Goal: Task Accomplishment & Management: Complete application form

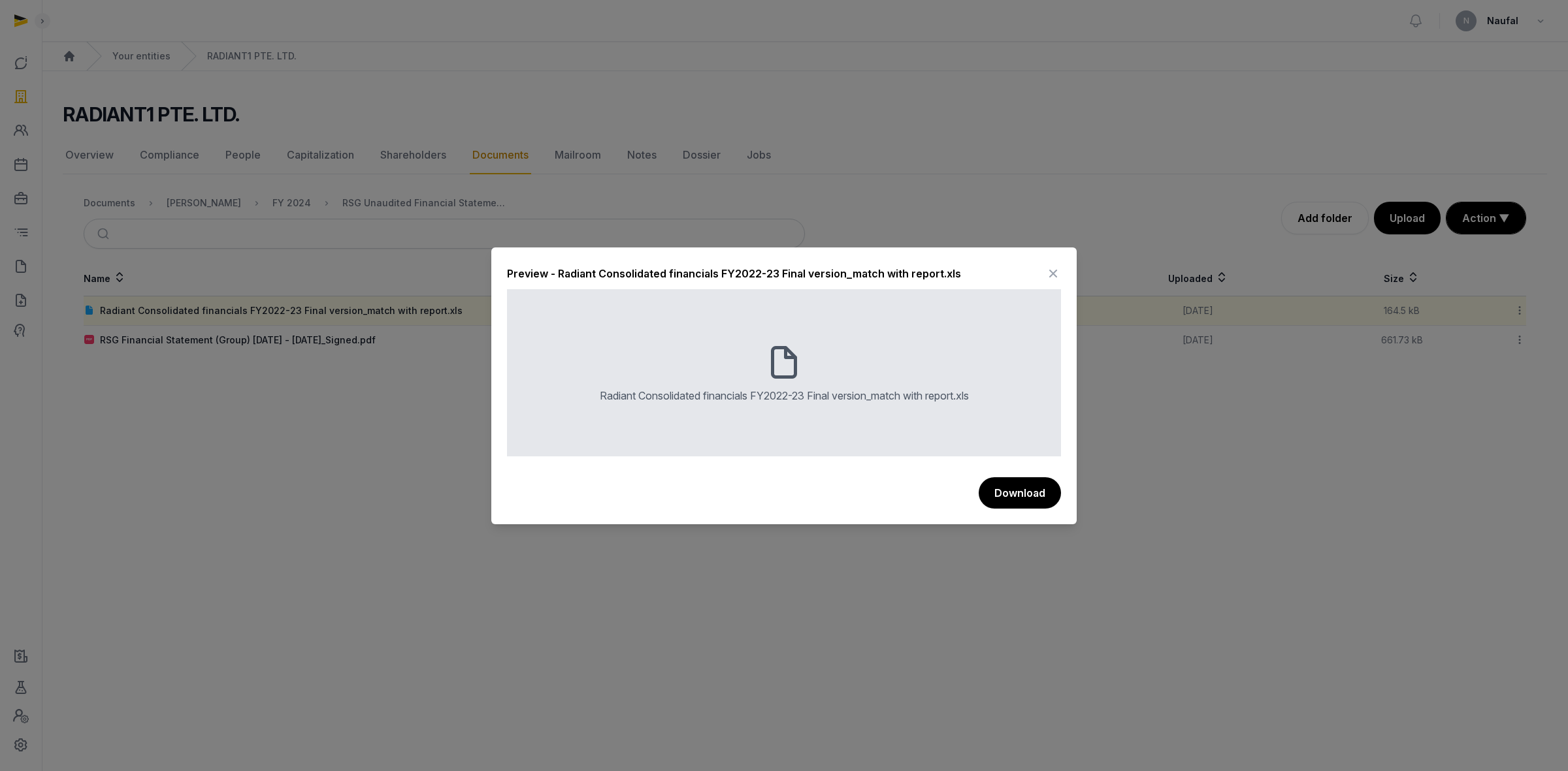
click at [1045, 269] on icon at bounding box center [1052, 273] width 16 height 21
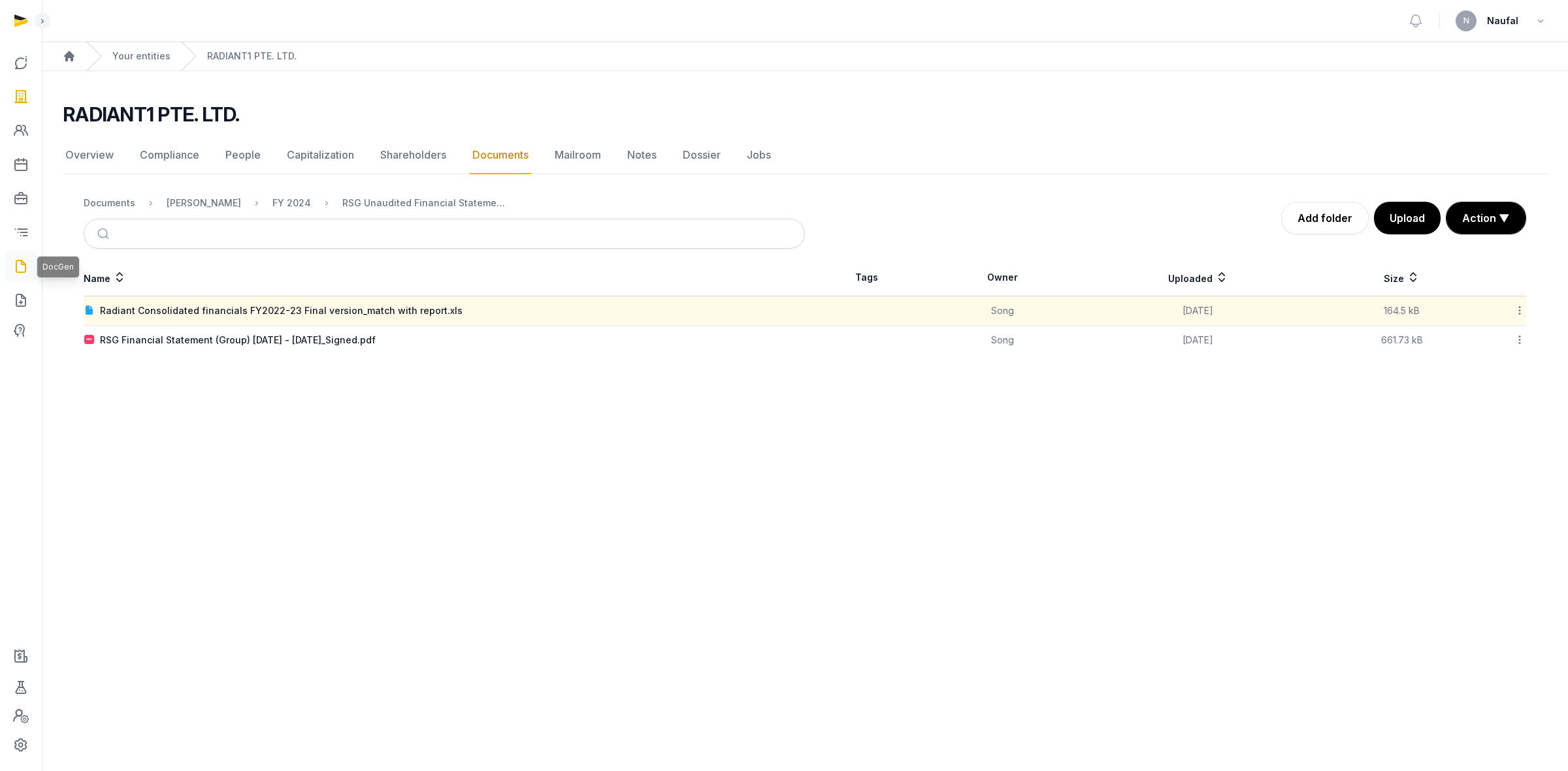
click at [25, 266] on icon at bounding box center [20, 266] width 16 height 21
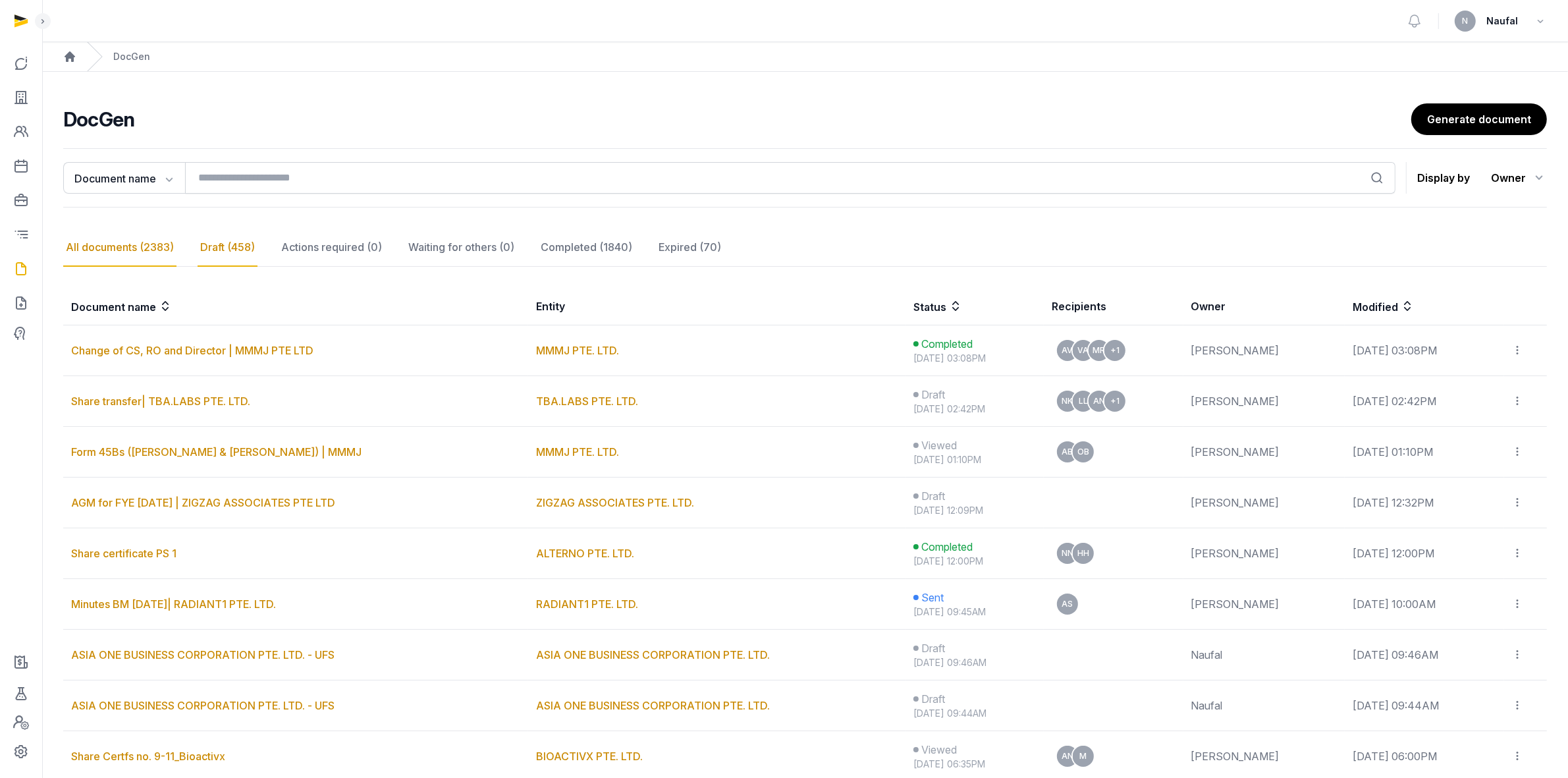
click at [221, 249] on div "Draft (458)" at bounding box center [228, 248] width 60 height 38
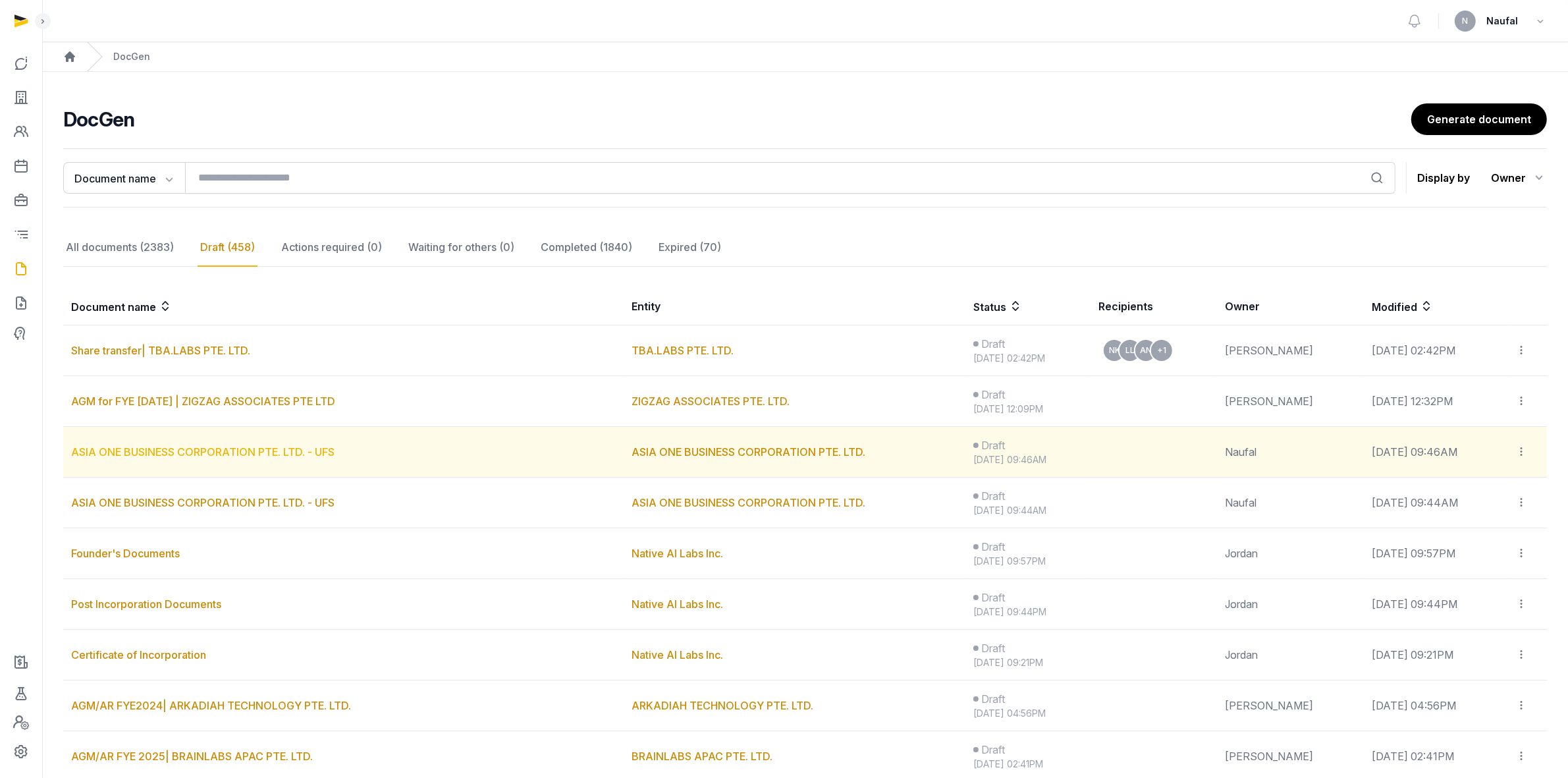
click at [263, 455] on link "ASIA ONE BUSINESS CORPORATION PTE. LTD. - UFS" at bounding box center [203, 452] width 263 height 13
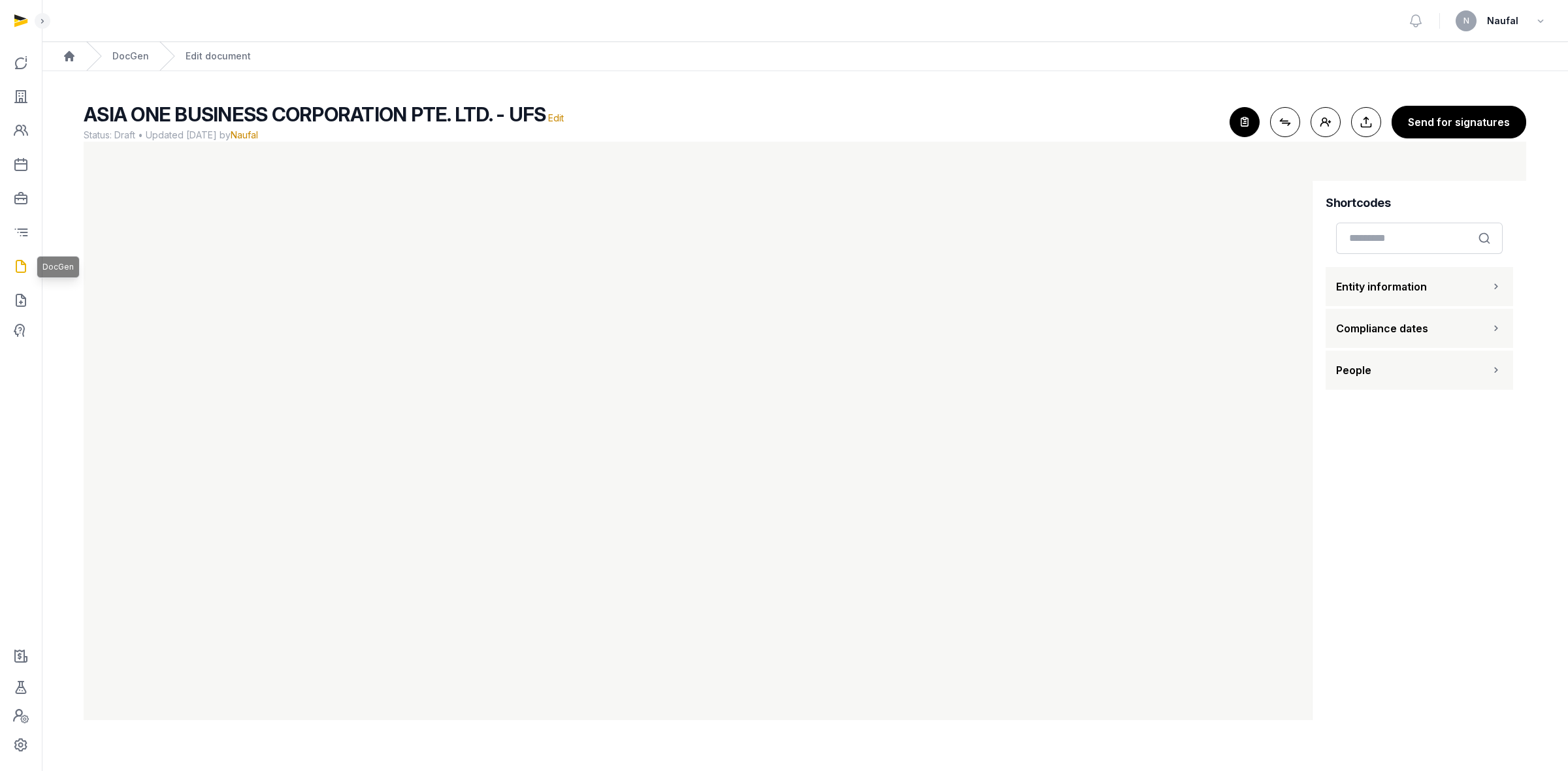
click at [18, 267] on icon at bounding box center [20, 266] width 16 height 21
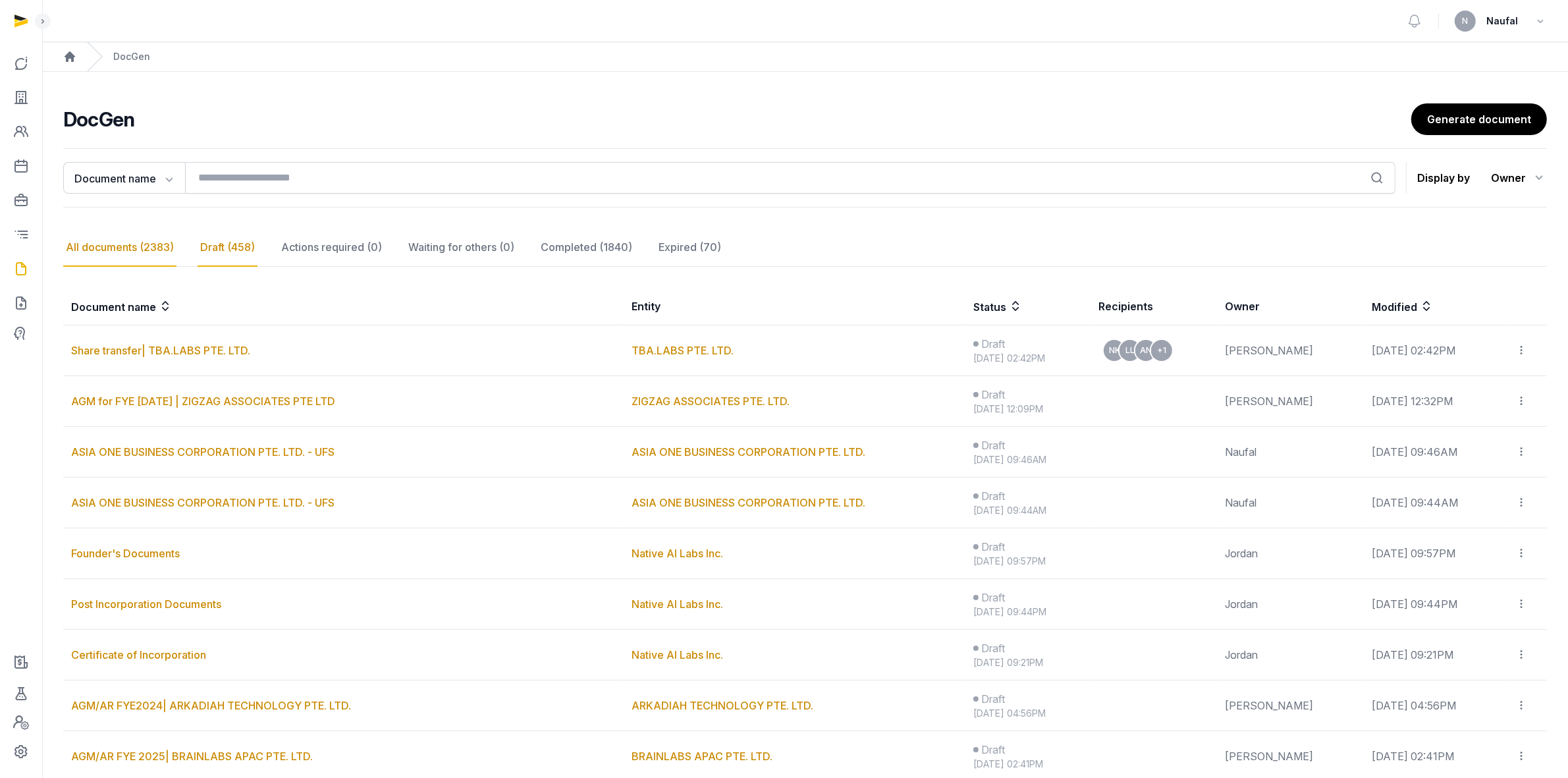
click at [86, 254] on div "All documents (2383)" at bounding box center [120, 248] width 113 height 38
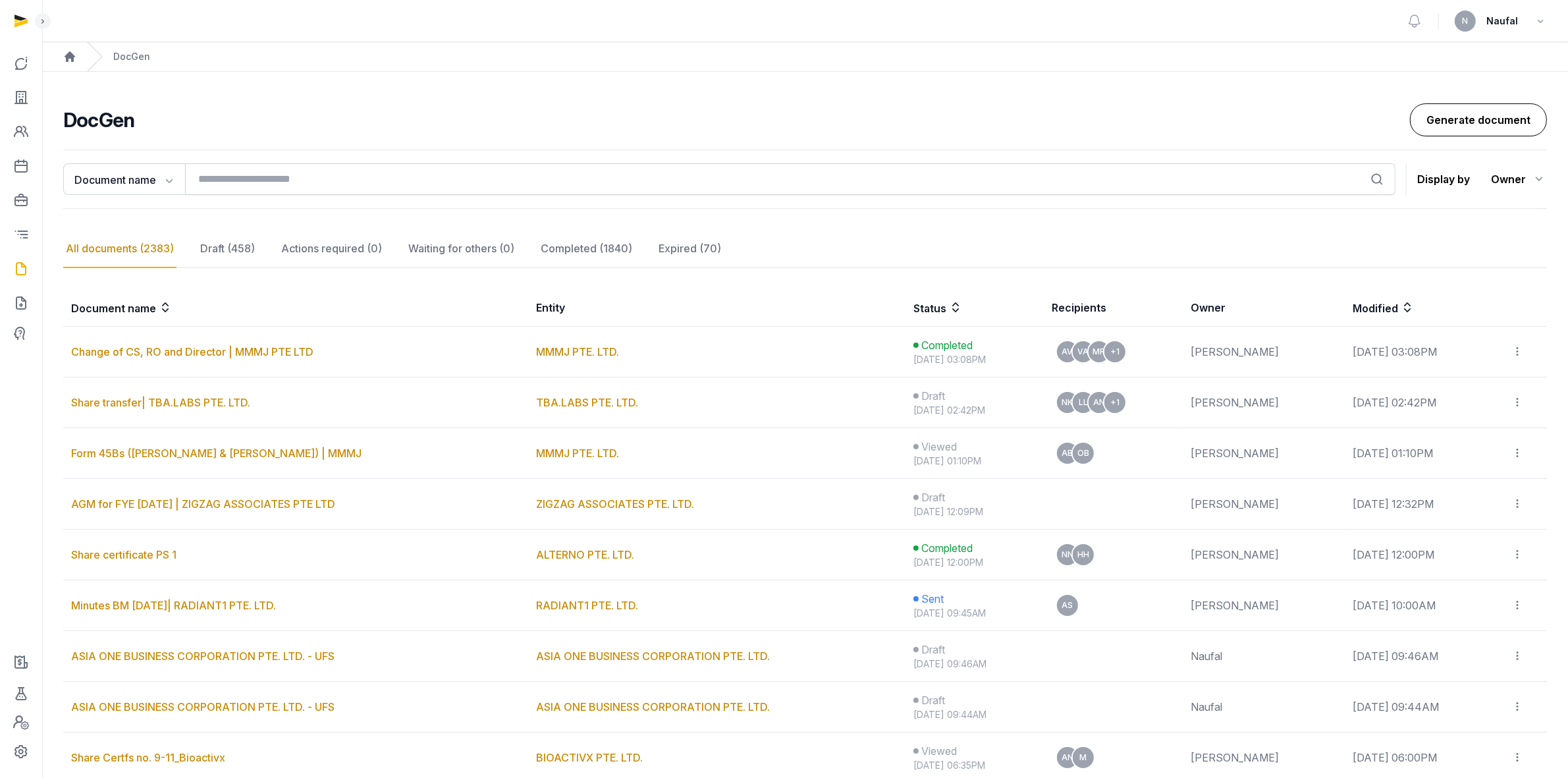
click at [1053, 107] on link "Generate document" at bounding box center [1478, 120] width 137 height 33
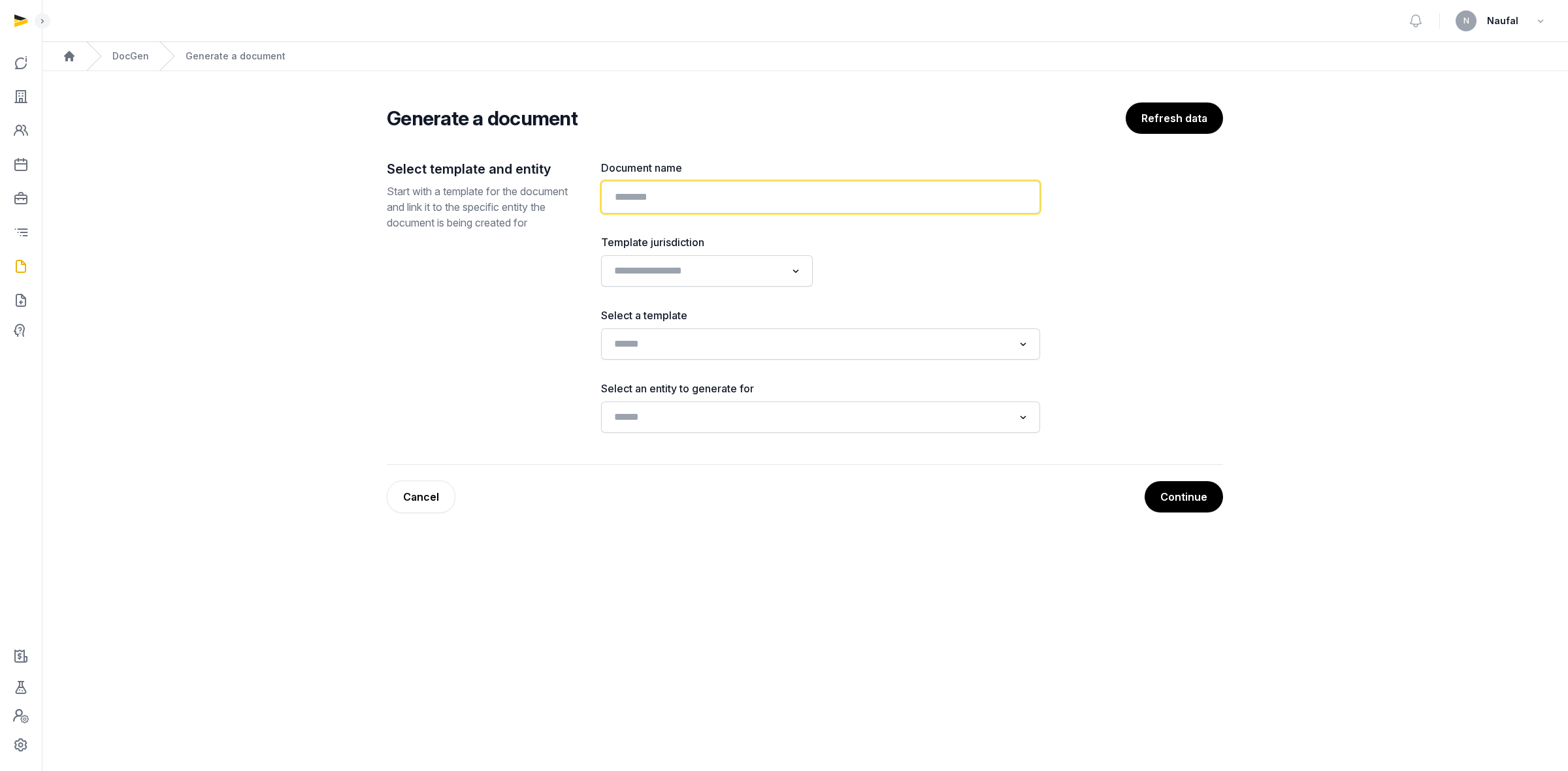
click at [702, 182] on input "text" at bounding box center [821, 196] width 439 height 32
paste input "**********"
type input "**********"
click at [727, 273] on input "Search for option" at bounding box center [696, 271] width 177 height 19
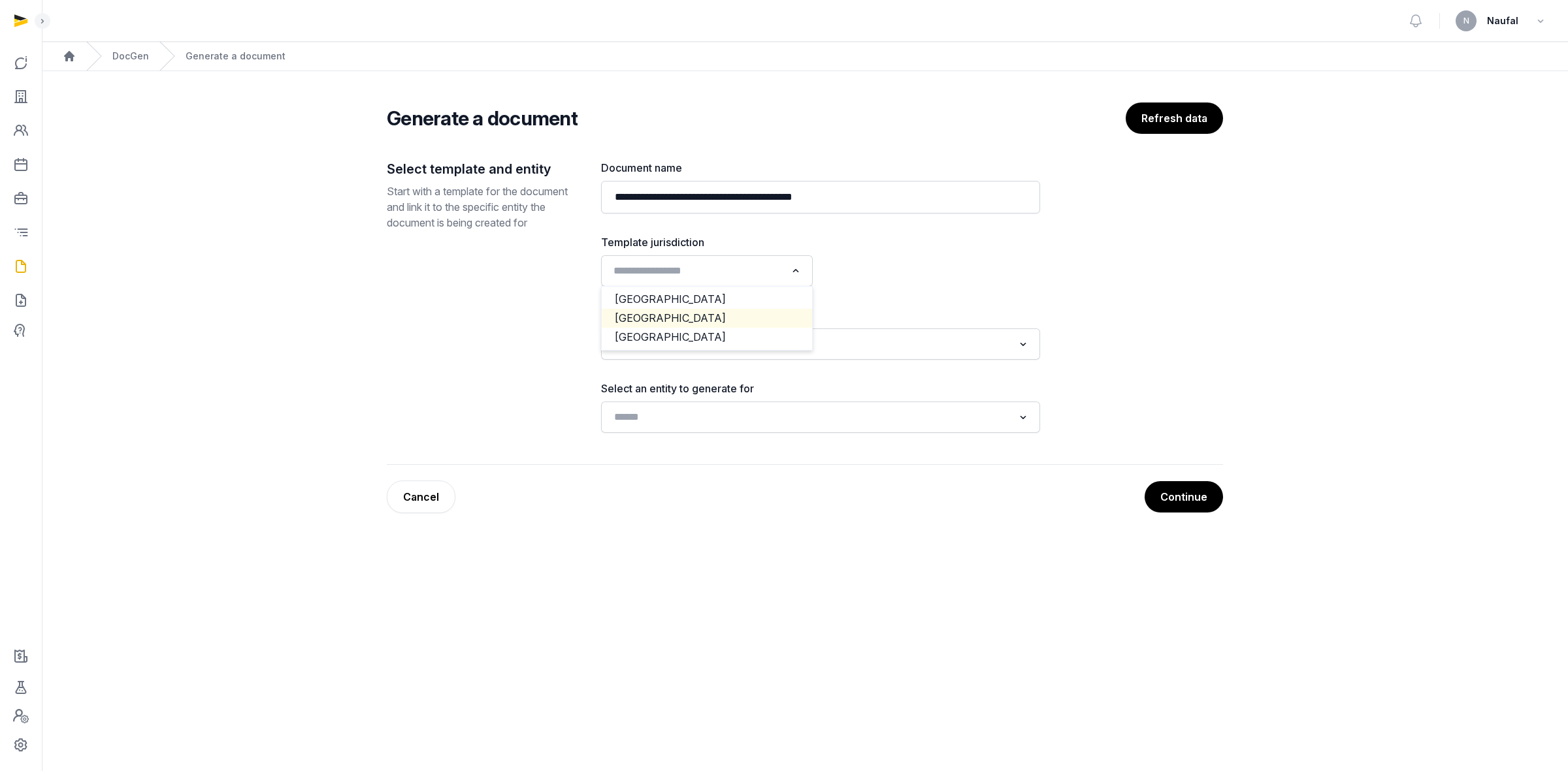
click at [701, 317] on li "Singapore" at bounding box center [707, 318] width 210 height 19
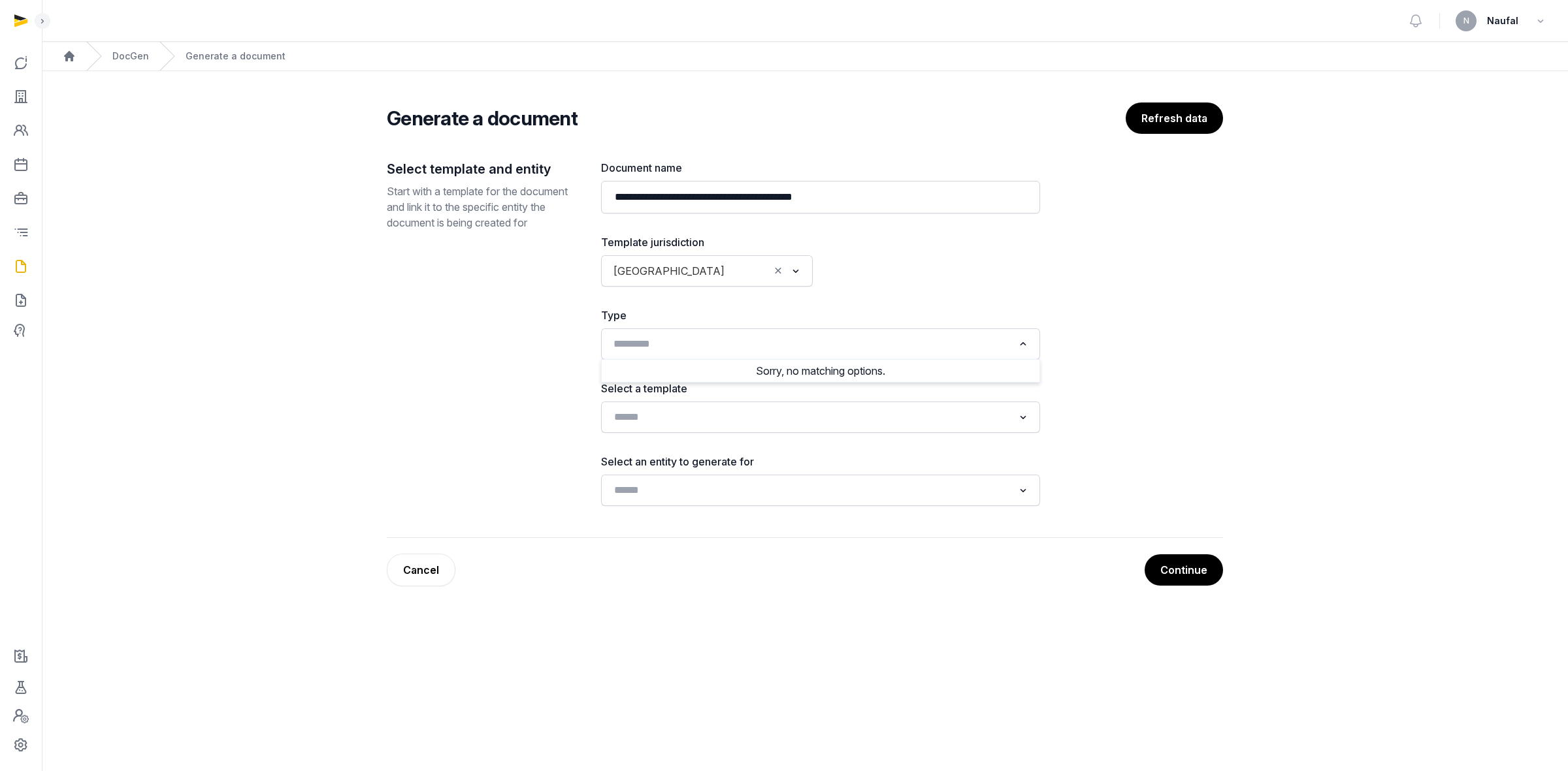
click at [703, 343] on input "Search for option" at bounding box center [810, 344] width 405 height 19
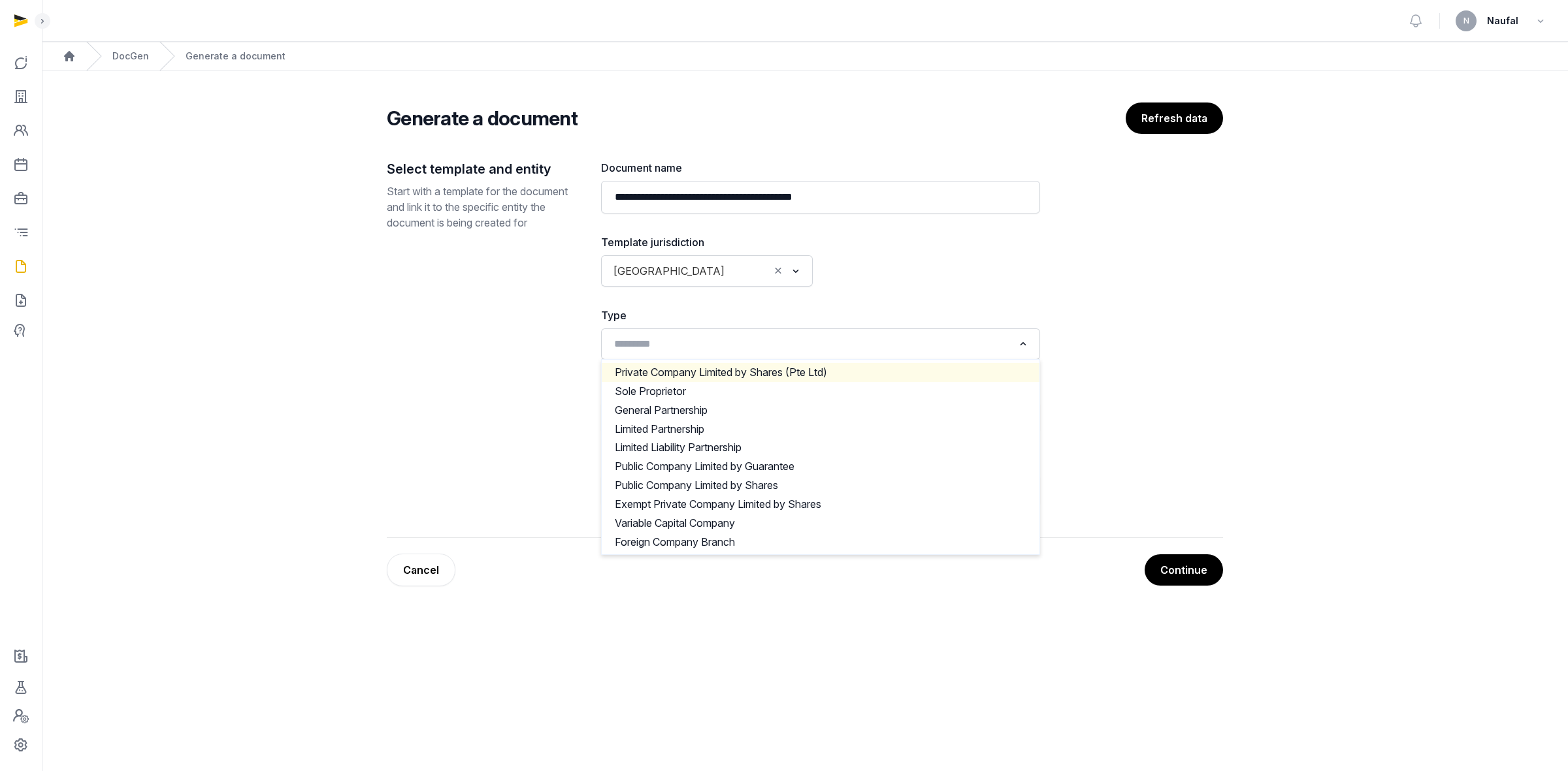
click at [1045, 272] on main "**********" at bounding box center [804, 342] width 1525 height 541
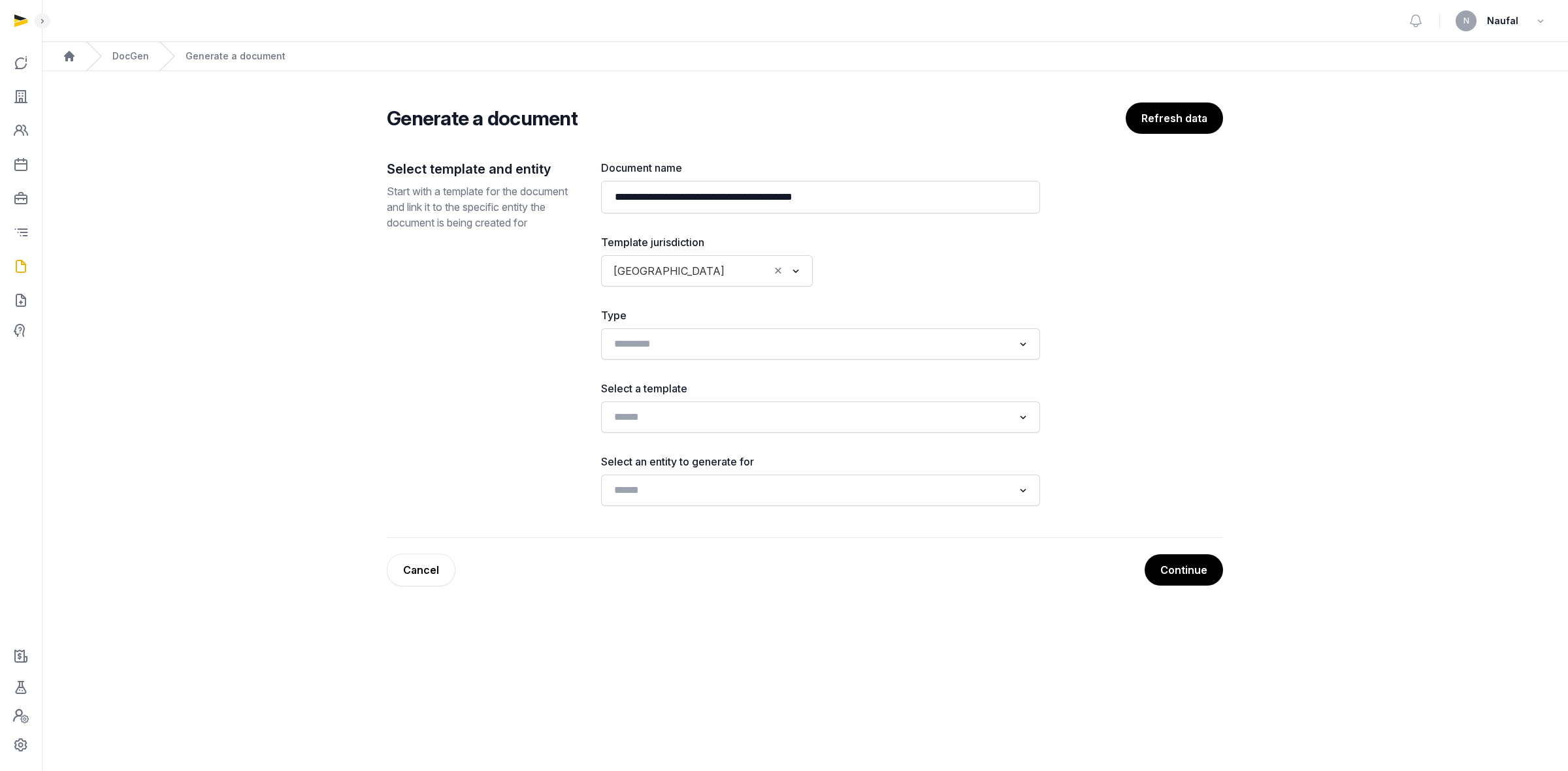
click at [774, 442] on div "**********" at bounding box center [821, 333] width 439 height 346
click at [774, 425] on input "Search for option" at bounding box center [810, 417] width 405 height 19
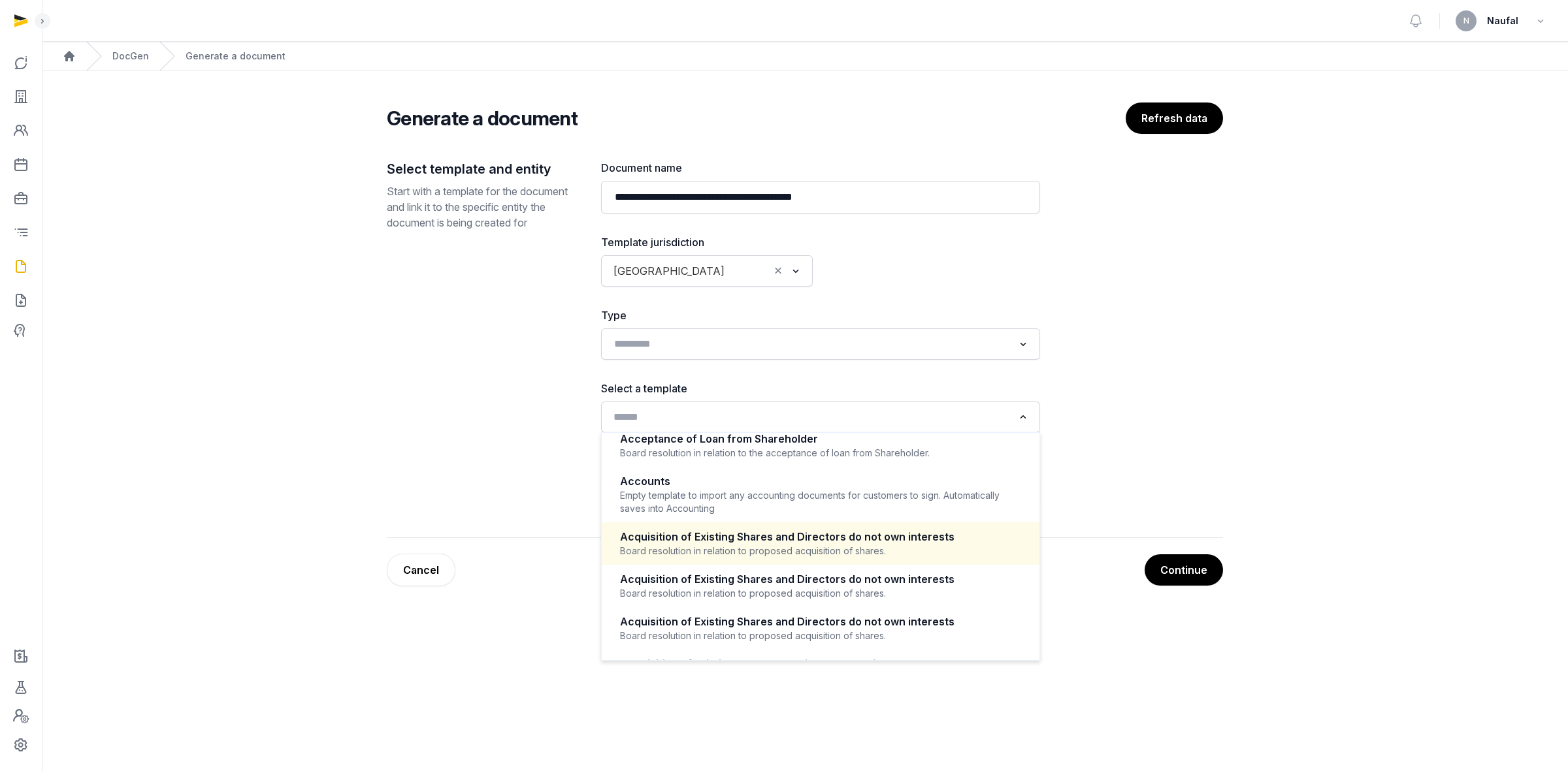
scroll to position [165, 0]
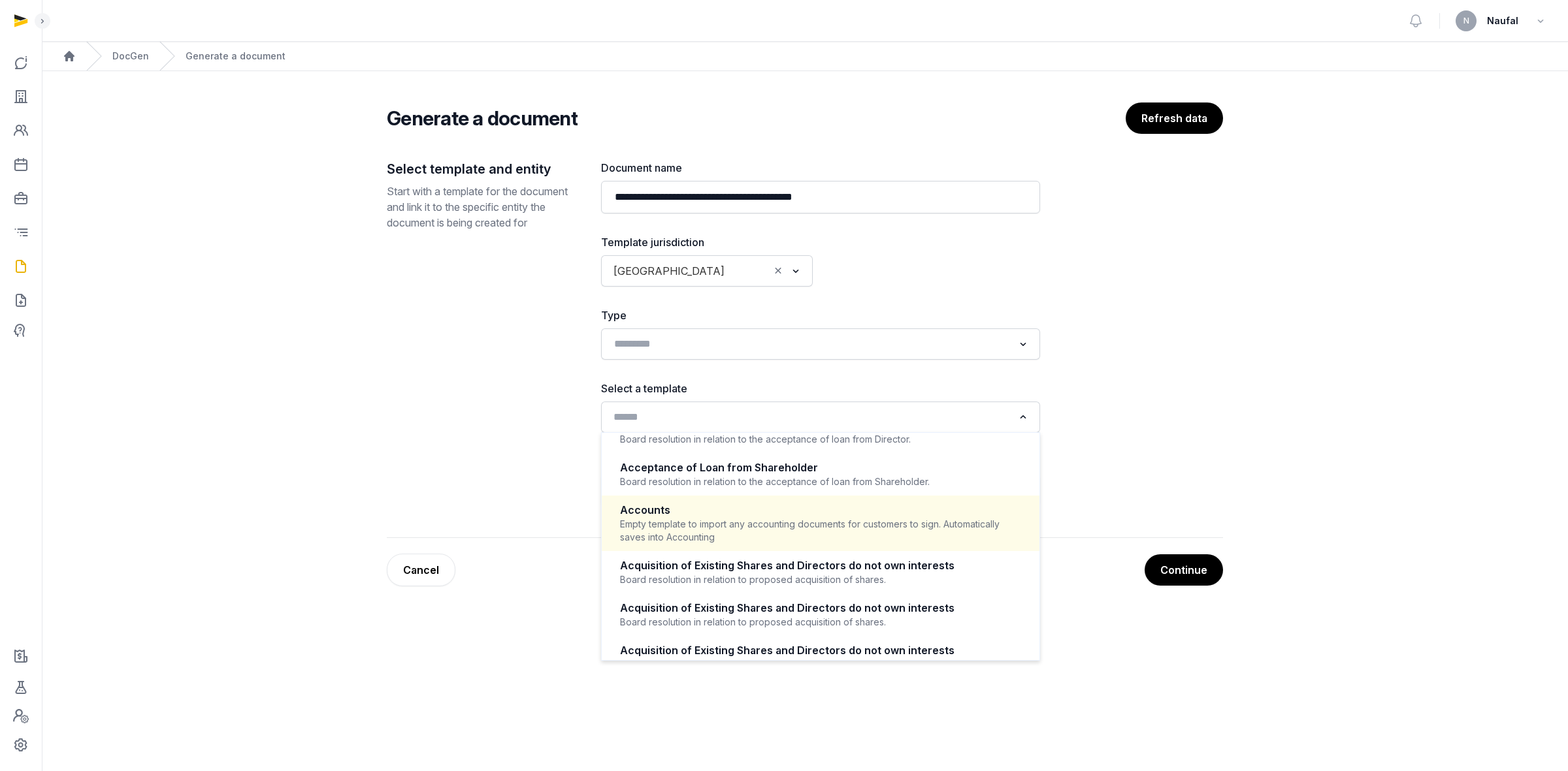
click at [746, 478] on div "Accounts" at bounding box center [820, 510] width 401 height 15
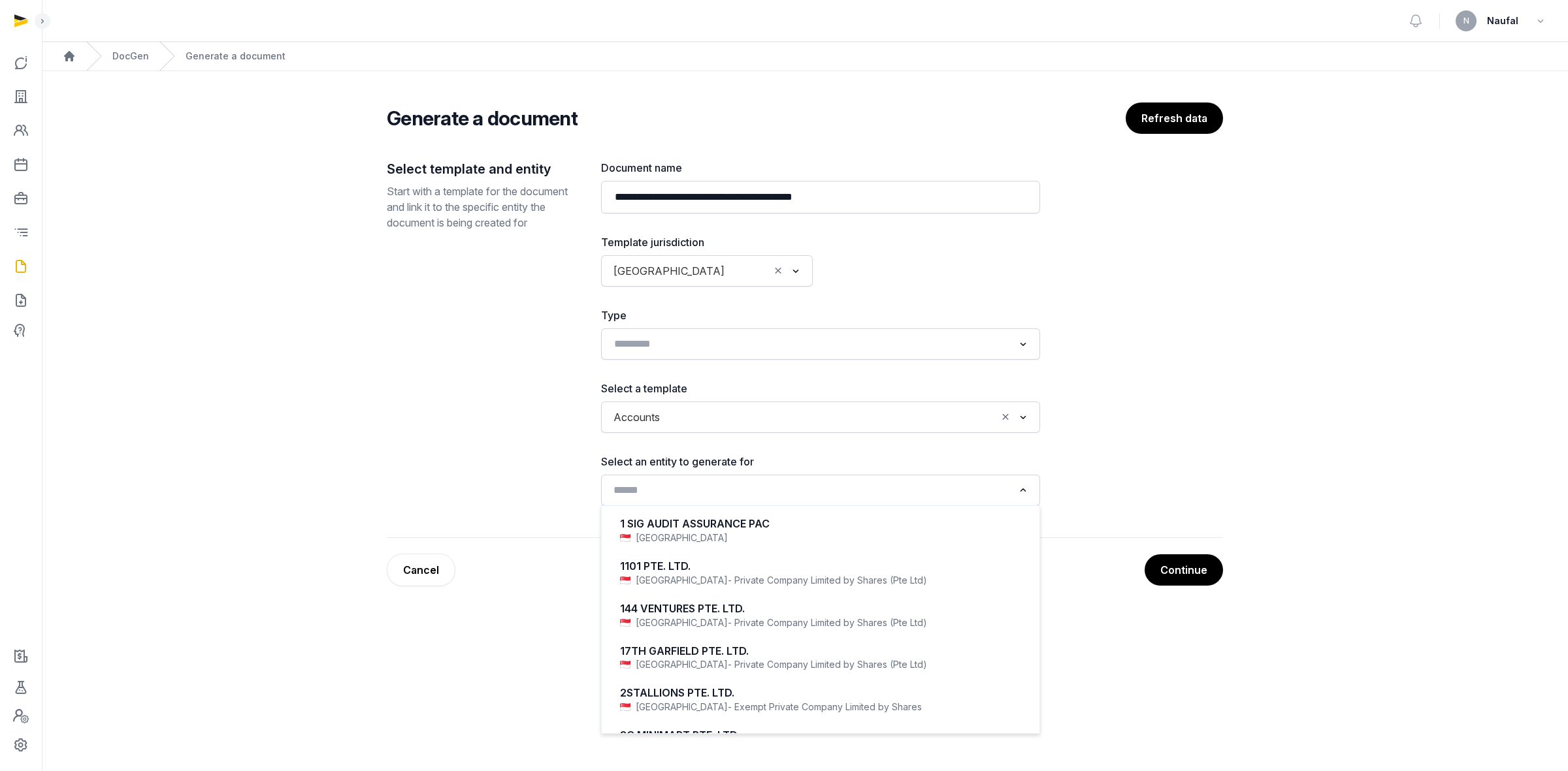
click at [706, 478] on input "Search for option" at bounding box center [810, 491] width 405 height 19
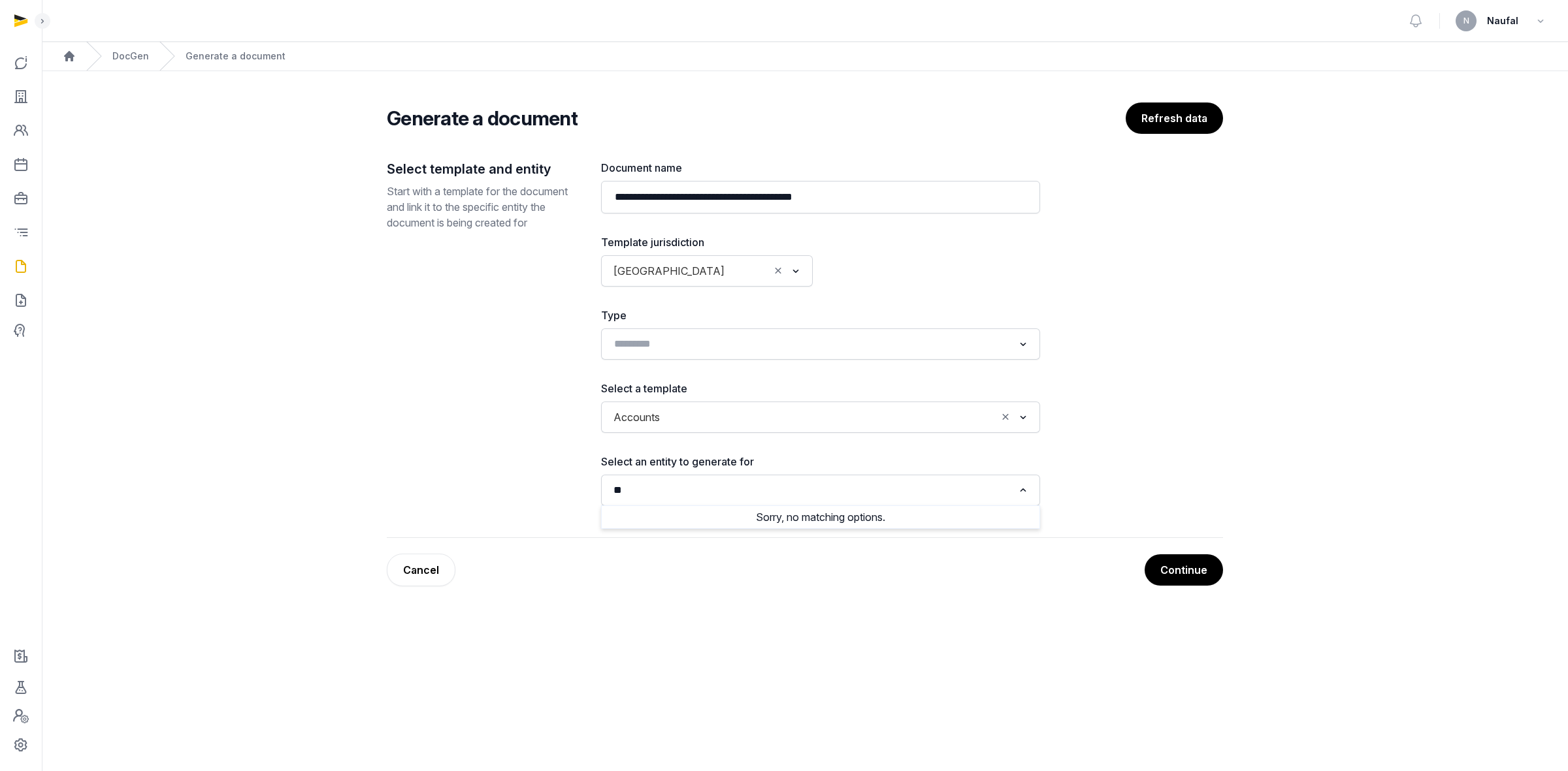
type input "*"
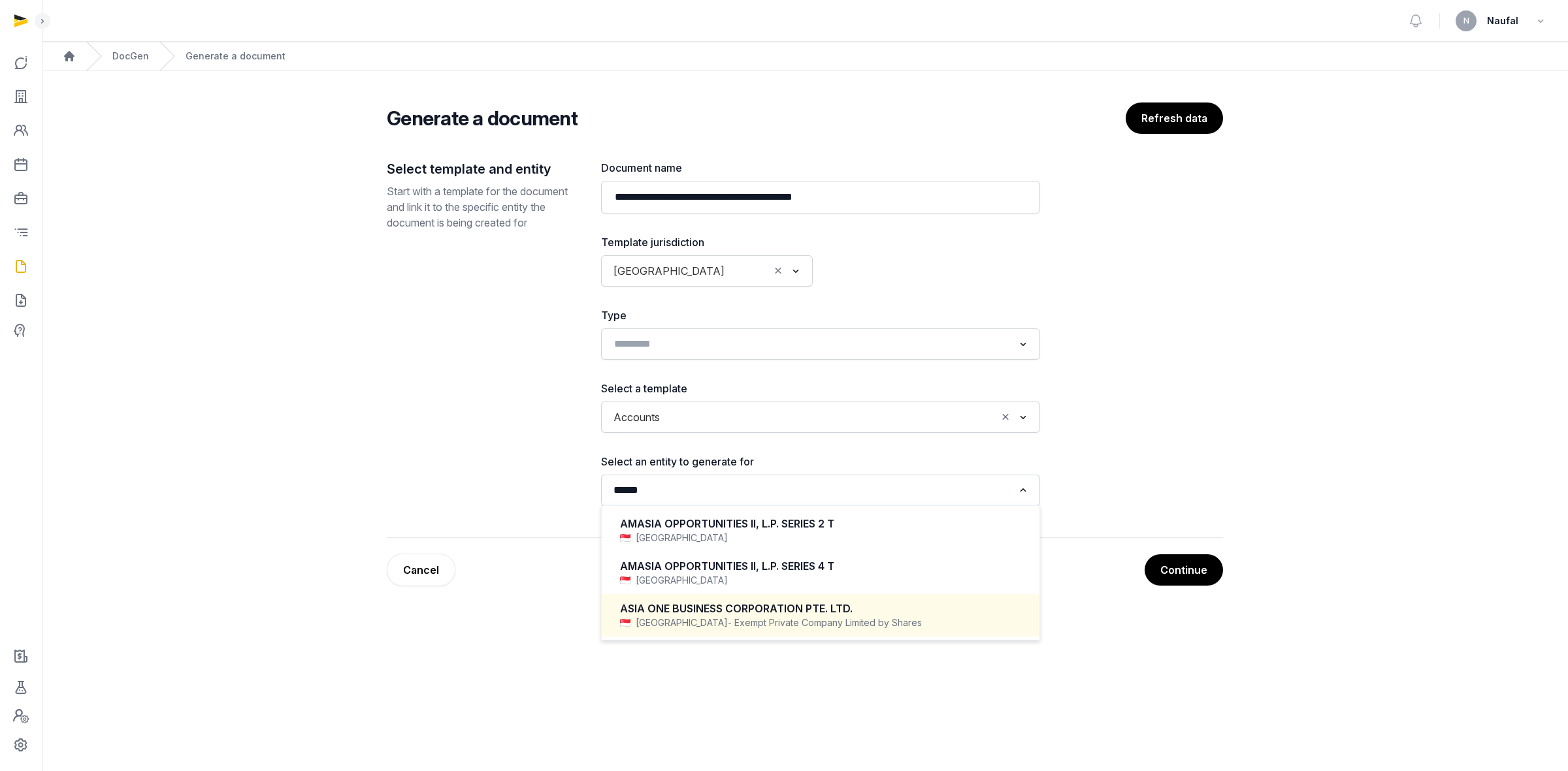
click at [756, 478] on div "ASIA ONE BUSINESS CORPORATION PTE. LTD." at bounding box center [820, 609] width 401 height 15
type input "******"
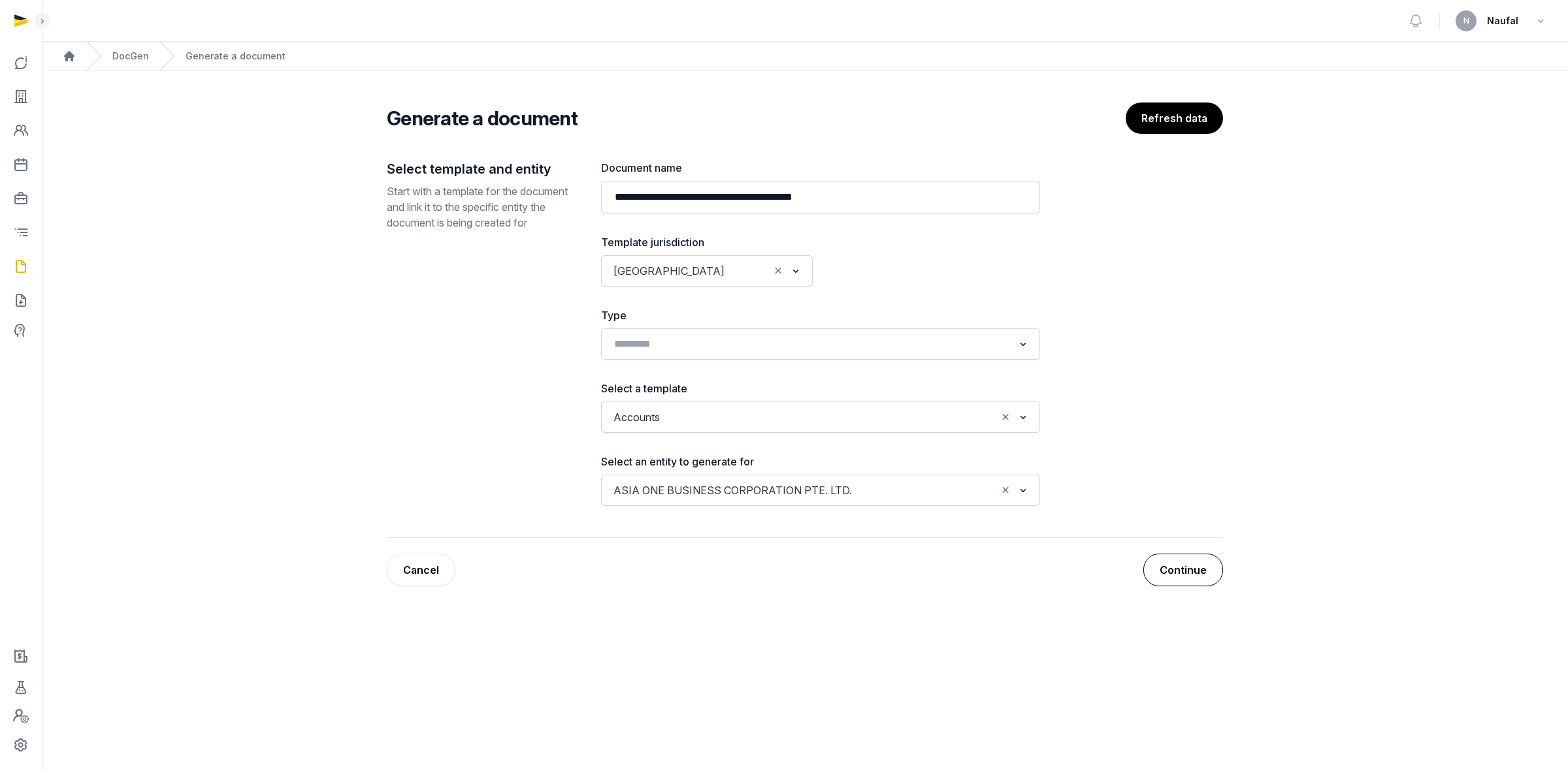
click at [1045, 478] on button "Continue" at bounding box center [1183, 569] width 80 height 32
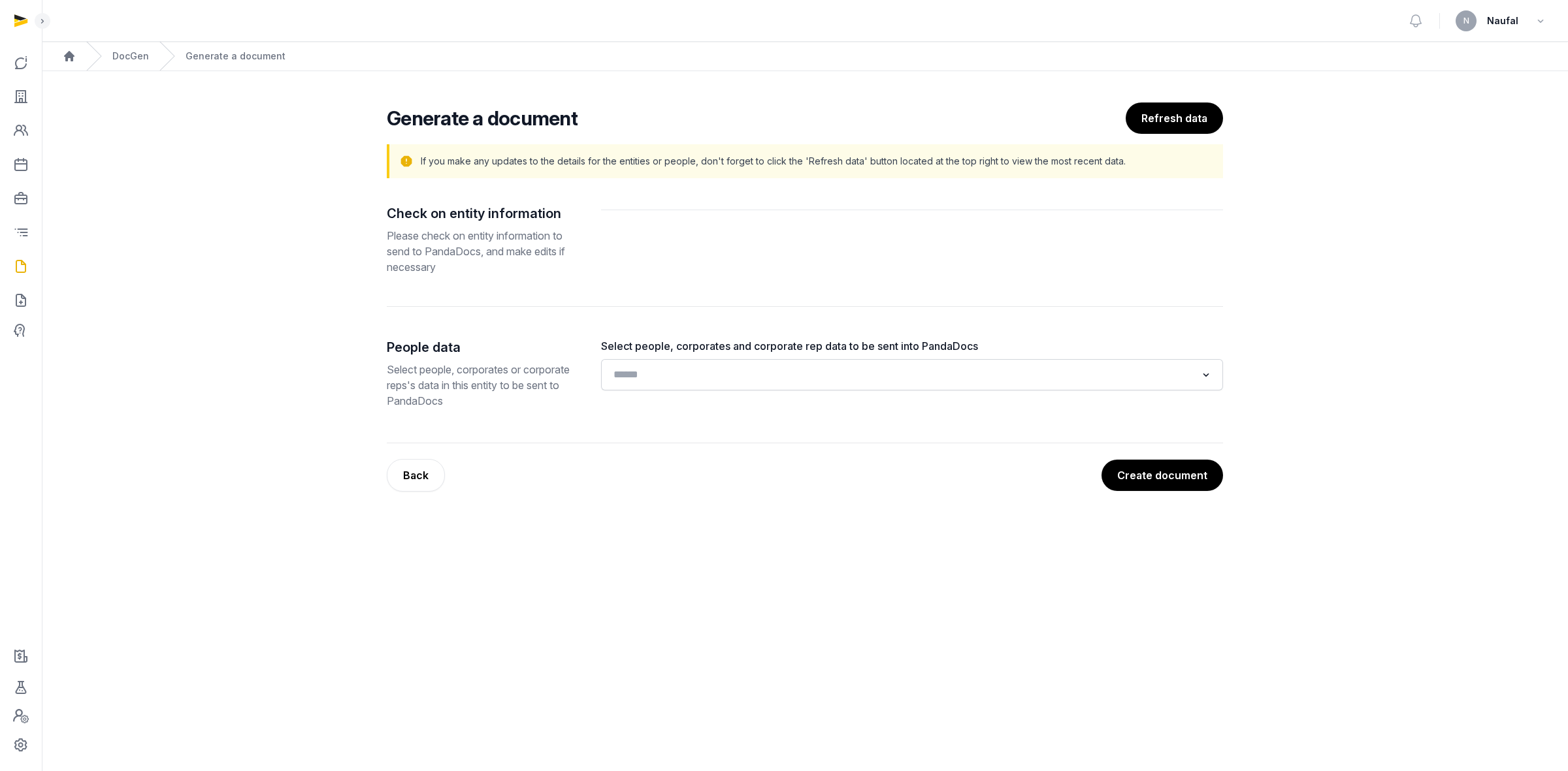
click at [659, 380] on input "Search for option" at bounding box center [902, 375] width 587 height 19
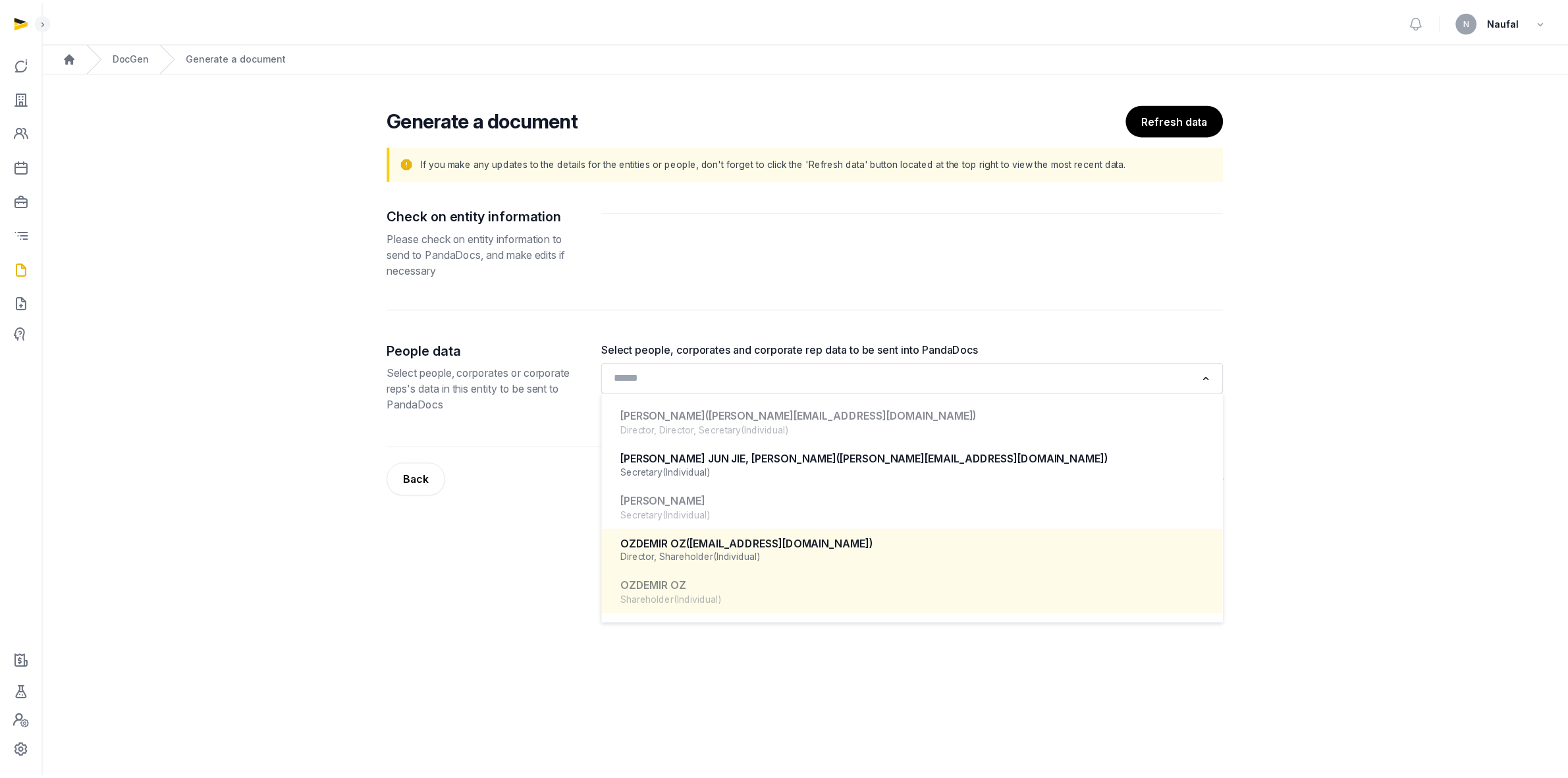
scroll to position [577, 0]
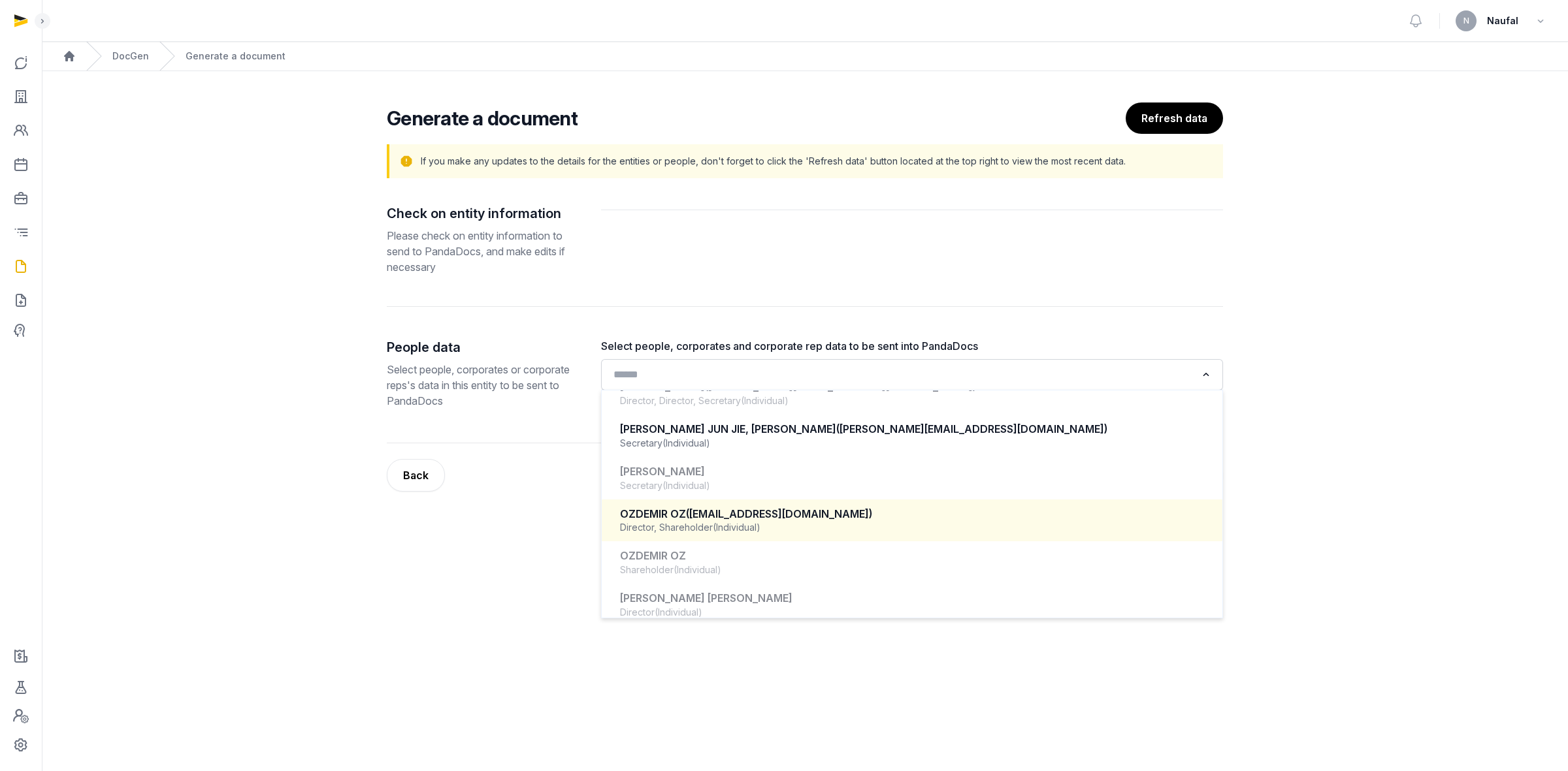
click at [741, 478] on span "(Individual)" at bounding box center [735, 528] width 47 height 13
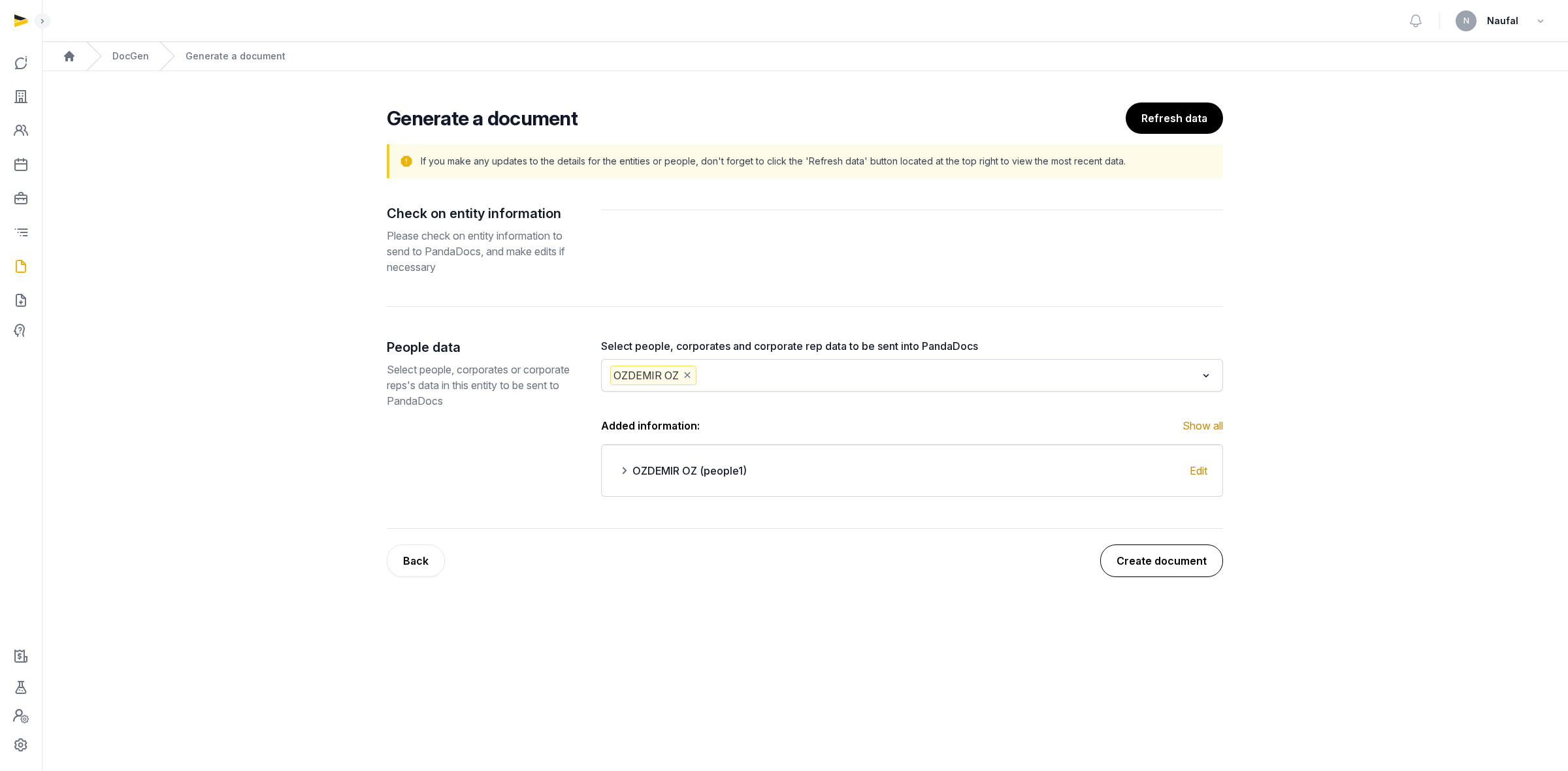
click at [1045, 478] on button "Create document" at bounding box center [1161, 560] width 123 height 32
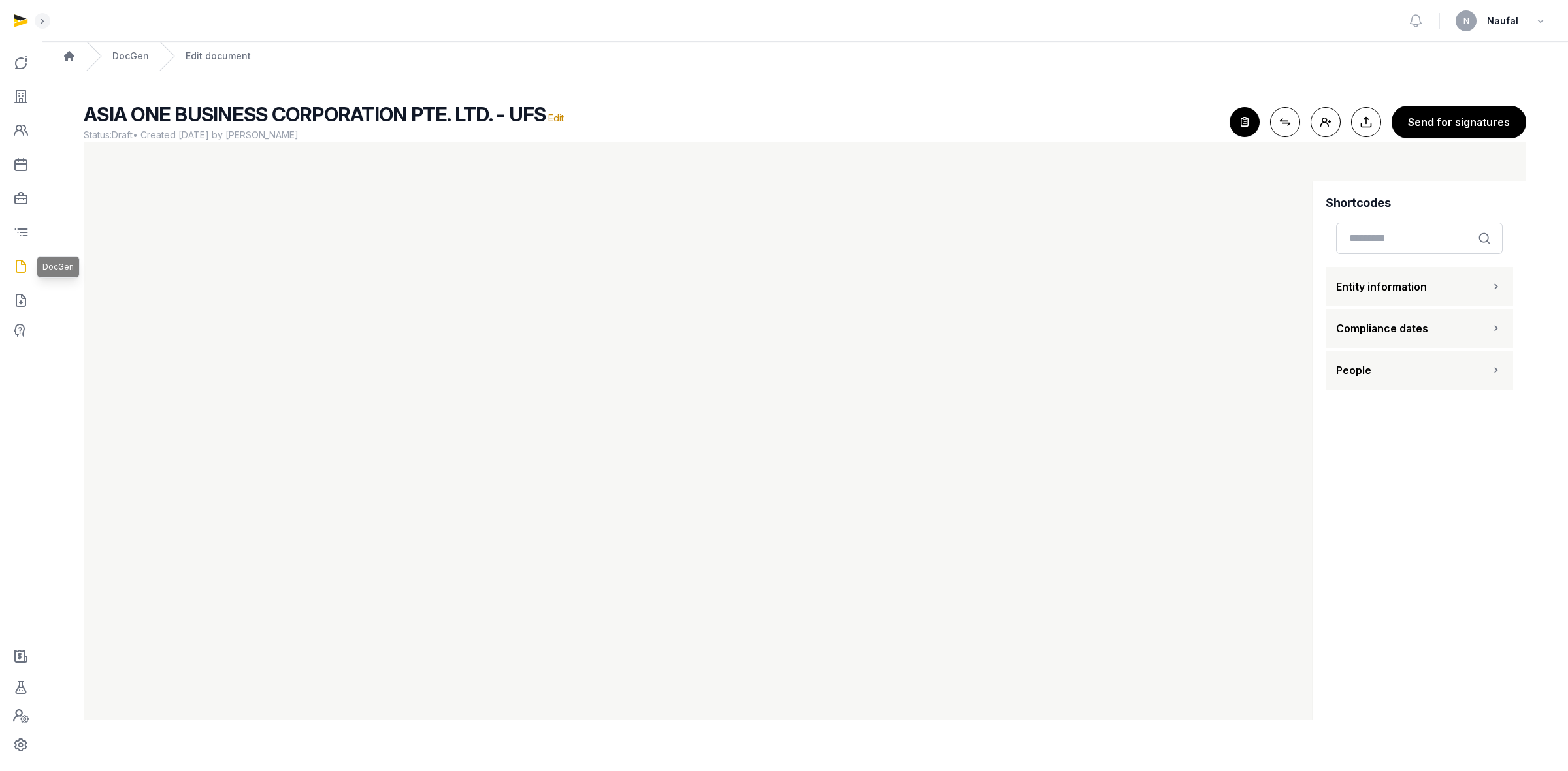
click at [23, 278] on link at bounding box center [21, 267] width 31 height 31
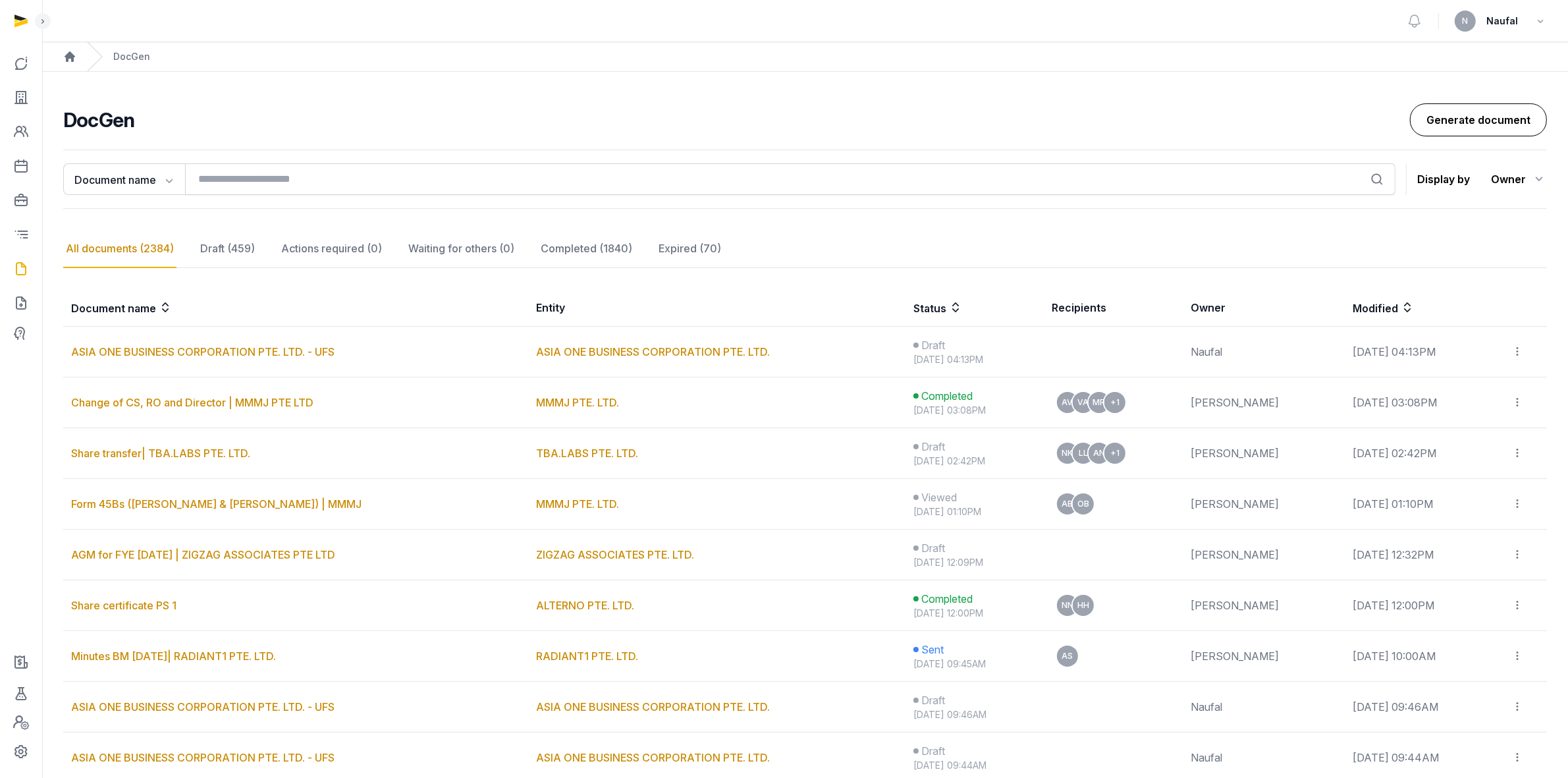
click at [1053, 120] on link "Generate document" at bounding box center [1478, 120] width 137 height 33
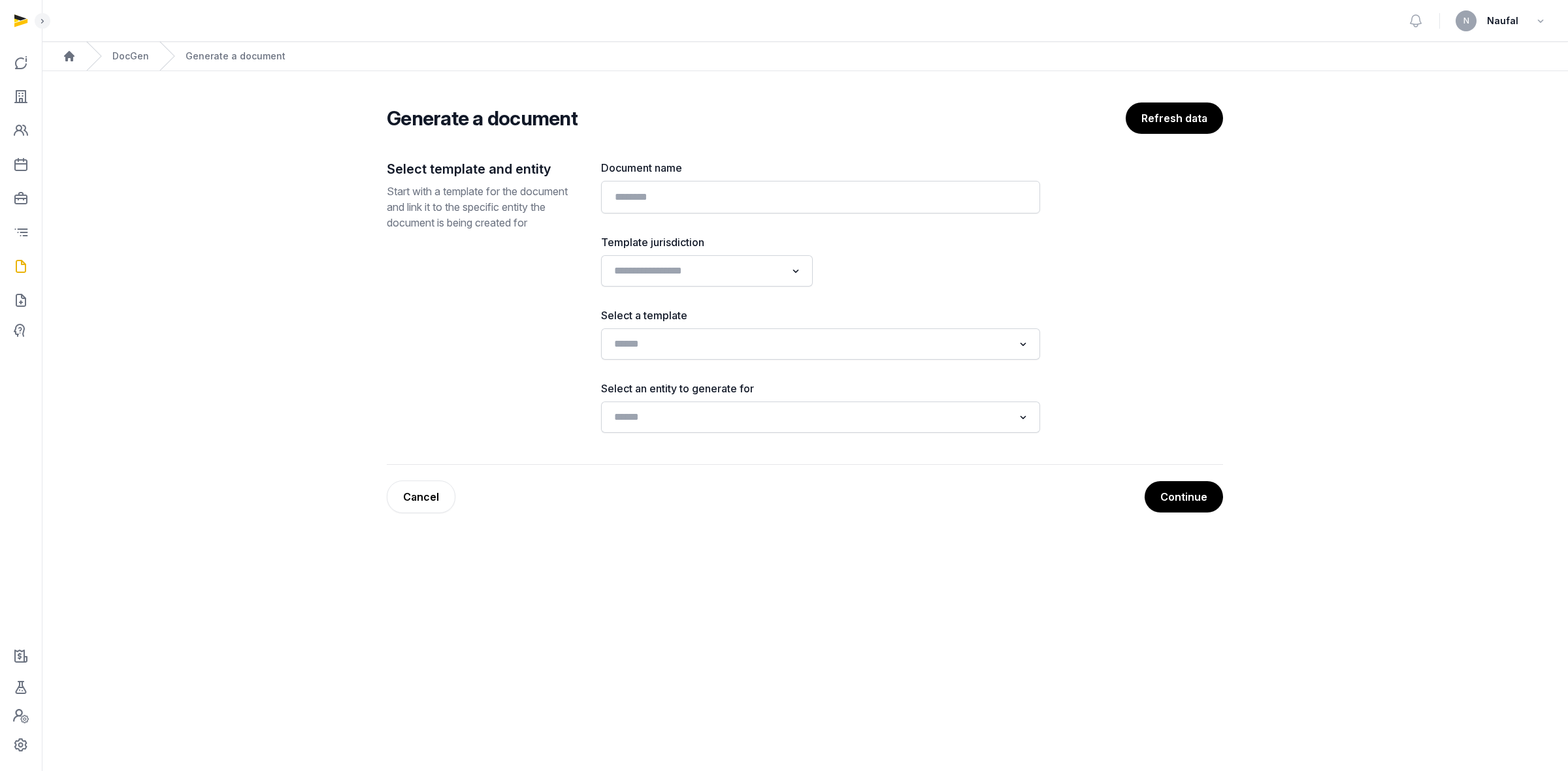
click at [642, 216] on div "Document name Template jurisdiction Loading... Select a template Loading... Sel…" at bounding box center [821, 296] width 439 height 273
click at [642, 201] on input "text" at bounding box center [821, 196] width 439 height 32
click at [21, 275] on icon at bounding box center [20, 266] width 16 height 21
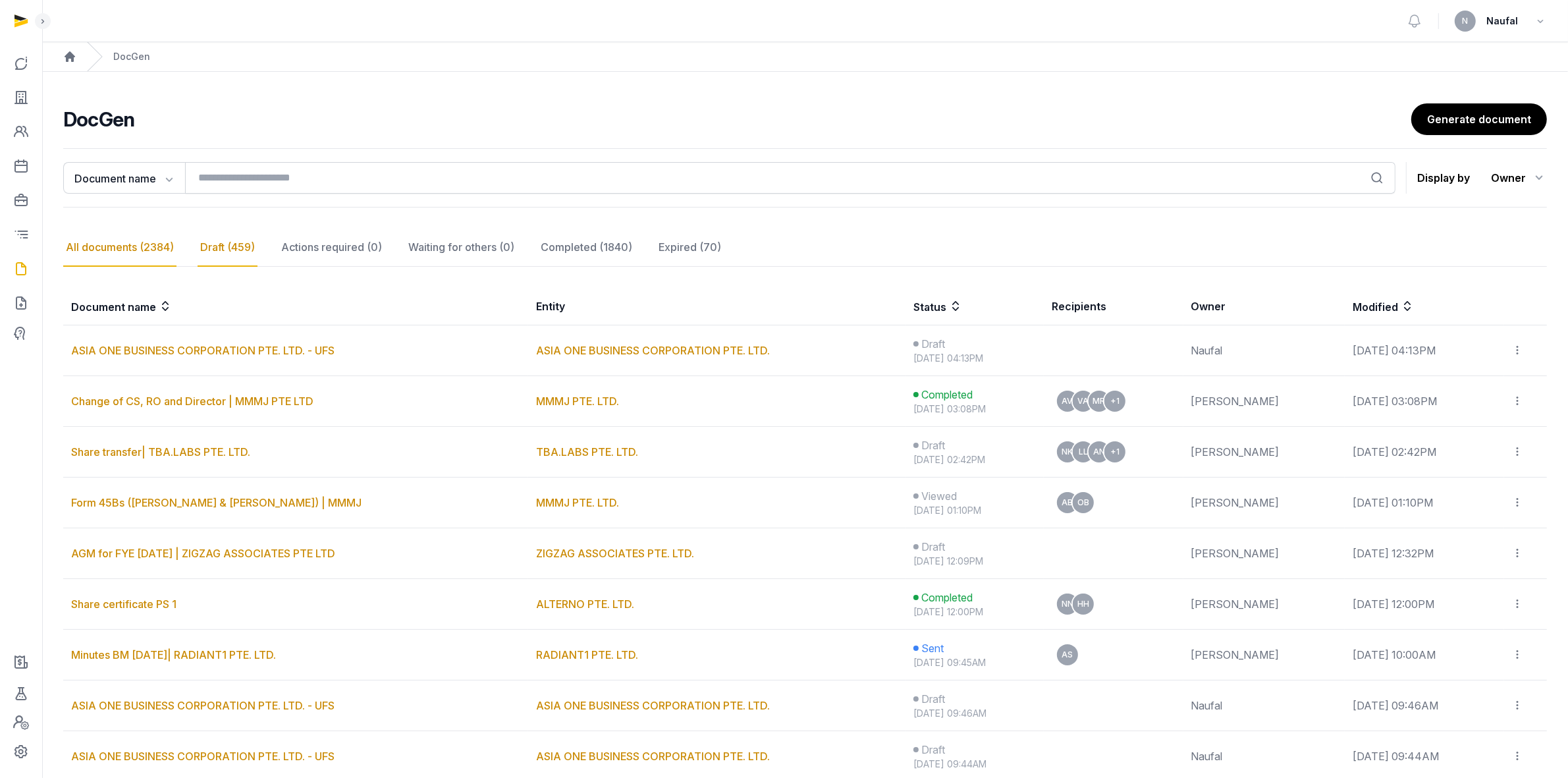
click at [241, 246] on div "Draft (459)" at bounding box center [228, 248] width 60 height 38
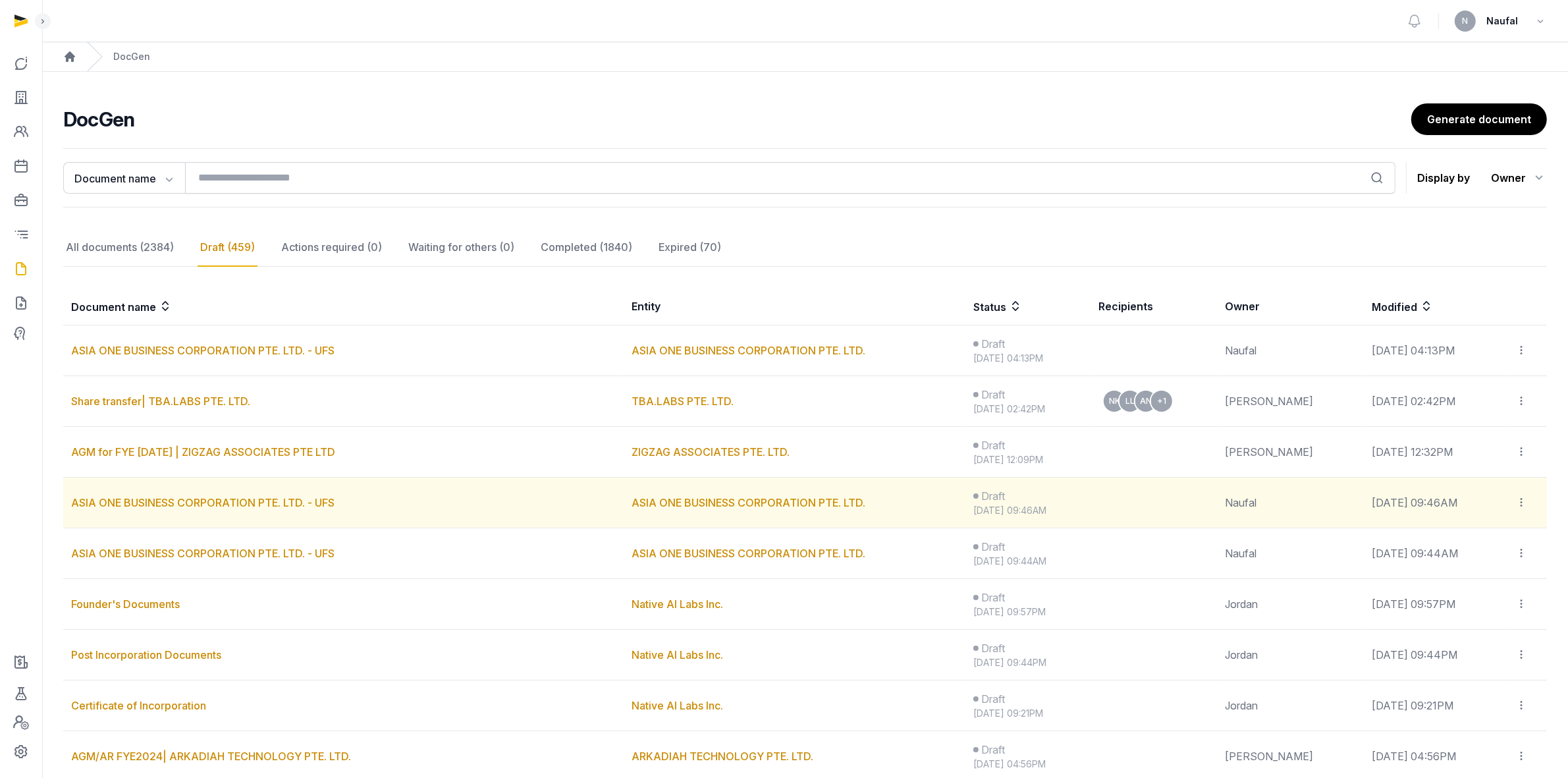
click at [1053, 482] on icon at bounding box center [1521, 502] width 12 height 14
click at [1053, 482] on div "Delete" at bounding box center [1486, 564] width 106 height 26
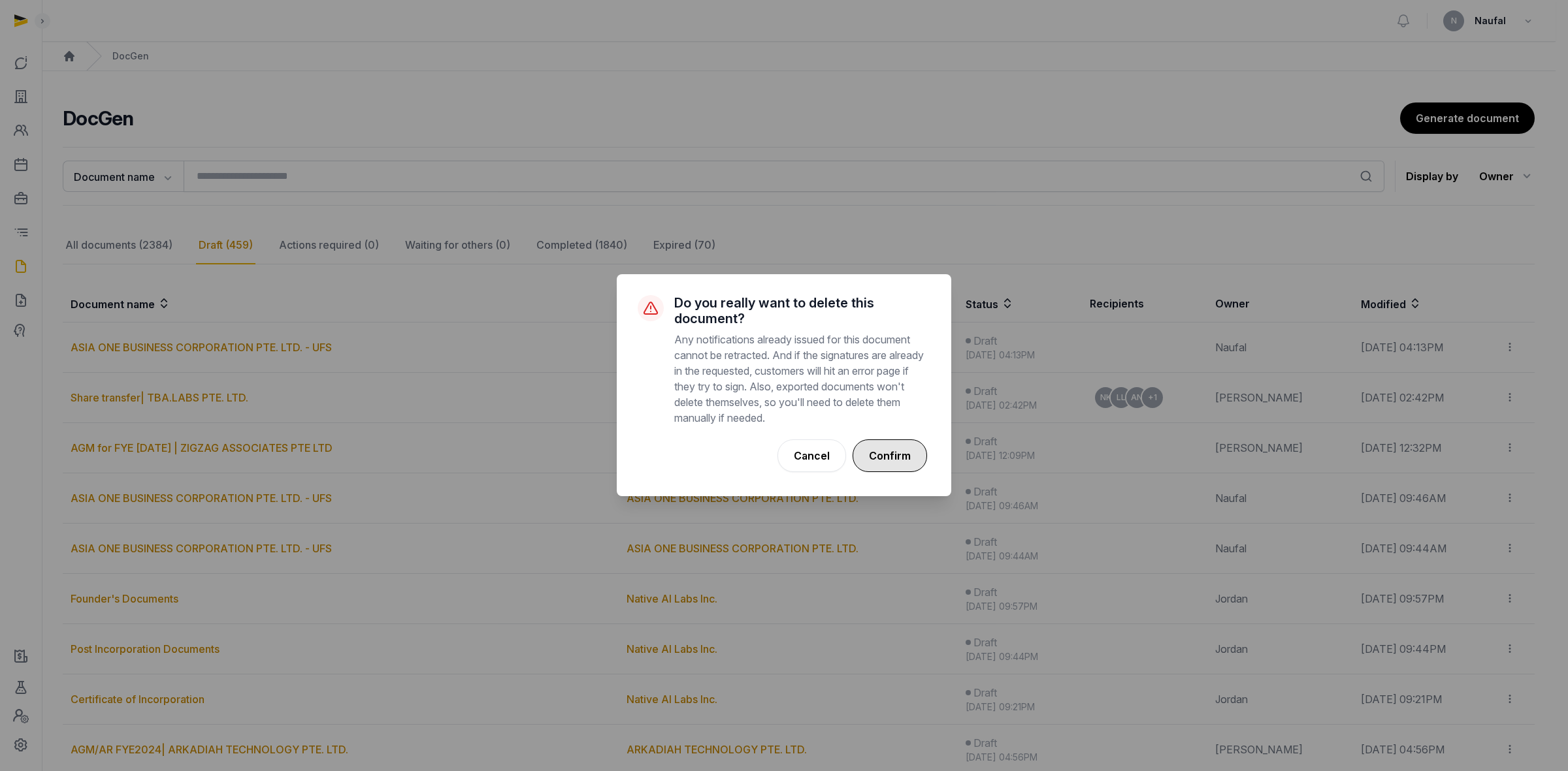
click at [890, 461] on button "Confirm" at bounding box center [889, 455] width 74 height 32
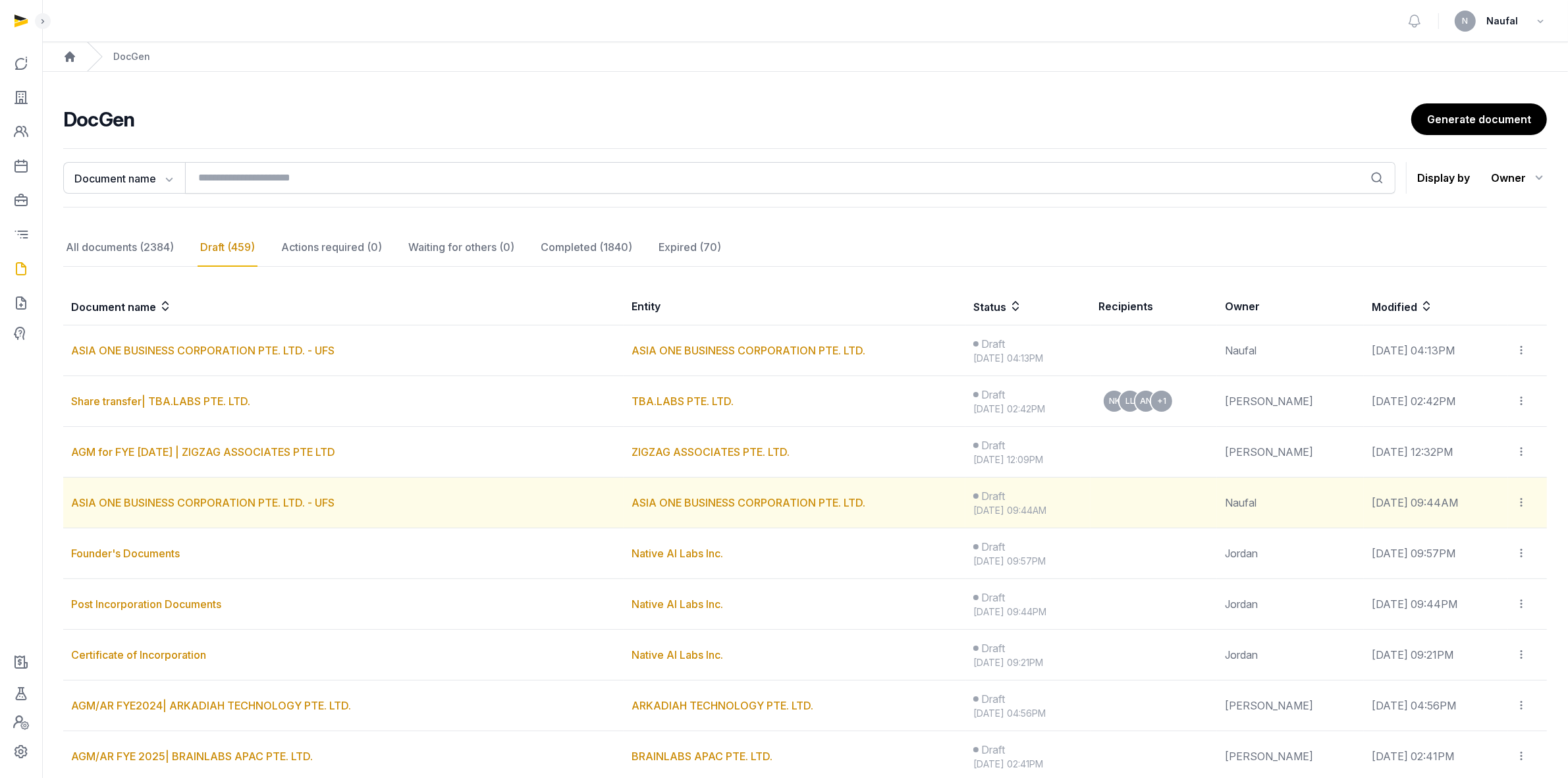
click at [1053, 482] on icon at bounding box center [1521, 502] width 12 height 14
click at [1053, 482] on div "Delete" at bounding box center [1486, 564] width 106 height 26
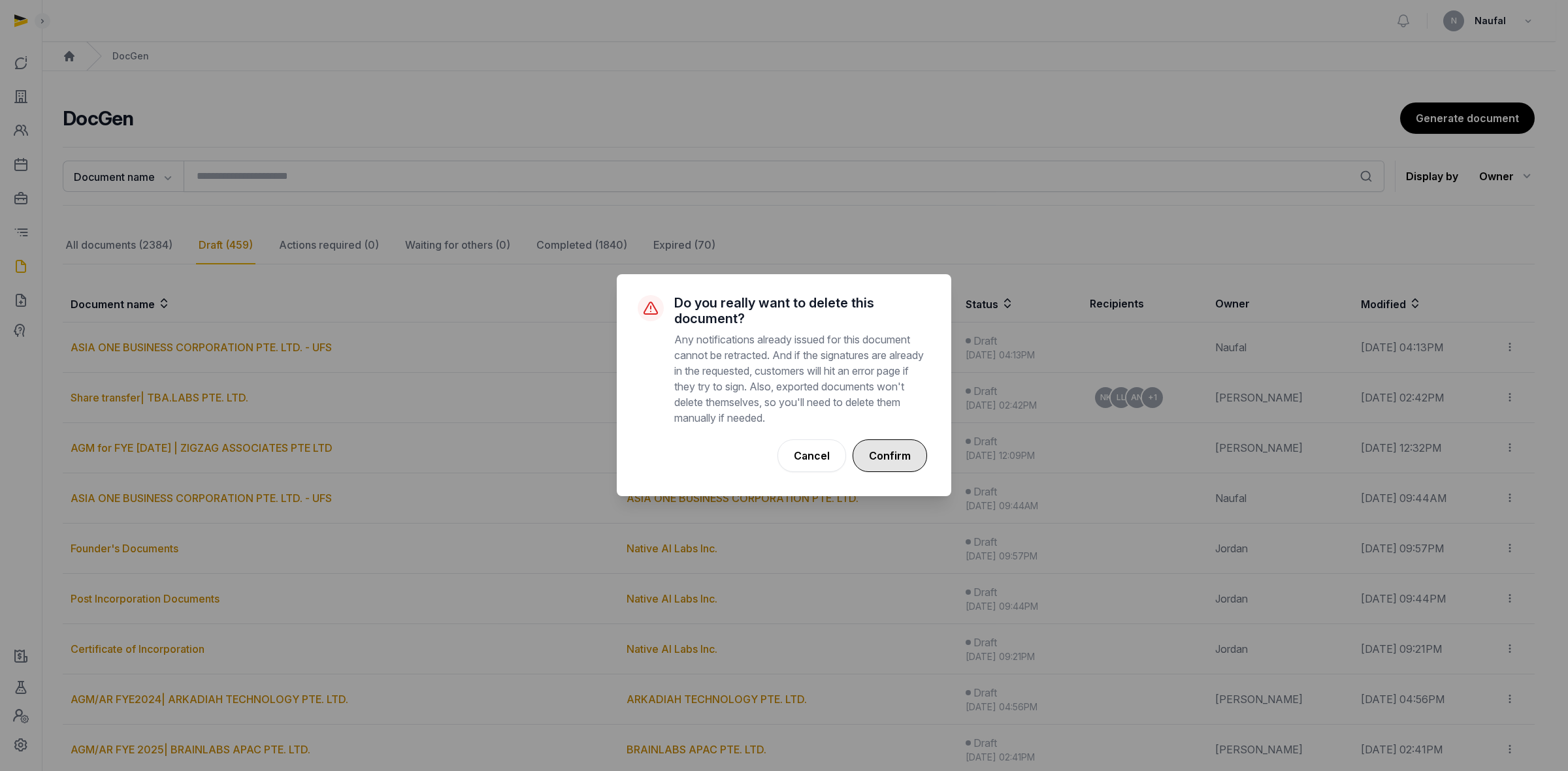
click at [908, 454] on button "Confirm" at bounding box center [889, 455] width 74 height 32
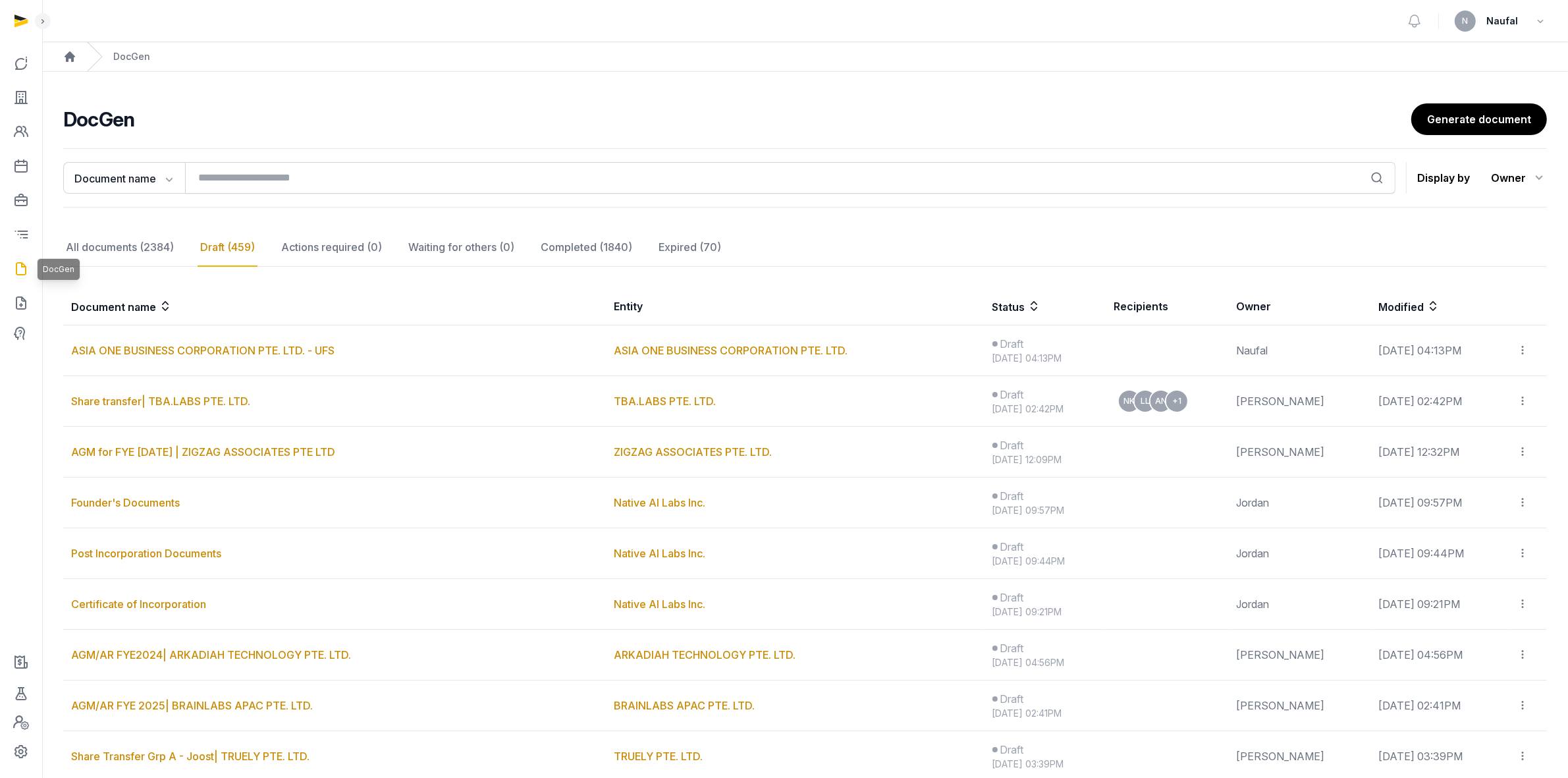
click at [23, 261] on icon at bounding box center [21, 268] width 16 height 21
click at [1053, 120] on link "Generate document" at bounding box center [1478, 120] width 137 height 33
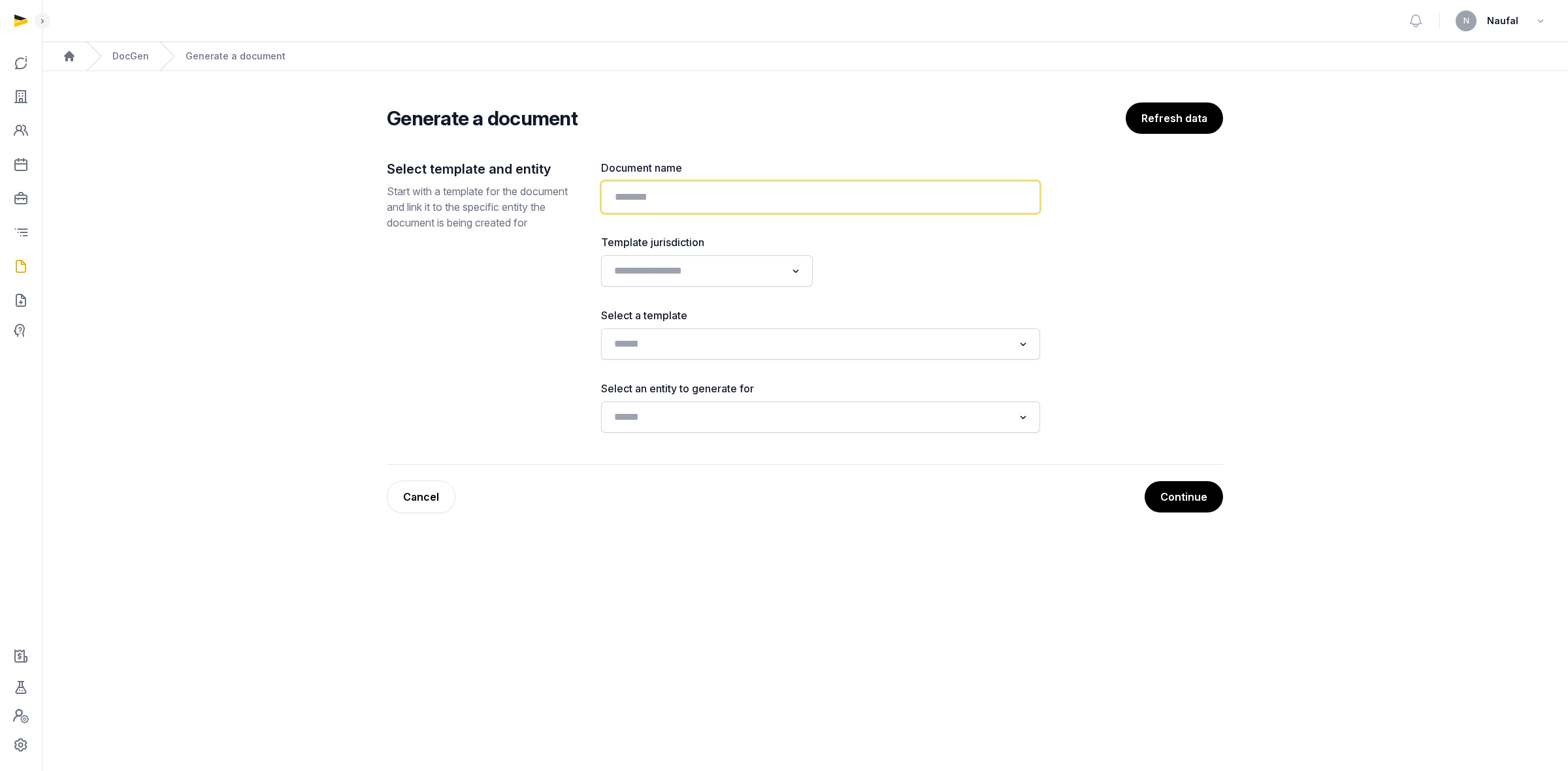
click at [739, 191] on input "text" at bounding box center [821, 196] width 439 height 32
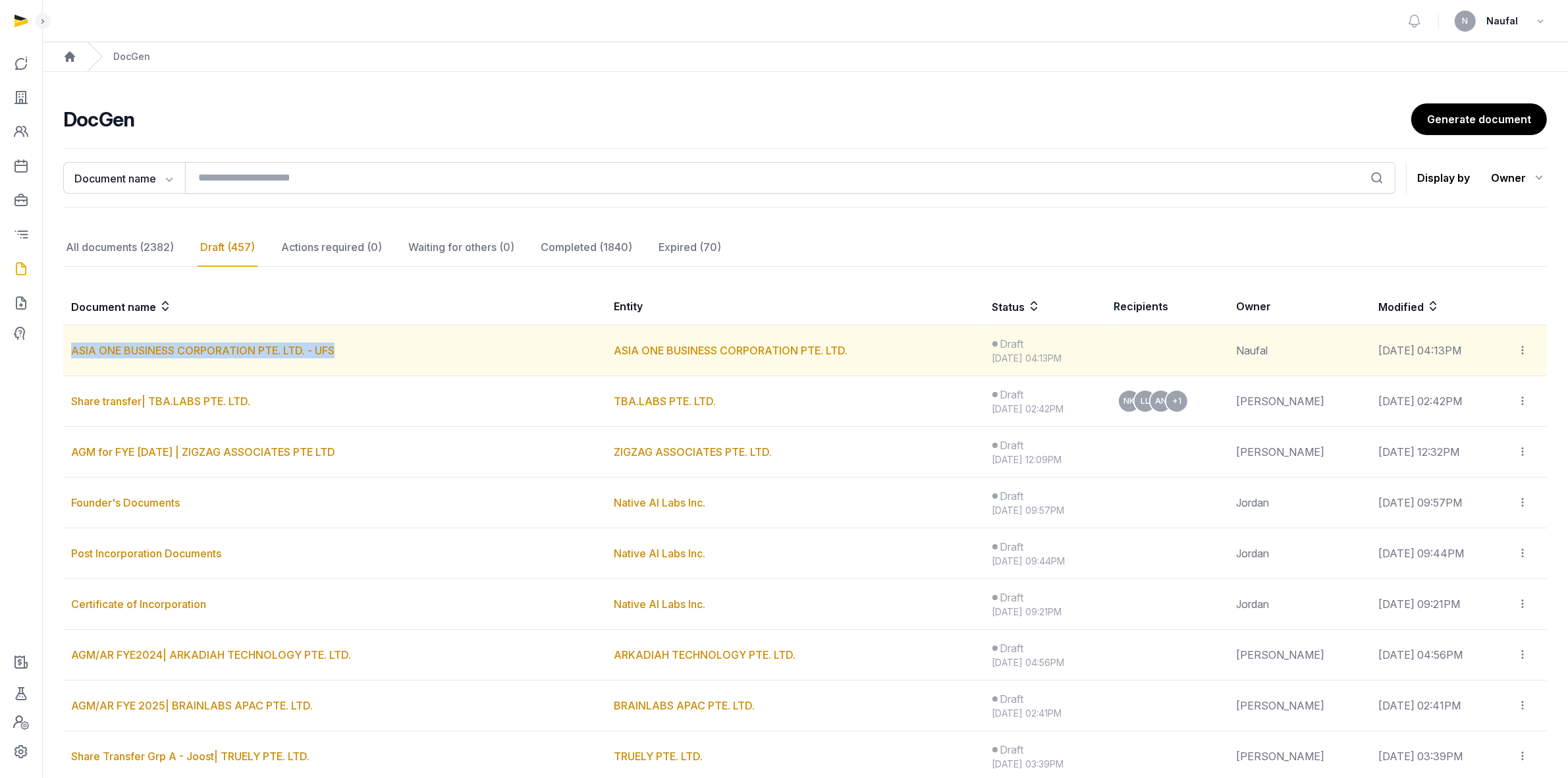
drag, startPoint x: 370, startPoint y: 357, endPoint x: 73, endPoint y: 358, distance: 297.0
click at [73, 358] on td "ASIA ONE BUSINESS CORPORATION PTE. LTD. - UFS" at bounding box center [334, 350] width 543 height 50
copy link "ASIA ONE BUSINESS CORPORATION PTE. LTD. - UFS"
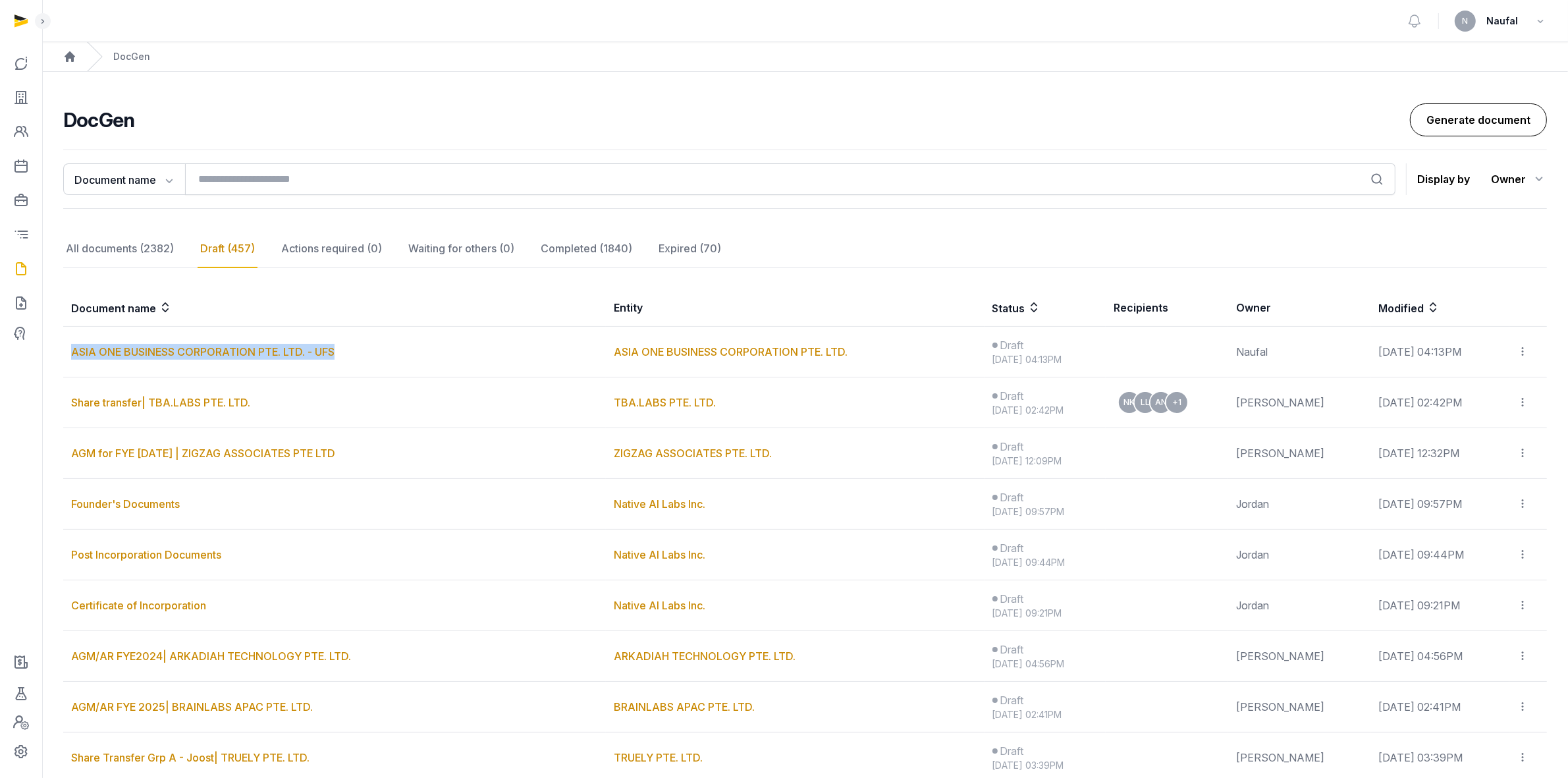
click at [1053, 122] on link "Generate document" at bounding box center [1478, 120] width 137 height 33
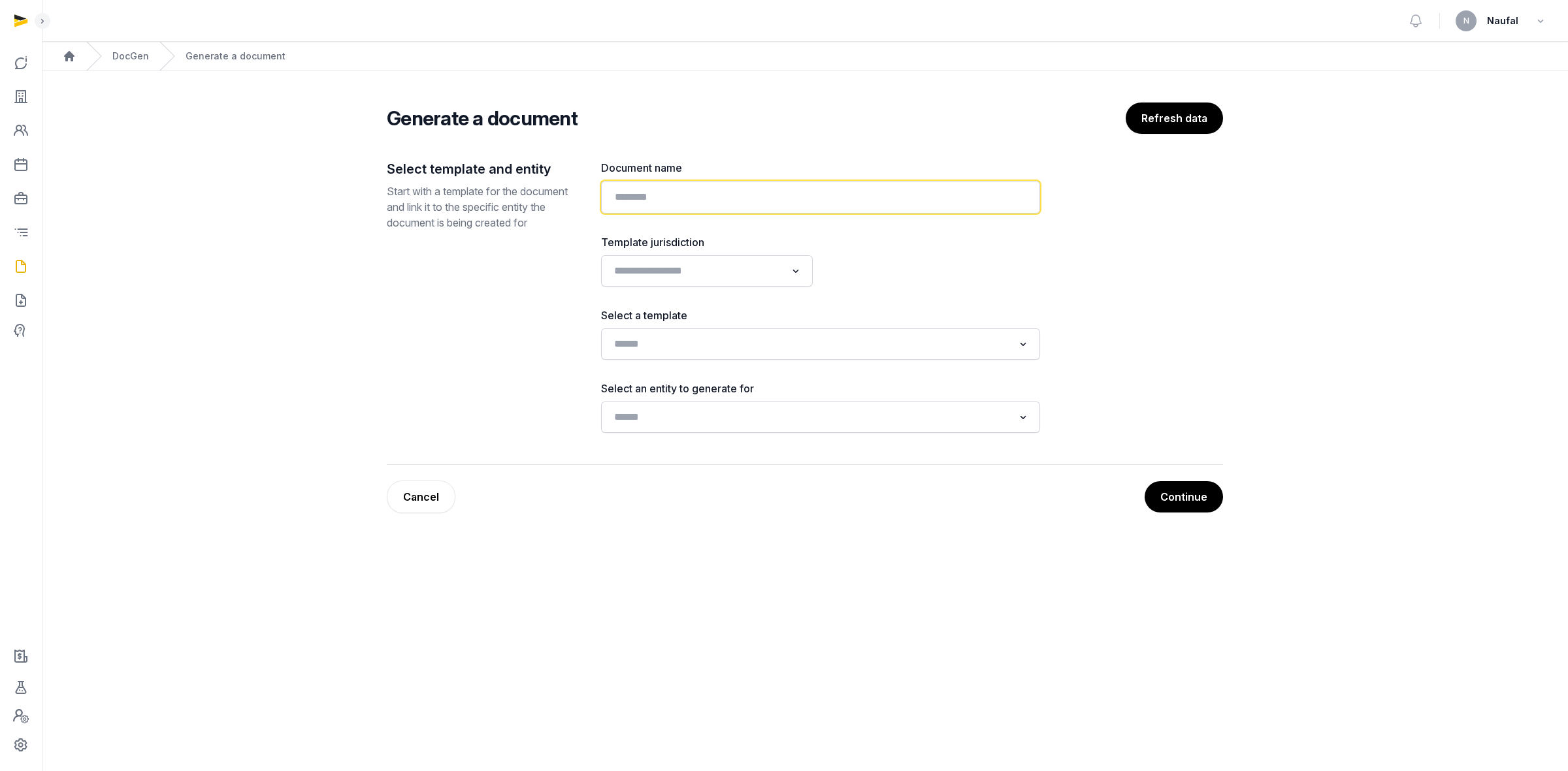
click at [896, 206] on input "text" at bounding box center [821, 196] width 439 height 32
paste input "**********"
type input "**********"
click at [796, 282] on div "Loading..." at bounding box center [707, 270] width 198 height 23
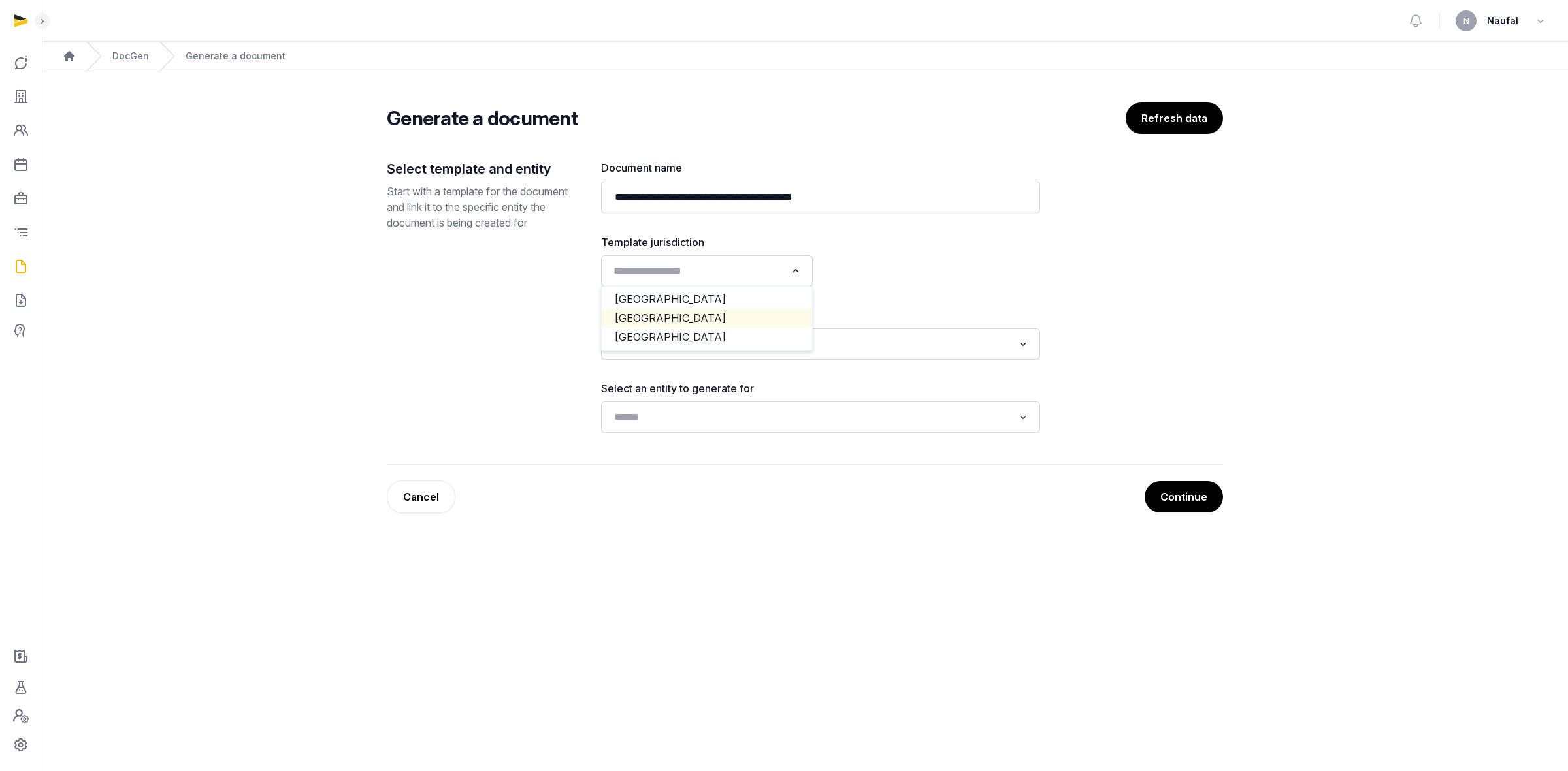
click at [739, 320] on li "Singapore" at bounding box center [707, 318] width 210 height 19
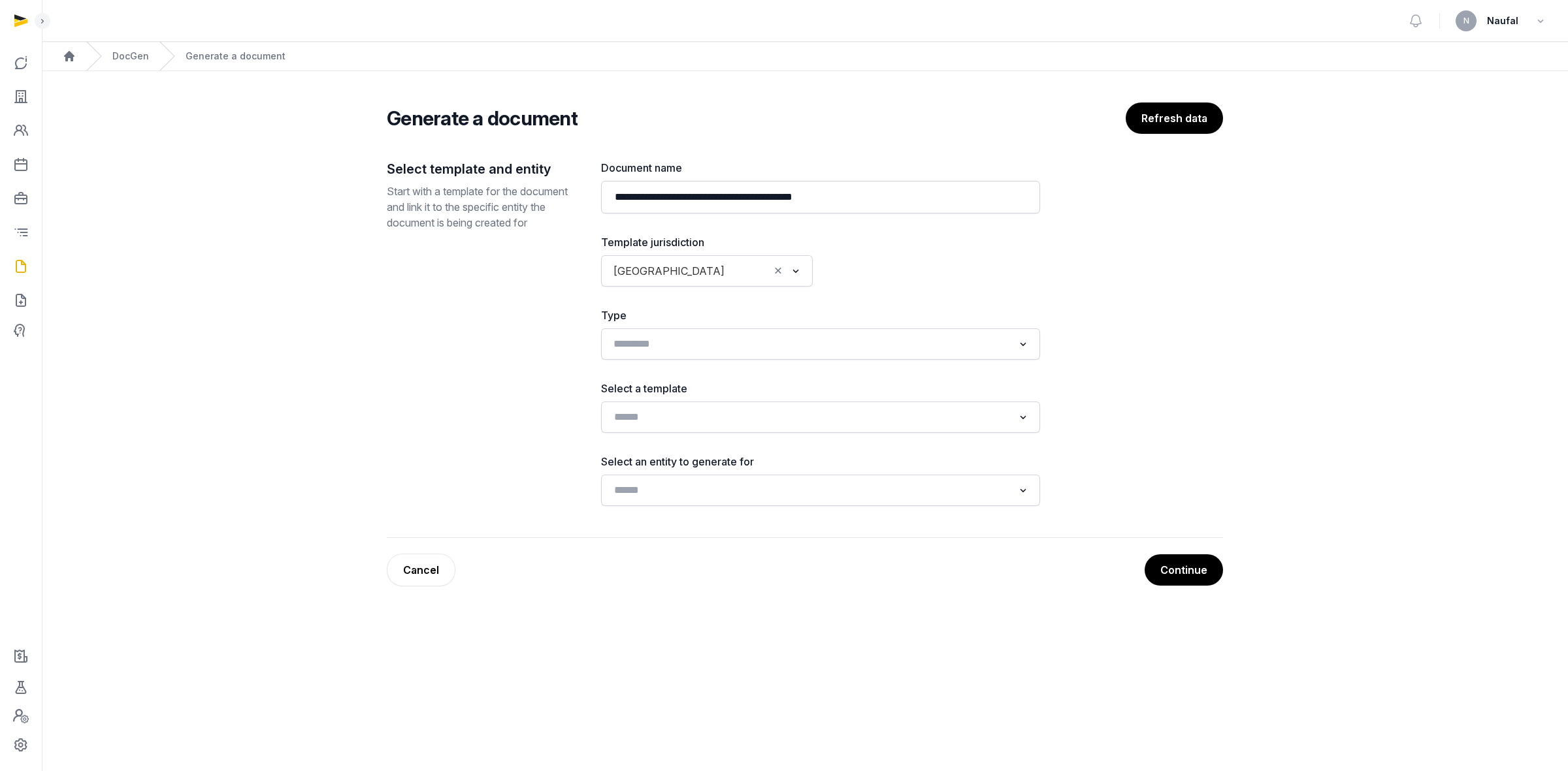
click at [745, 355] on div "Loading..." at bounding box center [821, 343] width 426 height 23
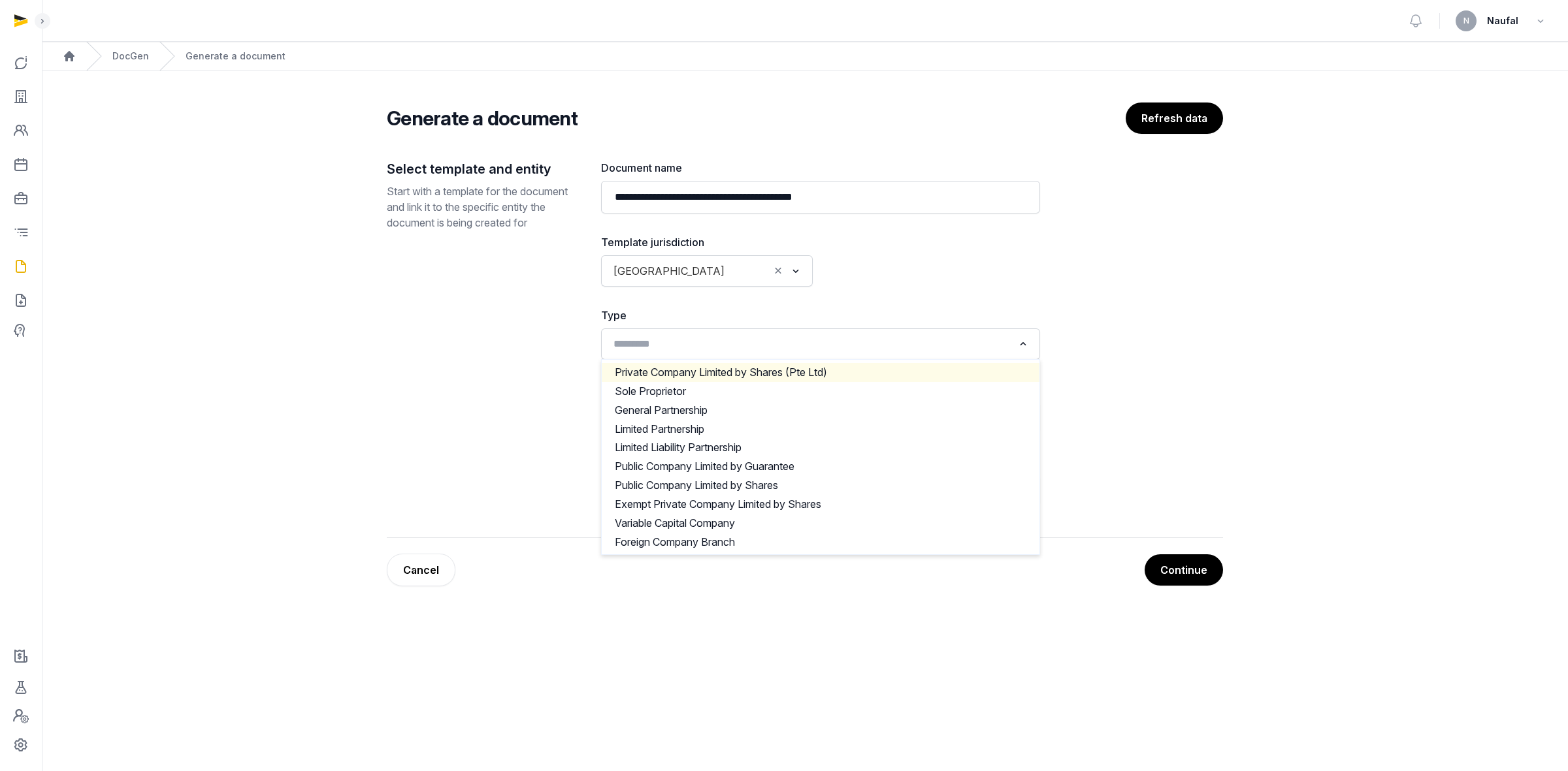
click at [733, 371] on li "Private Company Limited by Shares (Pte Ltd)" at bounding box center [821, 372] width 438 height 19
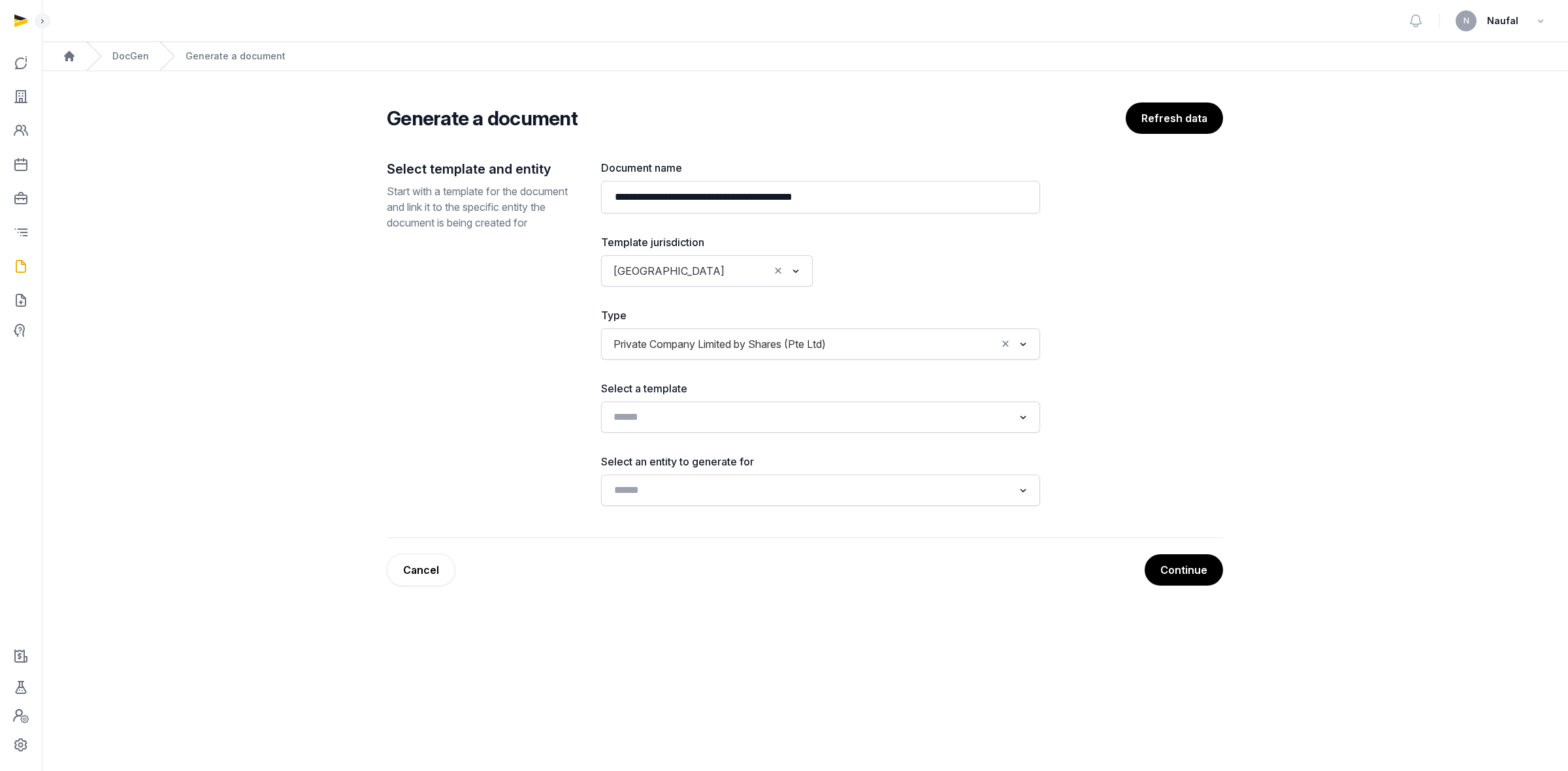
click at [721, 405] on div "Search for option" at bounding box center [810, 416] width 407 height 21
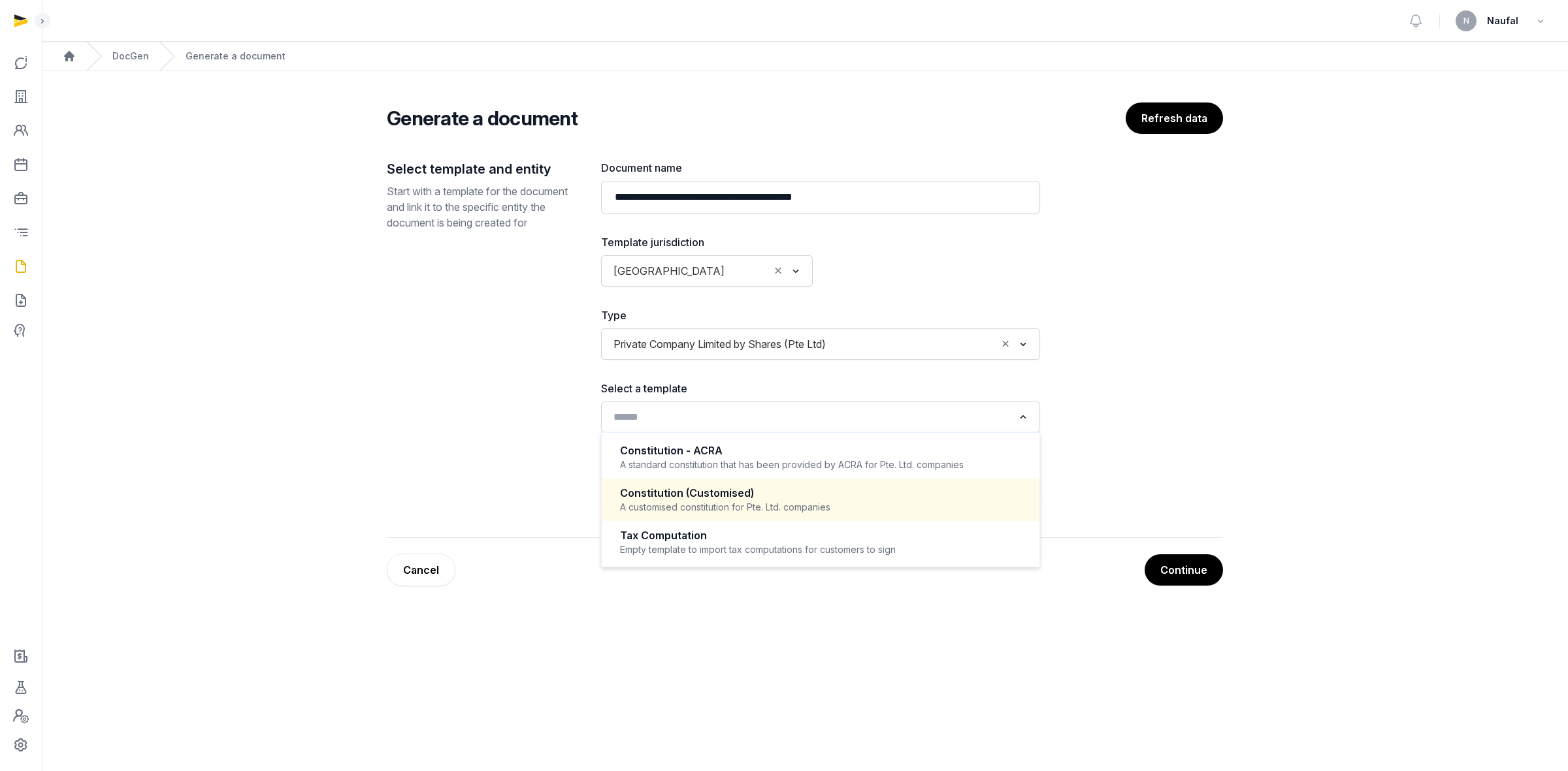
click at [739, 478] on li "Constitution (Customised) A customised constitution for Pte. Ltd. companies" at bounding box center [821, 500] width 438 height 43
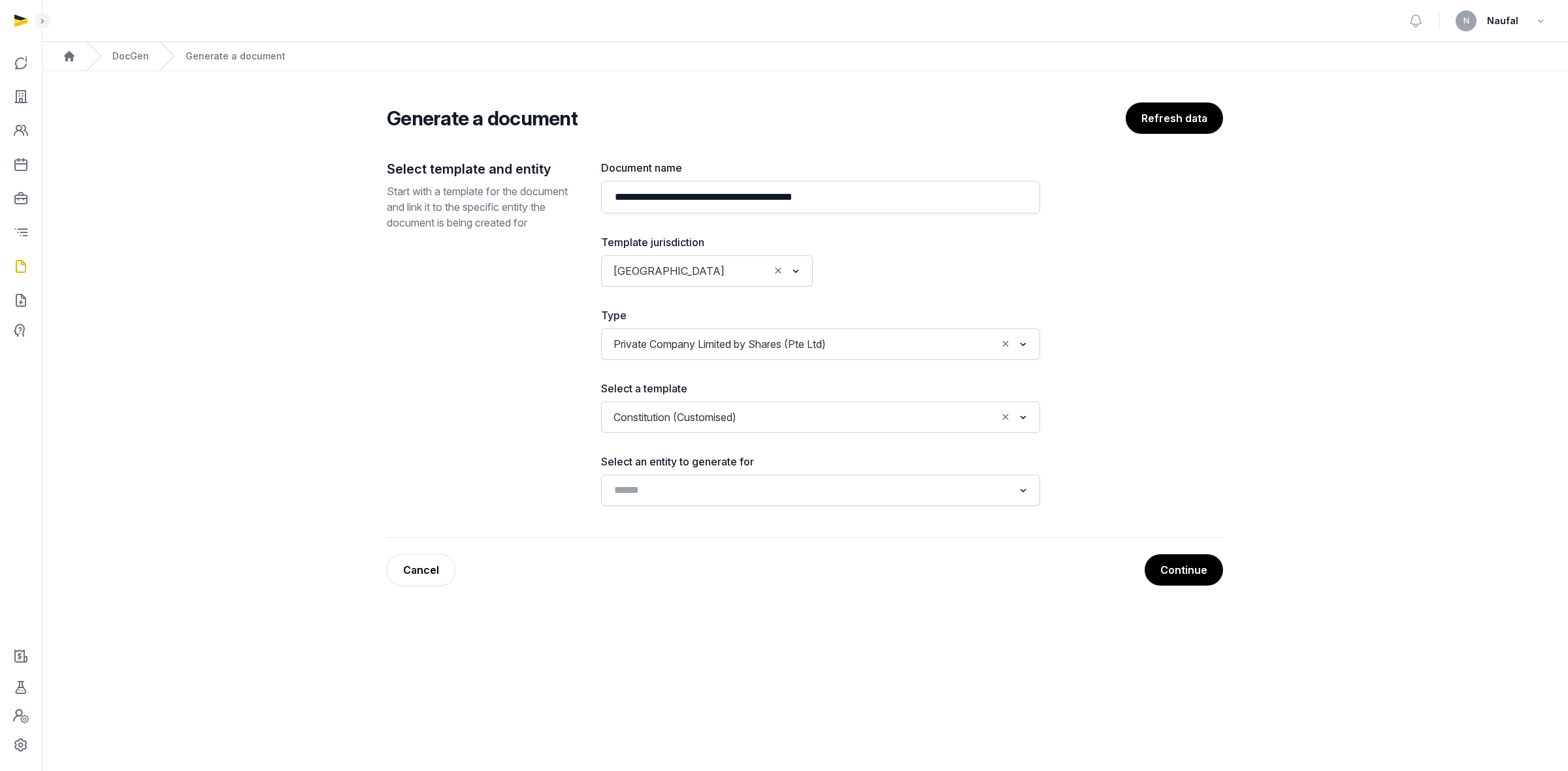
click at [722, 471] on div "Select an entity to generate for Loading..." at bounding box center [821, 479] width 439 height 52
click at [735, 478] on input "Search for option" at bounding box center [810, 491] width 405 height 19
type input "*"
type input "********"
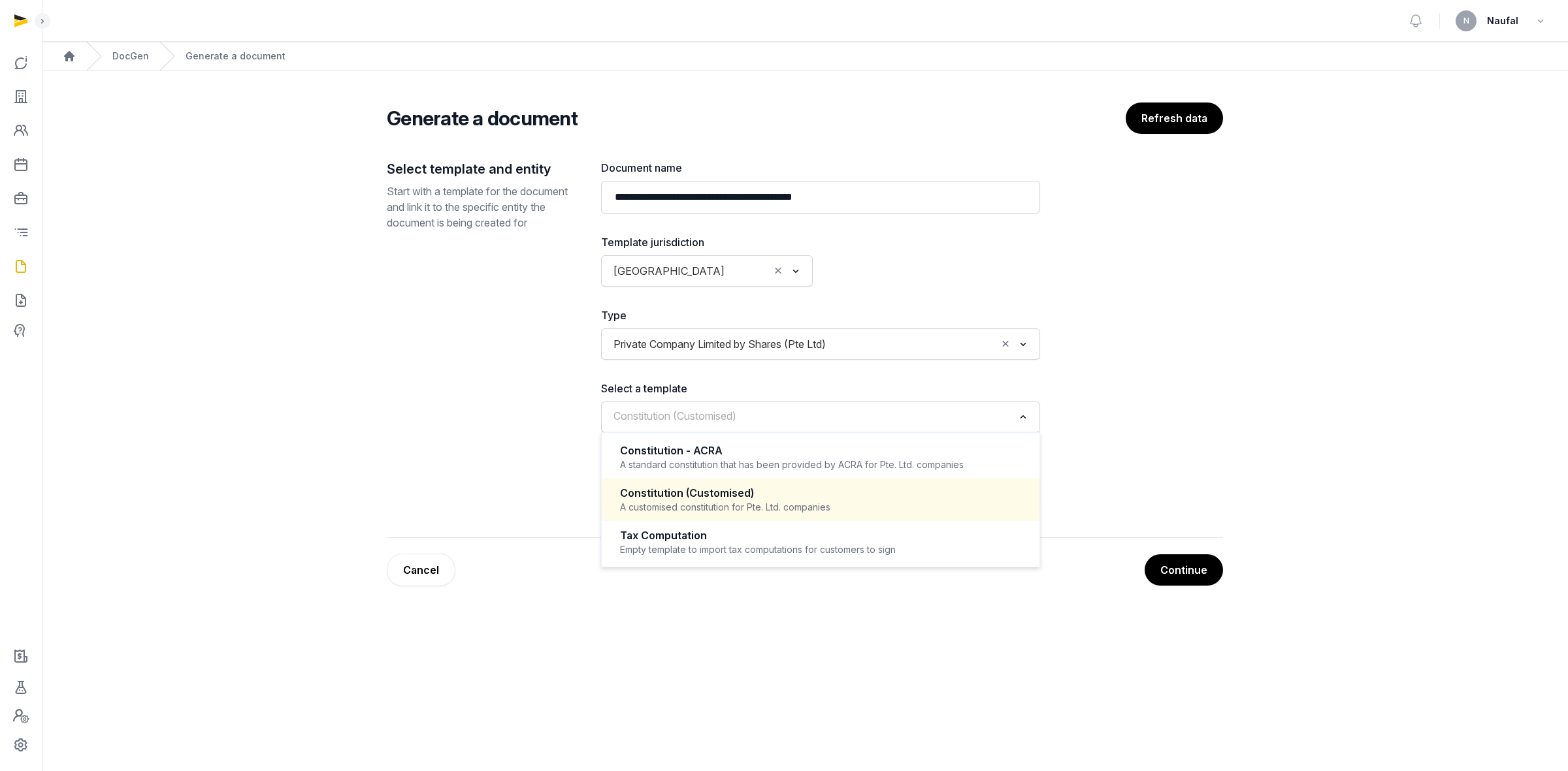
click at [834, 421] on input "Search for option" at bounding box center [810, 417] width 405 height 19
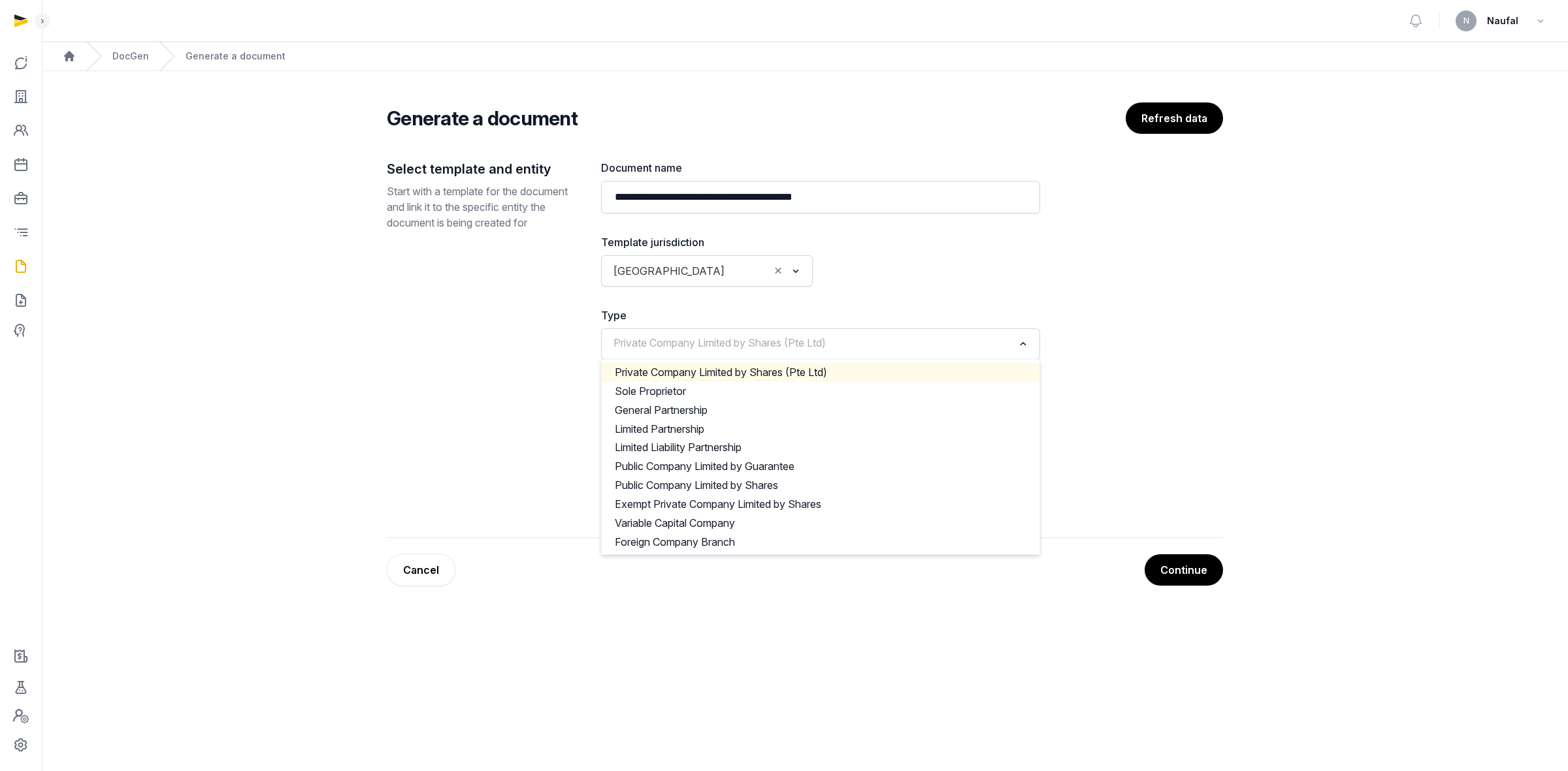
click at [883, 335] on input "Search for option" at bounding box center [810, 344] width 405 height 19
click at [836, 371] on li "Private Company Limited by Shares (Pte Ltd)" at bounding box center [821, 372] width 438 height 19
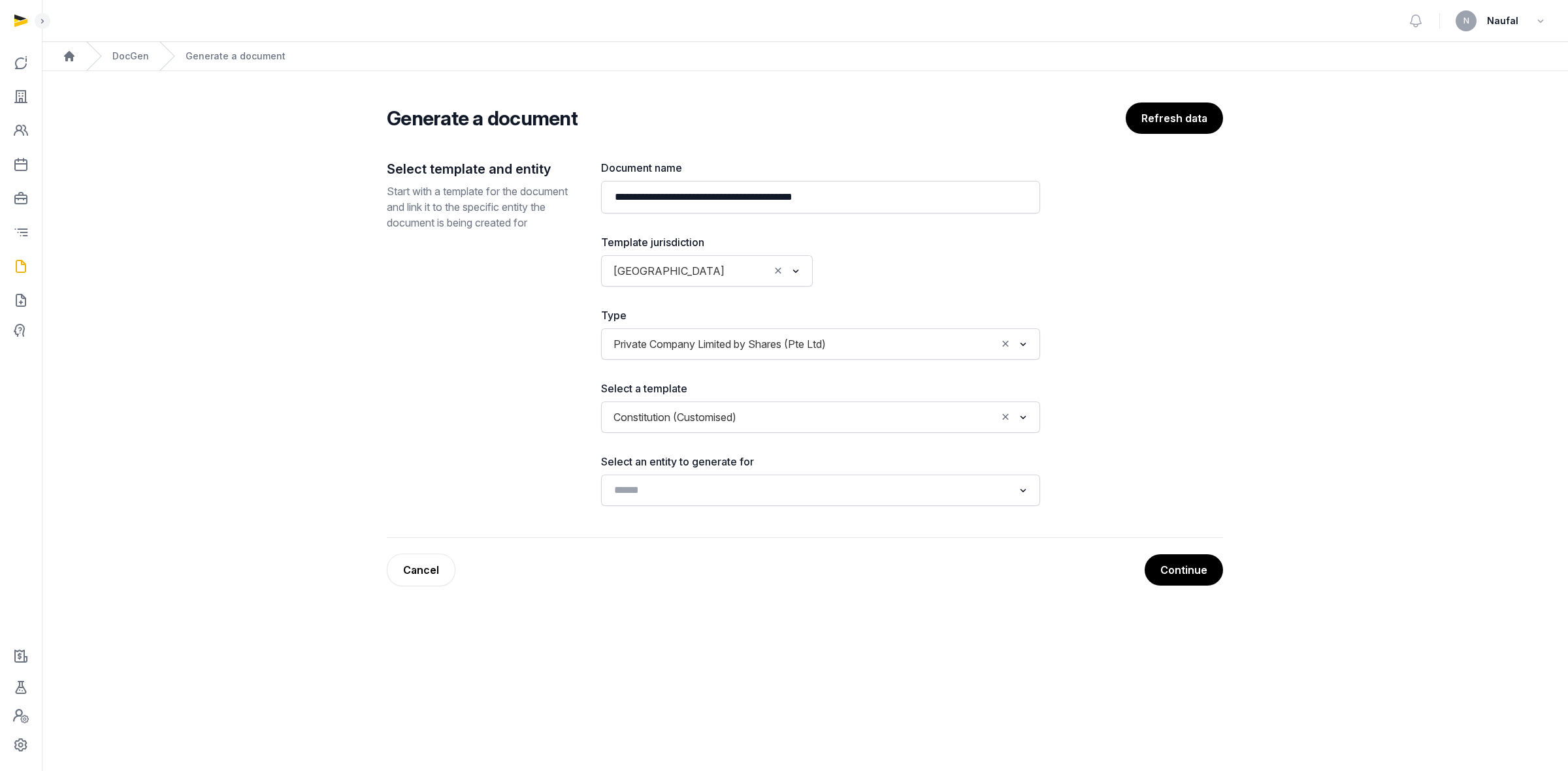
click at [801, 423] on input "Search for option" at bounding box center [869, 417] width 254 height 19
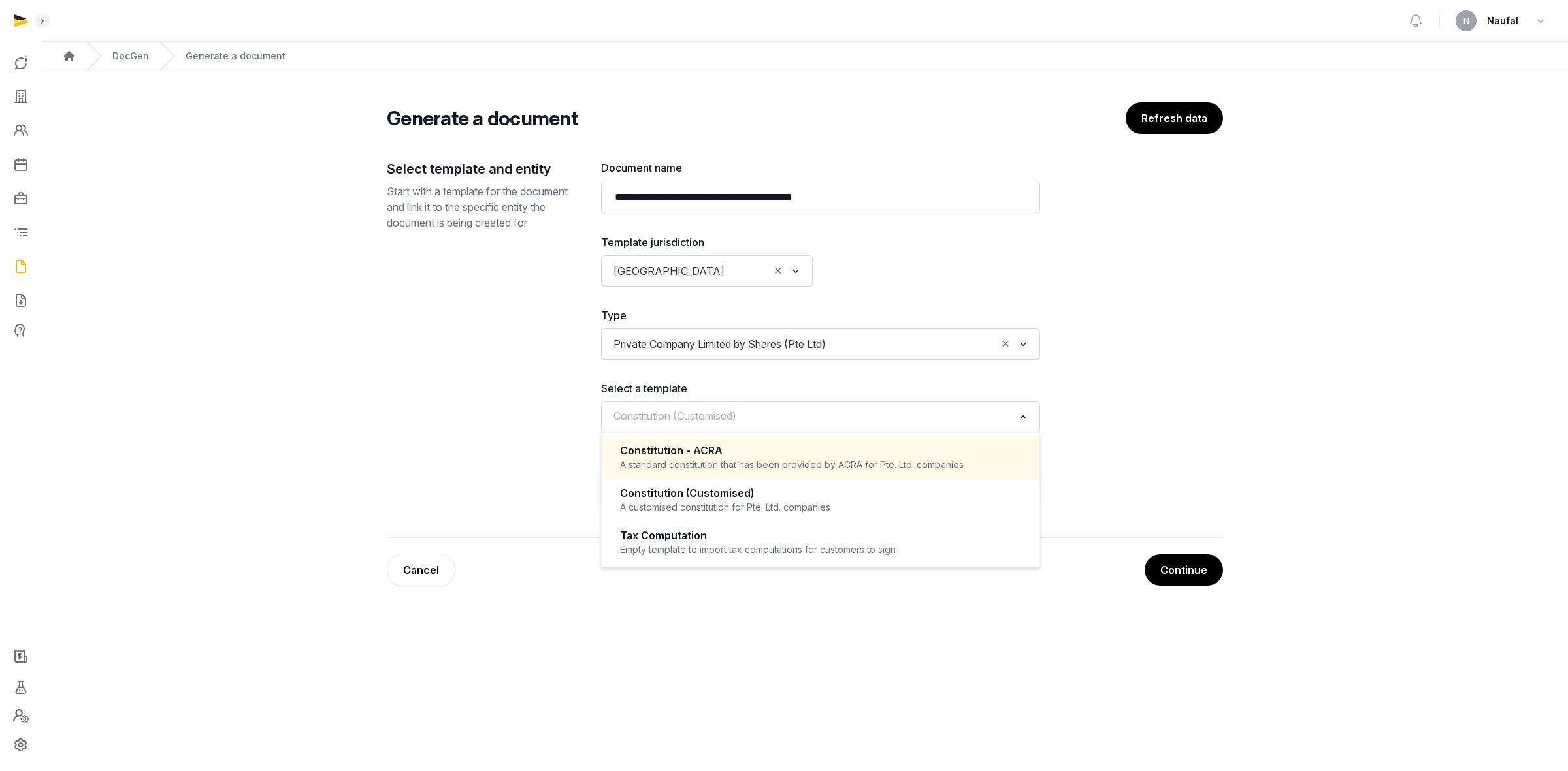
click at [843, 344] on input "Search for option" at bounding box center [914, 344] width 165 height 19
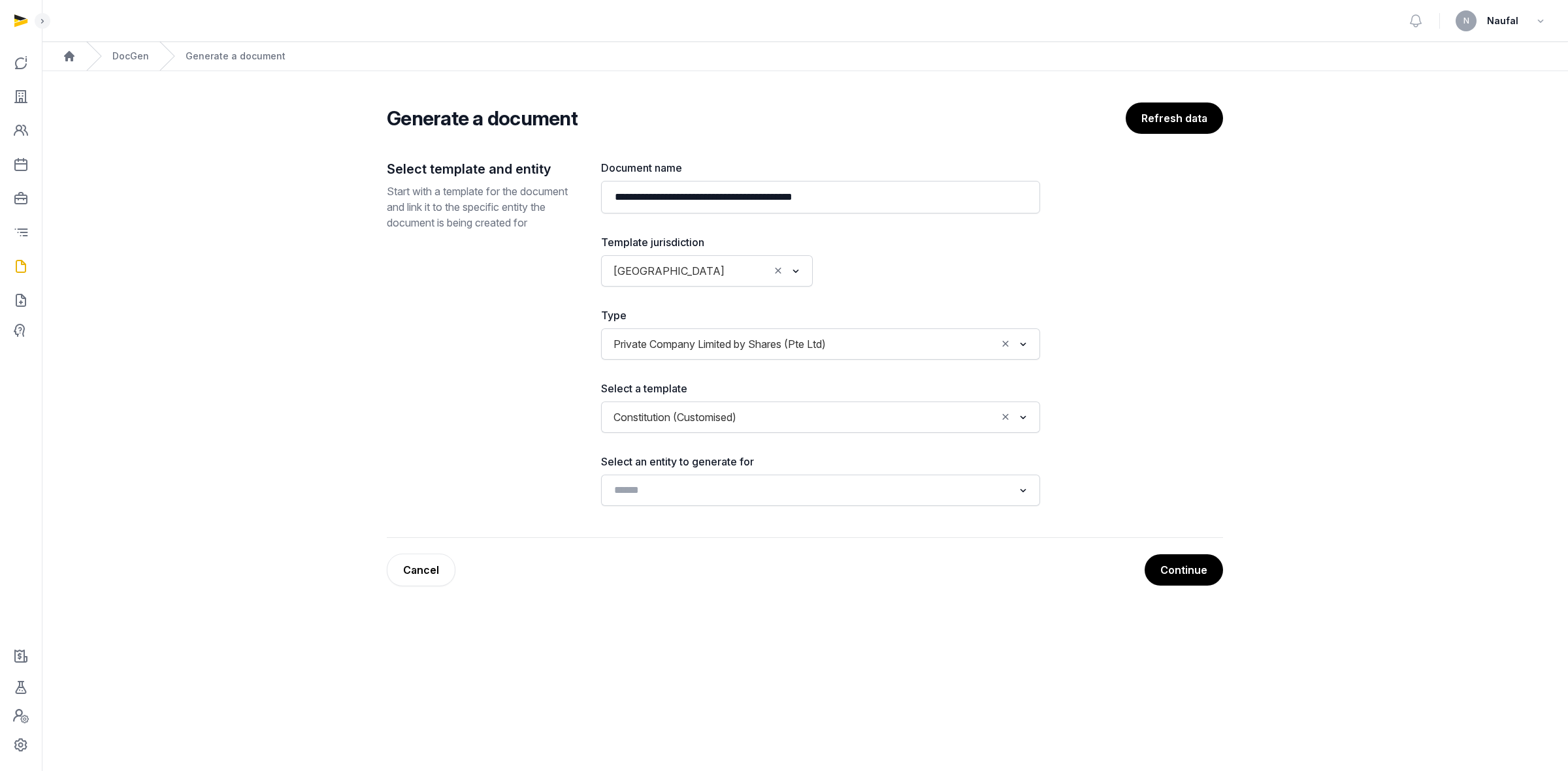
click at [880, 347] on input "Search for option" at bounding box center [914, 344] width 165 height 19
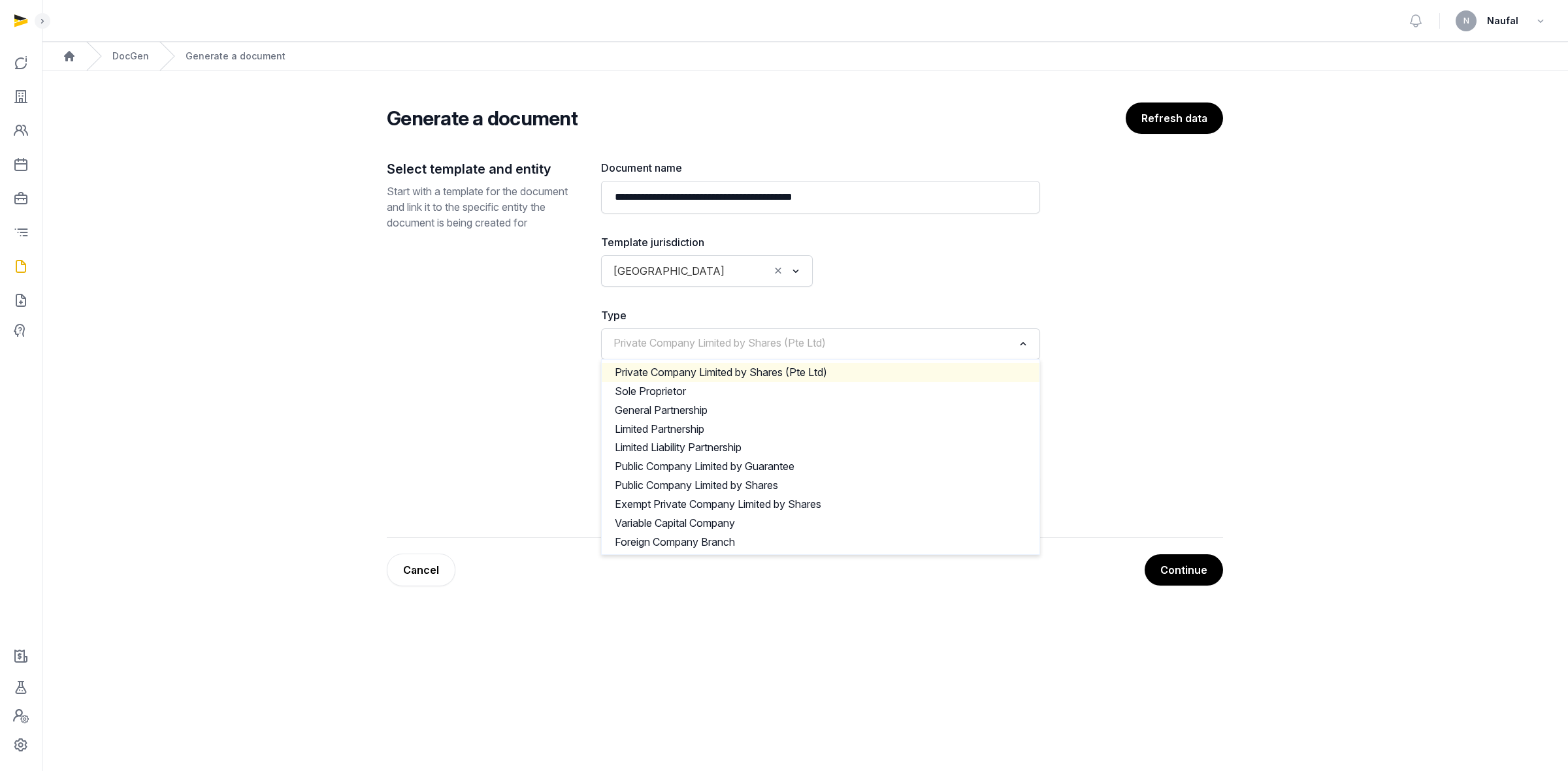
click at [792, 380] on li "Private Company Limited by Shares (Pte Ltd)" at bounding box center [821, 372] width 438 height 19
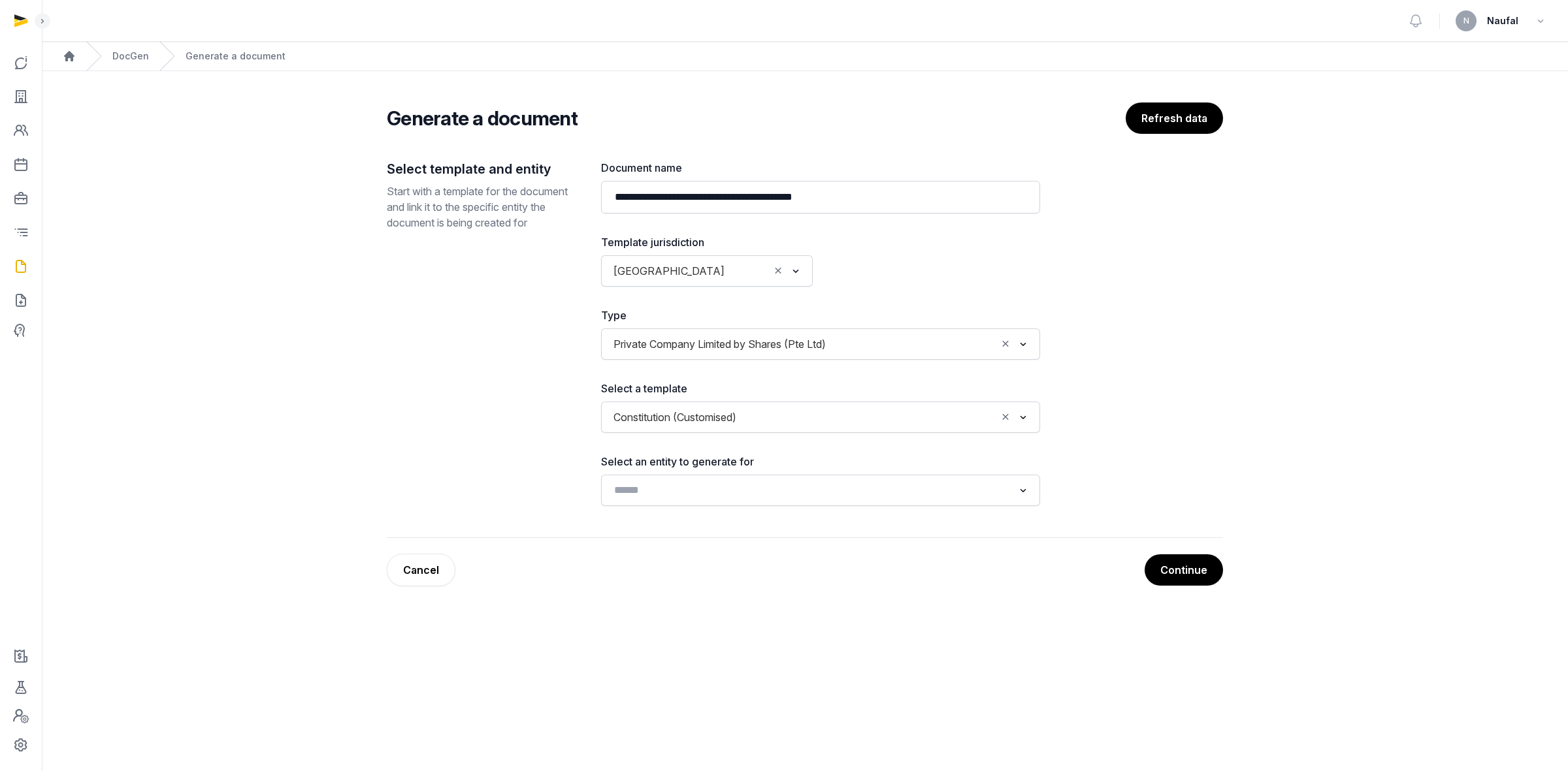
click at [785, 412] on input "Search for option" at bounding box center [869, 417] width 254 height 19
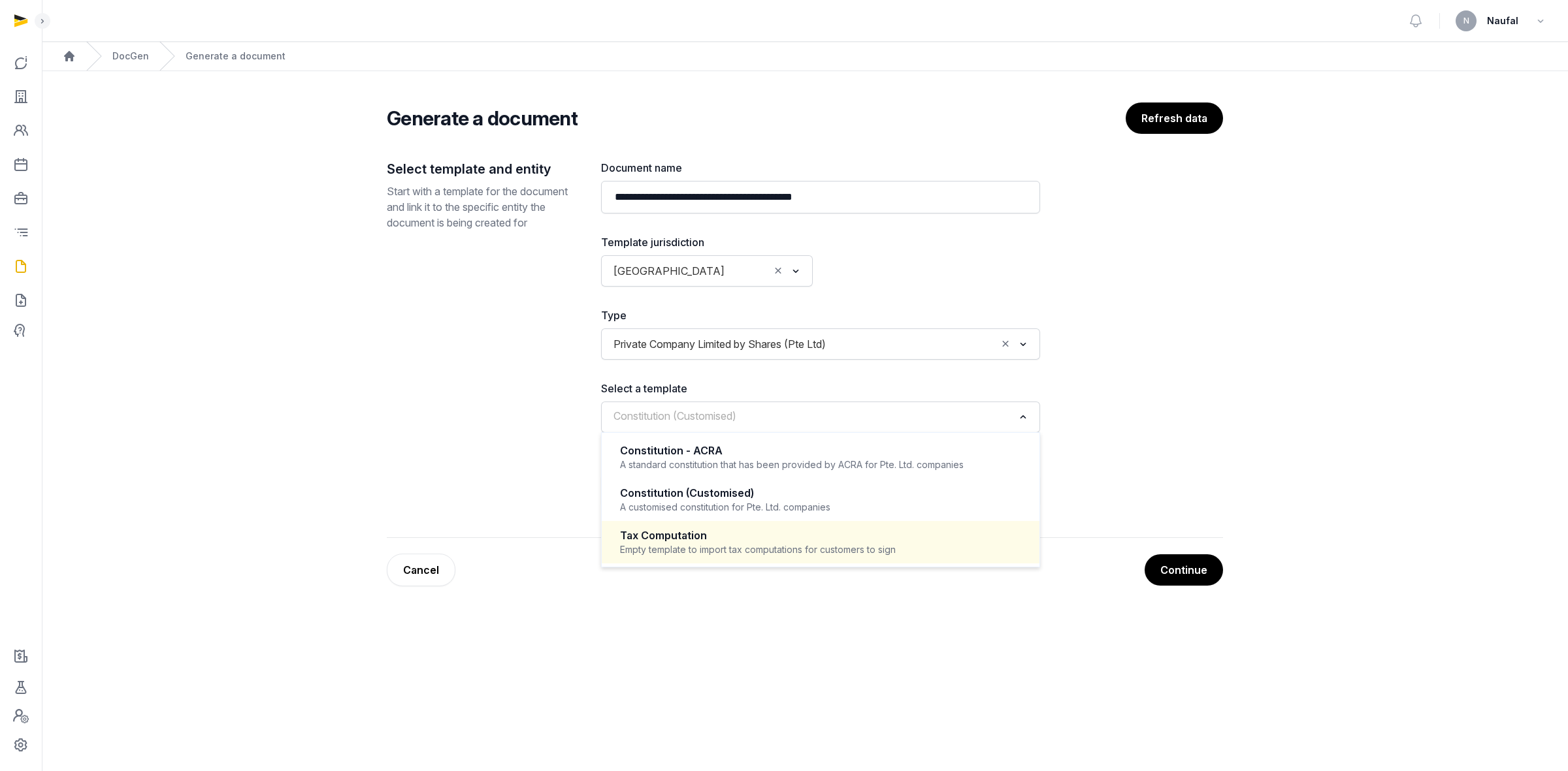
click at [802, 478] on div "Empty template to import tax computations for customers to sign" at bounding box center [820, 550] width 401 height 13
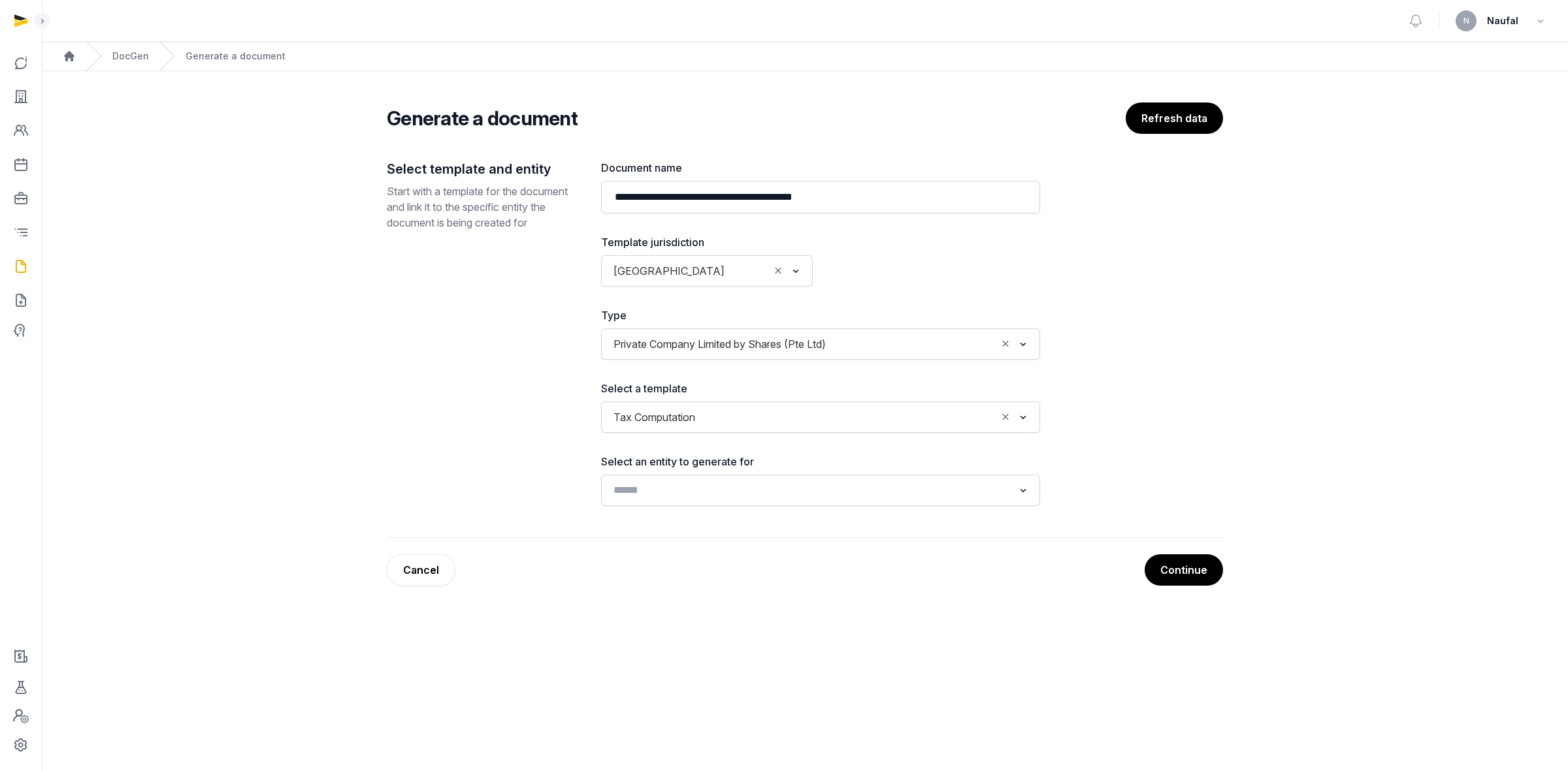
click at [788, 478] on input "Search for option" at bounding box center [810, 491] width 405 height 19
click at [1018, 478] on icon "Search for option" at bounding box center [1022, 490] width 13 height 16
click at [859, 354] on input "Search for option" at bounding box center [914, 344] width 165 height 19
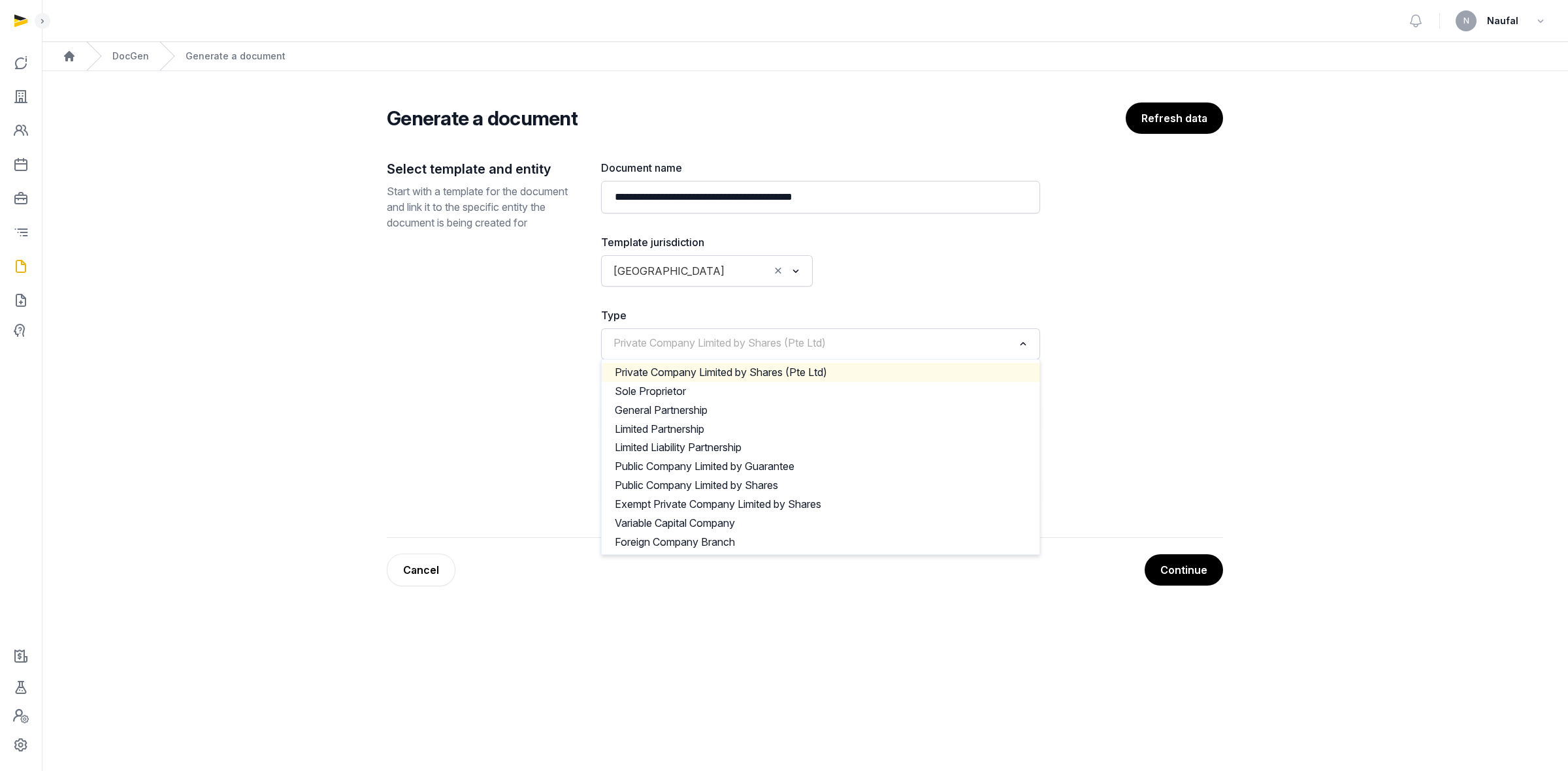
click at [849, 372] on li "Private Company Limited by Shares (Pte Ltd)" at bounding box center [821, 372] width 438 height 19
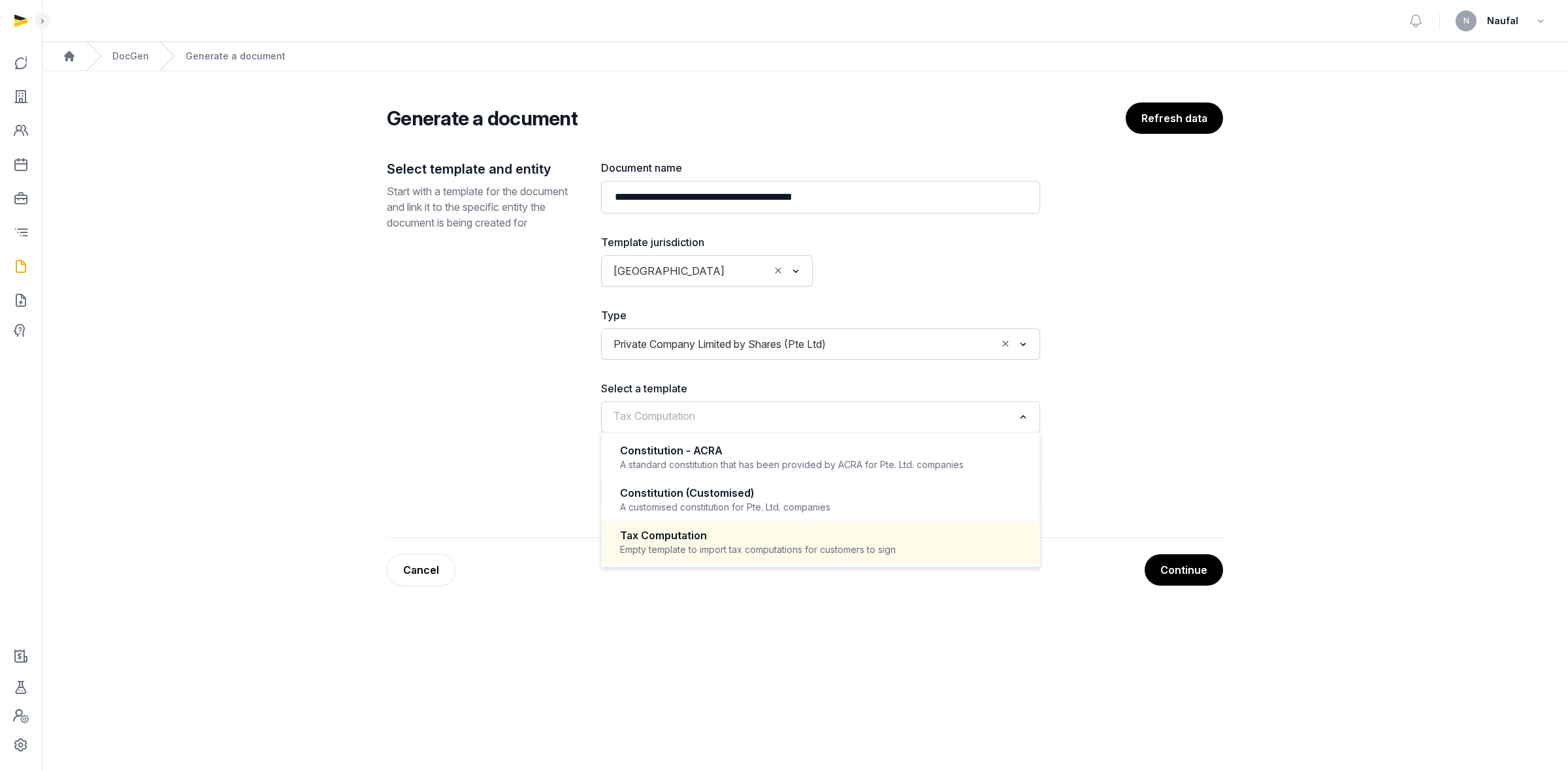
click at [748, 412] on input "Search for option" at bounding box center [810, 417] width 405 height 19
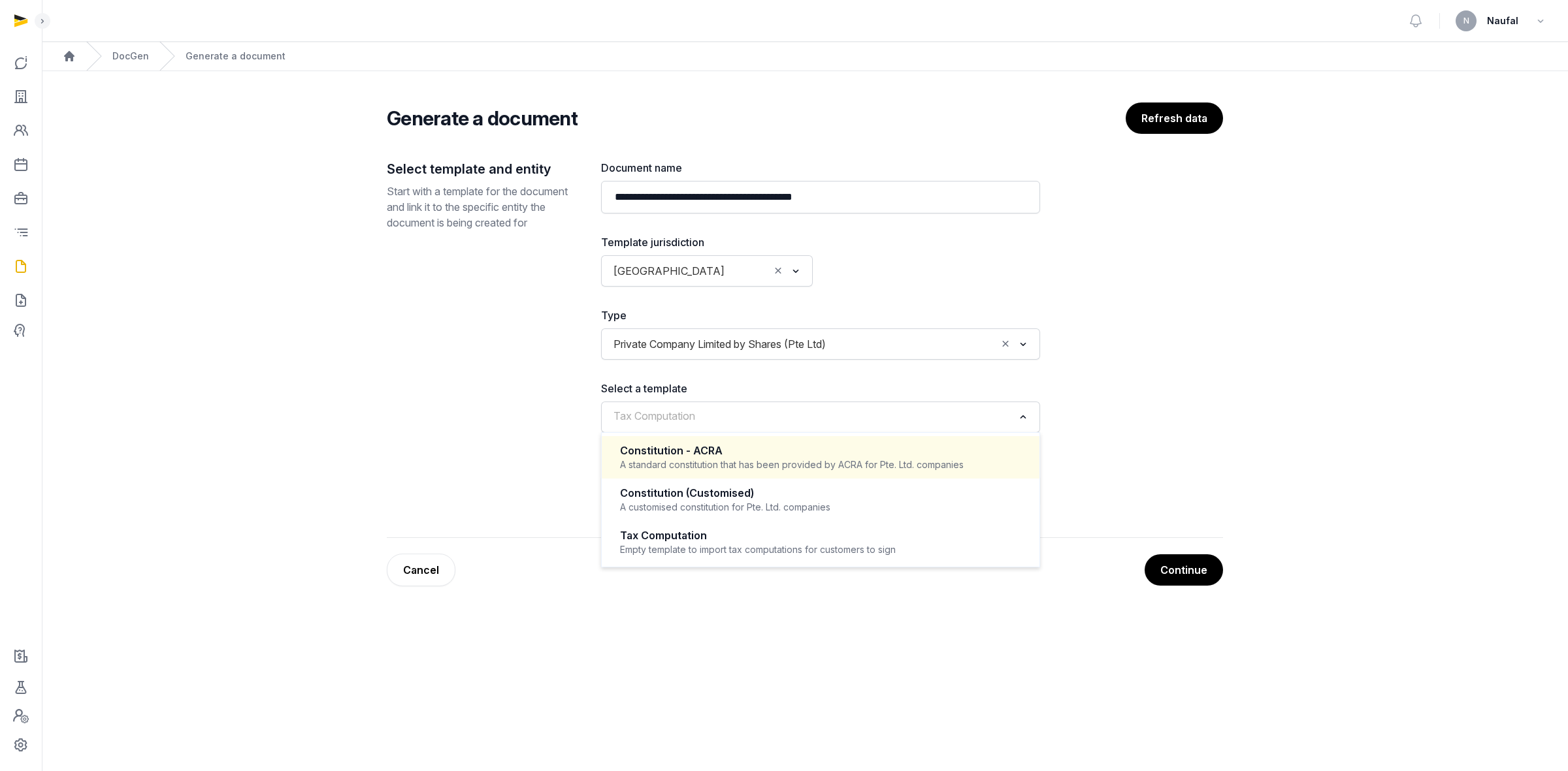
click at [748, 441] on div "Constitution - ACRA A standard constitution that has been provided by ACRA for …" at bounding box center [821, 457] width 411 height 39
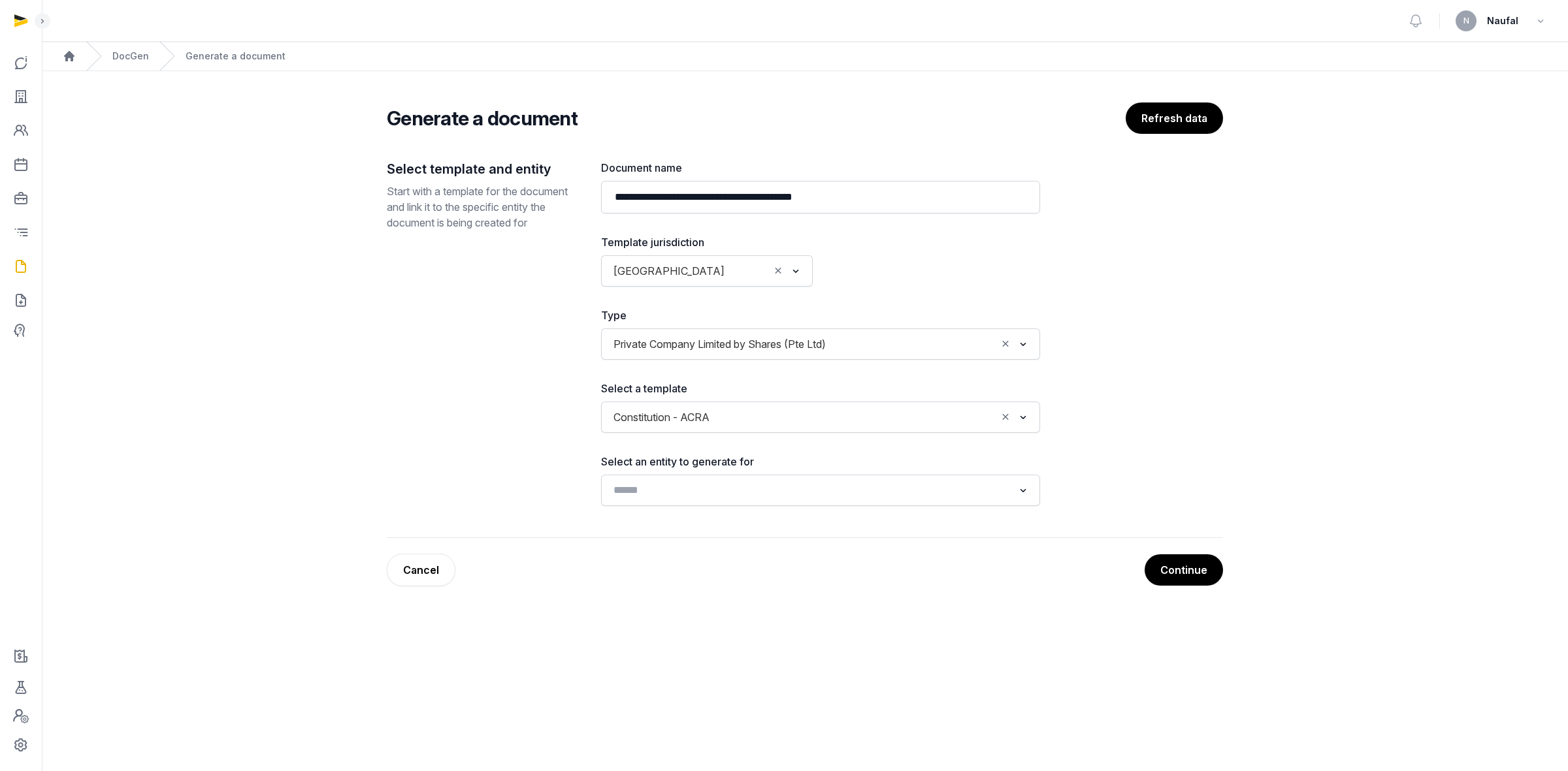
click at [757, 478] on div "Search for option" at bounding box center [810, 489] width 407 height 21
click at [1045, 117] on button "Refresh data" at bounding box center [1173, 118] width 98 height 32
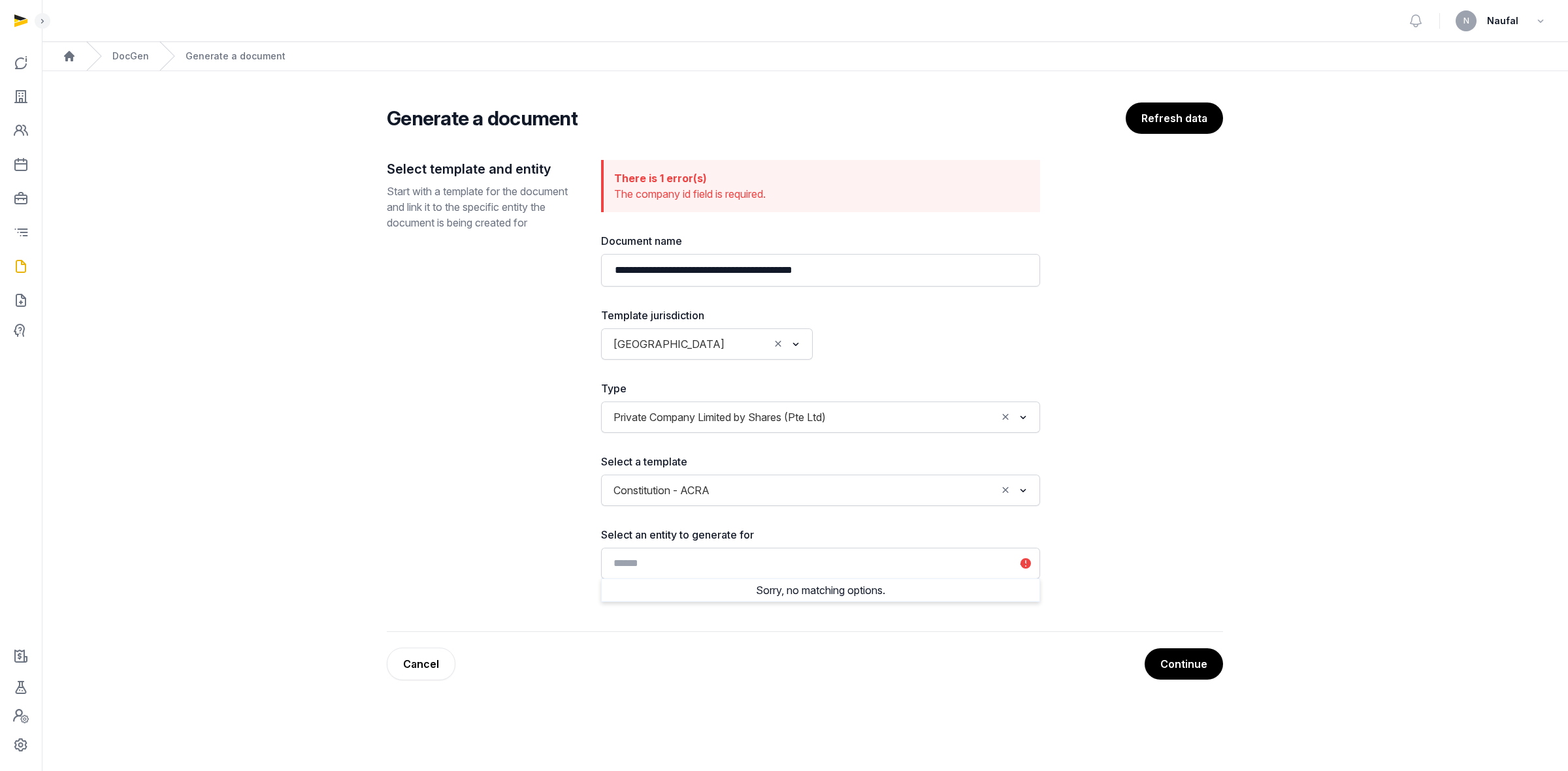
click at [834, 478] on input "Search for option" at bounding box center [810, 564] width 405 height 19
type input "*"
type input "********"
click at [734, 346] on input "Search for option" at bounding box center [749, 344] width 39 height 19
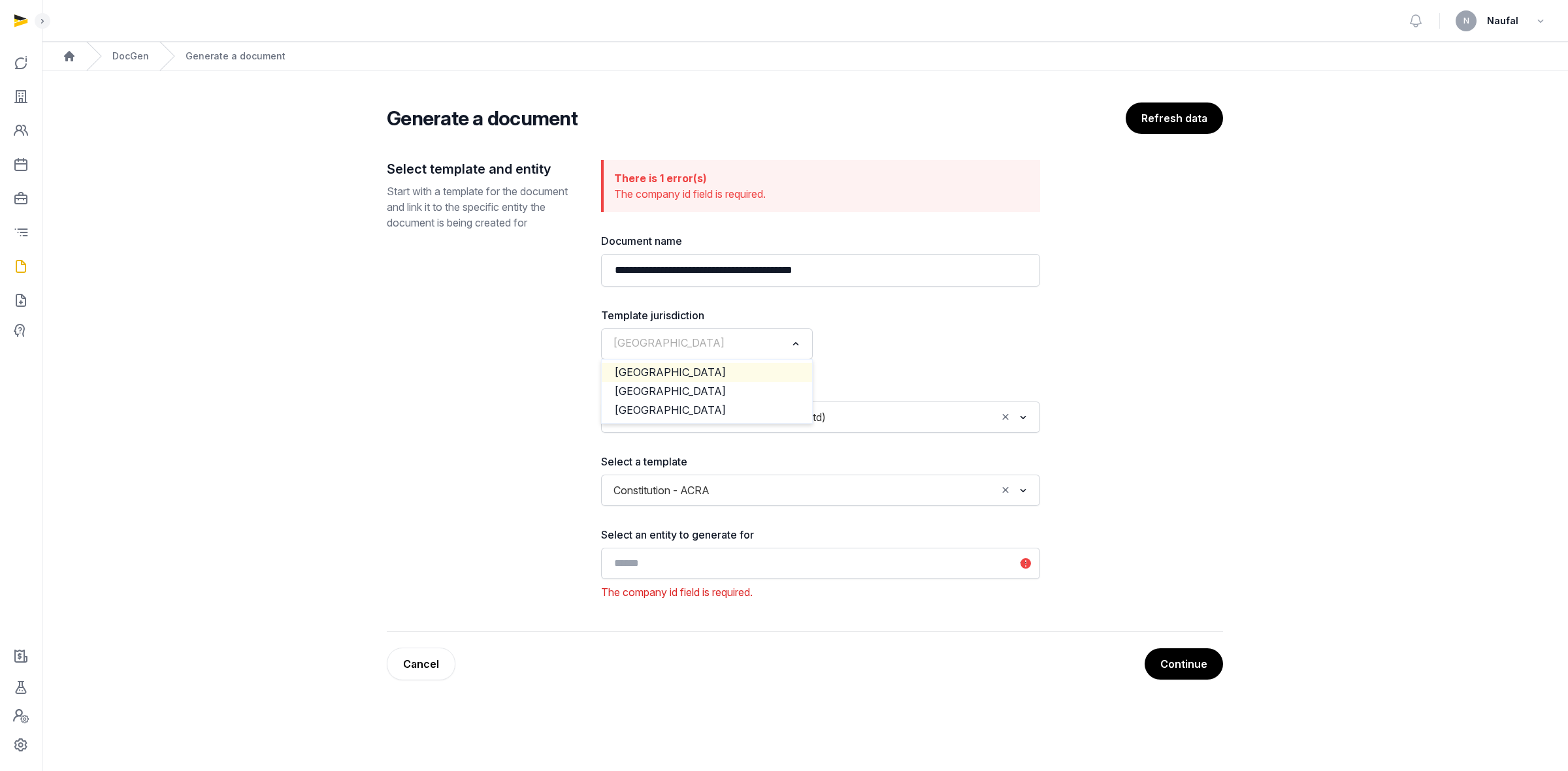
click at [707, 378] on li "Malaysia" at bounding box center [707, 372] width 210 height 19
click at [708, 403] on div "Loading..." at bounding box center [821, 417] width 439 height 31
click at [717, 422] on input "Search for option" at bounding box center [810, 417] width 405 height 19
click at [730, 342] on input "Search for option" at bounding box center [696, 344] width 177 height 19
click at [712, 410] on li "USA" at bounding box center [707, 410] width 210 height 19
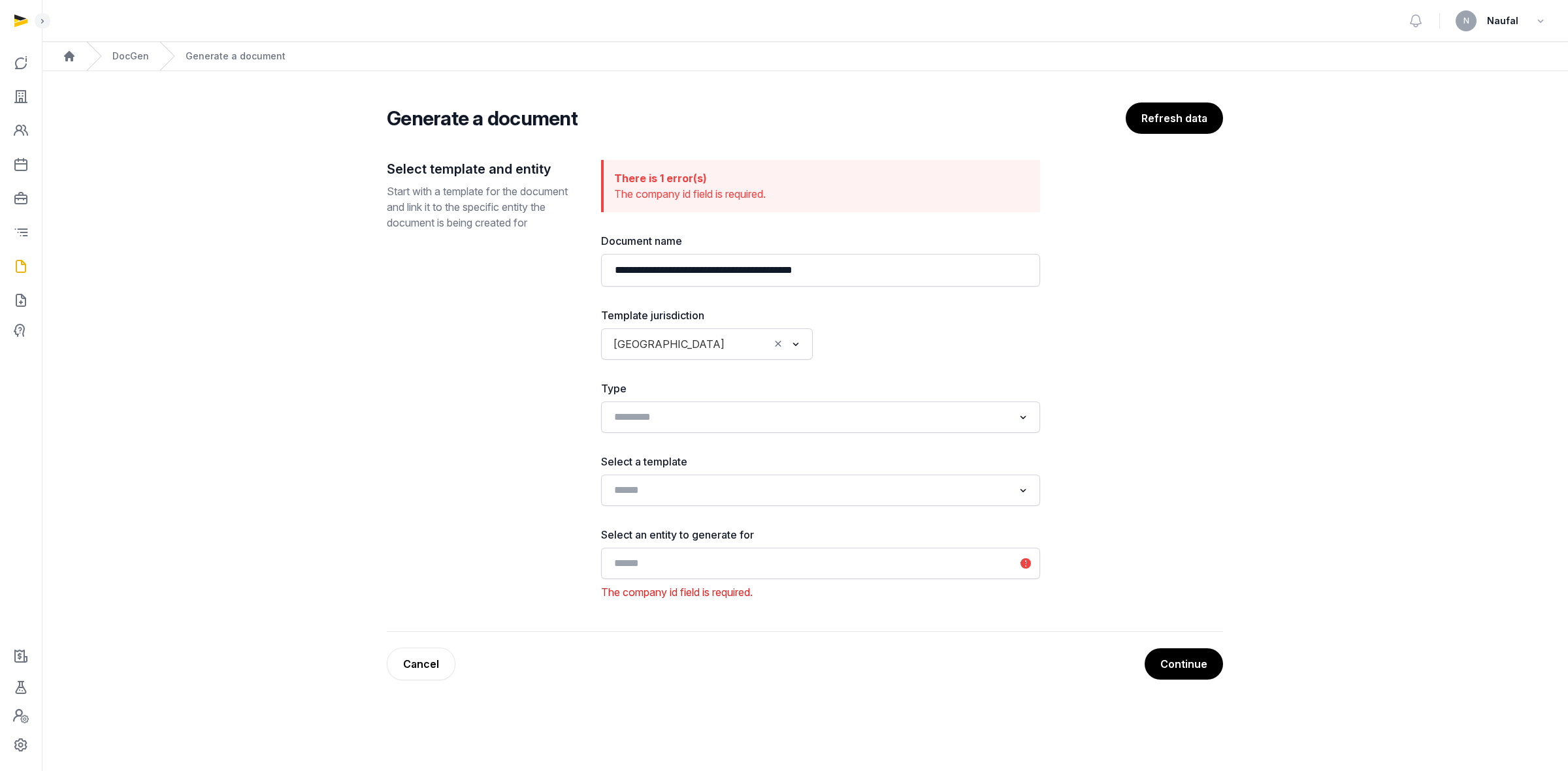
click at [730, 338] on input "Search for option" at bounding box center [749, 344] width 39 height 19
click at [709, 395] on li "Singapore" at bounding box center [707, 392] width 210 height 19
click at [730, 422] on input "Search for option" at bounding box center [810, 417] width 405 height 19
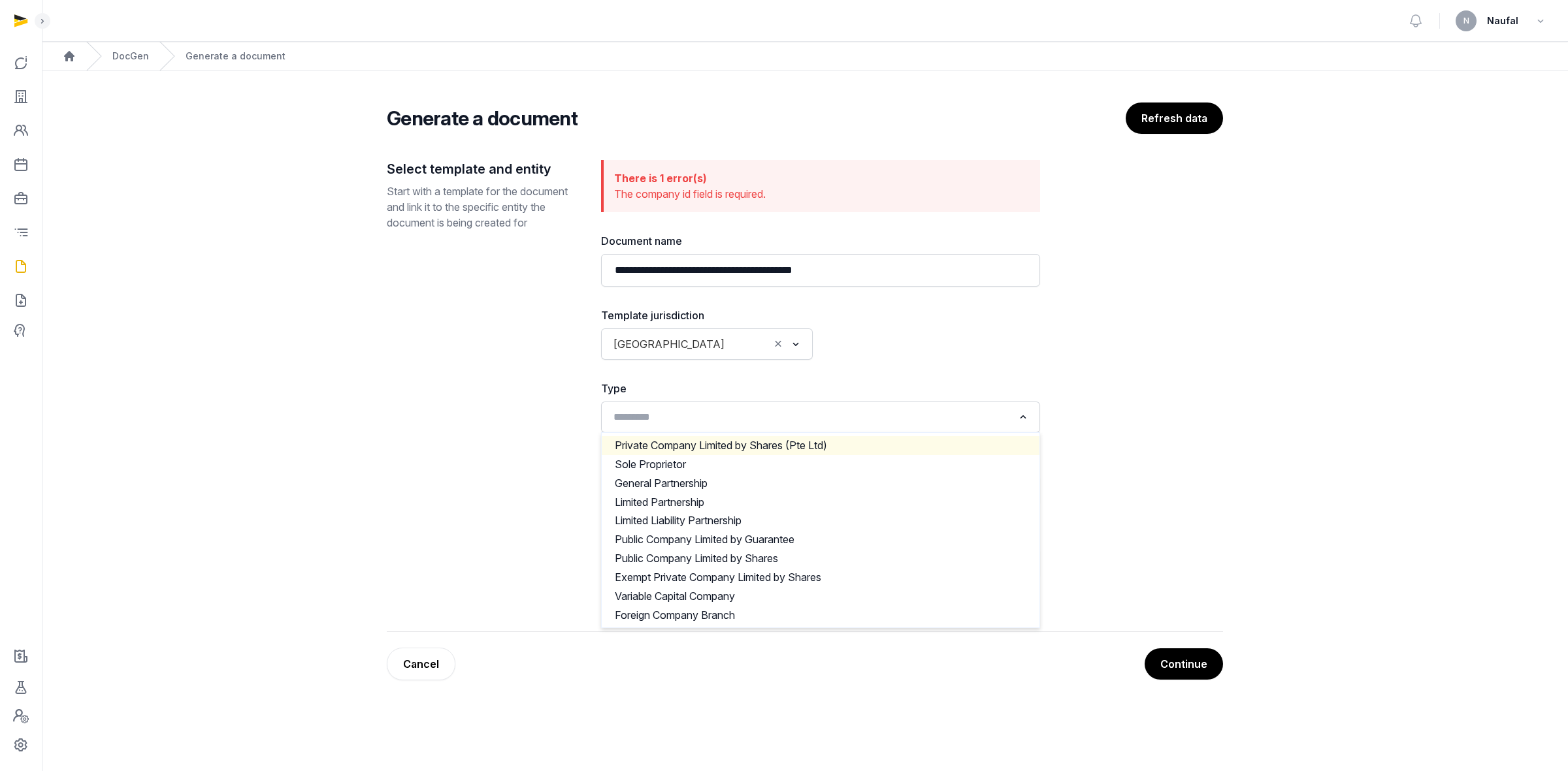
click at [735, 438] on li "Private Company Limited by Shares (Pte Ltd)" at bounding box center [821, 445] width 438 height 19
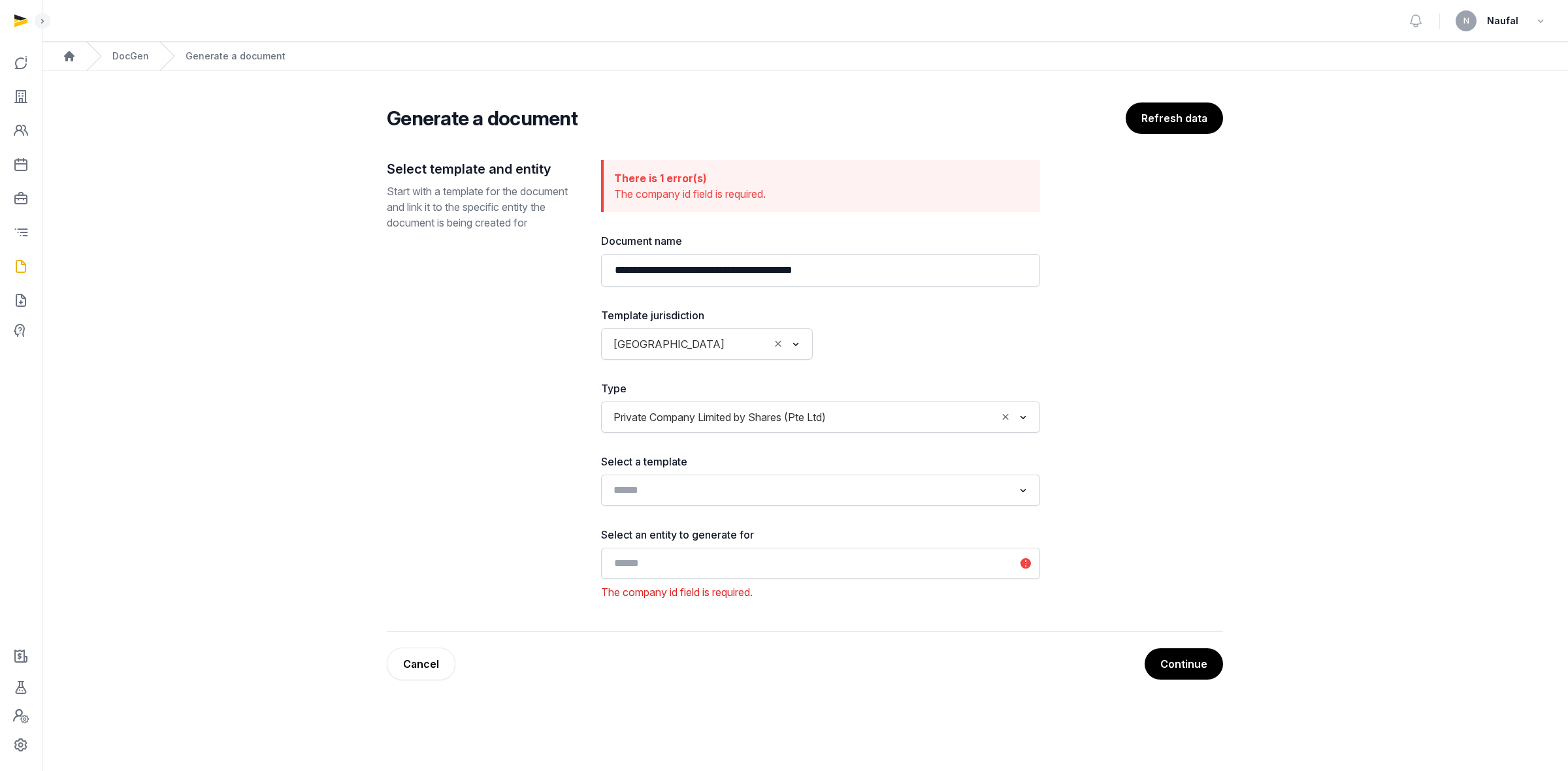
click at [713, 478] on div "Loading..." at bounding box center [821, 490] width 426 height 23
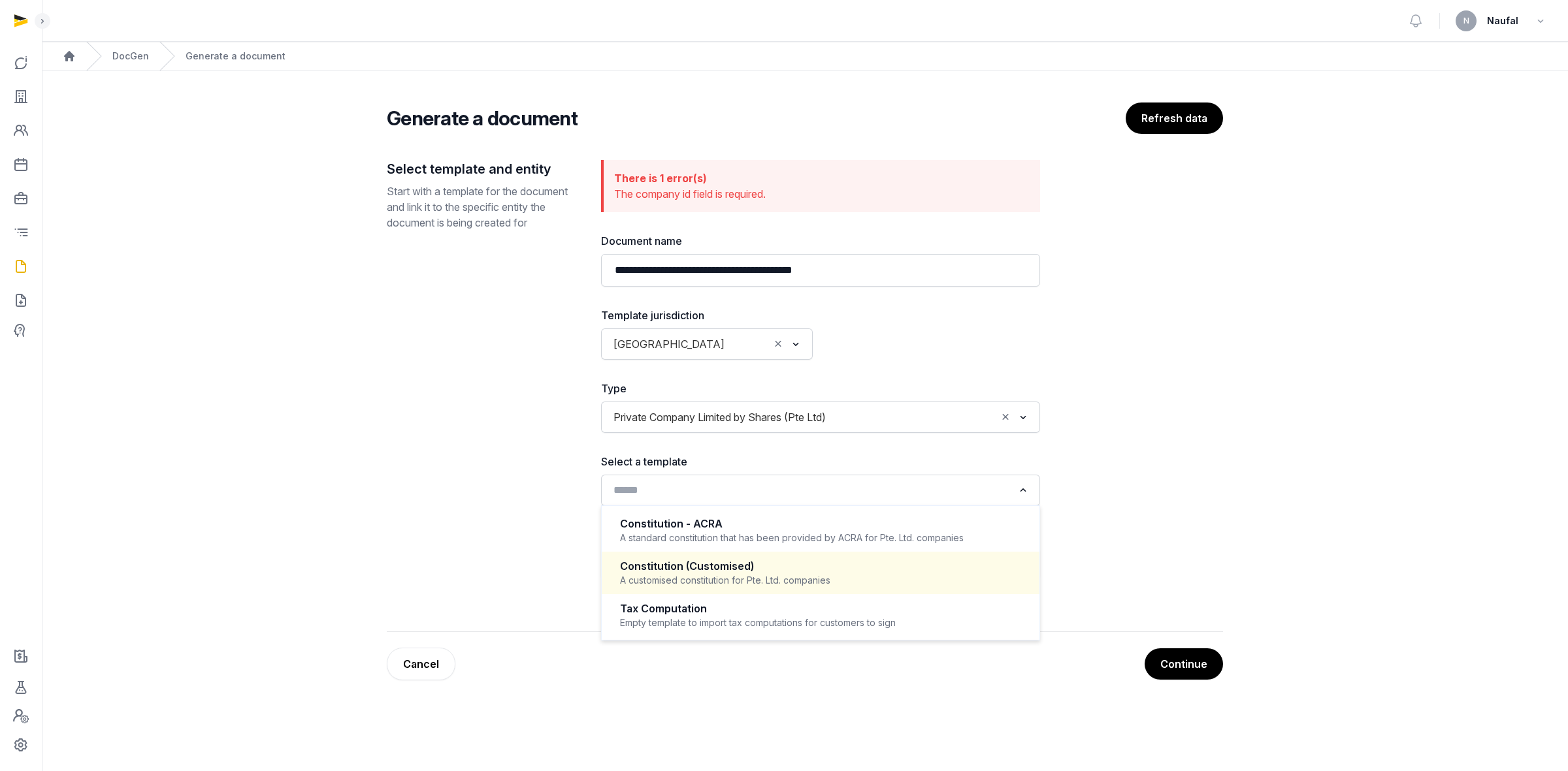
click at [723, 478] on div "Constitution (Customised)" at bounding box center [820, 566] width 401 height 15
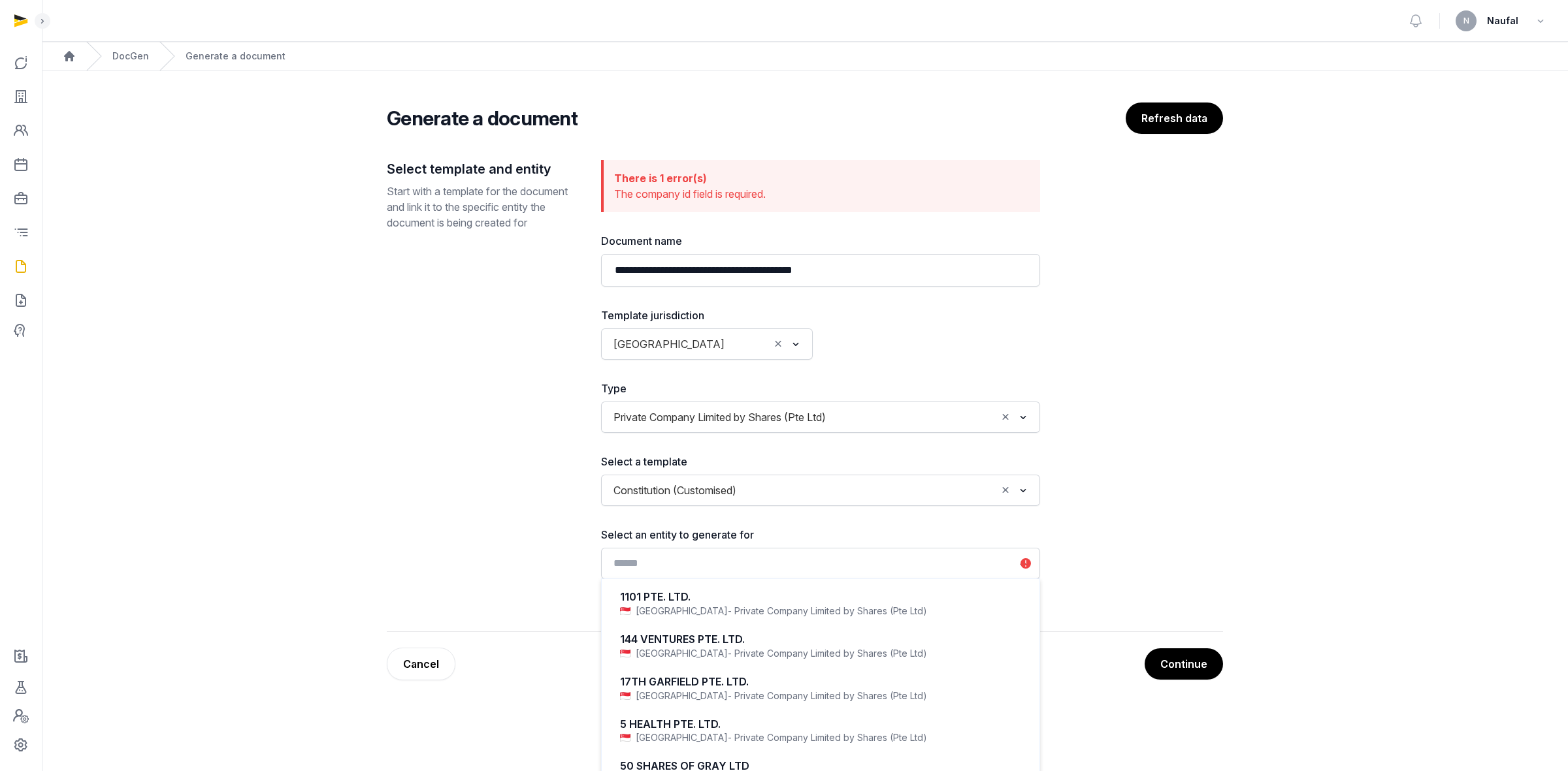
click at [723, 478] on input "Search for option" at bounding box center [810, 564] width 405 height 19
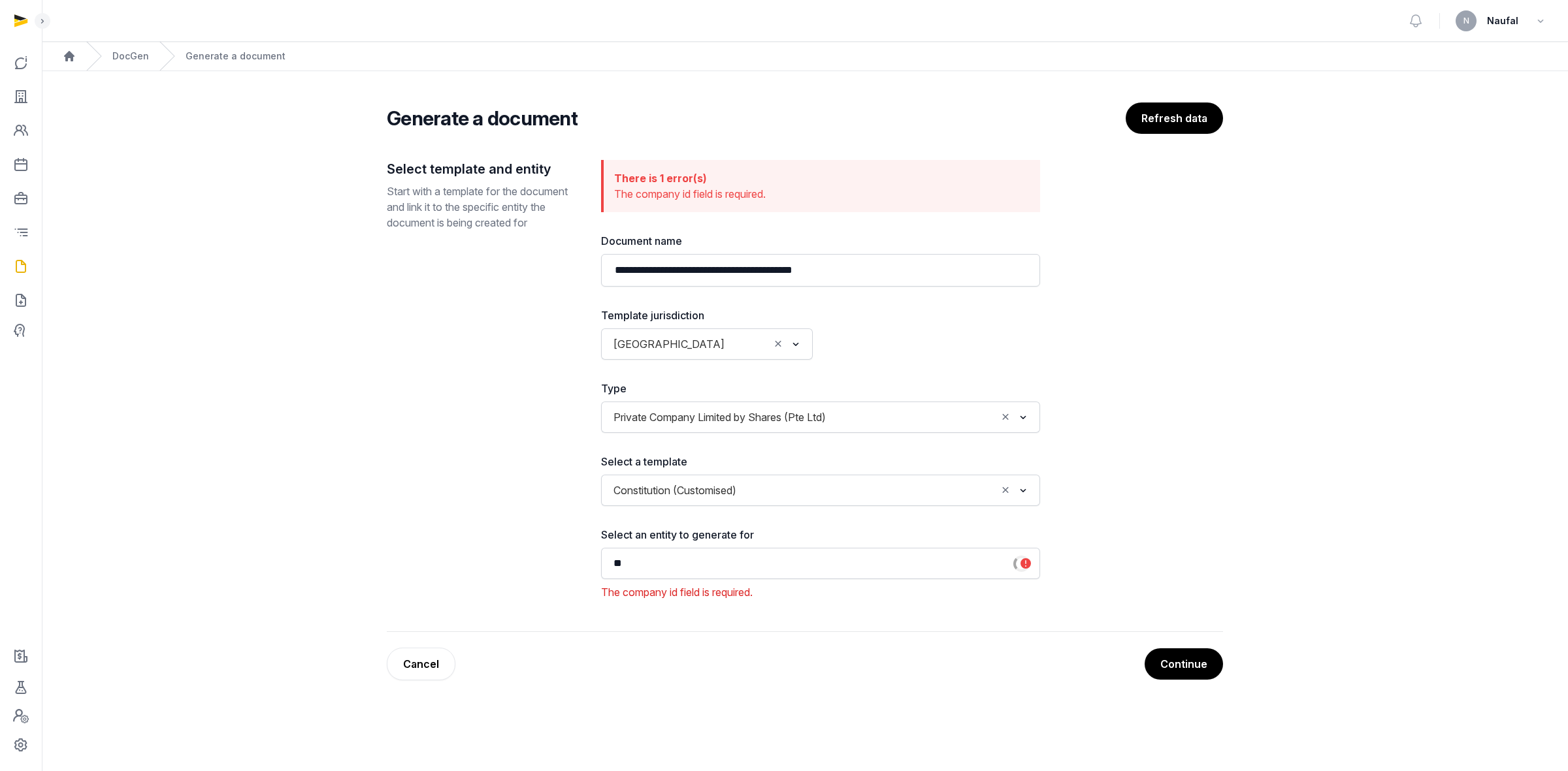
type input "*"
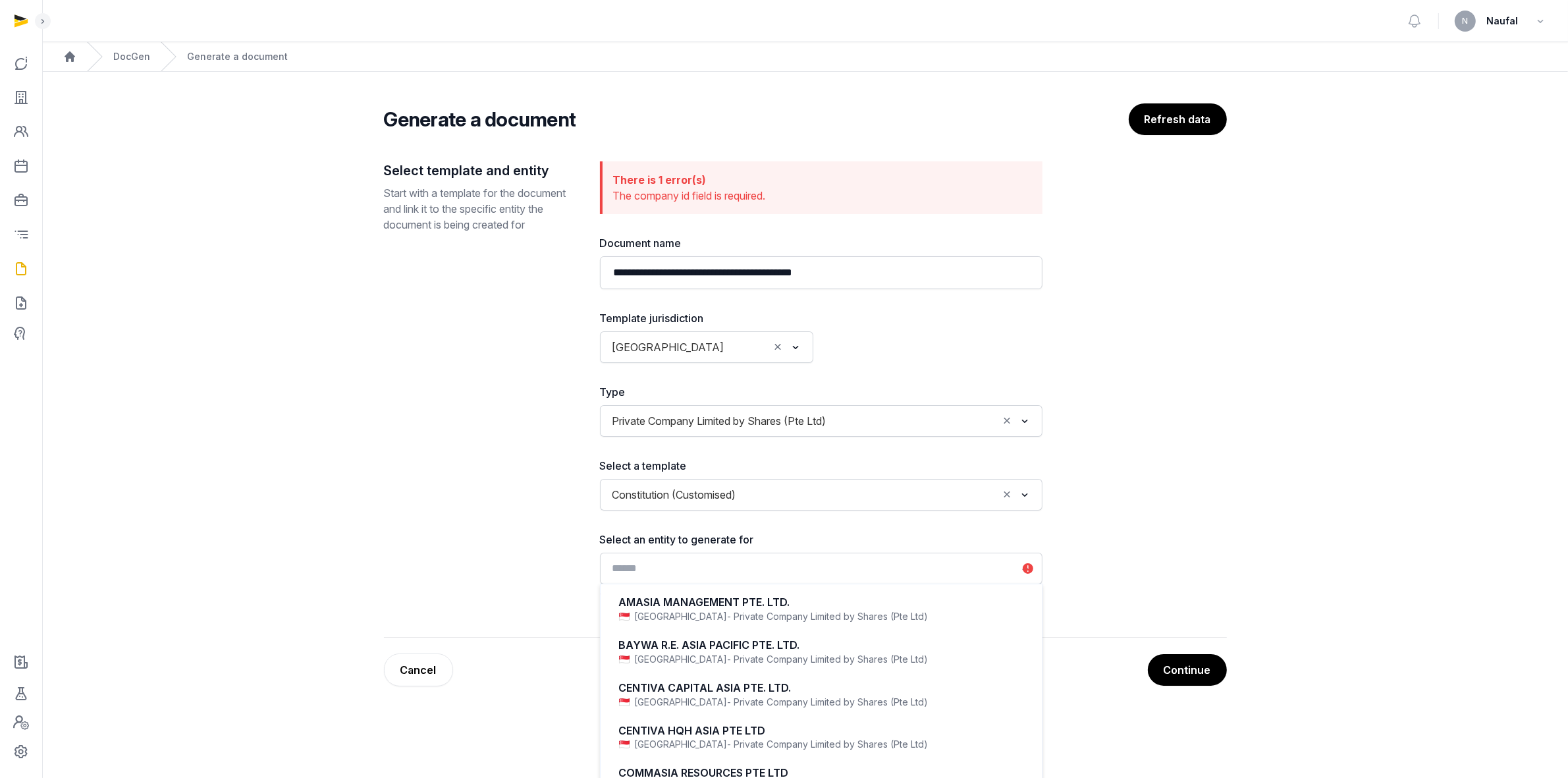
paste input "**********"
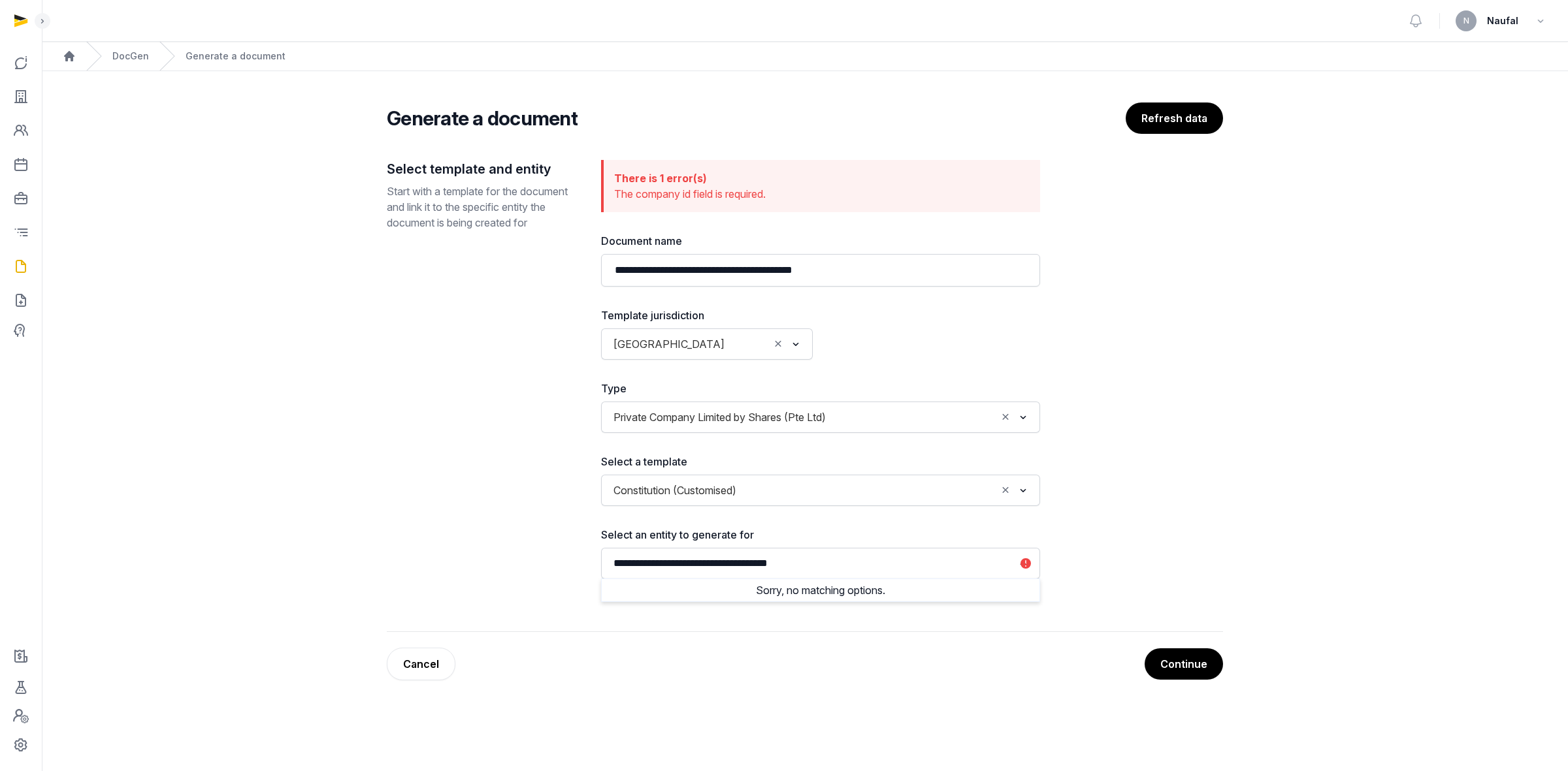
type input "**********"
click at [852, 416] on input "Search for option" at bounding box center [914, 417] width 165 height 19
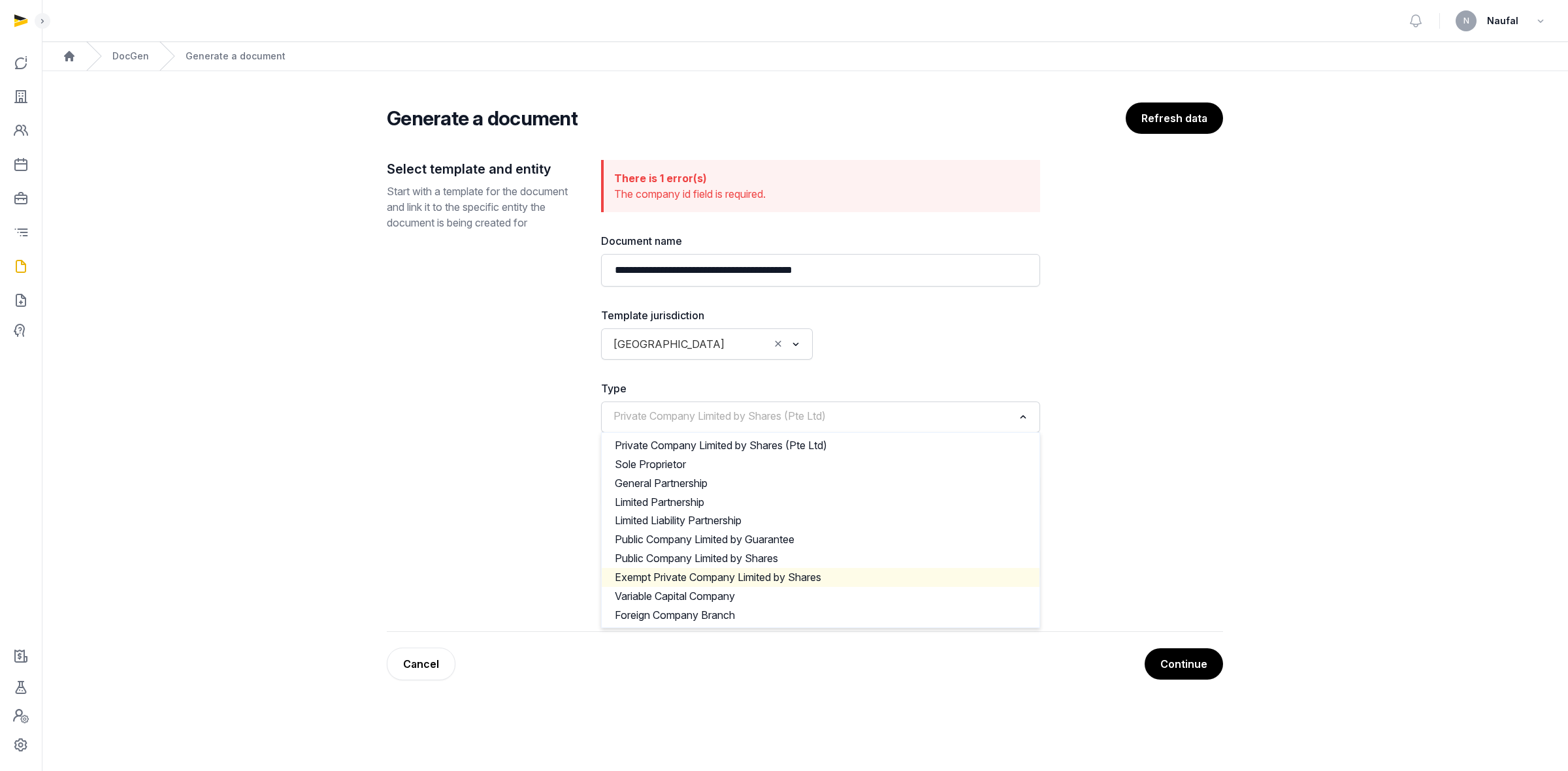
click at [717, 478] on li "Exempt Private Company Limited by Shares" at bounding box center [821, 578] width 438 height 19
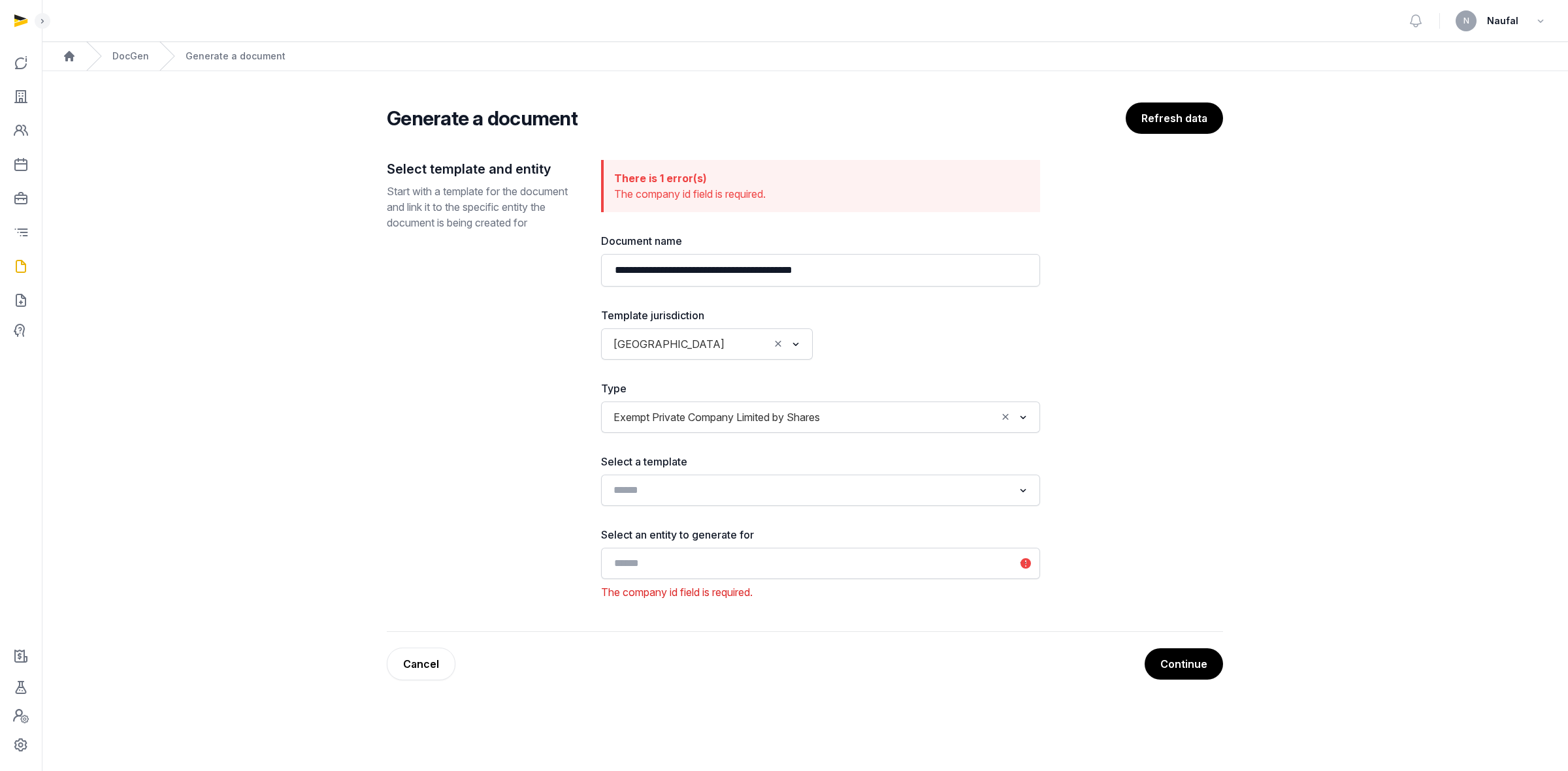
click at [741, 478] on input "Search for option" at bounding box center [810, 491] width 405 height 19
click at [1045, 434] on main "**********" at bounding box center [804, 389] width 1525 height 635
click at [1045, 128] on button "Refresh data" at bounding box center [1173, 118] width 98 height 32
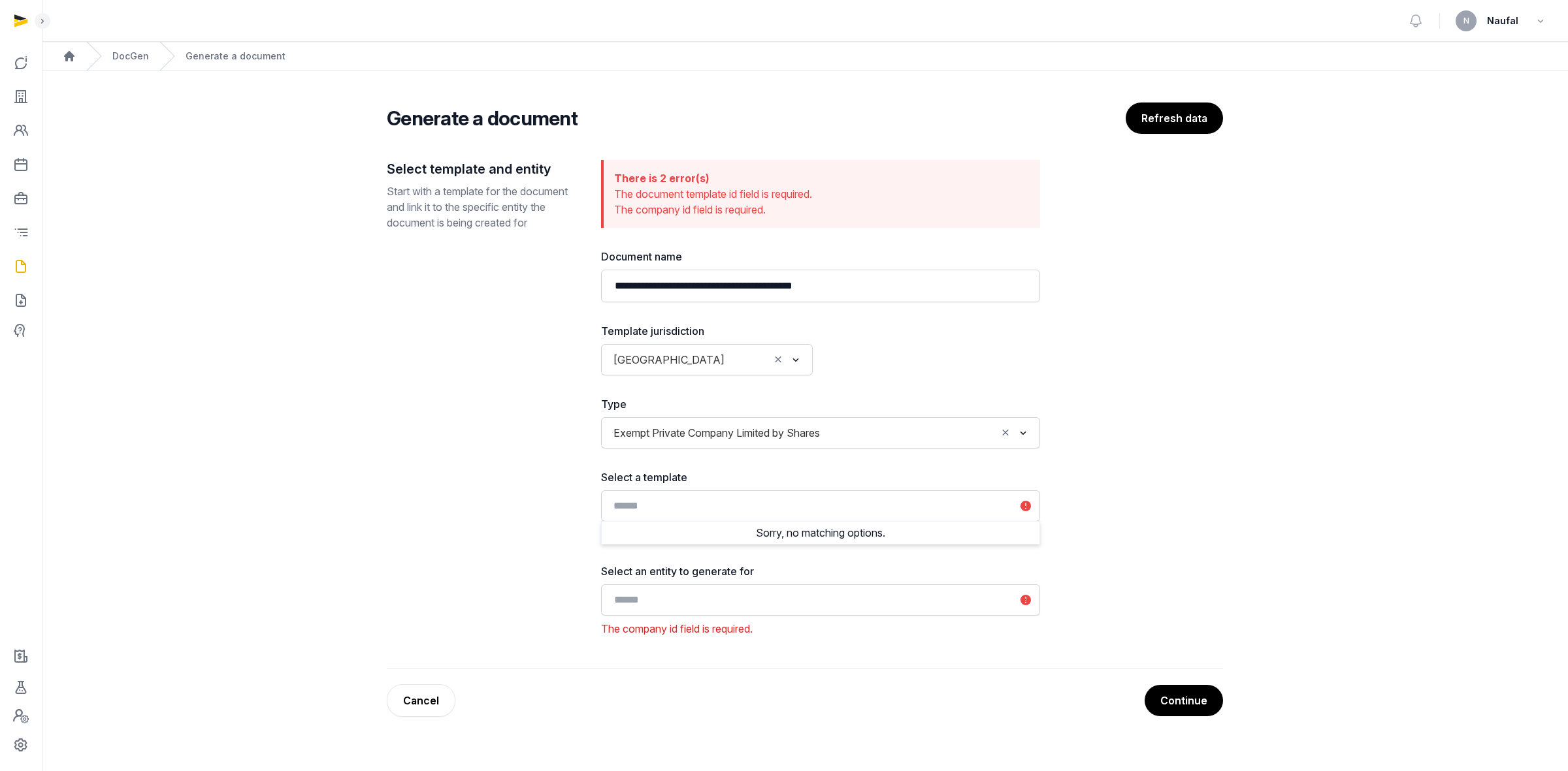
click at [759, 478] on input "Search for option" at bounding box center [810, 506] width 405 height 19
click at [788, 478] on input "Search for option" at bounding box center [810, 600] width 405 height 19
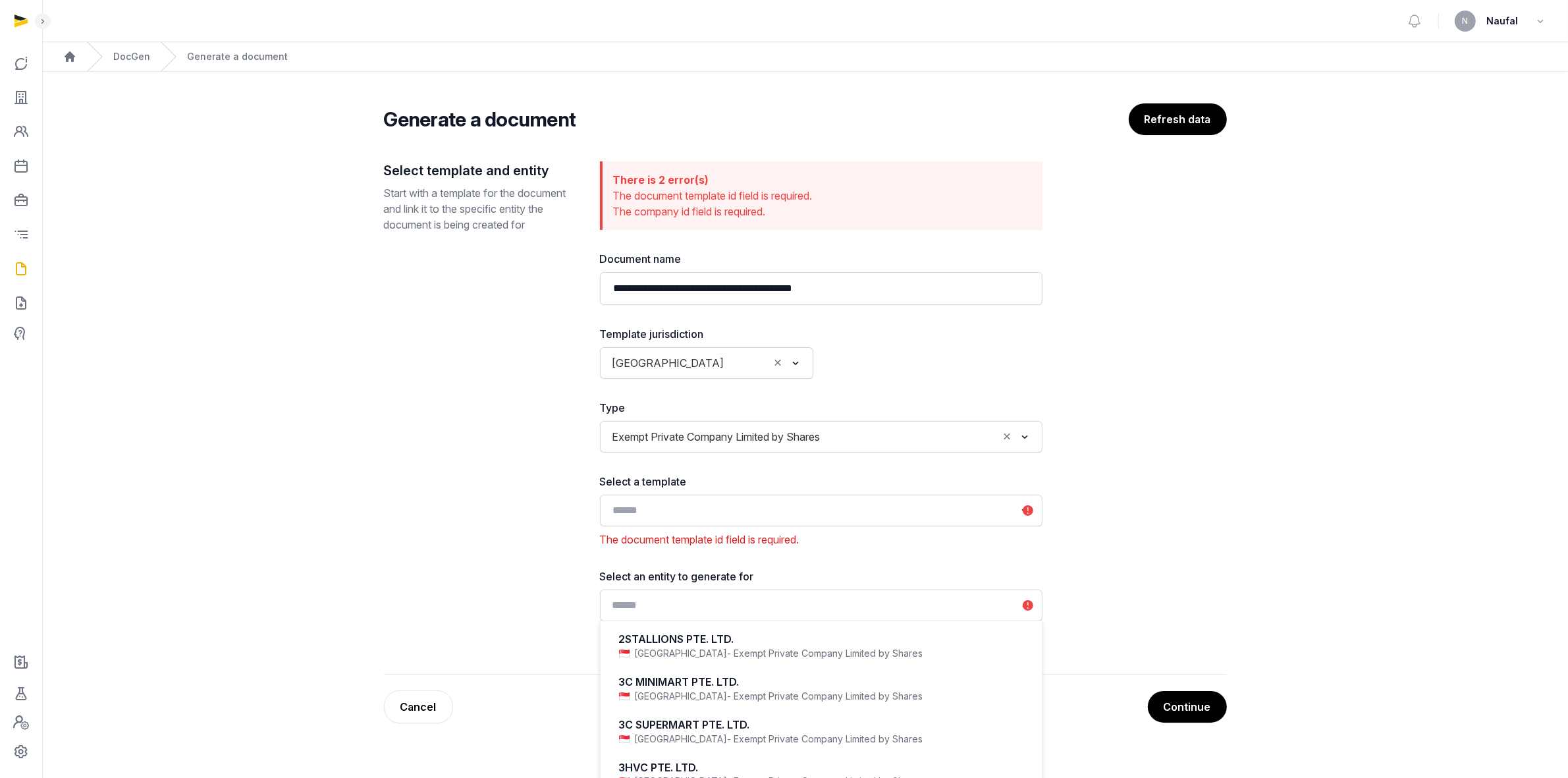
paste input "**********"
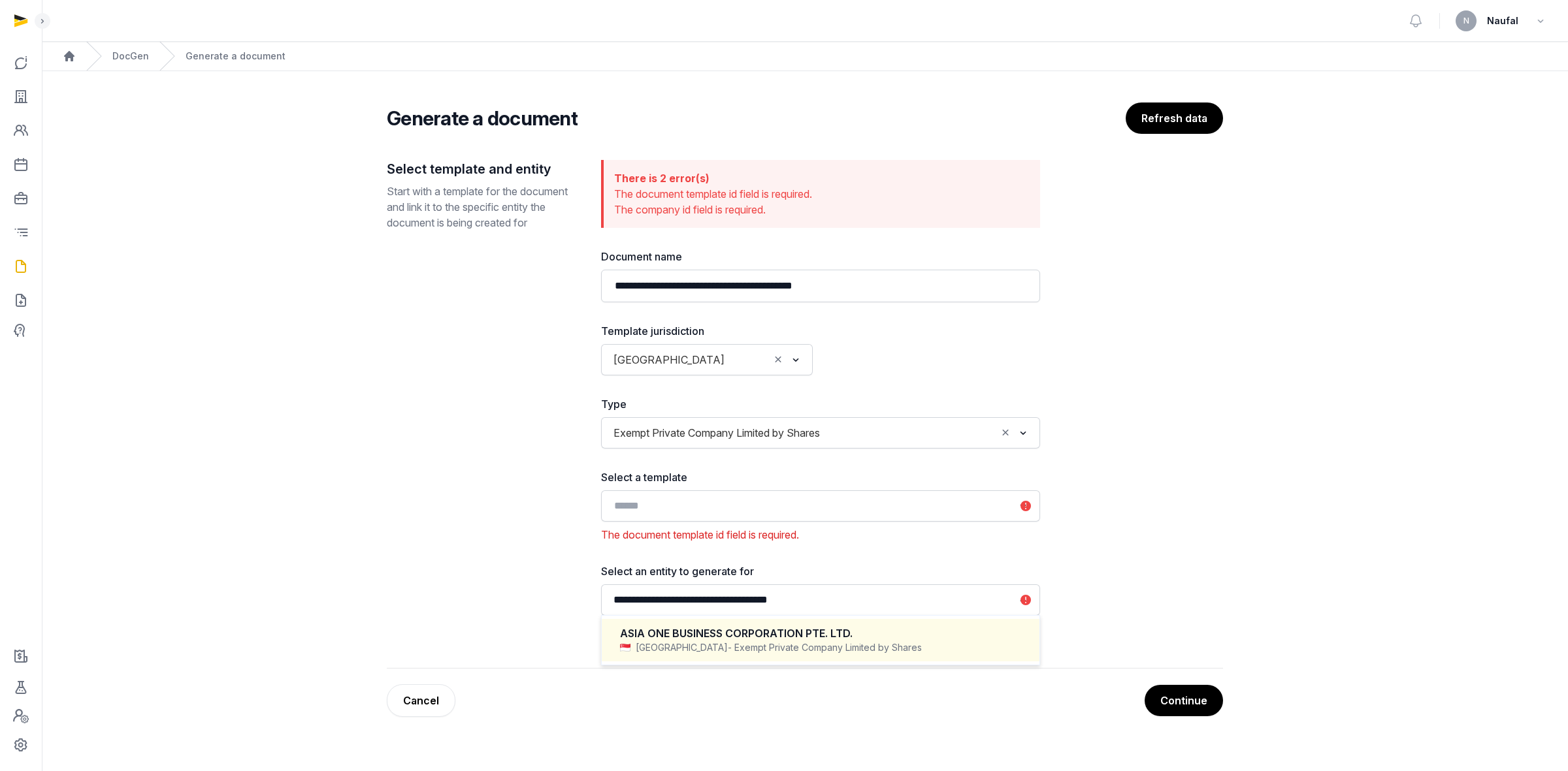
click at [785, 478] on div "ASIA ONE BUSINESS CORPORATION PTE. LTD." at bounding box center [820, 633] width 401 height 15
type input "**********"
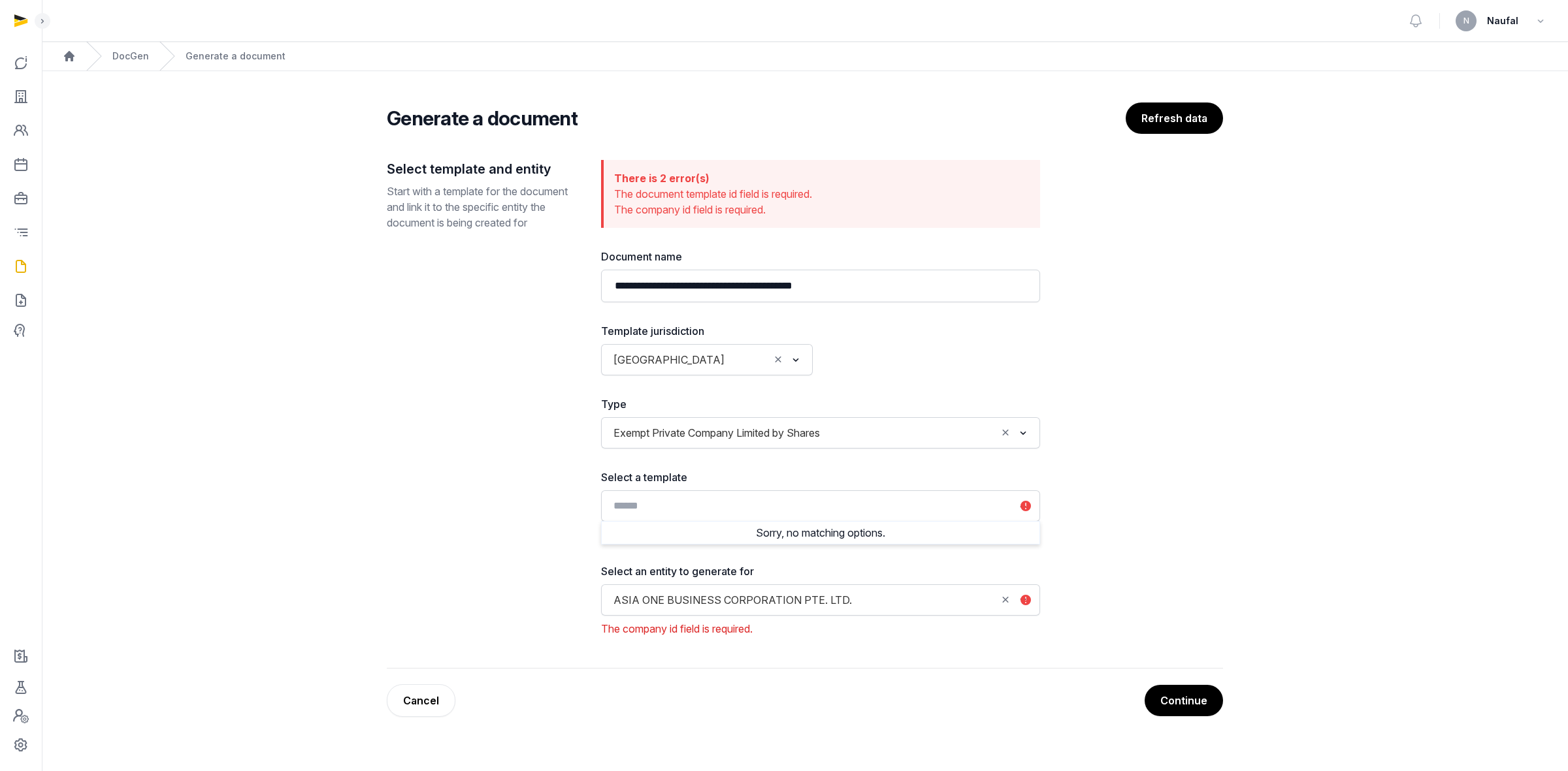
click at [973, 478] on input "Search for option" at bounding box center [810, 506] width 405 height 19
click at [969, 478] on div "Loading... Sorry, no matching options." at bounding box center [821, 506] width 439 height 31
click at [1045, 478] on button "Continue" at bounding box center [1183, 700] width 80 height 32
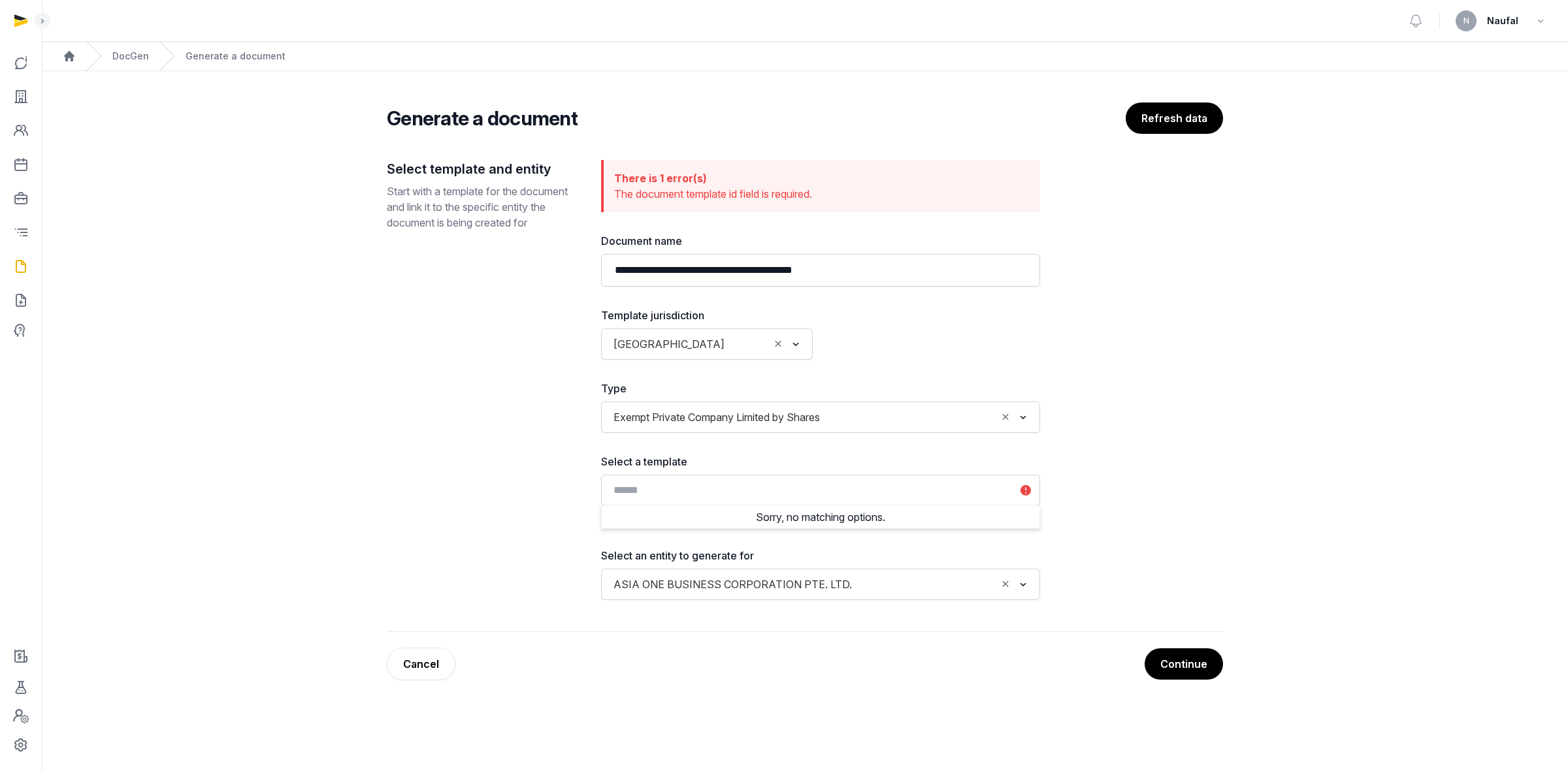
click at [892, 478] on input "Search for option" at bounding box center [810, 491] width 405 height 19
click at [1024, 478] on icon "Search for option" at bounding box center [1022, 490] width 13 height 16
click at [1025, 478] on icon "Search for option" at bounding box center [1022, 490] width 13 height 16
click at [806, 478] on input "Search for option" at bounding box center [810, 491] width 405 height 19
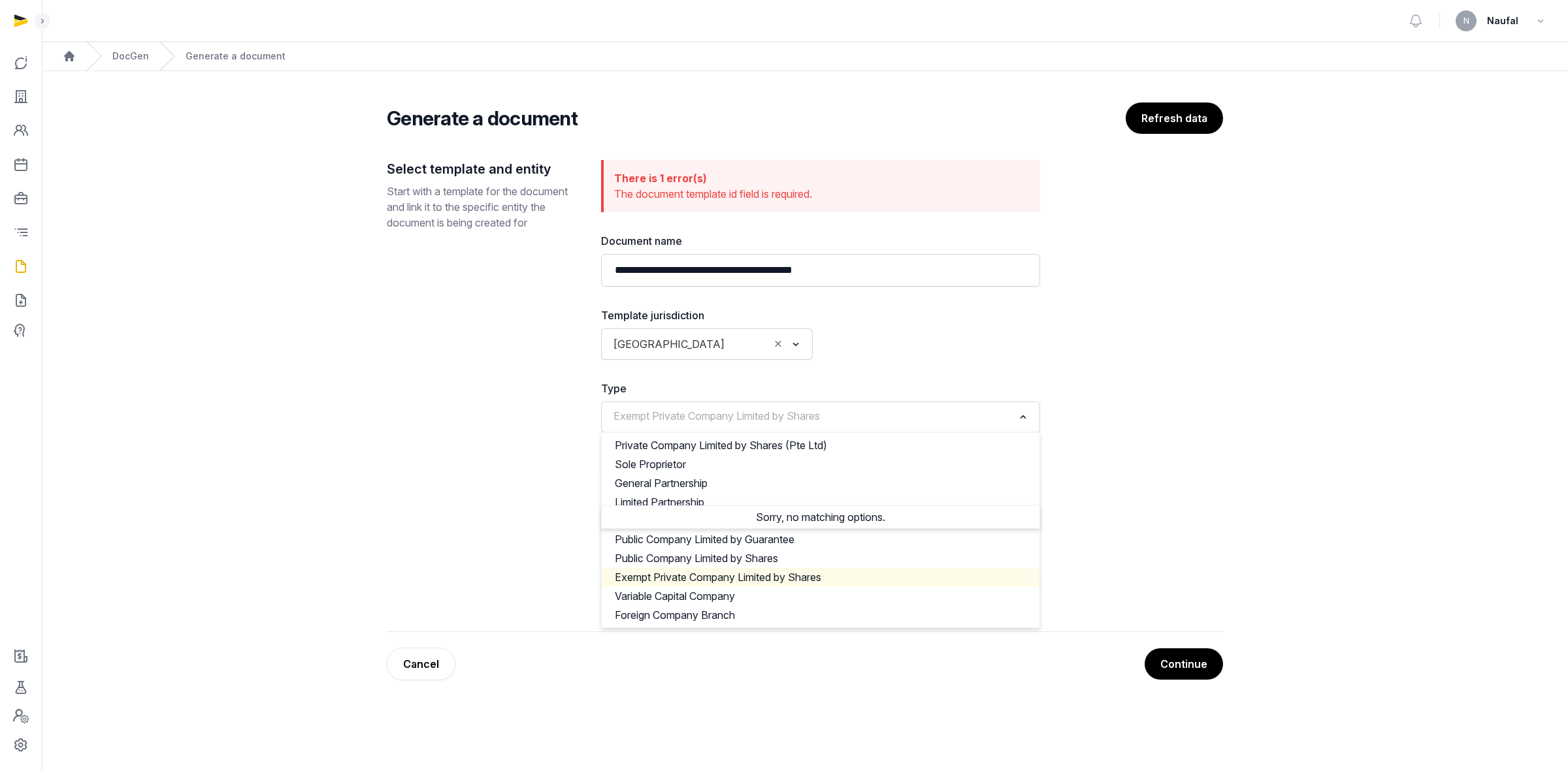
click at [739, 411] on span "Exempt Private Company Limited by Shares" at bounding box center [717, 416] width 213 height 16
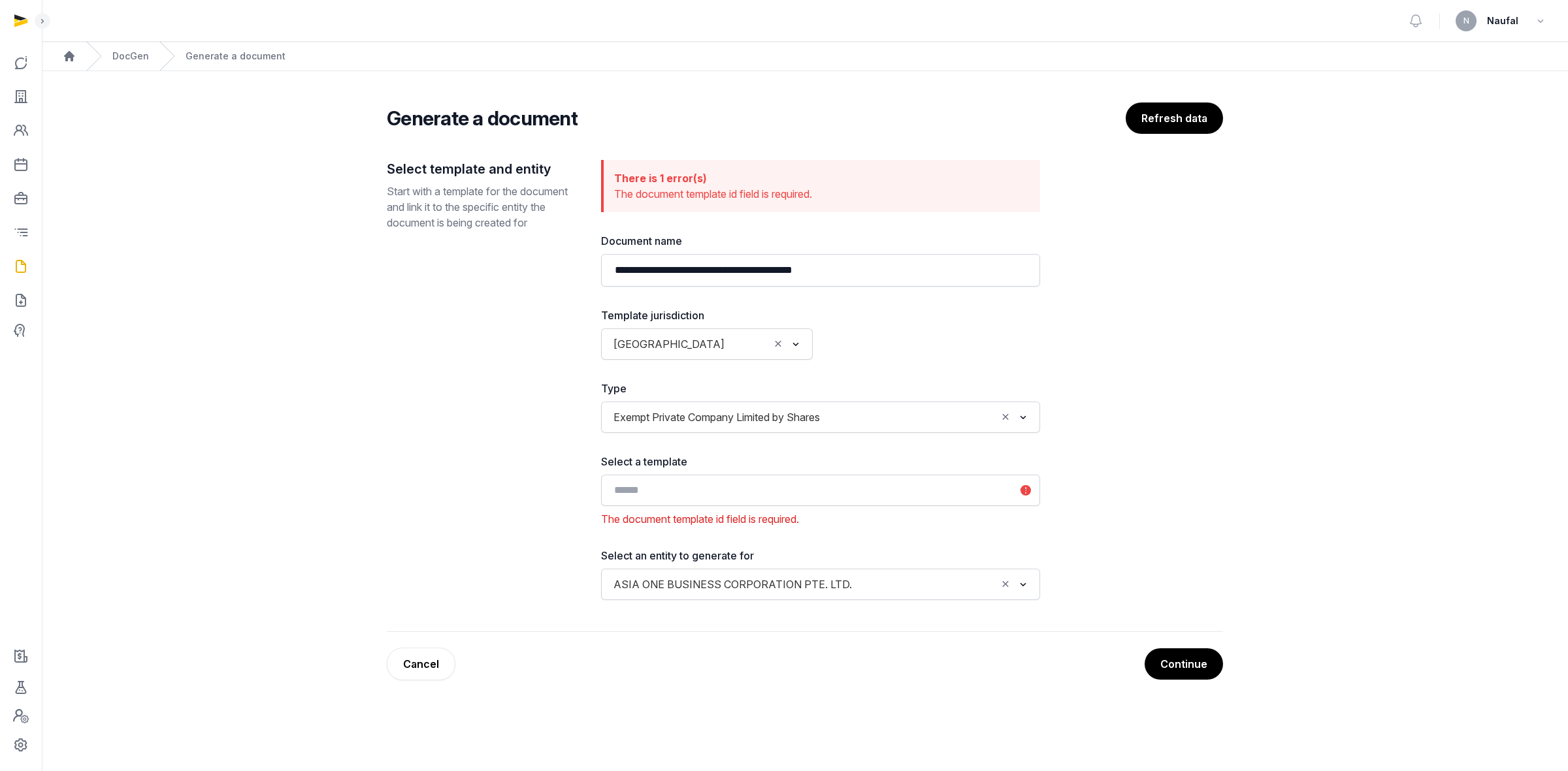
click at [555, 470] on div "Select template and entity Start with a template for the document and link it t…" at bounding box center [483, 379] width 194 height 440
click at [752, 478] on input "Search for option" at bounding box center [810, 491] width 405 height 19
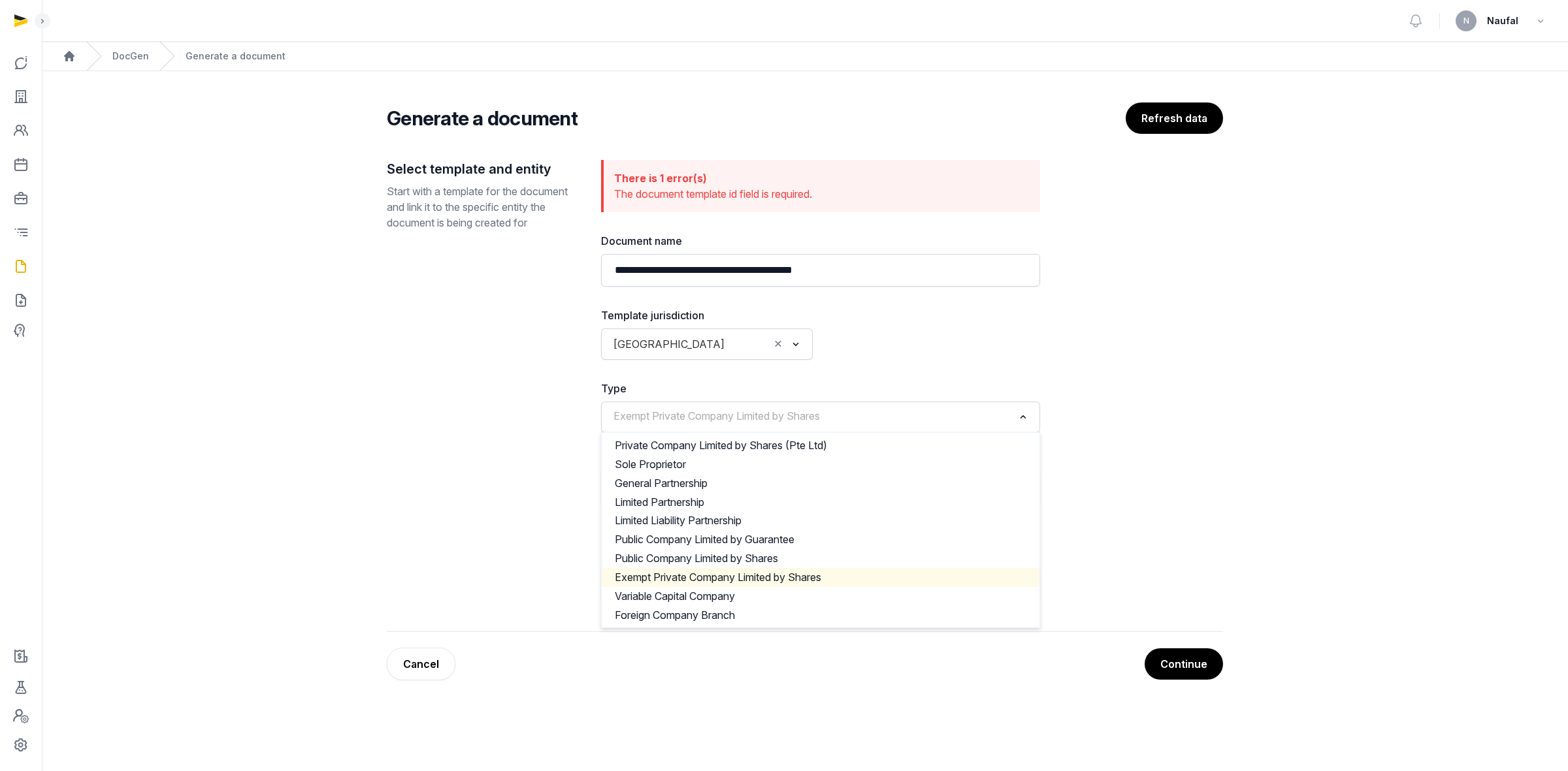
click at [870, 419] on input "Search for option" at bounding box center [810, 417] width 405 height 19
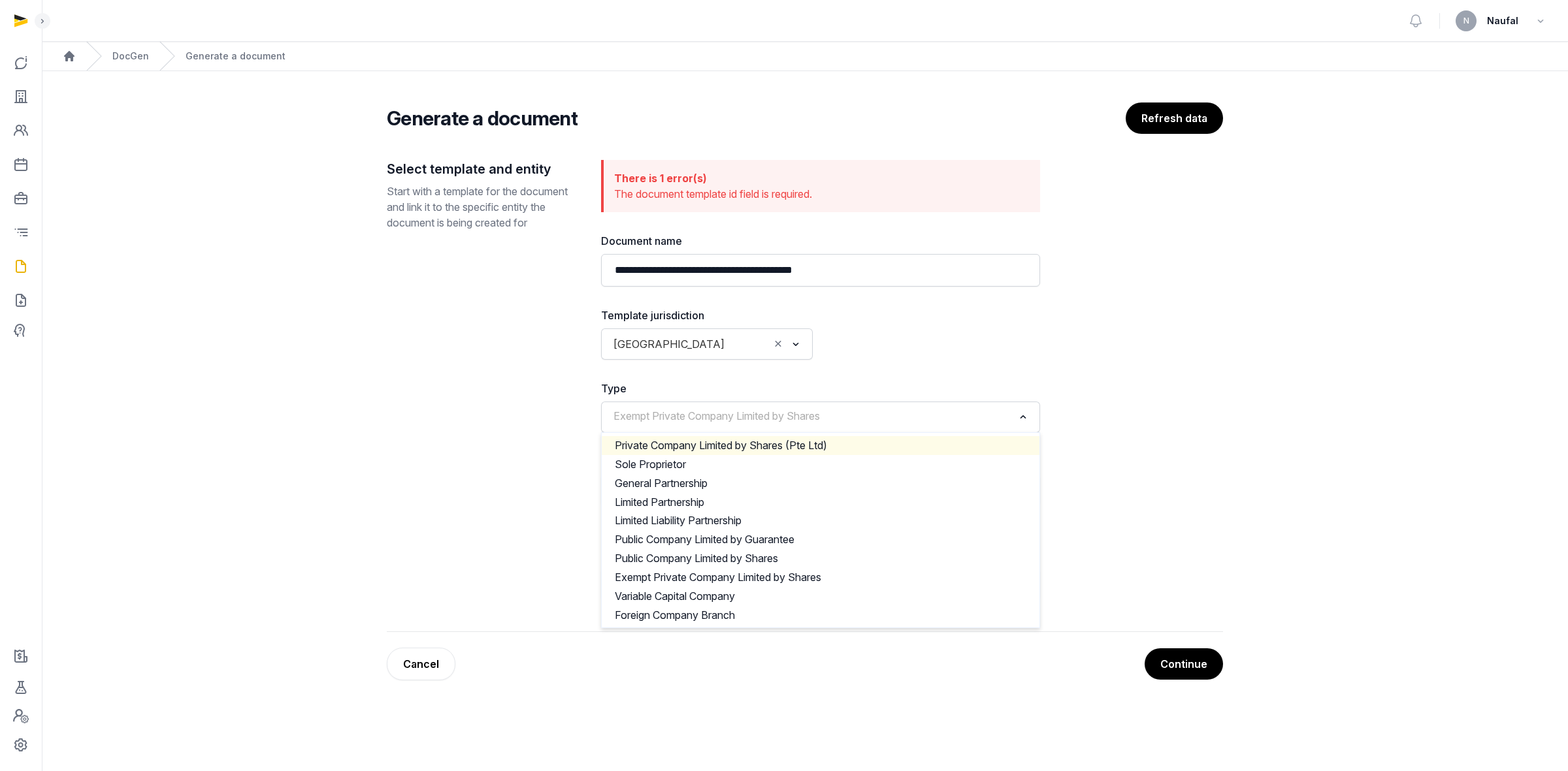
click at [844, 442] on li "Private Company Limited by Shares (Pte Ltd)" at bounding box center [821, 445] width 438 height 19
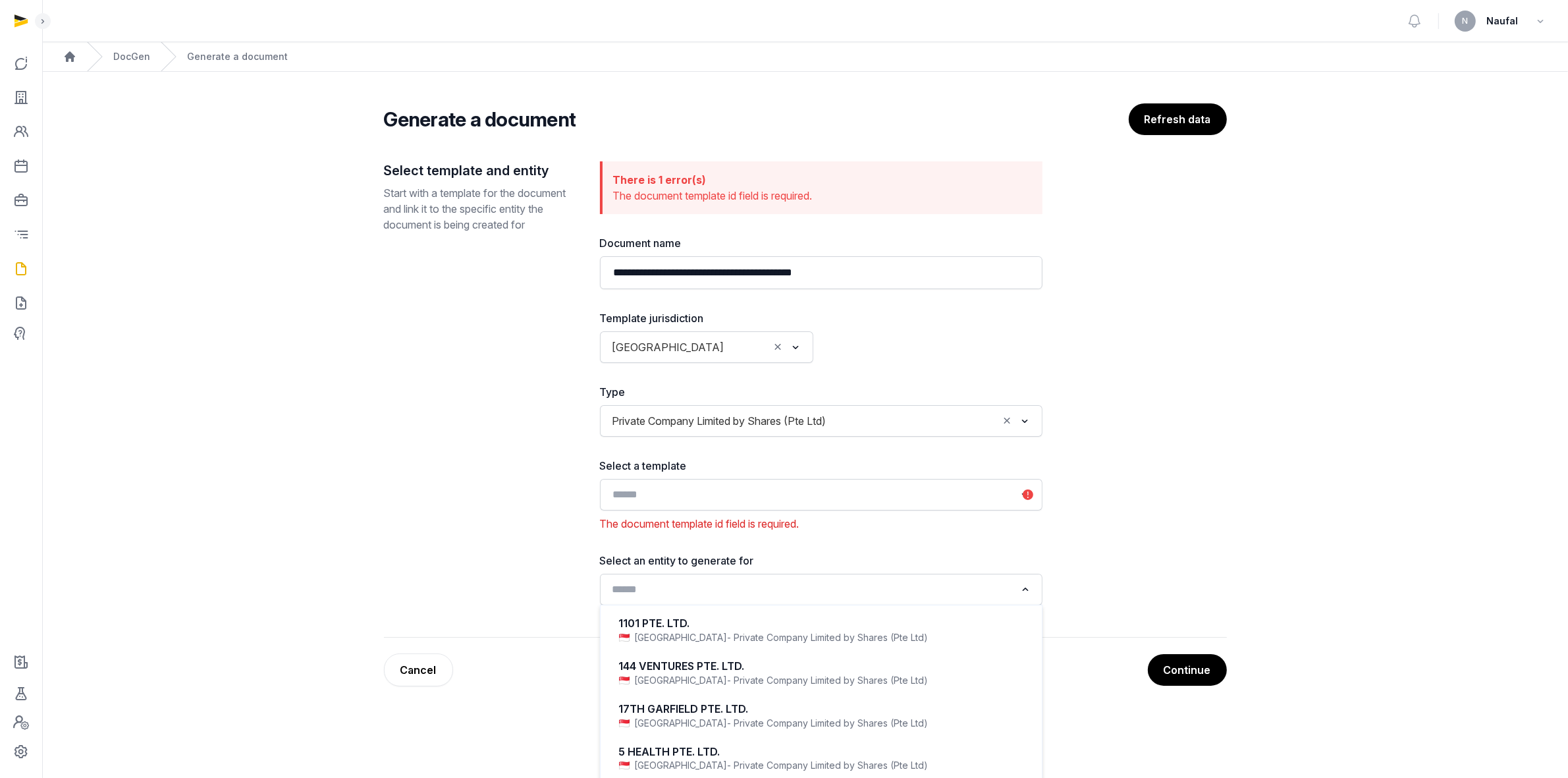
click at [824, 482] on input "Search for option" at bounding box center [812, 589] width 408 height 19
paste input "**********"
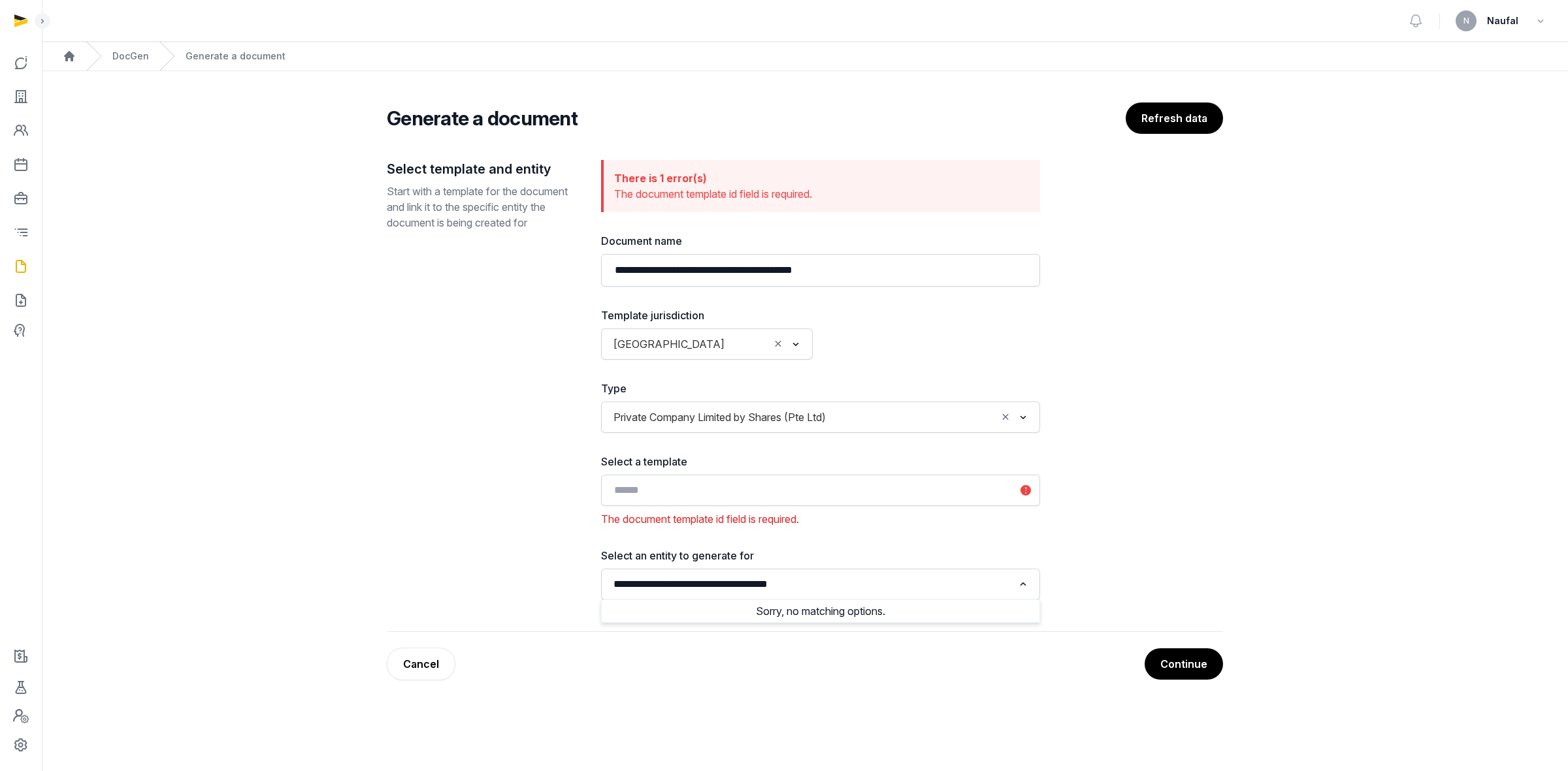
type input "**********"
click at [860, 411] on input "Search for option" at bounding box center [914, 417] width 165 height 19
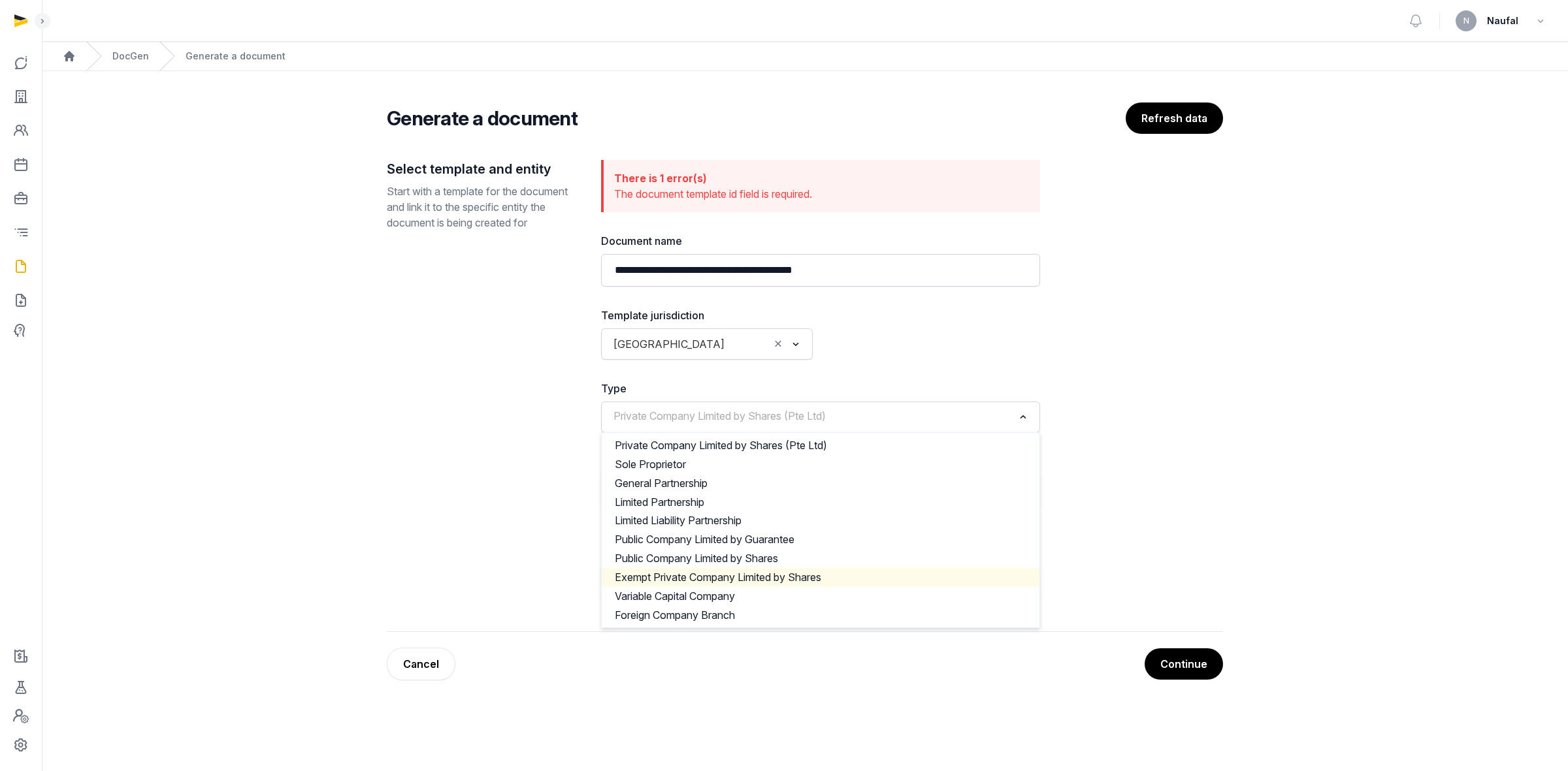
click at [738, 478] on li "Exempt Private Company Limited by Shares" at bounding box center [821, 578] width 438 height 19
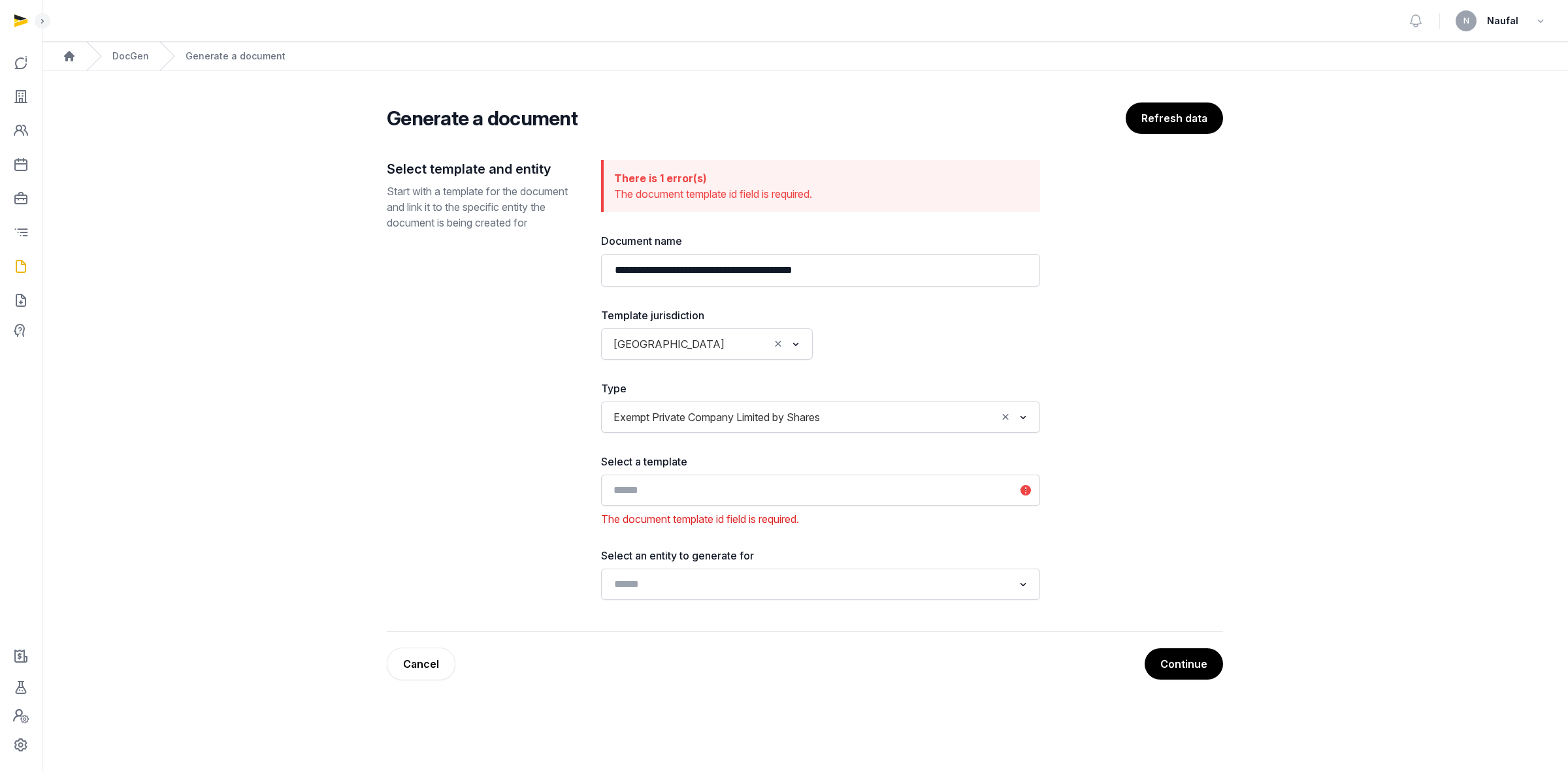
click at [828, 478] on input "Search for option" at bounding box center [810, 491] width 405 height 19
click at [1027, 478] on icon "Search for option" at bounding box center [1022, 490] width 13 height 16
click at [154, 55] on ol "Home DocGen Generate a document" at bounding box center [804, 56] width 1525 height 29
click at [138, 55] on link "DocGen" at bounding box center [130, 56] width 36 height 13
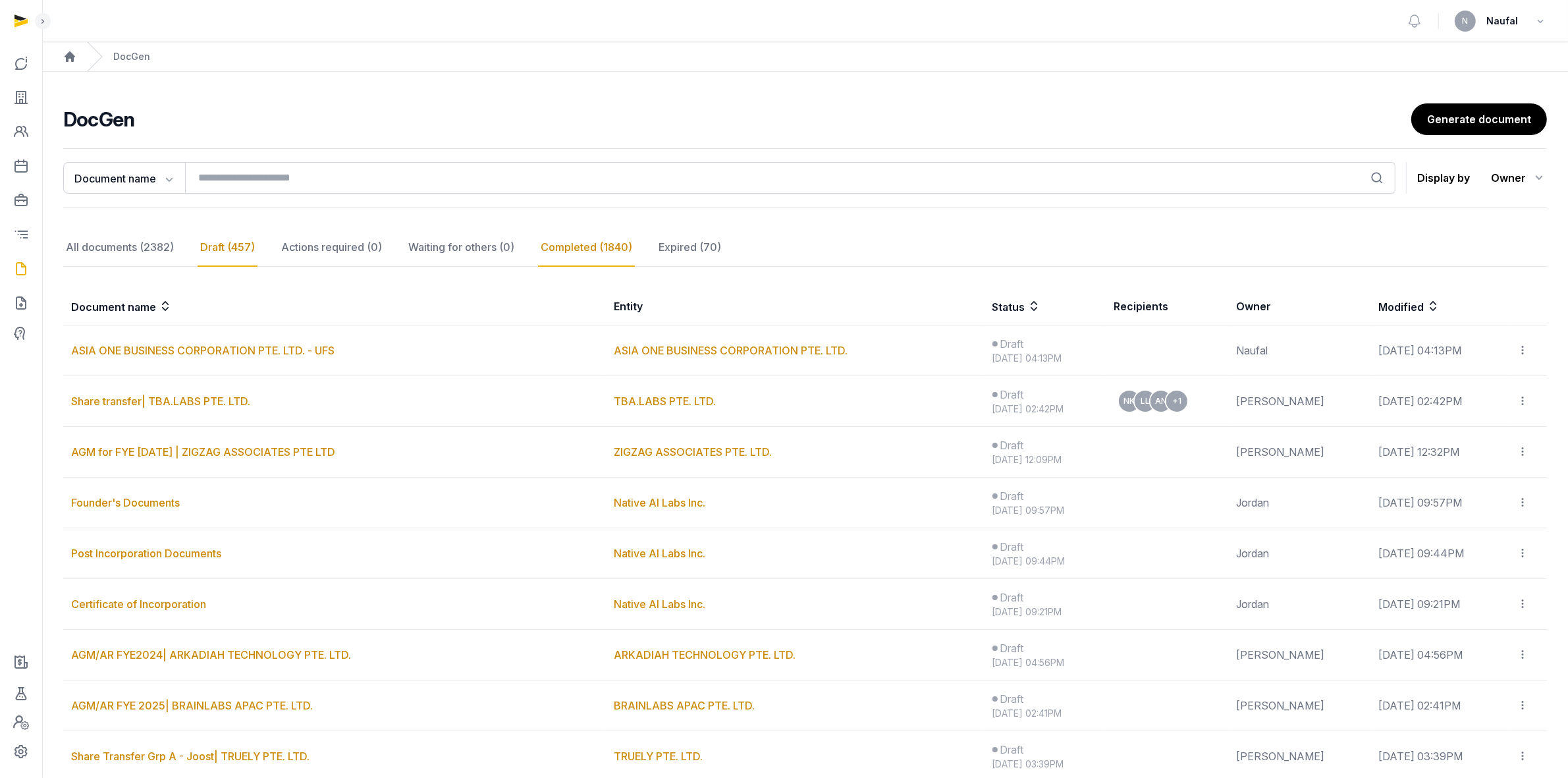
click at [613, 248] on div "Completed (1840)" at bounding box center [586, 248] width 97 height 38
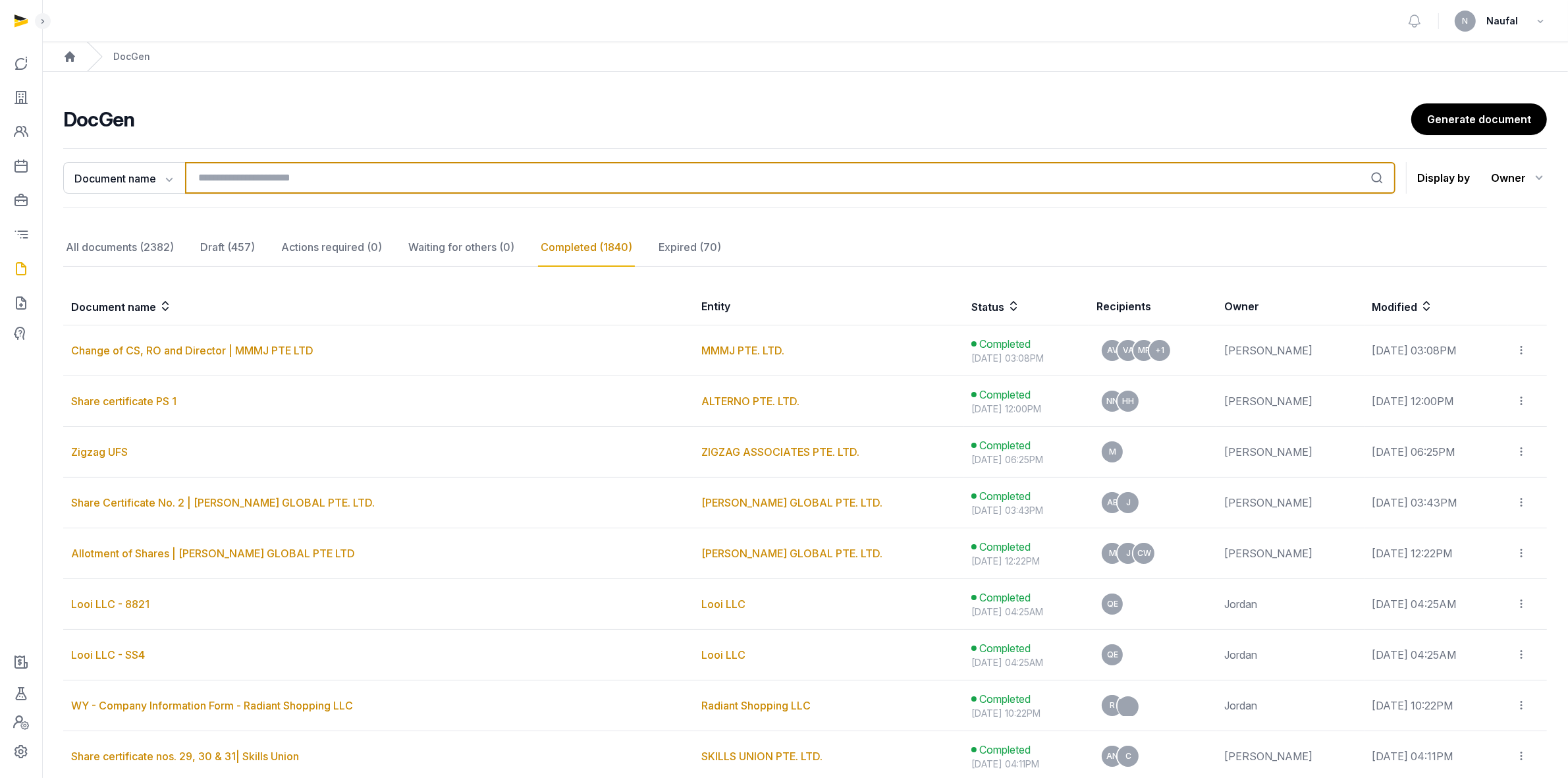
click at [246, 173] on input "search" at bounding box center [790, 177] width 1210 height 32
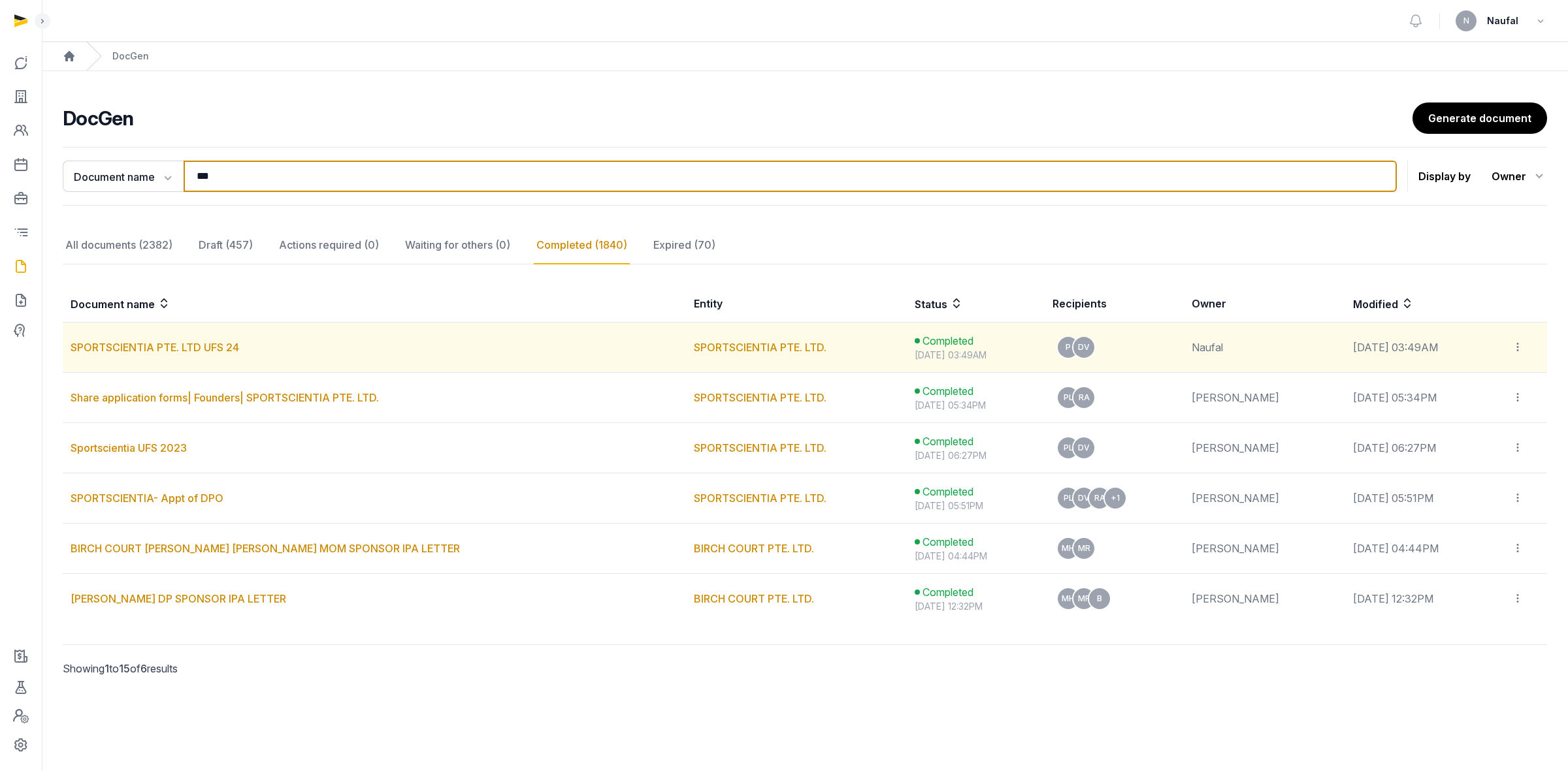
type input "***"
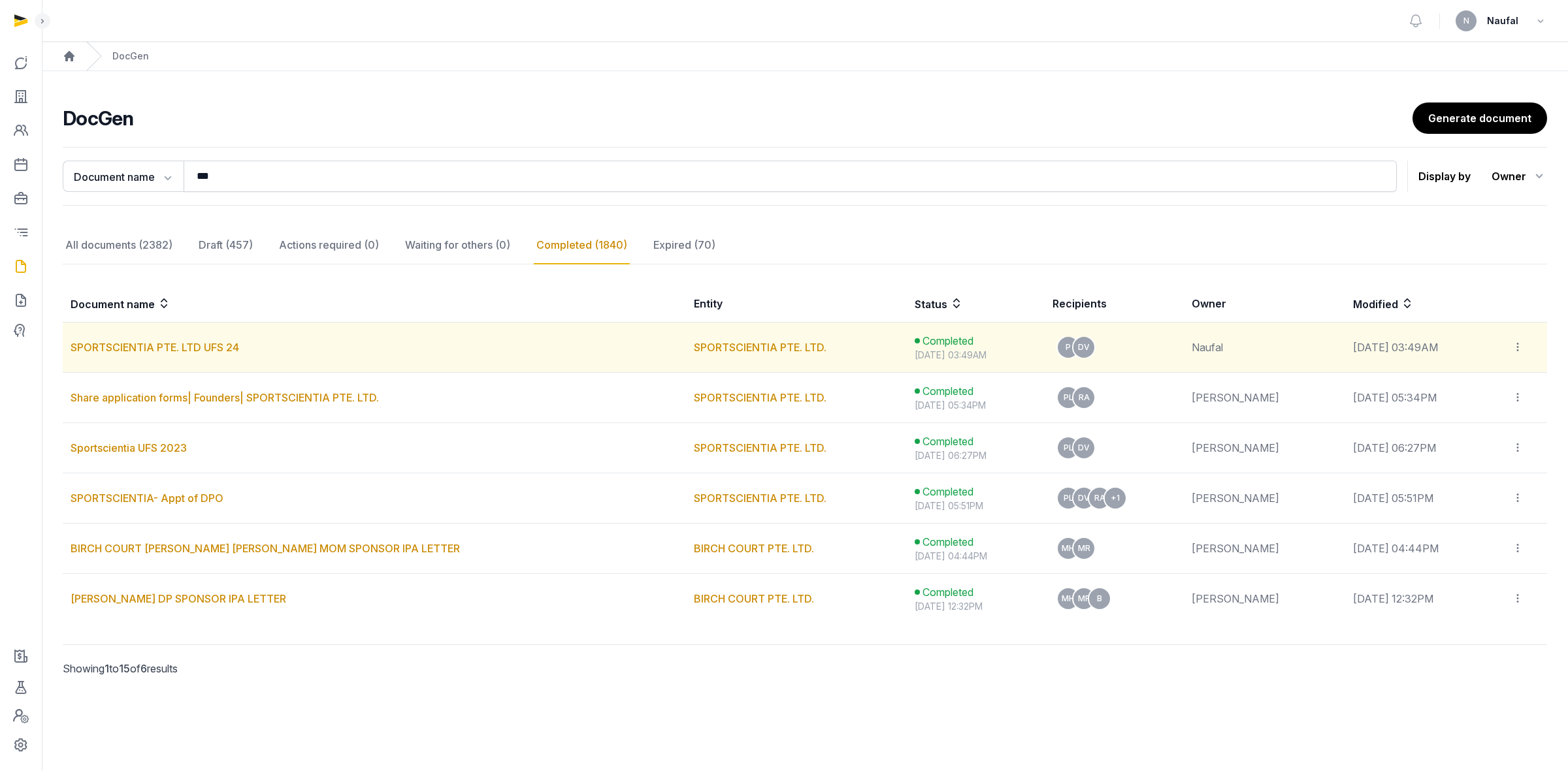
click at [289, 346] on td "SPORTSCIENTIA PTE. LTD UFS 24" at bounding box center [374, 347] width 623 height 50
click at [465, 342] on td "SPORTSCIENTIA PTE. LTD UFS 24" at bounding box center [374, 347] width 623 height 50
click at [232, 344] on link "SPORTSCIENTIA PTE. LTD UFS 24" at bounding box center [155, 347] width 169 height 13
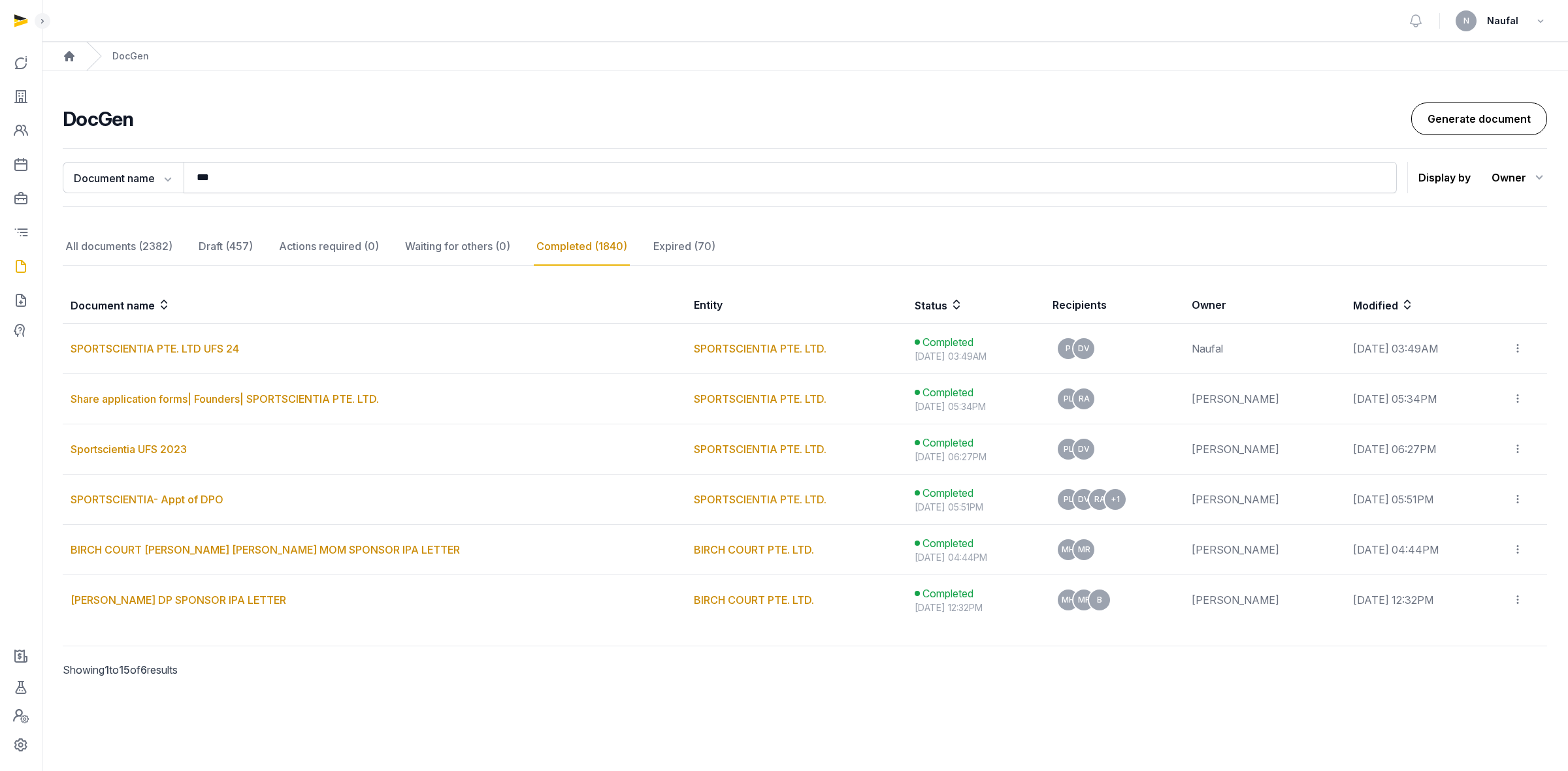
click at [1045, 108] on link "Generate document" at bounding box center [1478, 118] width 136 height 32
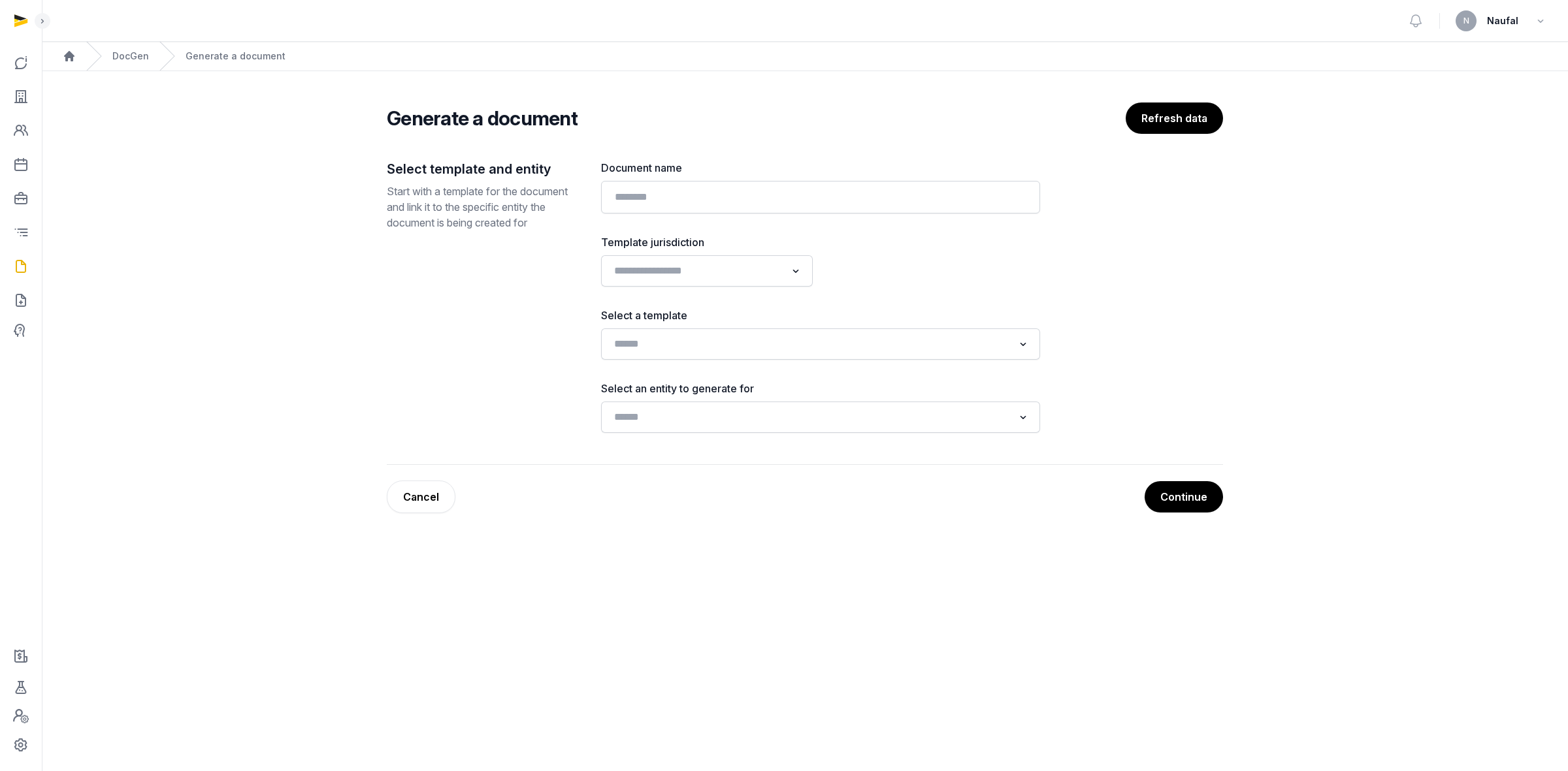
click at [846, 216] on div "Document name Template jurisdiction Loading... Select a template Loading... Sel…" at bounding box center [821, 296] width 439 height 273
click at [843, 207] on input "text" at bounding box center [821, 196] width 439 height 32
paste input "**********"
type input "**********"
click at [799, 271] on icon "Search for option" at bounding box center [796, 270] width 13 height 16
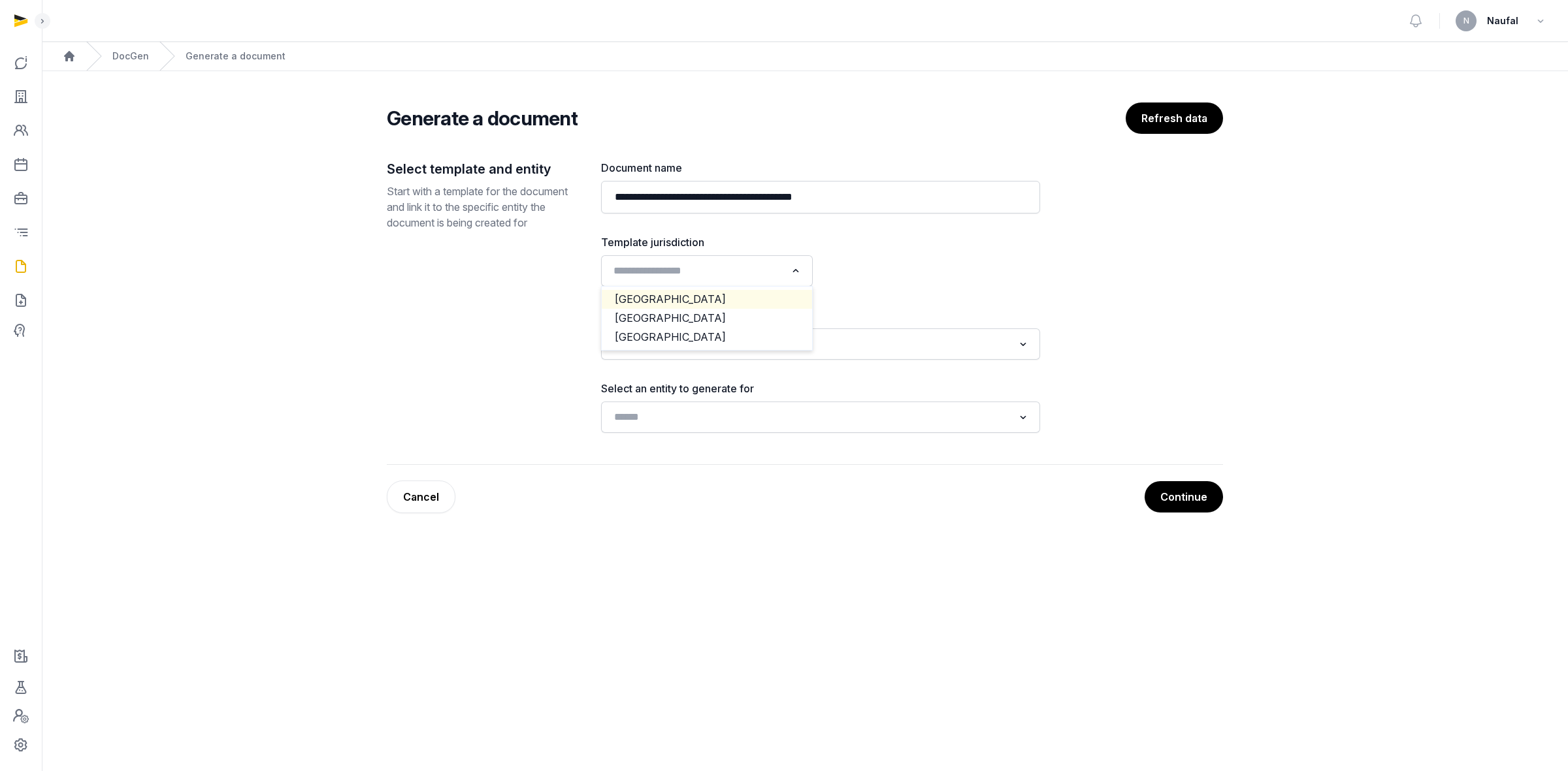
click at [750, 299] on li "Malaysia" at bounding box center [707, 299] width 210 height 19
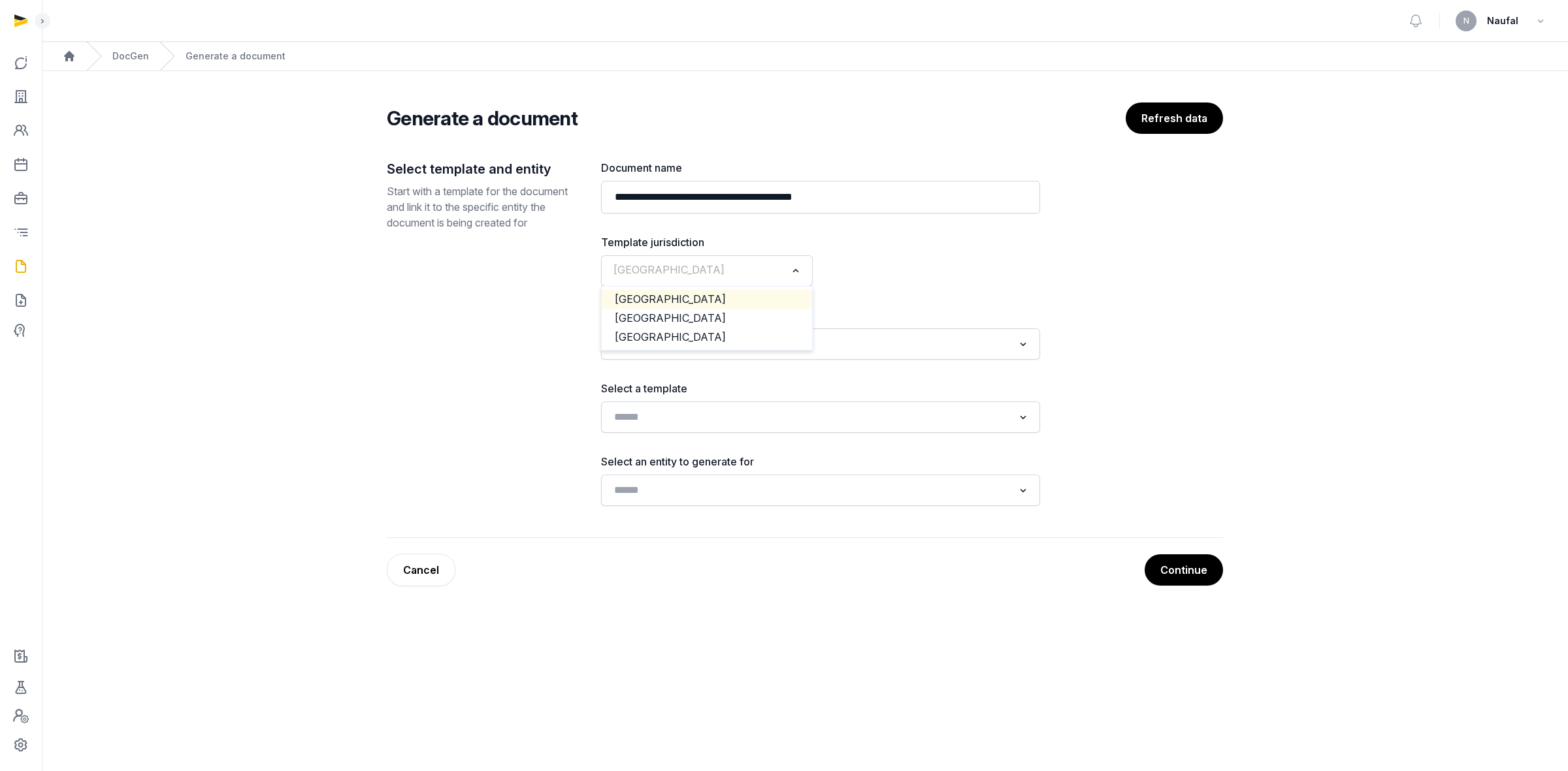
click at [766, 278] on input "Search for option" at bounding box center [696, 271] width 177 height 19
click at [740, 325] on li "Singapore" at bounding box center [707, 318] width 210 height 19
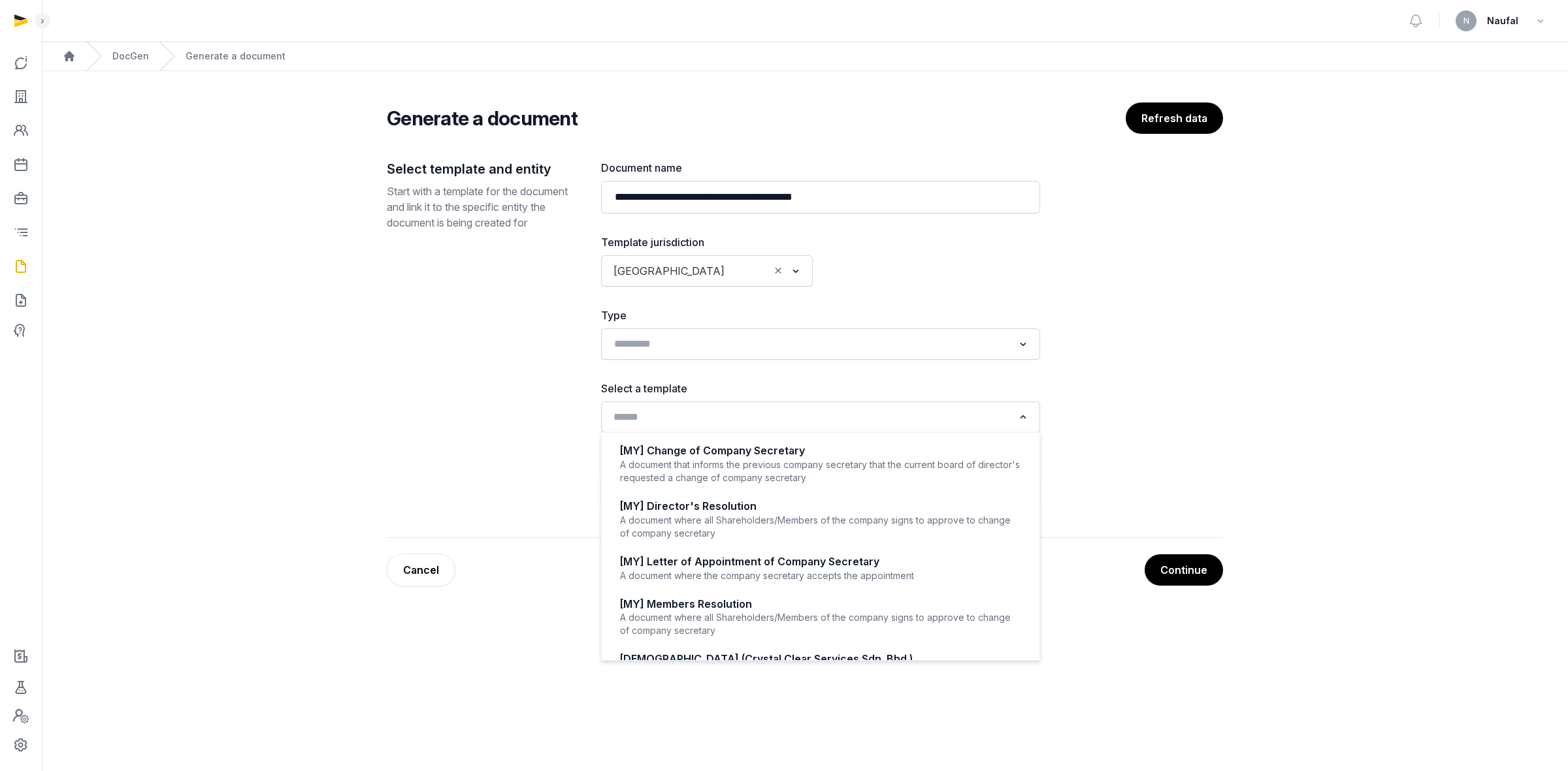
click at [740, 417] on input "Search for option" at bounding box center [810, 417] width 405 height 19
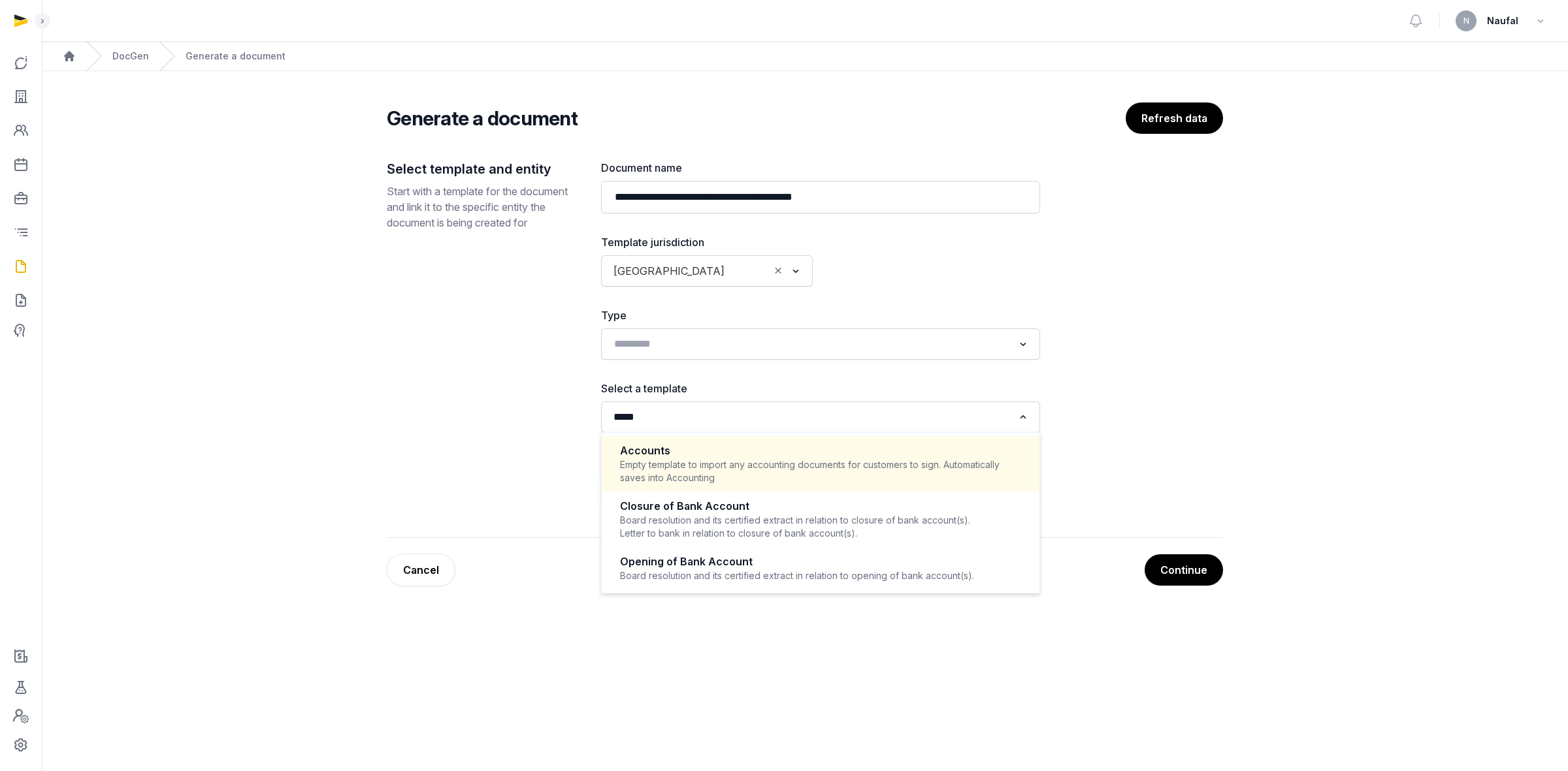
click at [844, 477] on div "Empty template to import any accounting documents for customers to sign. Automa…" at bounding box center [820, 471] width 401 height 26
type input "*****"
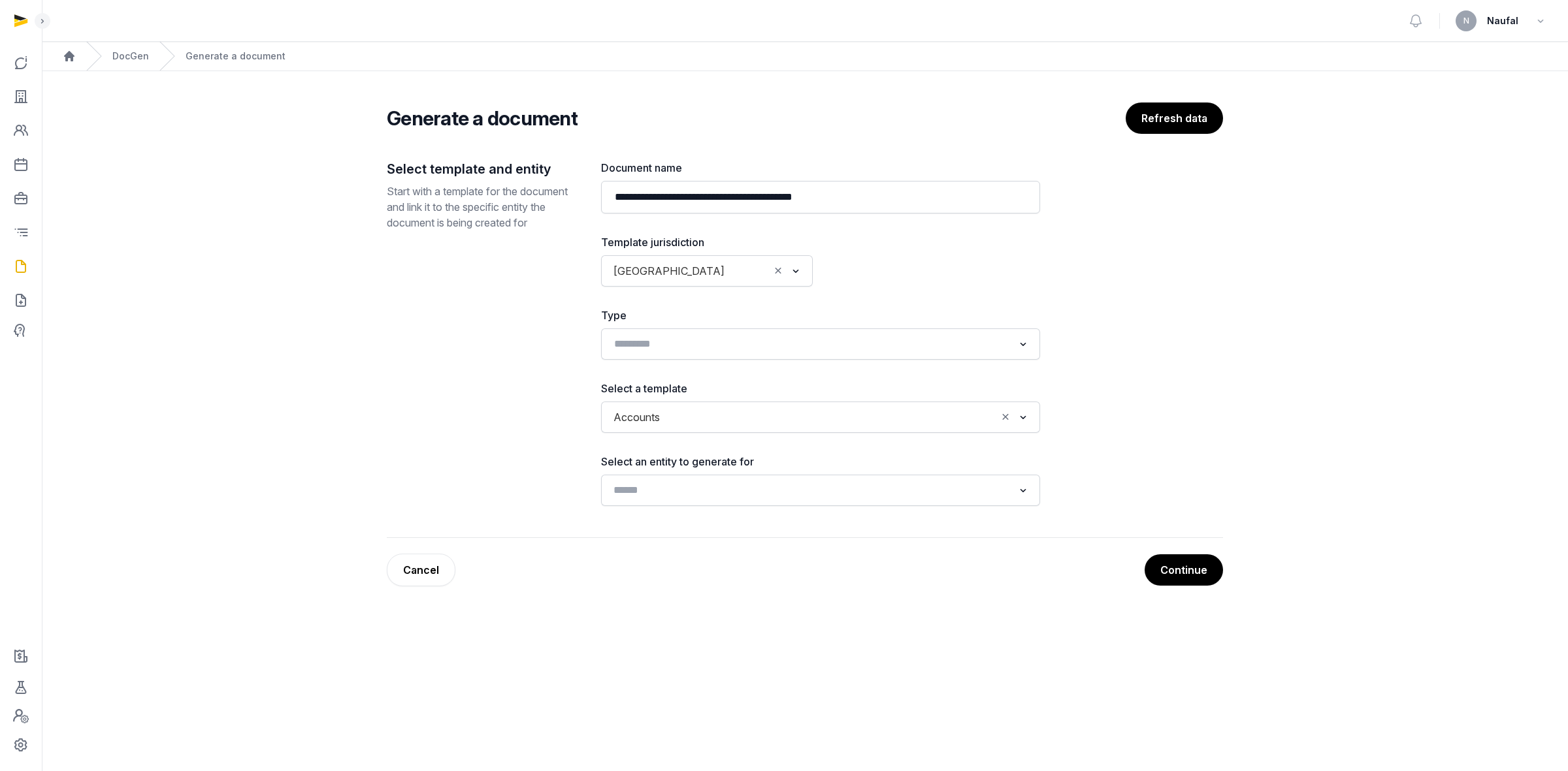
click at [826, 478] on input "Search for option" at bounding box center [810, 491] width 405 height 19
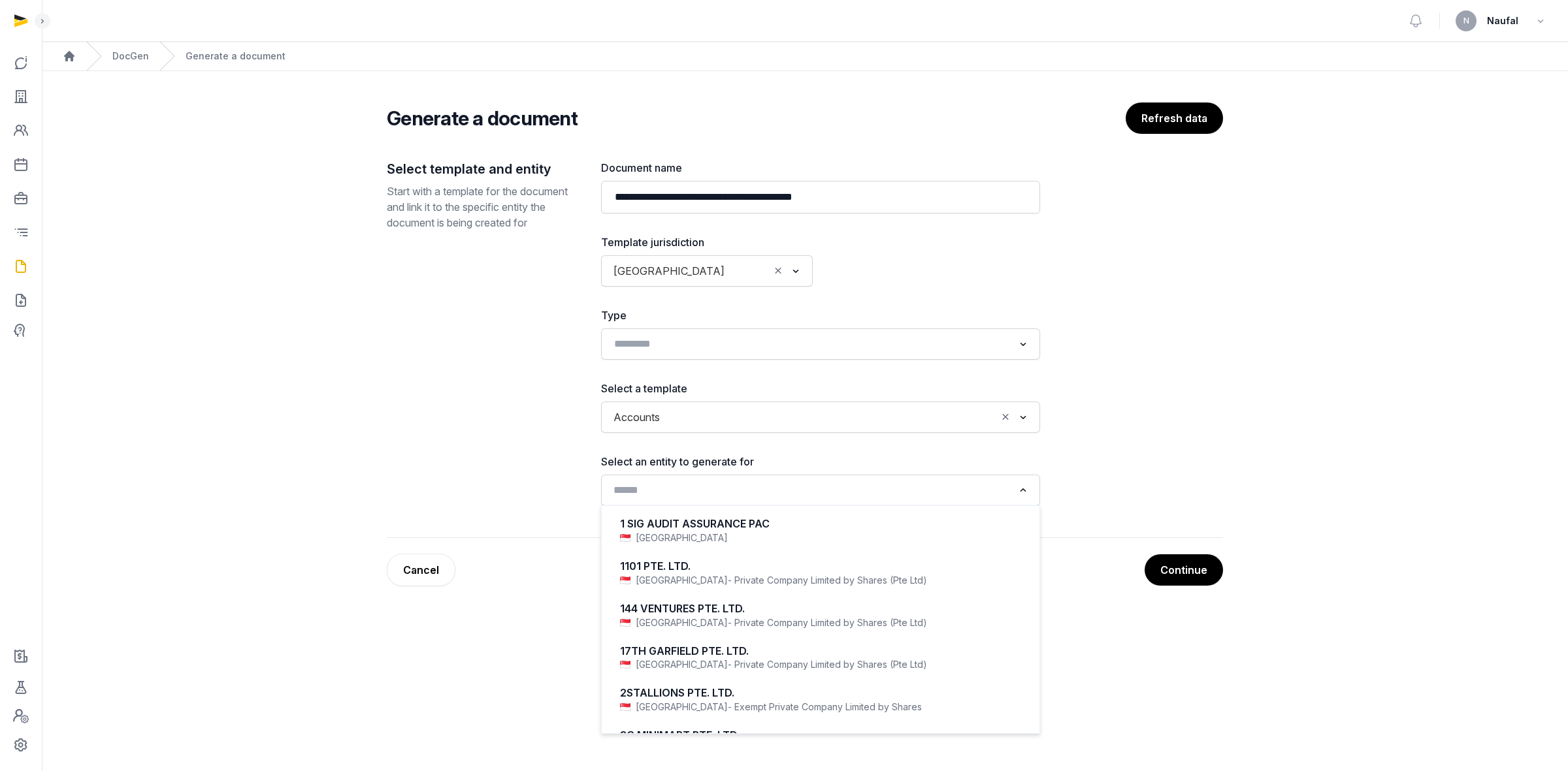
paste input "**********"
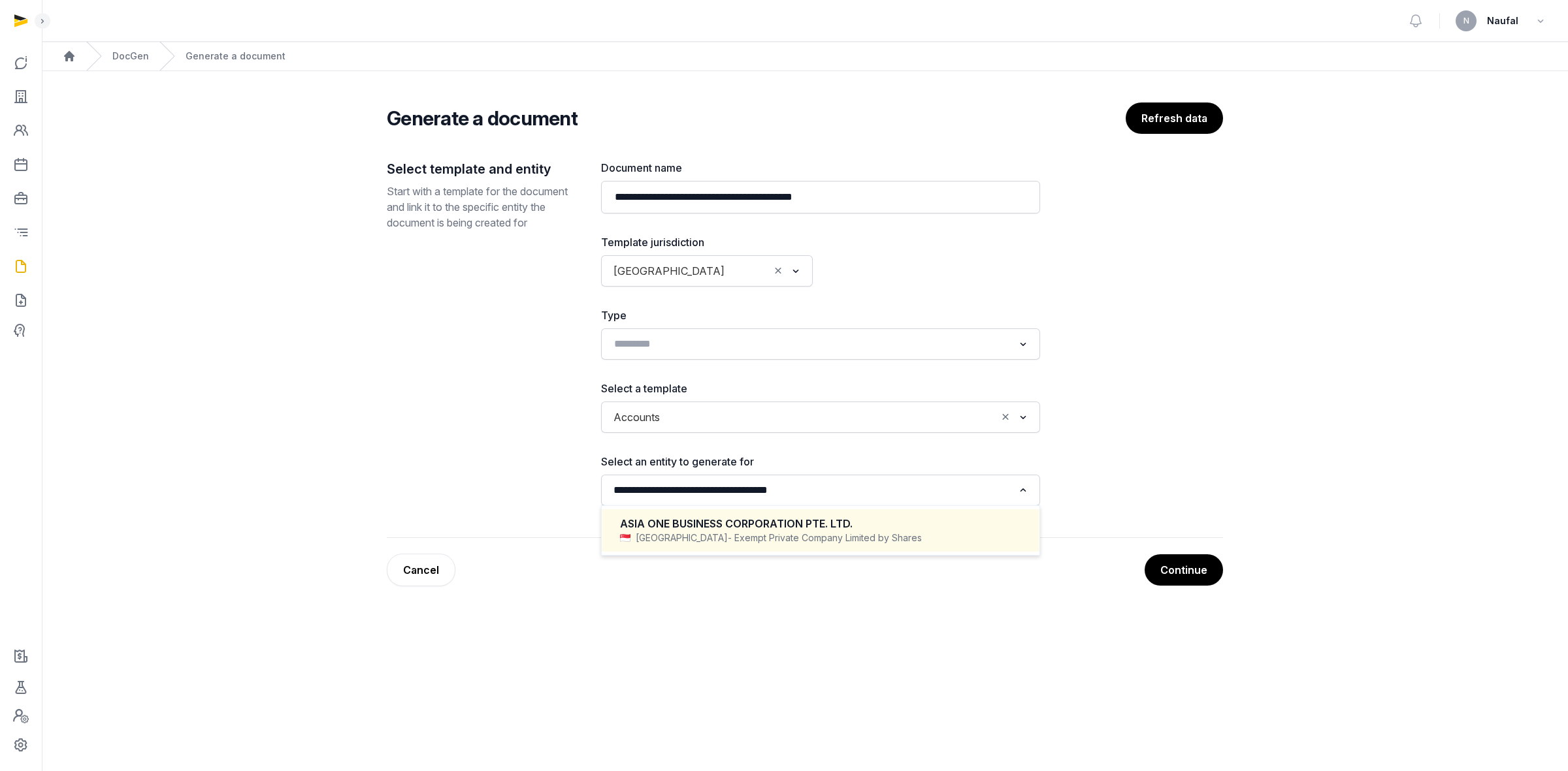
click at [897, 478] on div "ASIA ONE BUSINESS CORPORATION PTE. LTD." at bounding box center [820, 524] width 401 height 15
type input "**********"
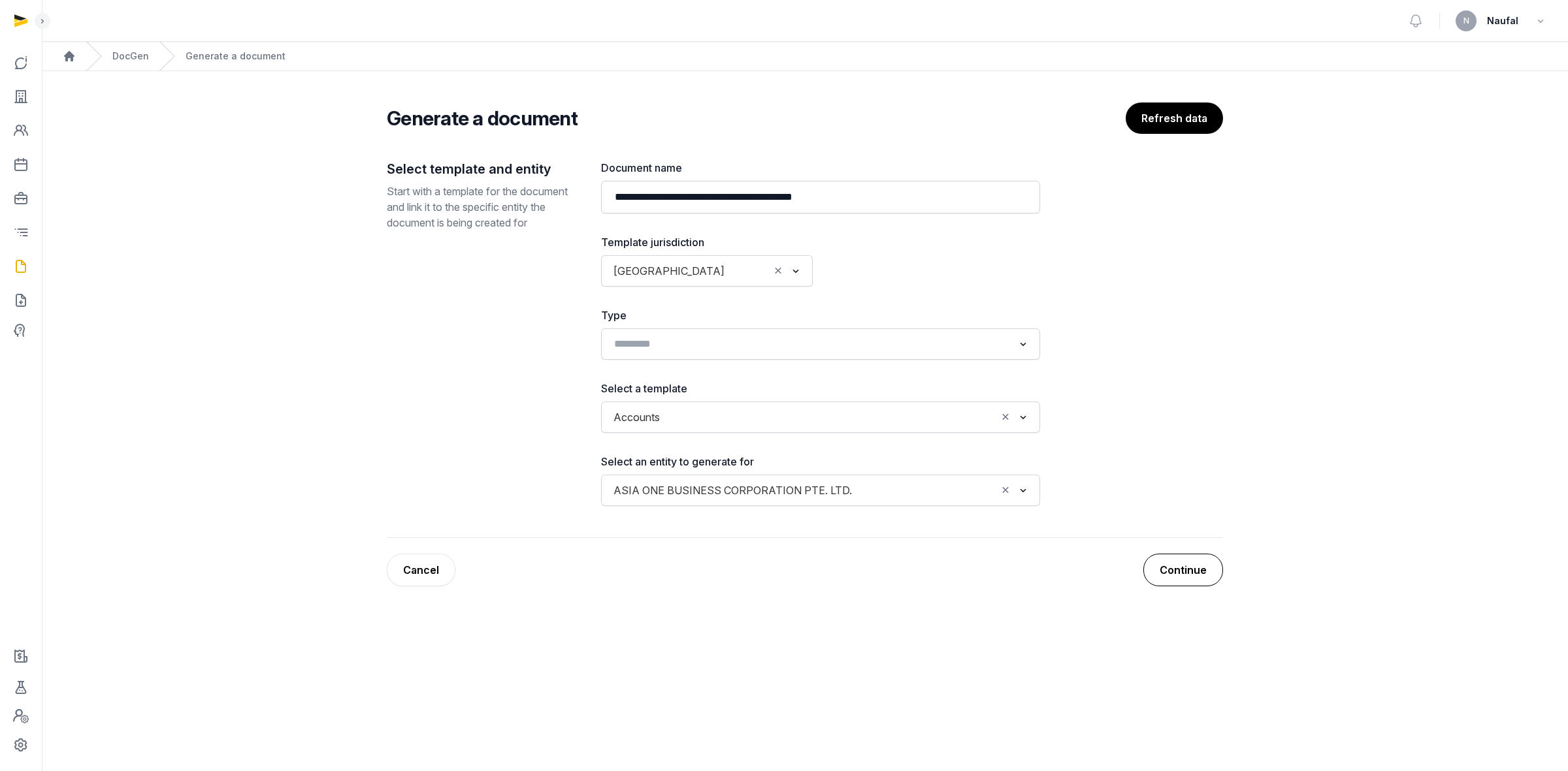
click at [1045, 478] on button "Continue" at bounding box center [1183, 569] width 80 height 32
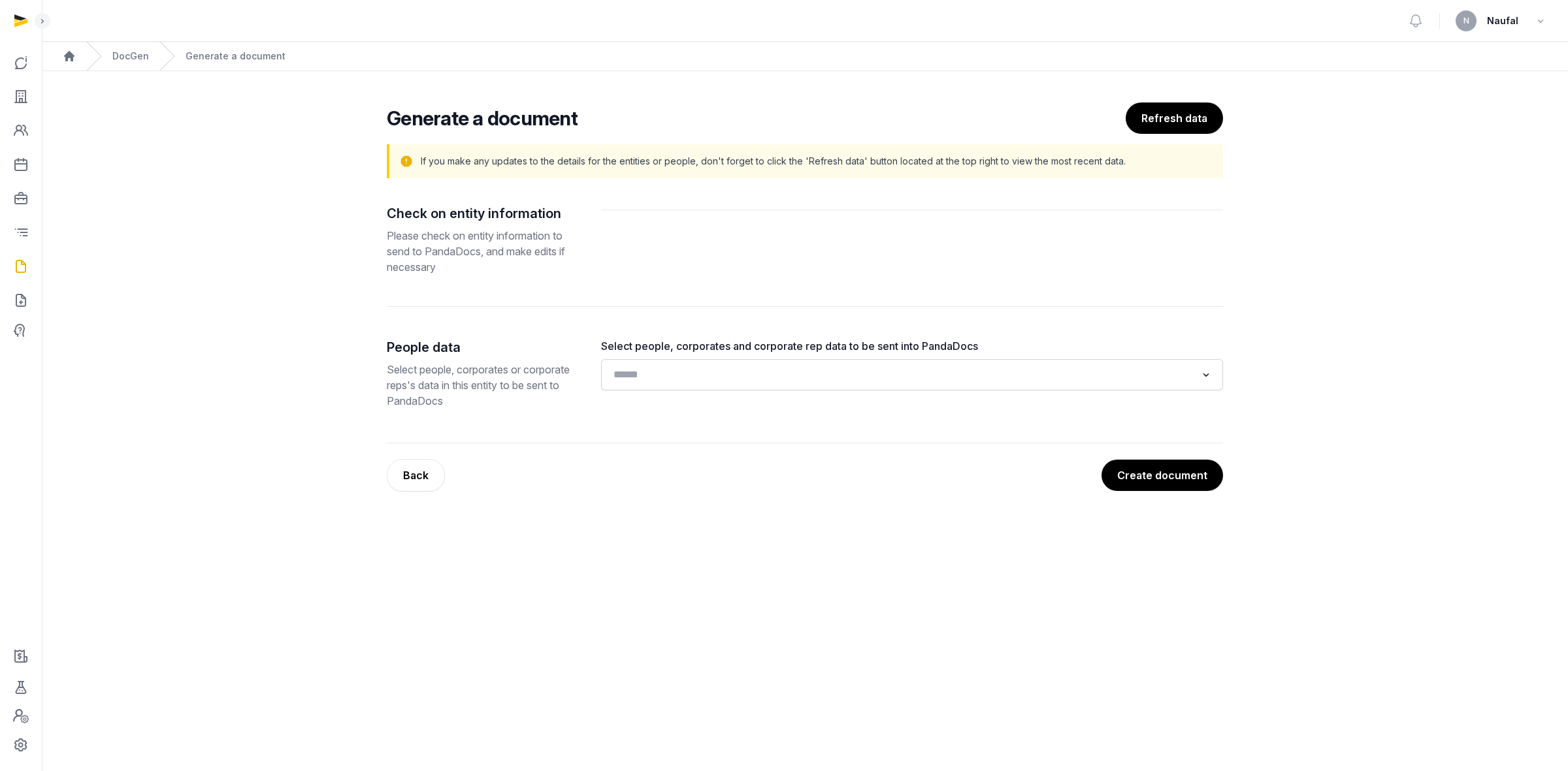
click at [707, 373] on input "Search for option" at bounding box center [902, 375] width 587 height 19
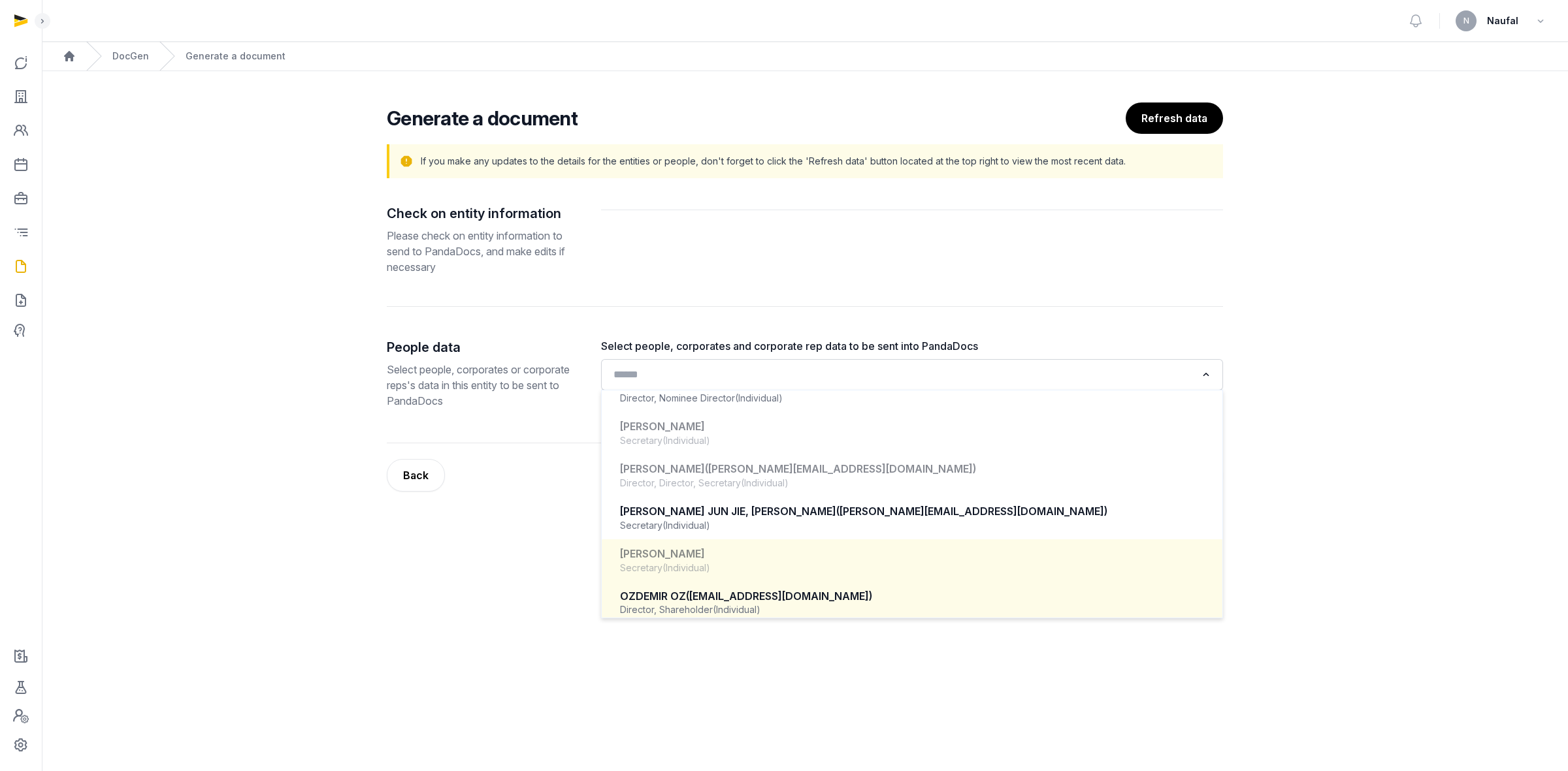
scroll to position [493, 0]
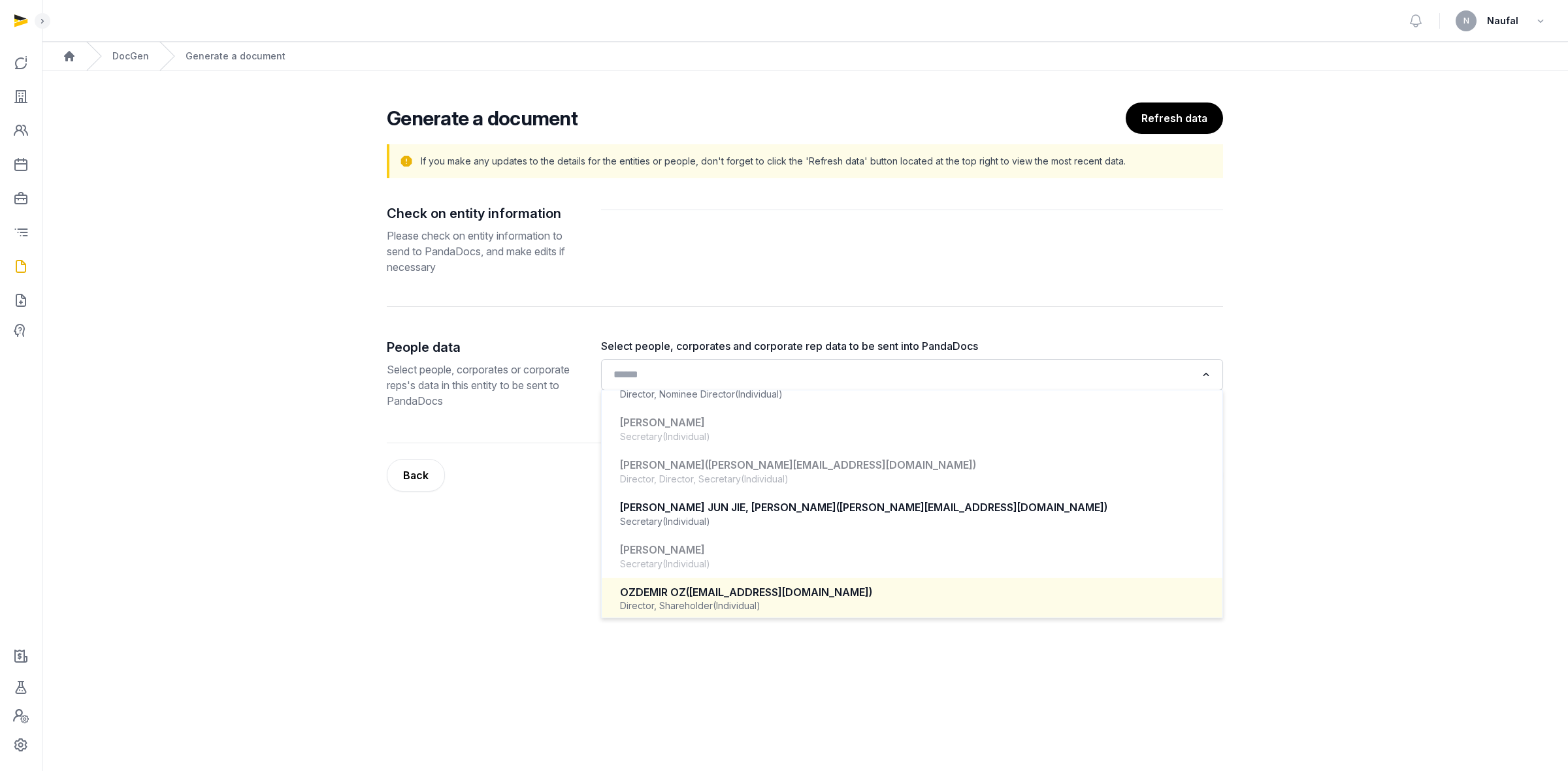
click at [759, 478] on span "(oz@oceaanixx.com)" at bounding box center [779, 592] width 186 height 13
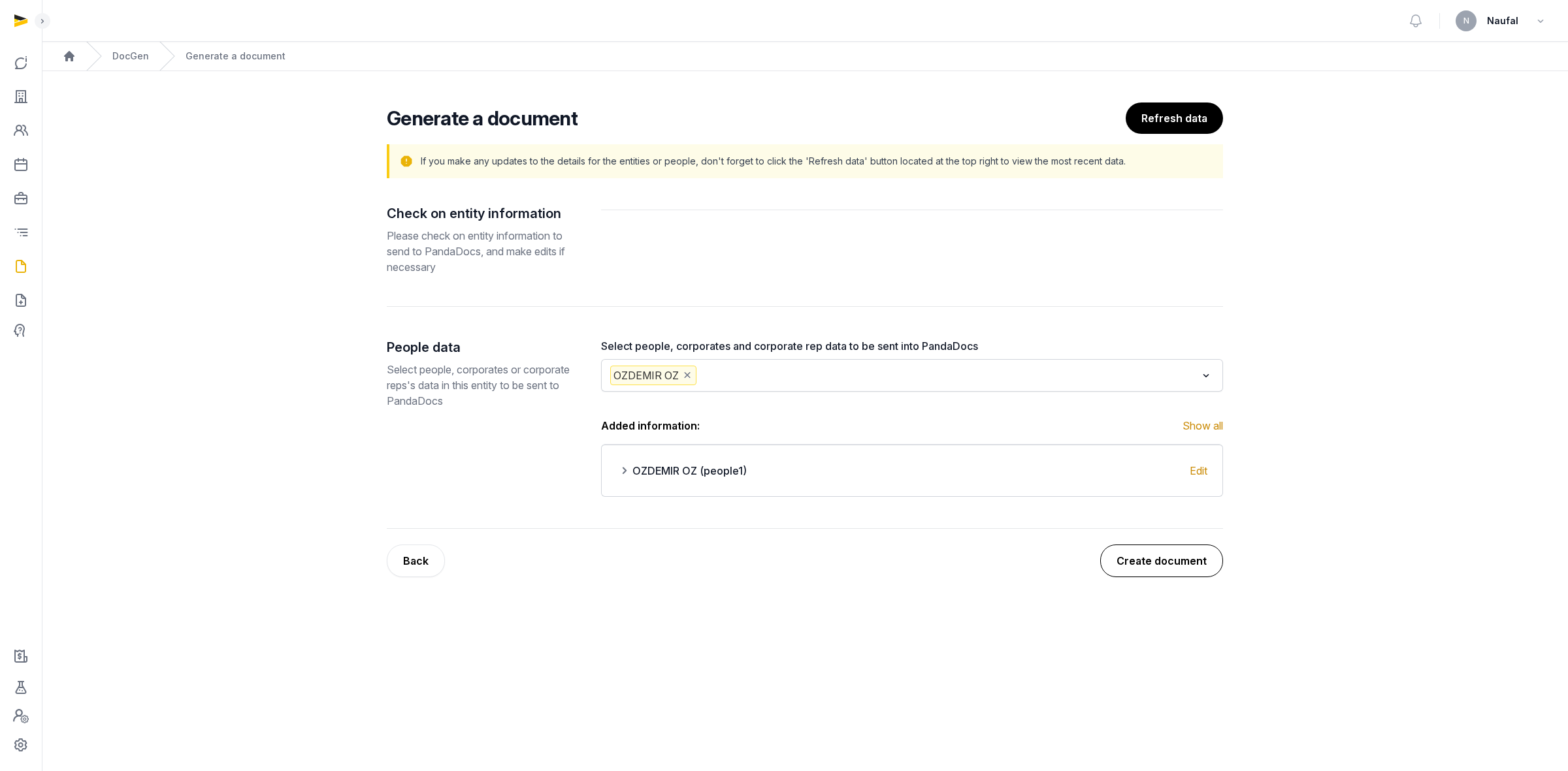
click at [1045, 478] on button "Create document" at bounding box center [1161, 560] width 123 height 32
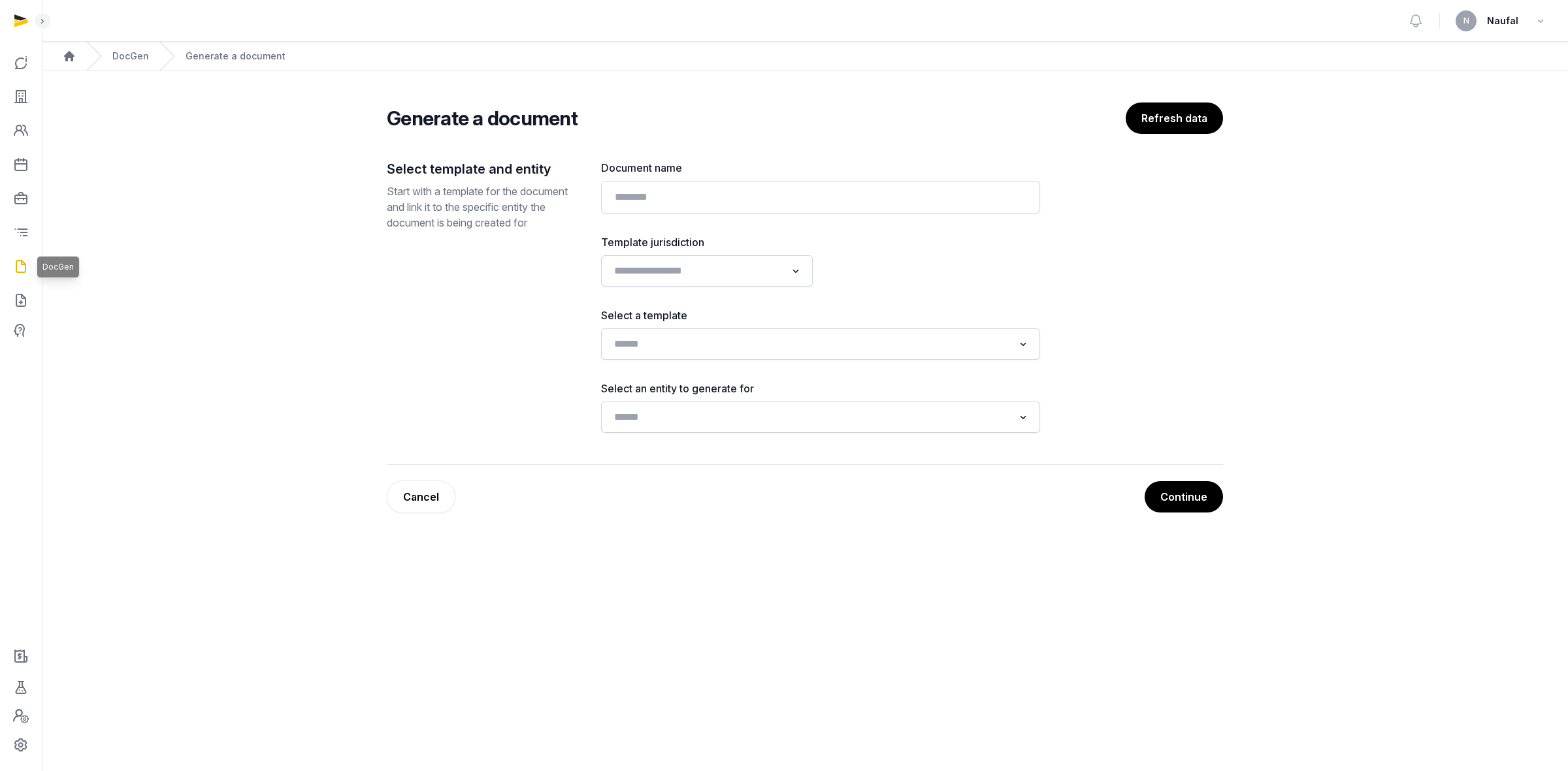
click at [23, 267] on icon at bounding box center [20, 266] width 16 height 21
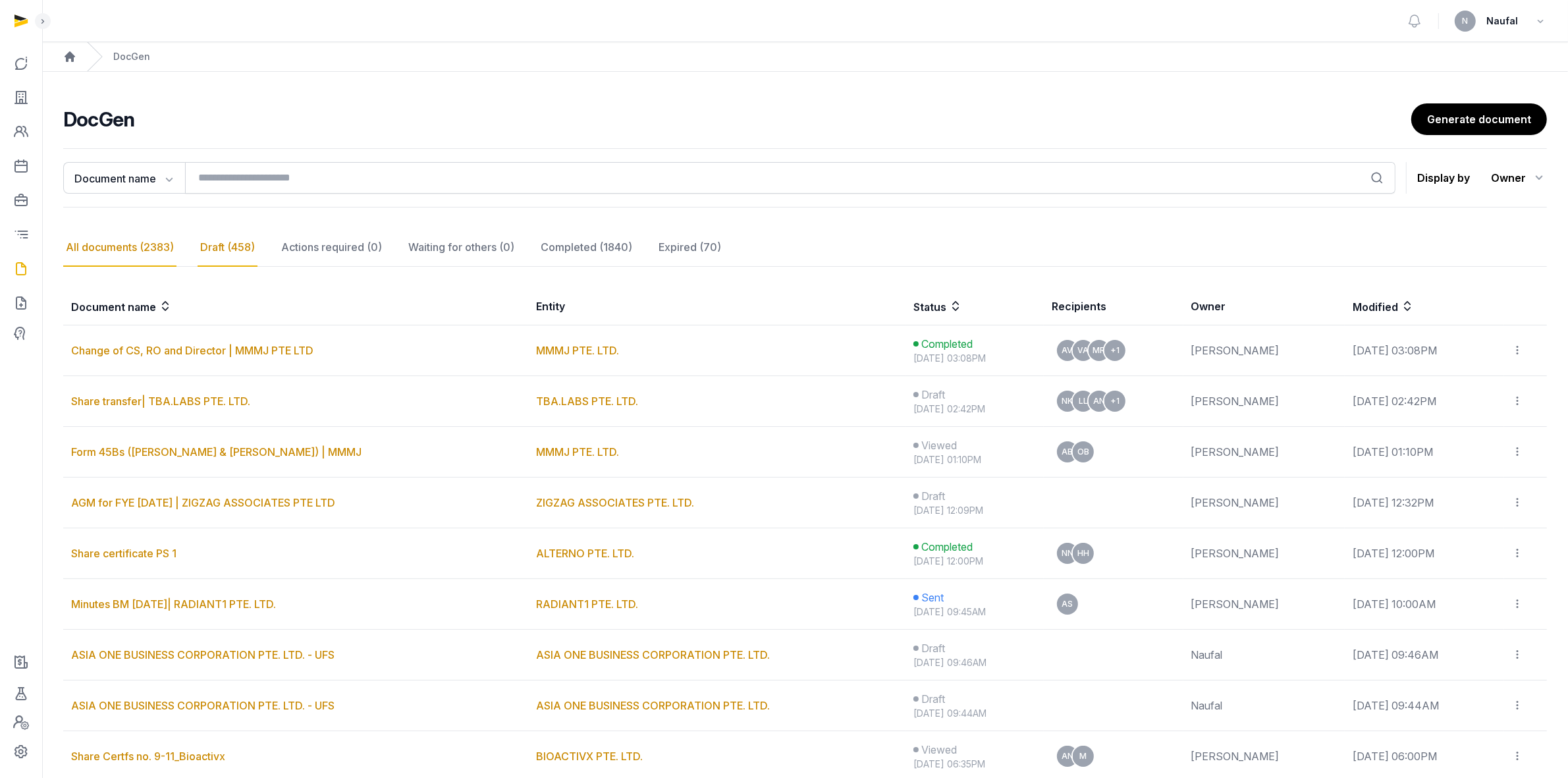
click at [215, 250] on div "Draft (458)" at bounding box center [228, 248] width 60 height 38
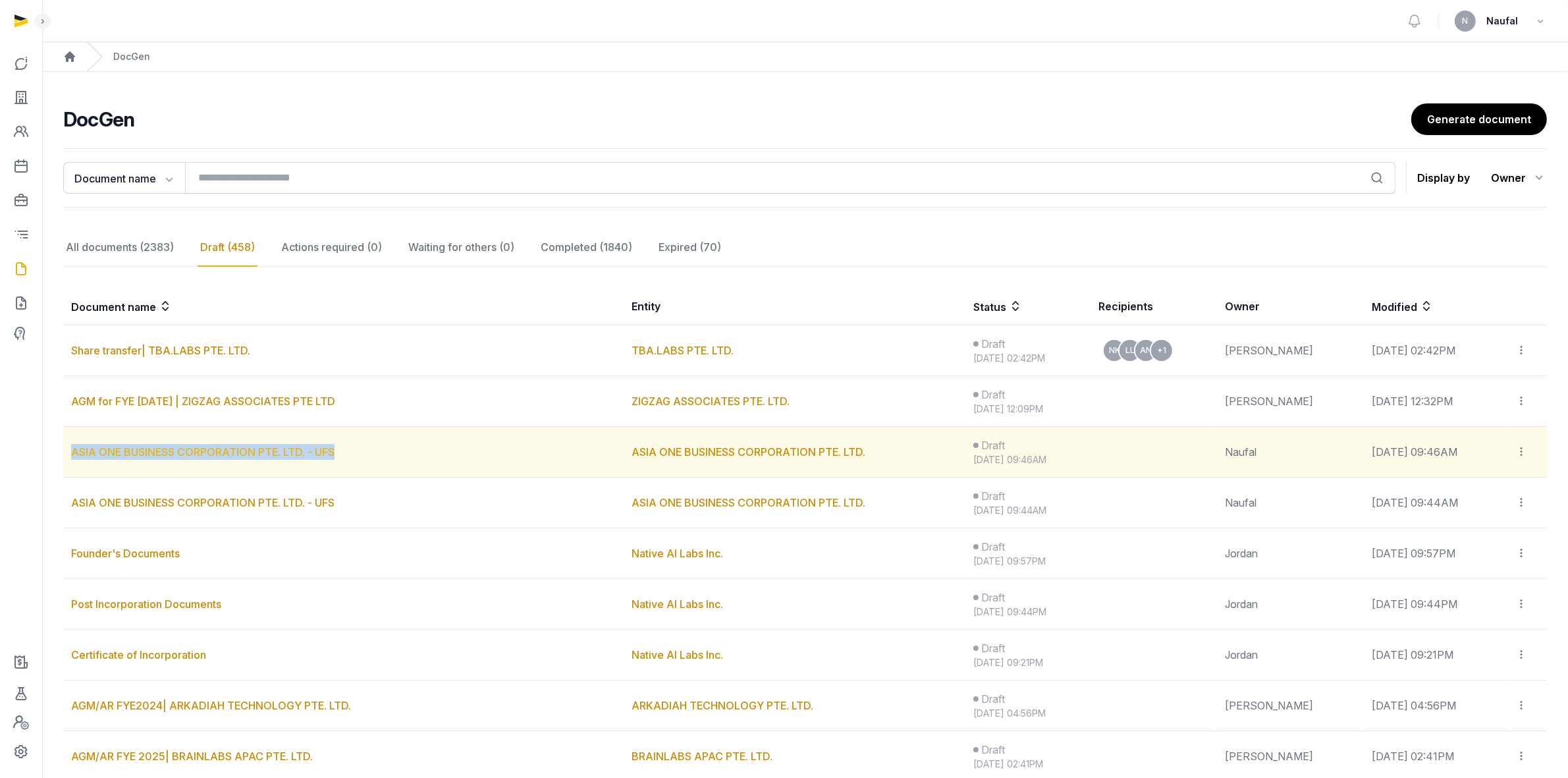
drag, startPoint x: 377, startPoint y: 459, endPoint x: 73, endPoint y: 455, distance: 304.0
click at [73, 455] on td "ASIA ONE BUSINESS CORPORATION PTE. LTD. - UFS" at bounding box center [344, 452] width 560 height 50
copy link "ASIA ONE BUSINESS CORPORATION PTE. LTD. - UFS"
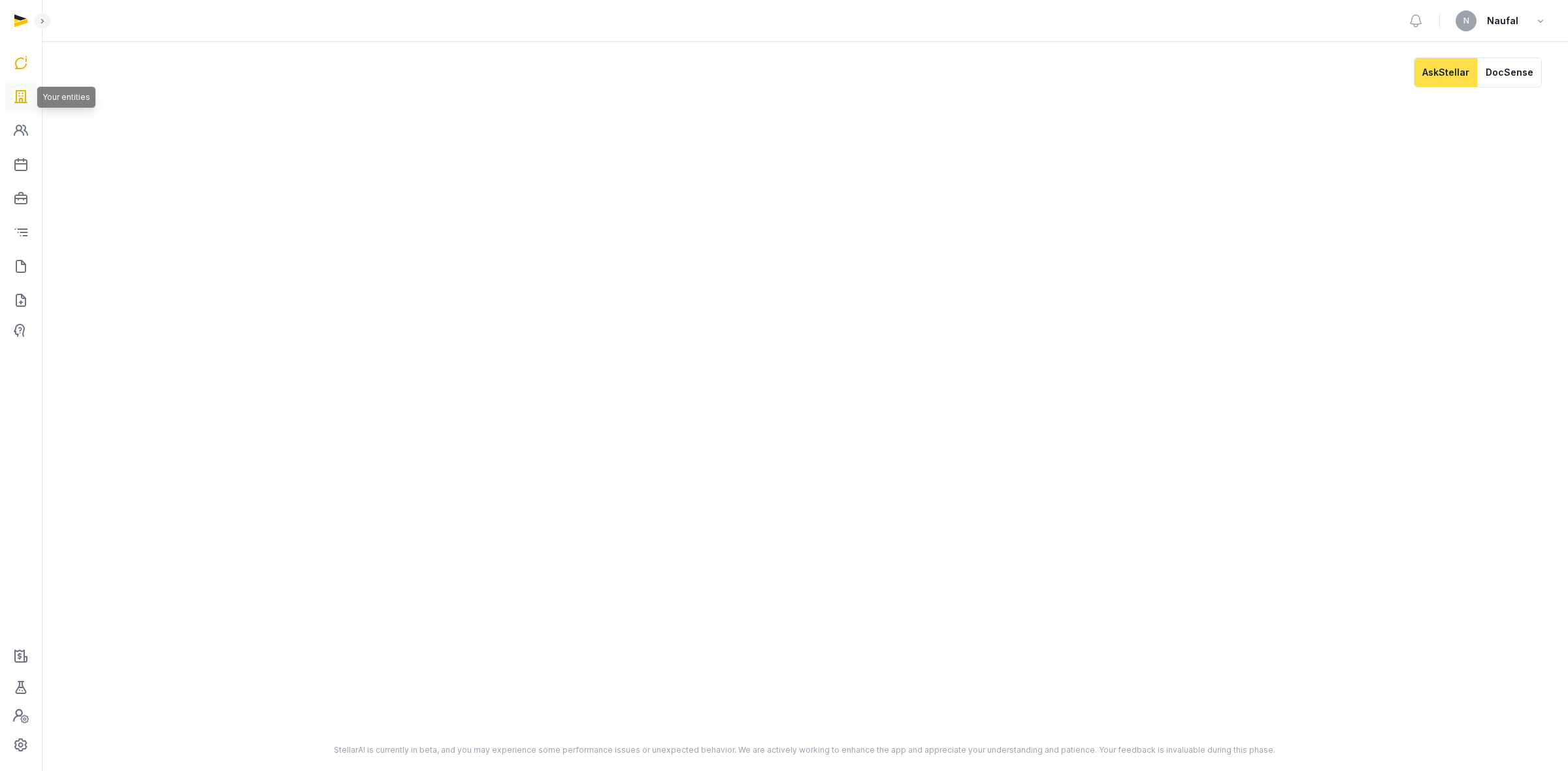
click at [18, 98] on icon at bounding box center [20, 96] width 16 height 21
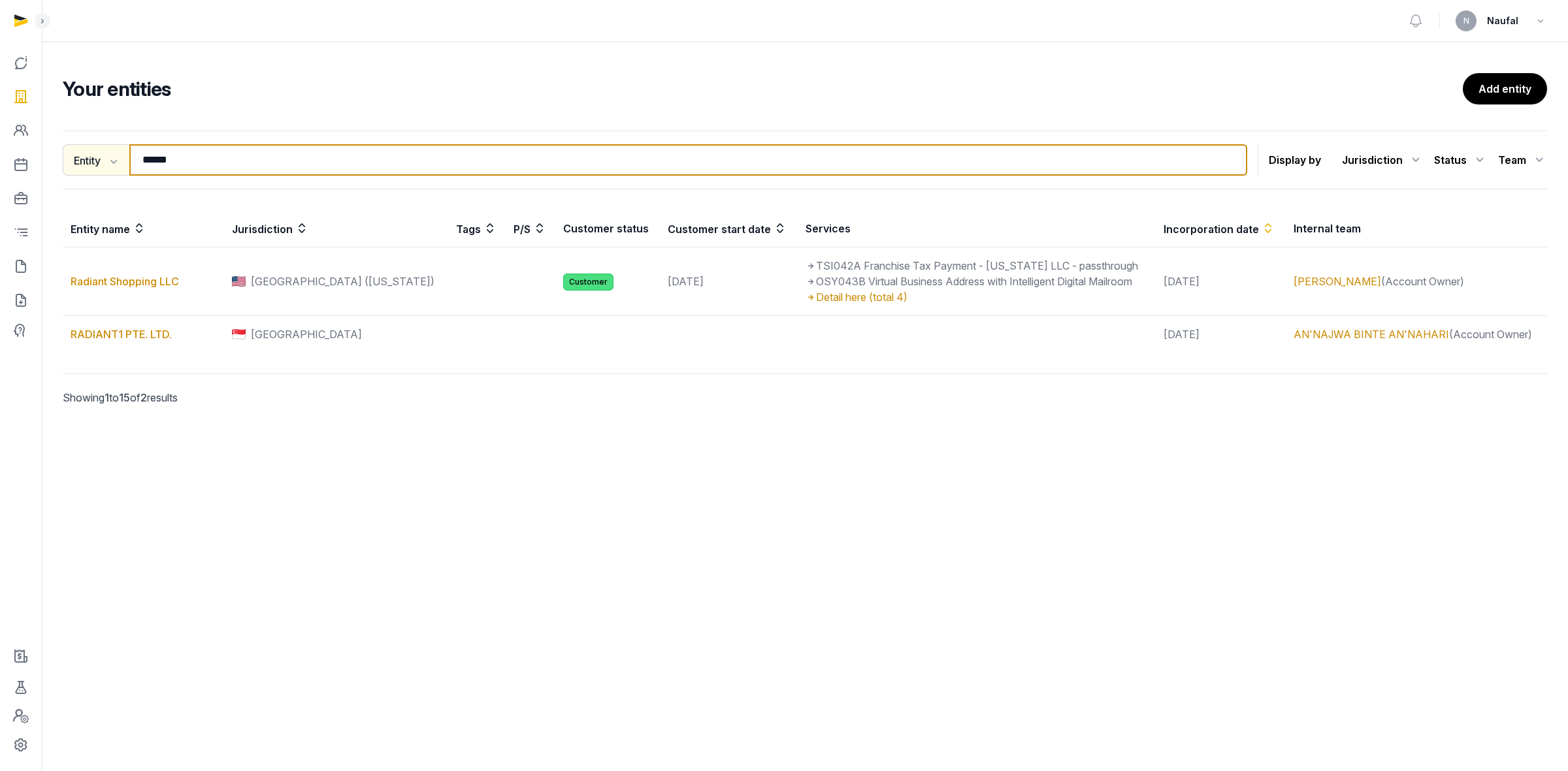
drag, startPoint x: 180, startPoint y: 161, endPoint x: 129, endPoint y: 164, distance: 51.1
click at [129, 164] on div "Entity Entity People Tags Services ****** Search" at bounding box center [655, 160] width 1185 height 31
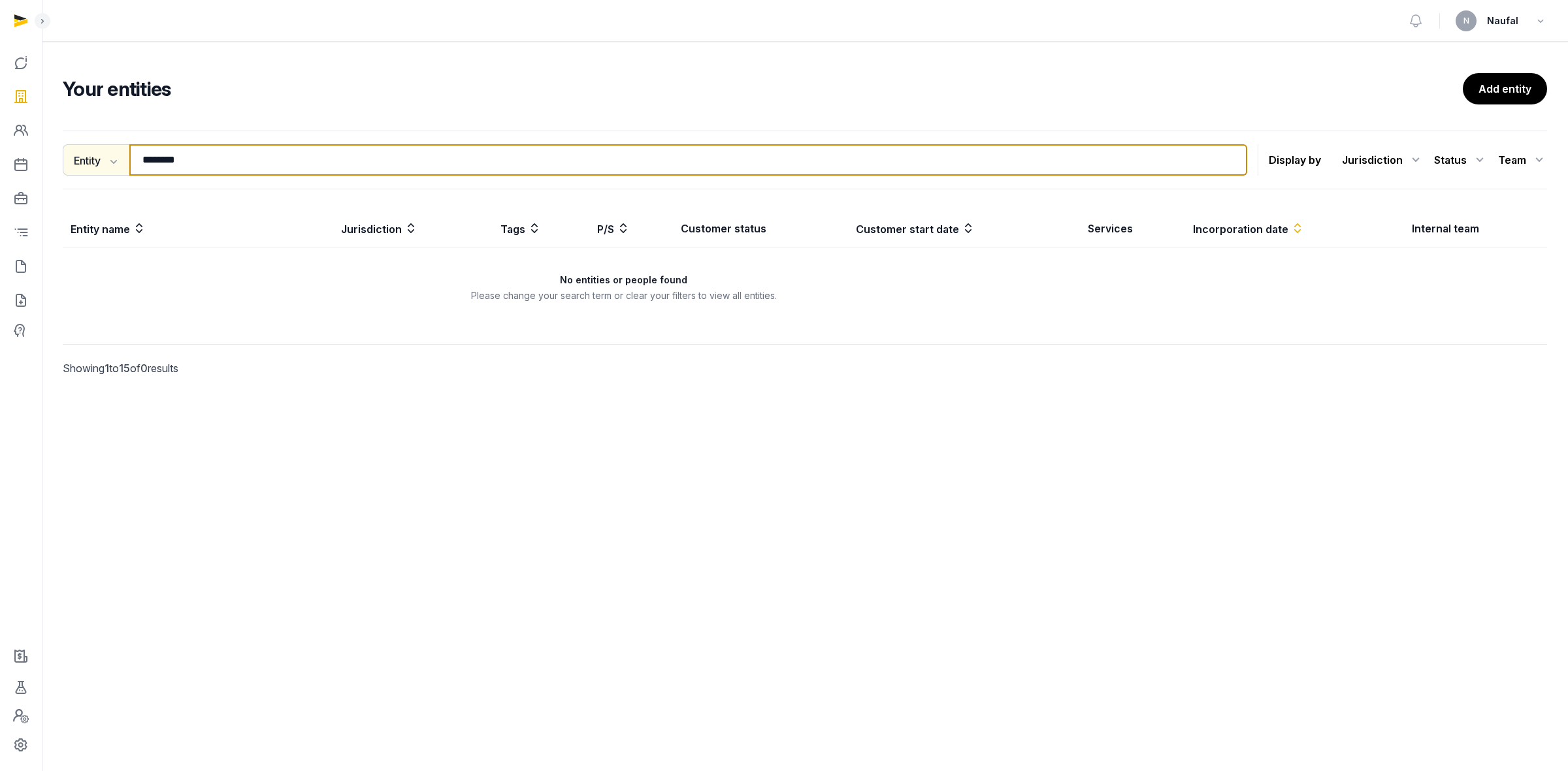
drag, startPoint x: 211, startPoint y: 156, endPoint x: 80, endPoint y: 158, distance: 131.0
click at [80, 158] on div "Entity Entity People Tags Services ******** Search" at bounding box center [655, 160] width 1185 height 31
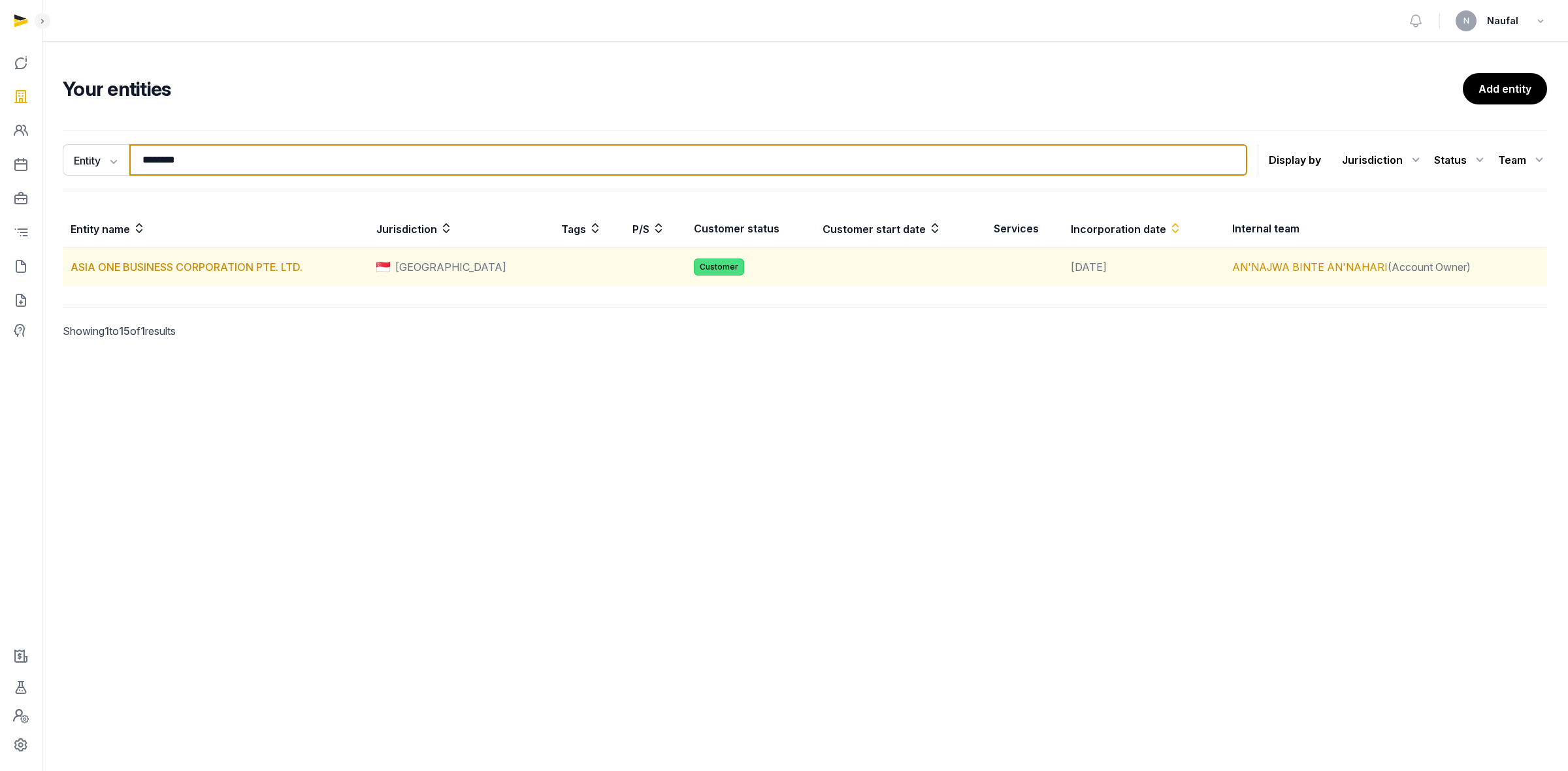
type input "********"
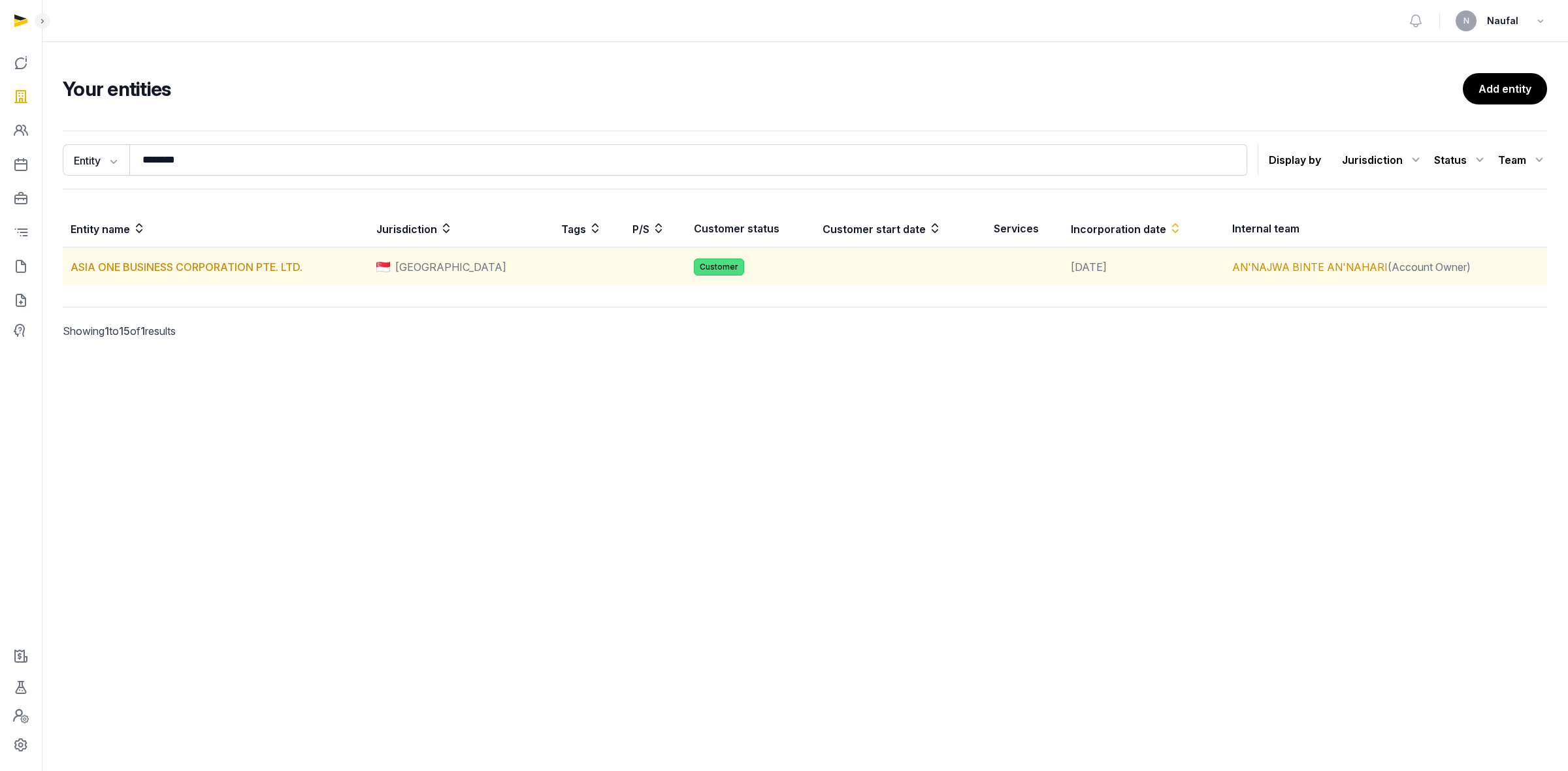
click at [186, 275] on td "ASIA ONE BUSINESS CORPORATION PTE. LTD." at bounding box center [216, 267] width 306 height 39
click at [194, 266] on link "ASIA ONE BUSINESS CORPORATION PTE. LTD." at bounding box center [186, 267] width 232 height 13
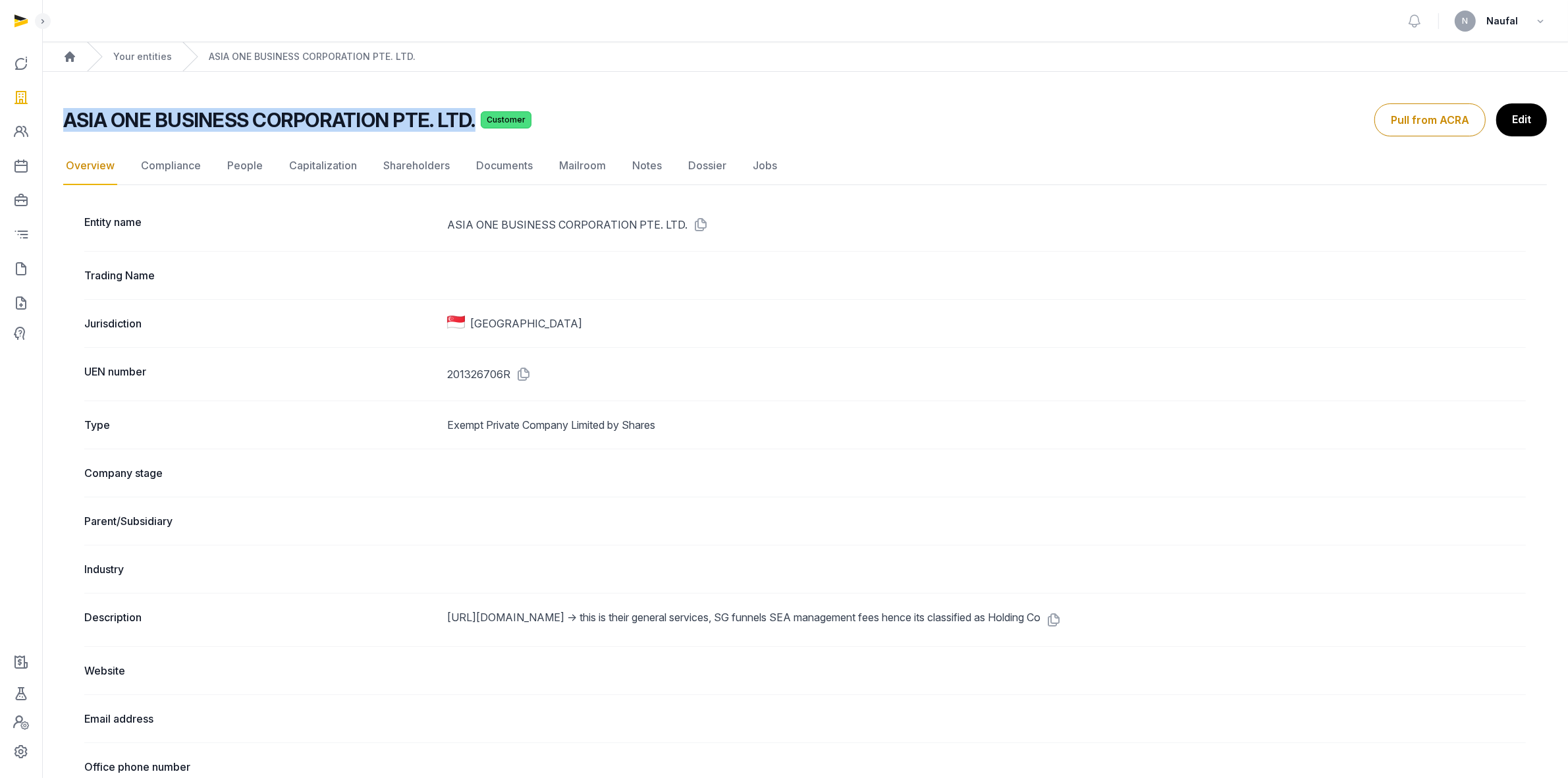
drag, startPoint x: 473, startPoint y: 120, endPoint x: 64, endPoint y: 134, distance: 409.2
click at [64, 134] on div "ASIA ONE BUSINESS CORPORATION PTE. LTD. Customer Overview Overview Compliance P…" at bounding box center [805, 120] width 1484 height 33
copy h2 "ASIA ONE BUSINESS CORPORATION PTE. LTD."
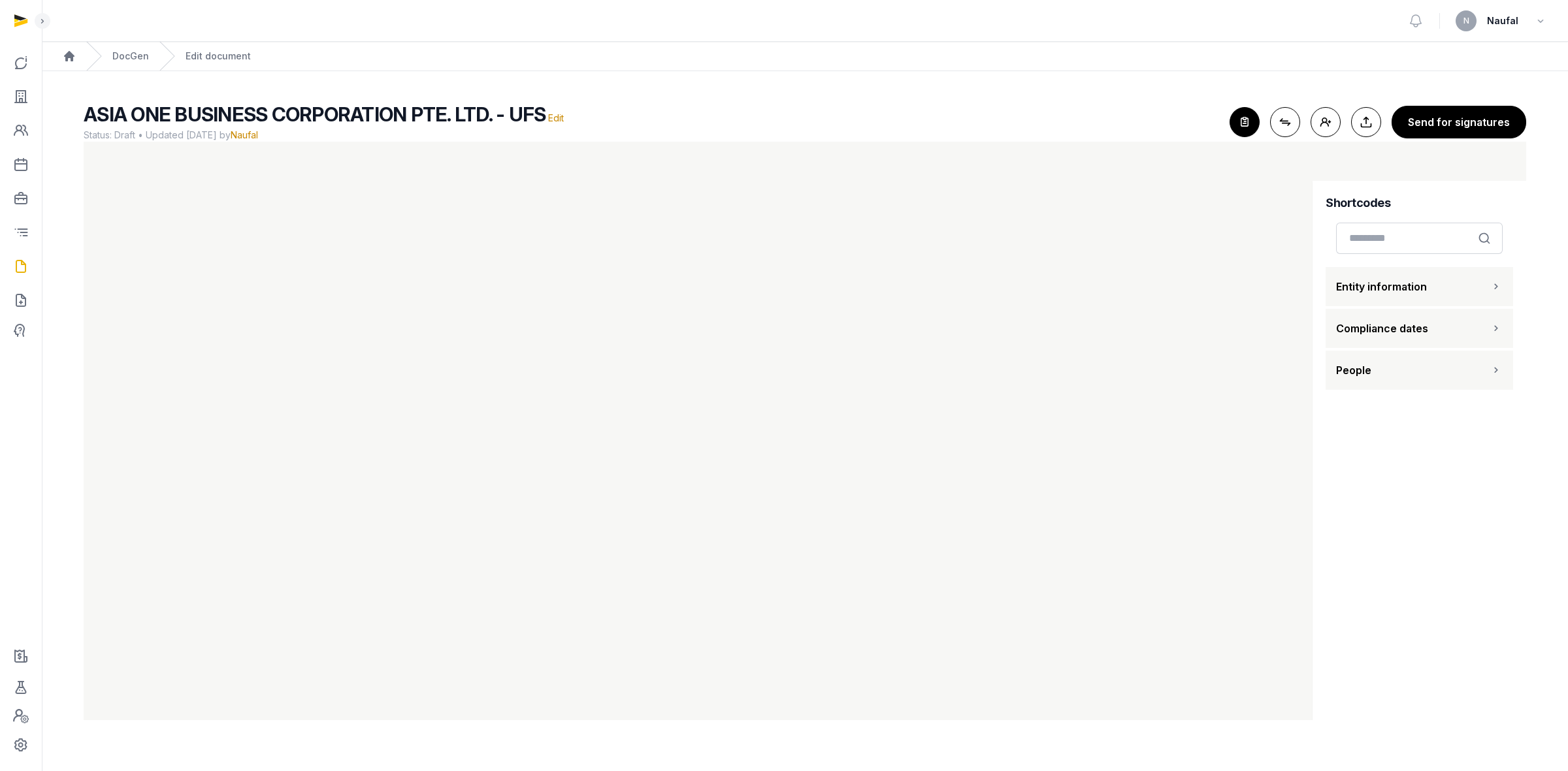
scroll to position [4, 0]
click at [1405, 371] on button "People" at bounding box center [1419, 366] width 187 height 39
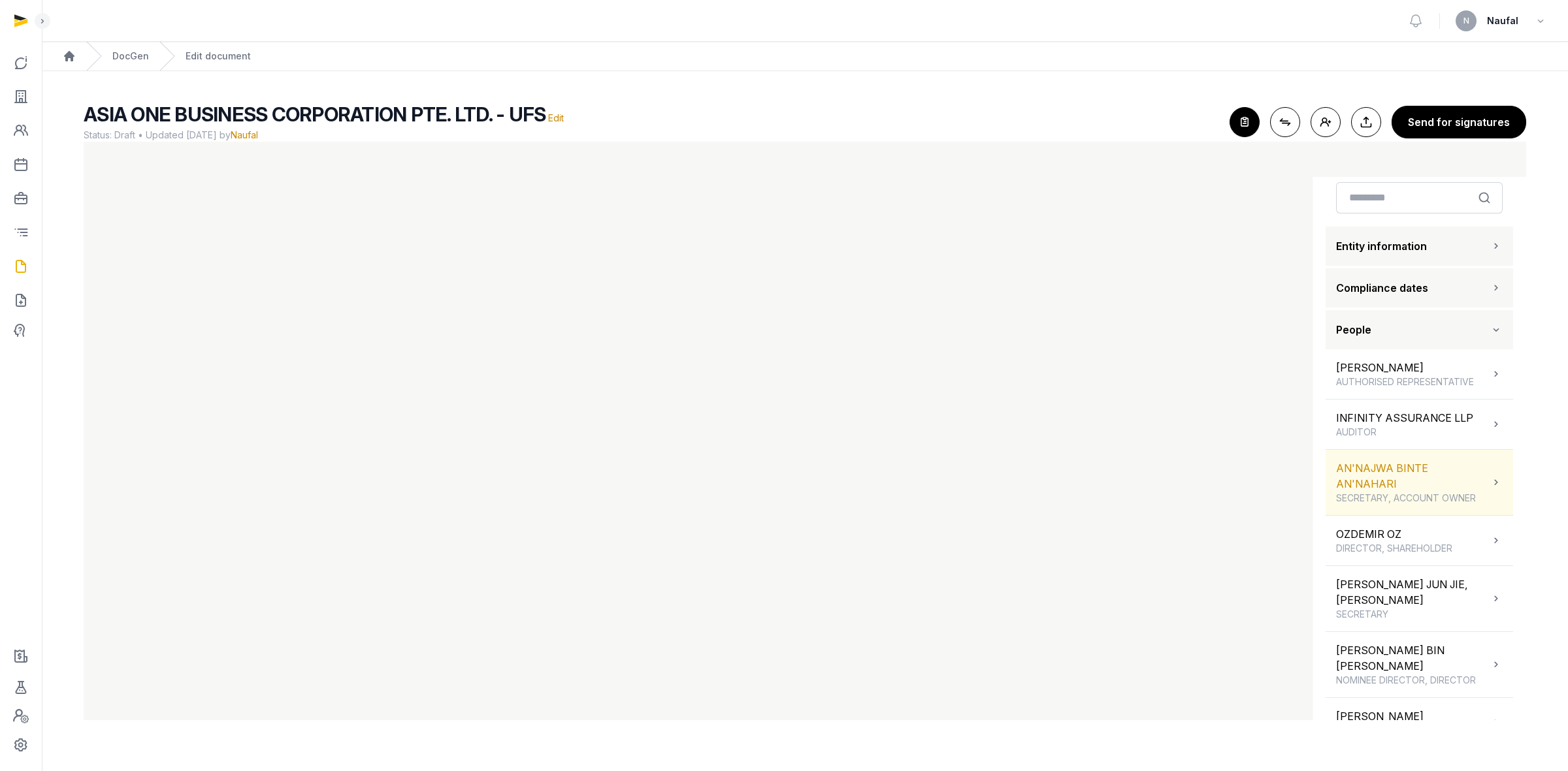
scroll to position [82, 0]
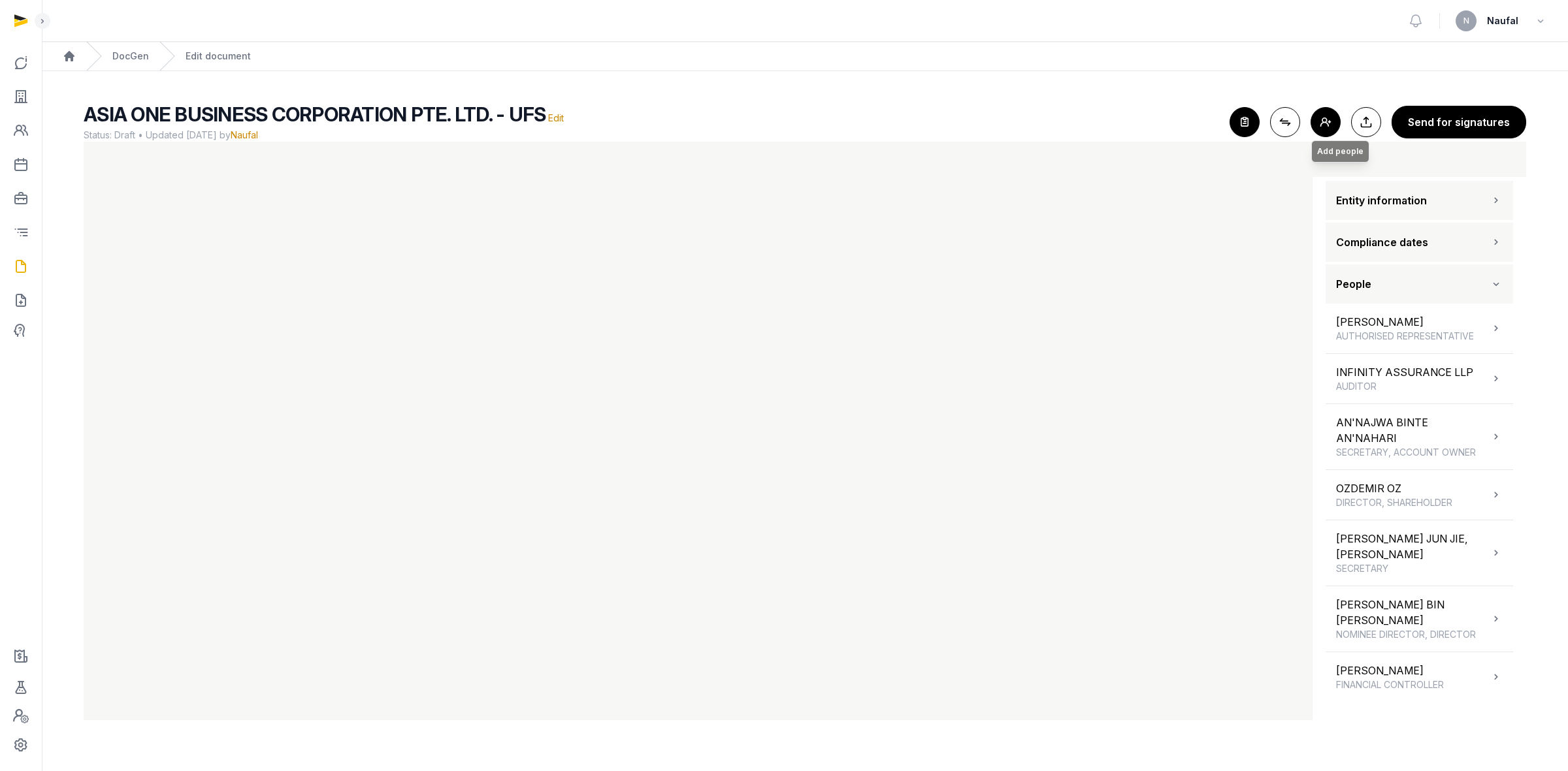
click at [1320, 121] on button "Add people Add people" at bounding box center [1325, 122] width 30 height 30
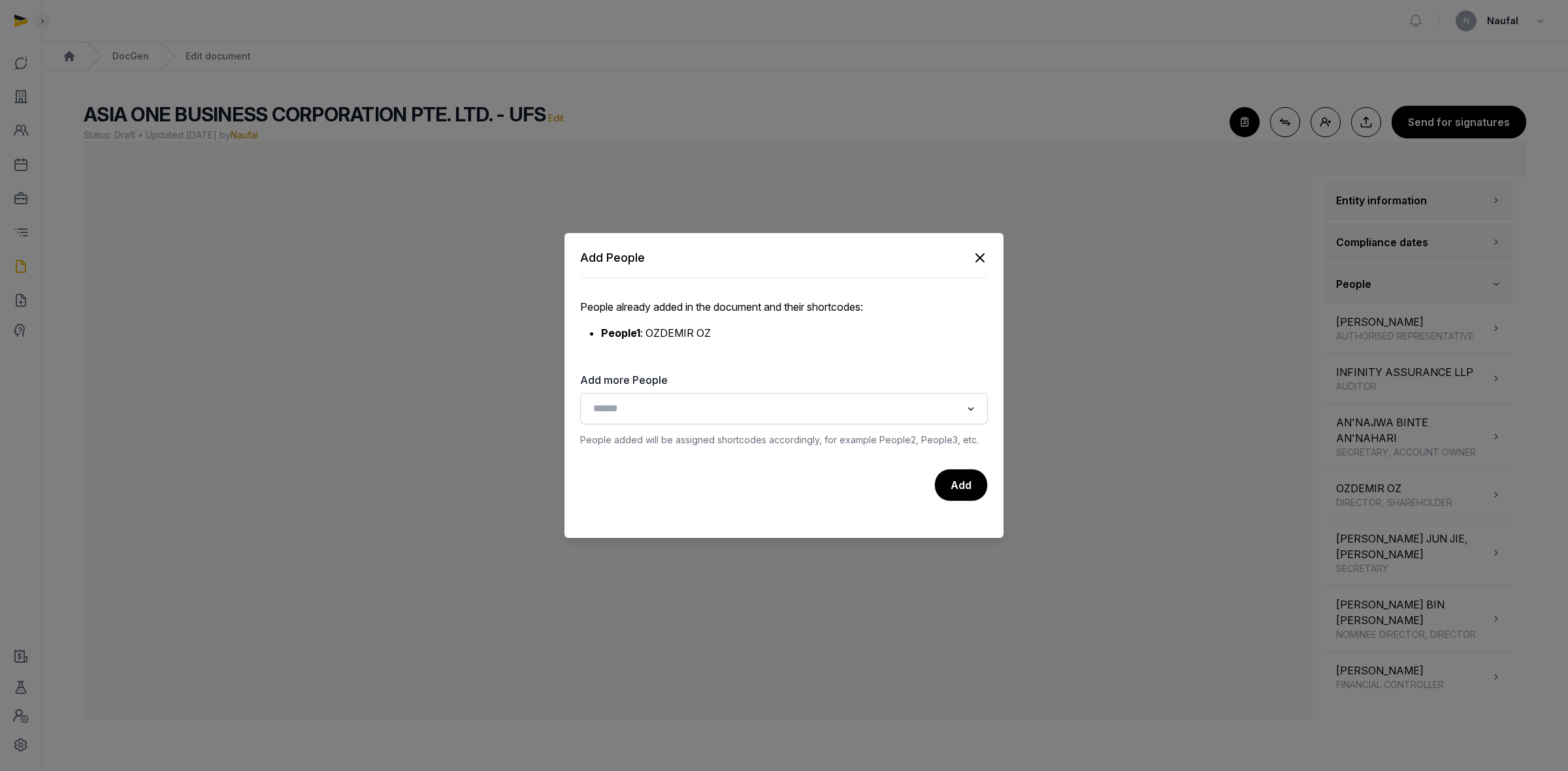
click at [976, 255] on icon "button" at bounding box center [979, 257] width 16 height 16
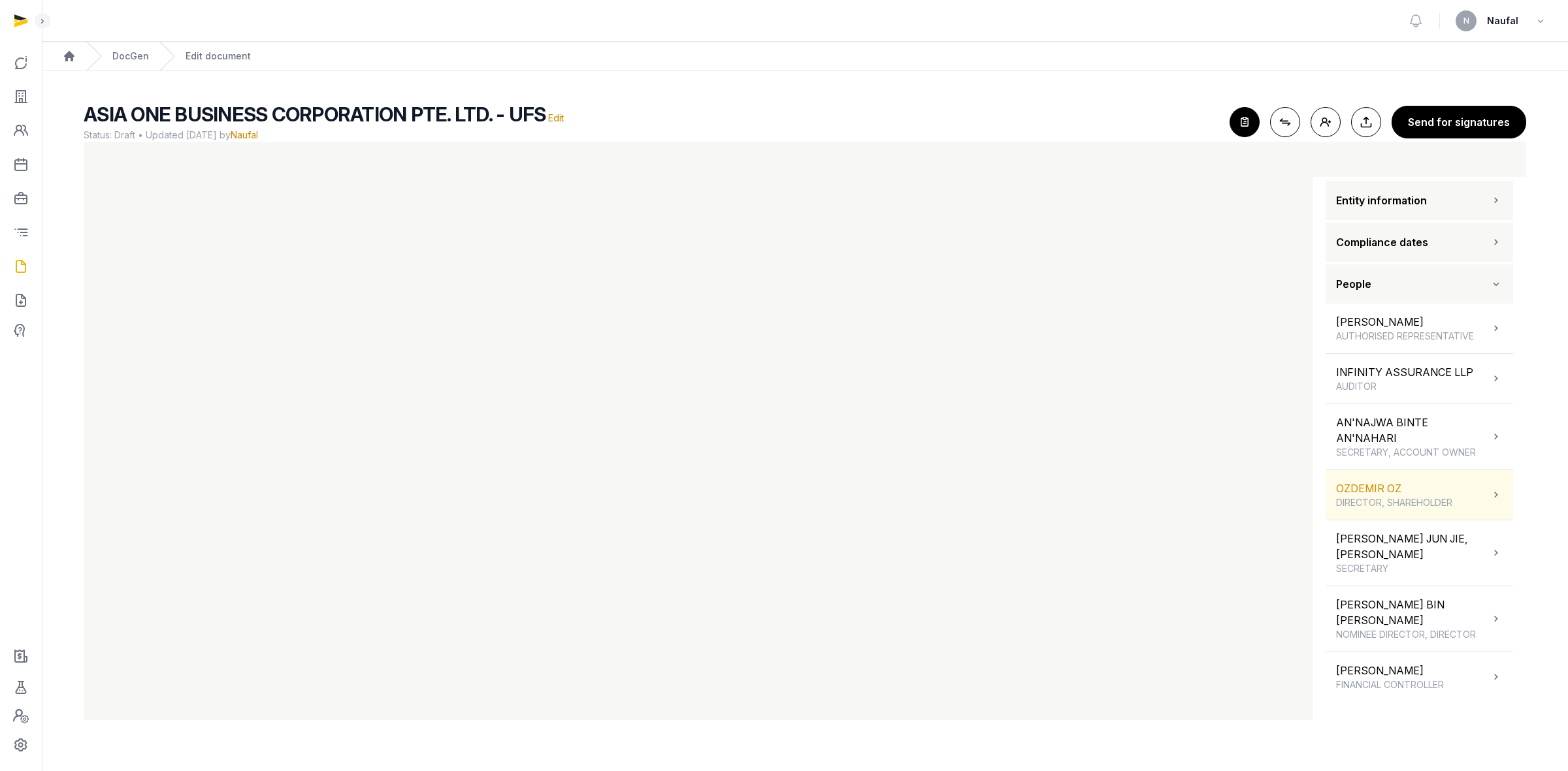
click at [1461, 491] on div "OZDEMIR OZ DIRECTOR, SHAREHOLDER" at bounding box center [1419, 495] width 187 height 50
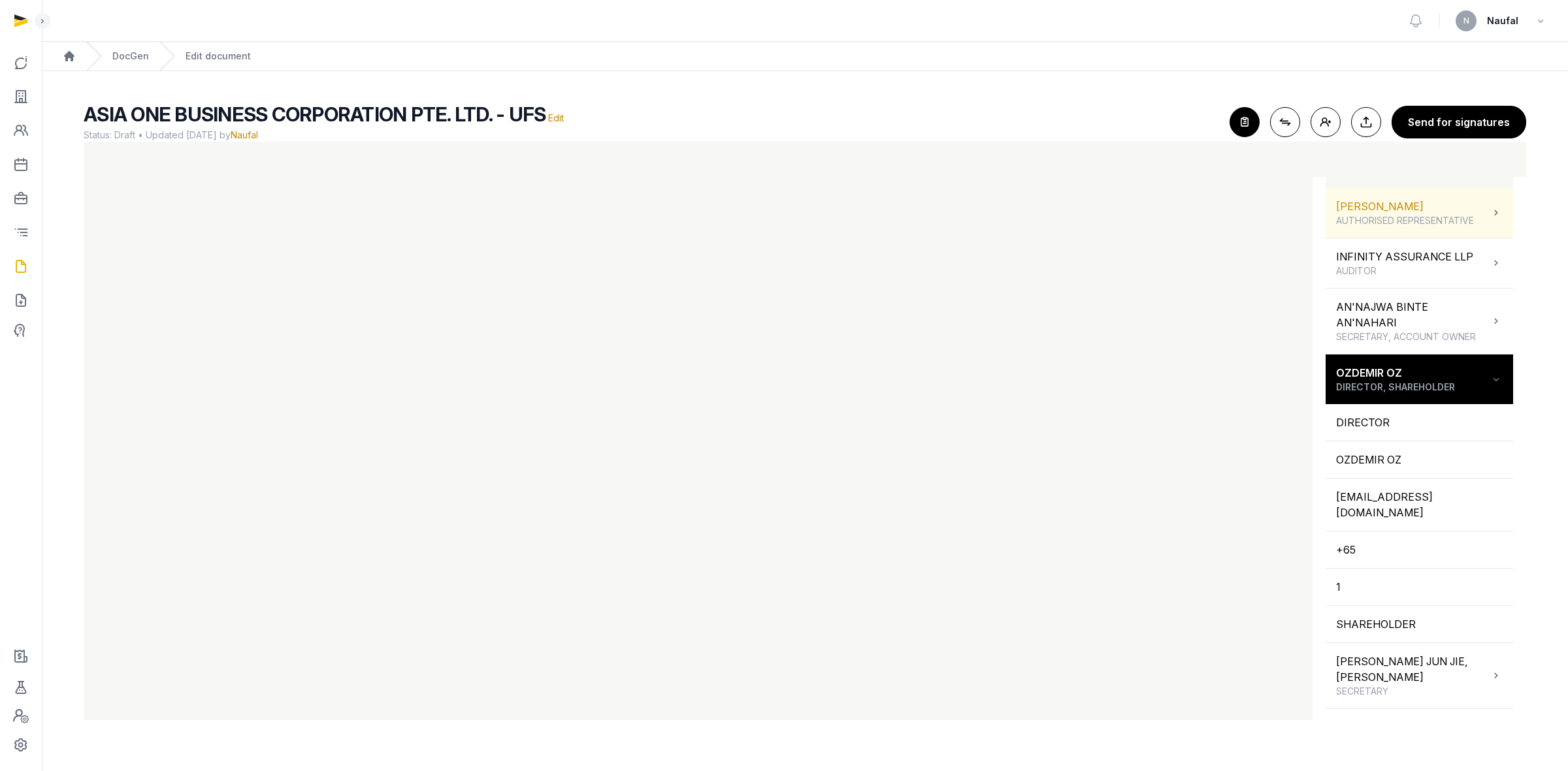
scroll to position [0, 0]
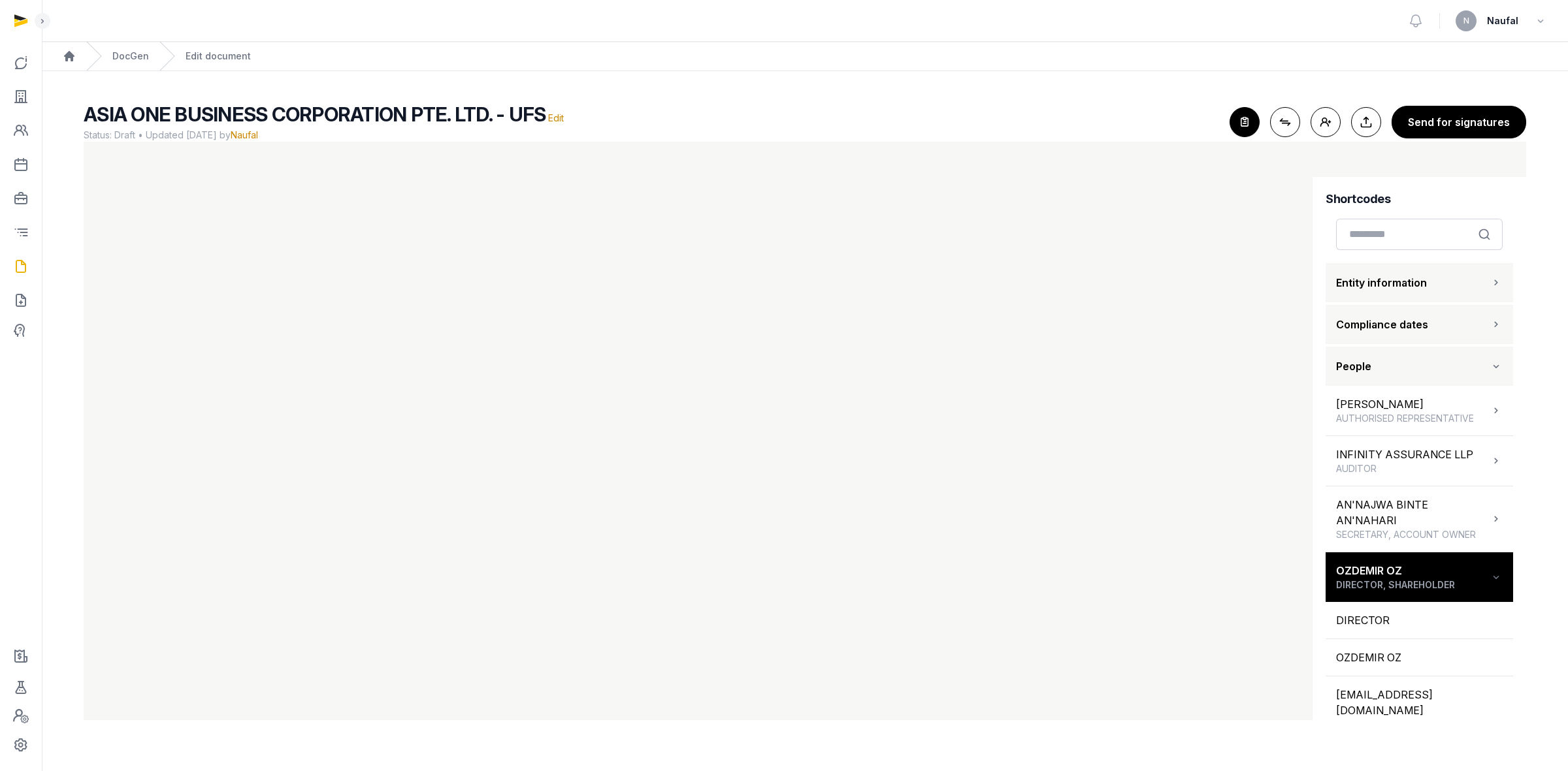
click at [1451, 278] on button "Entity information" at bounding box center [1419, 282] width 187 height 39
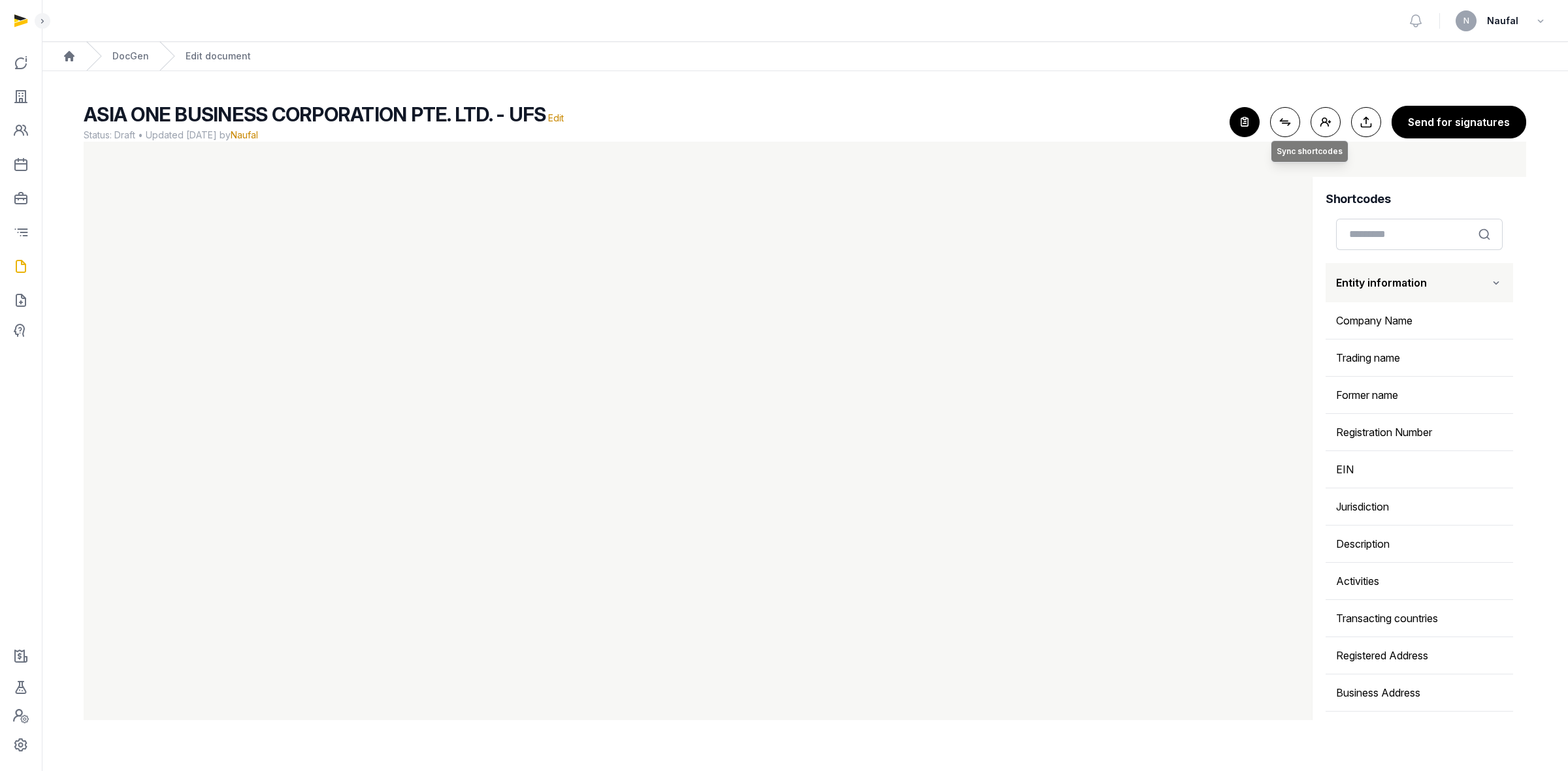
click at [1284, 118] on button "Connect shortcodes Sync shortcodes" at bounding box center [1285, 122] width 30 height 30
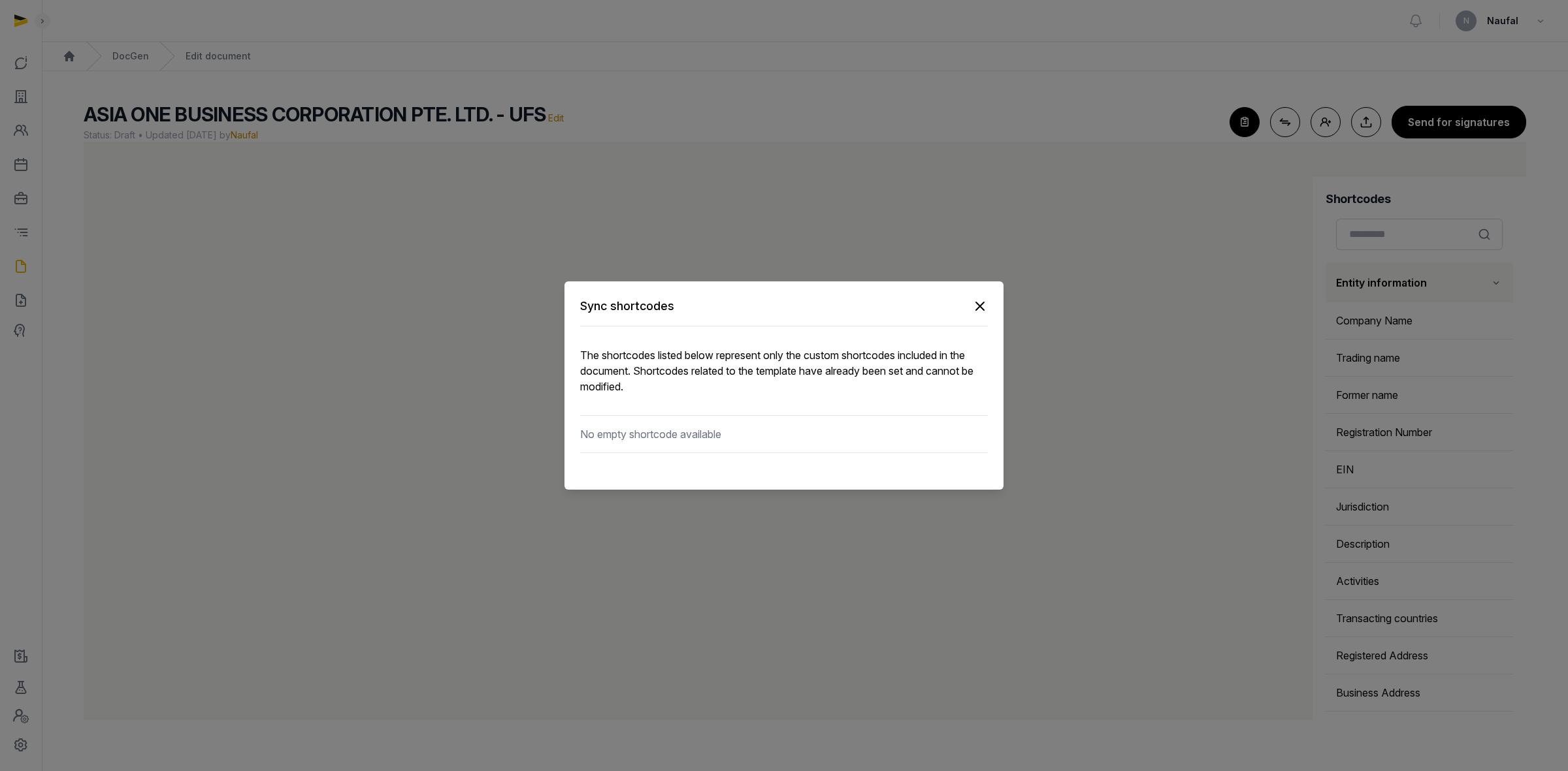
click at [972, 304] on icon "button" at bounding box center [979, 305] width 16 height 16
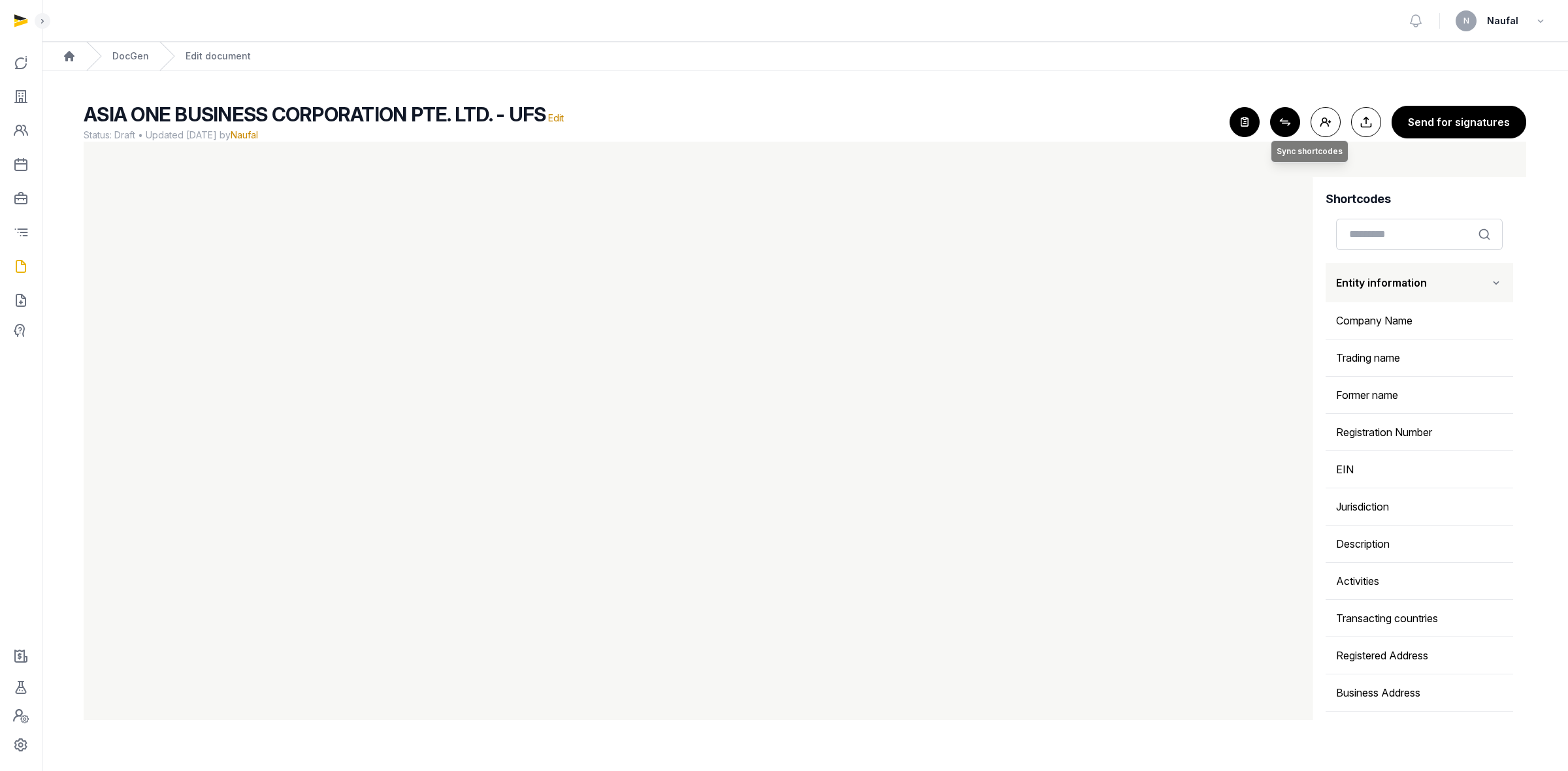
click at [1290, 130] on button "Connect shortcodes Sync shortcodes" at bounding box center [1285, 122] width 30 height 30
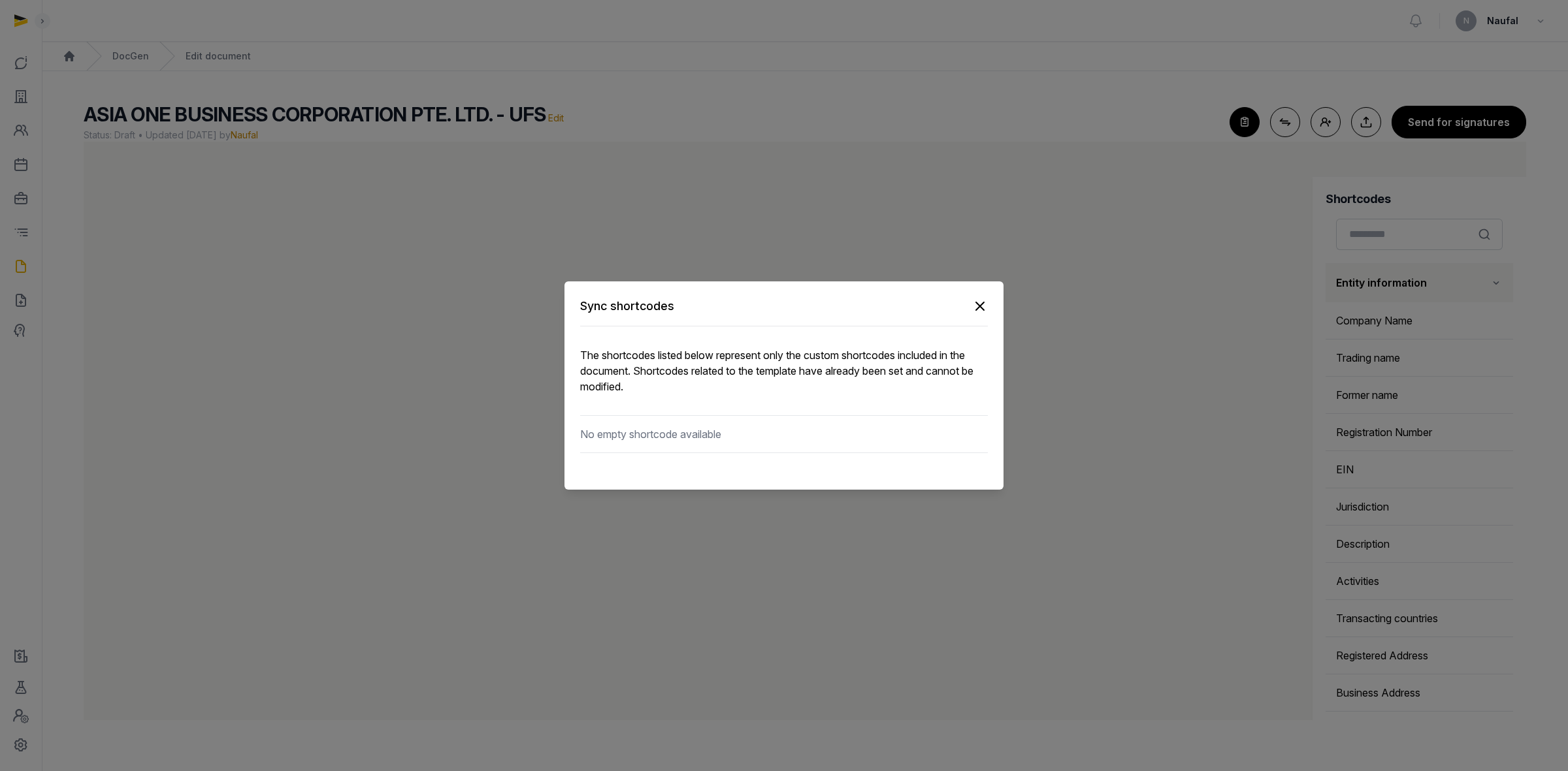
click at [976, 305] on icon "button" at bounding box center [979, 305] width 16 height 16
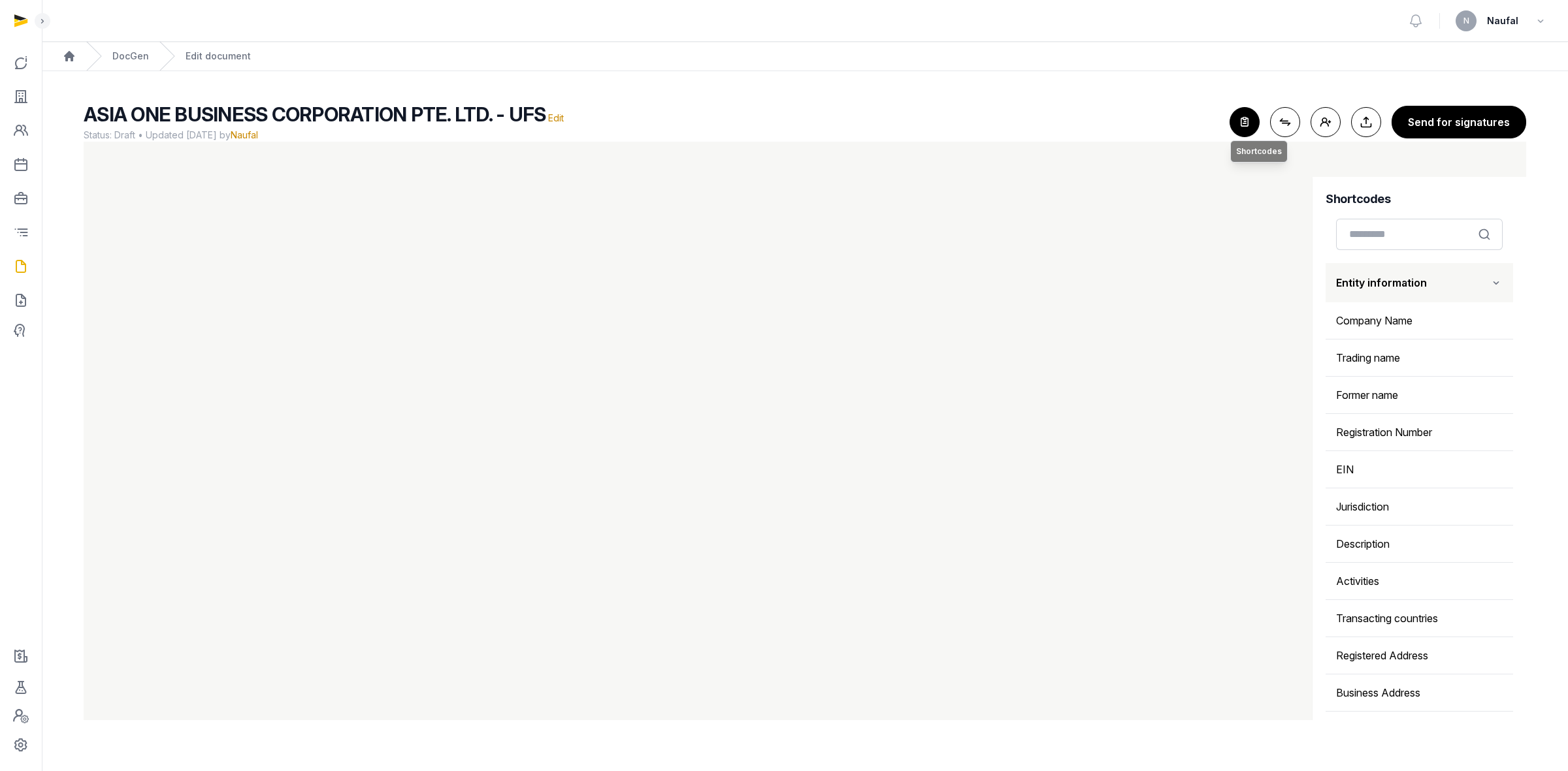
click at [1245, 121] on icon "button" at bounding box center [1244, 121] width 29 height 29
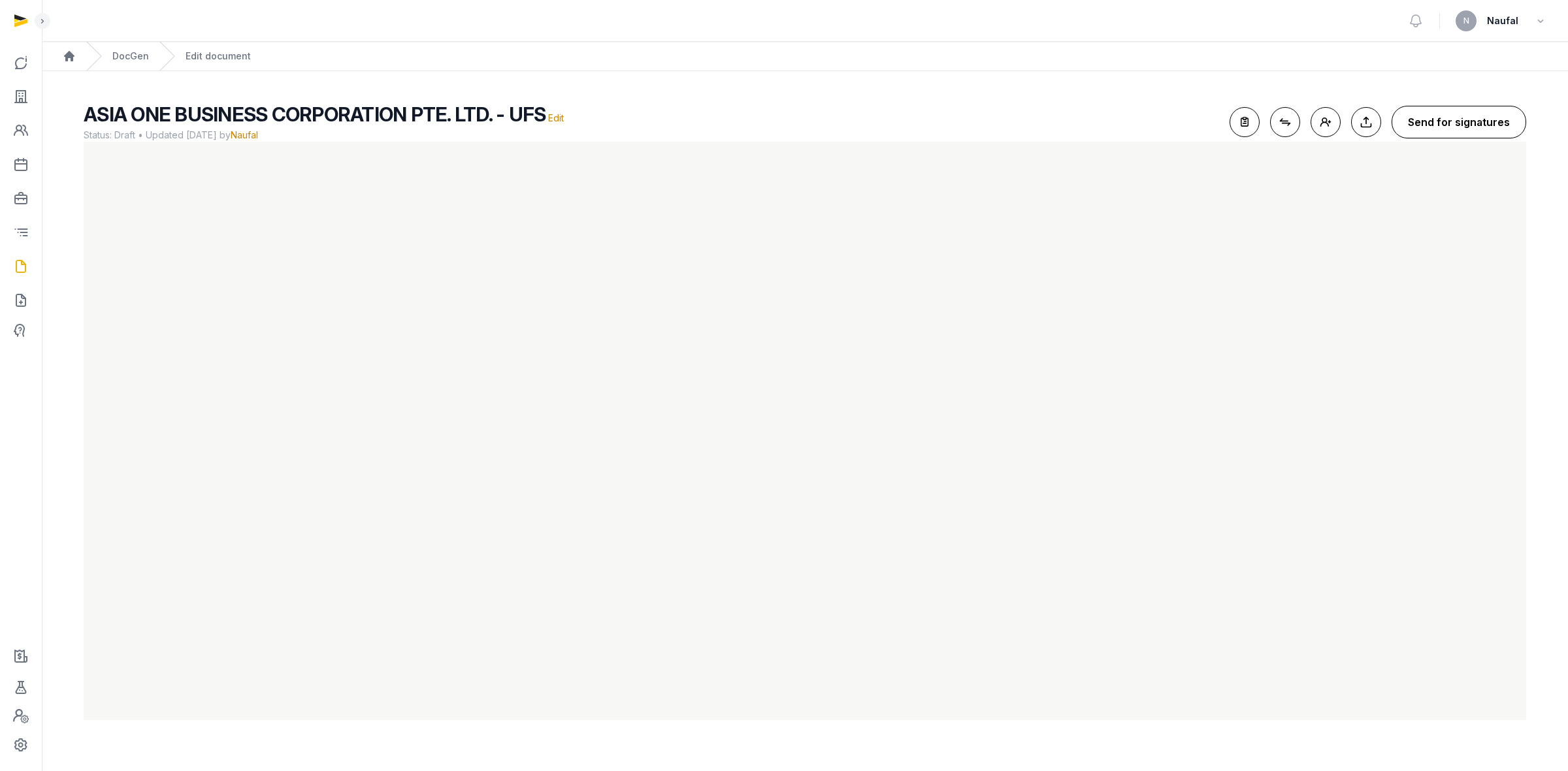
click at [1457, 113] on button "Send for signatures" at bounding box center [1458, 121] width 134 height 32
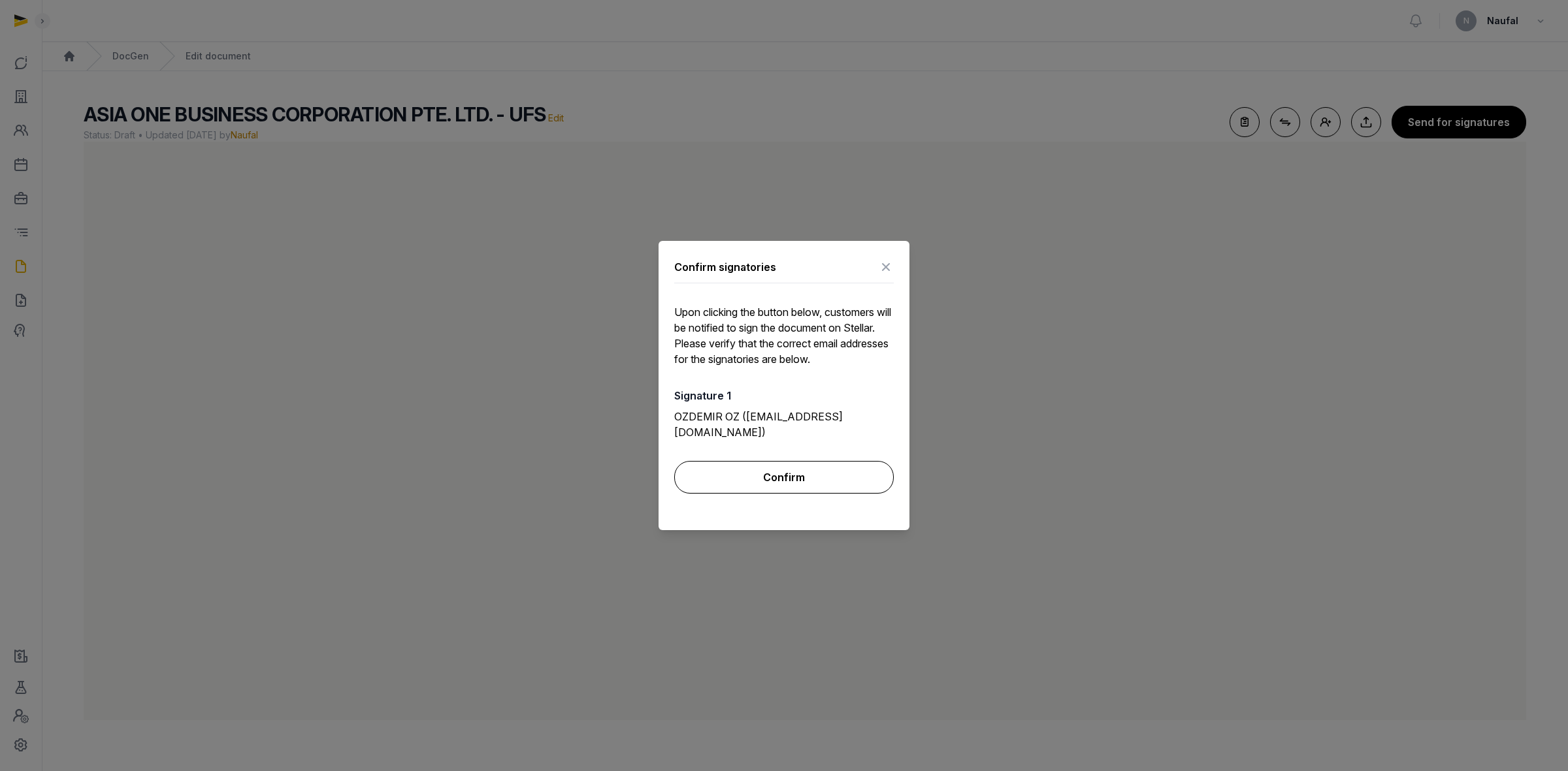
click at [814, 461] on button "Confirm" at bounding box center [784, 477] width 220 height 32
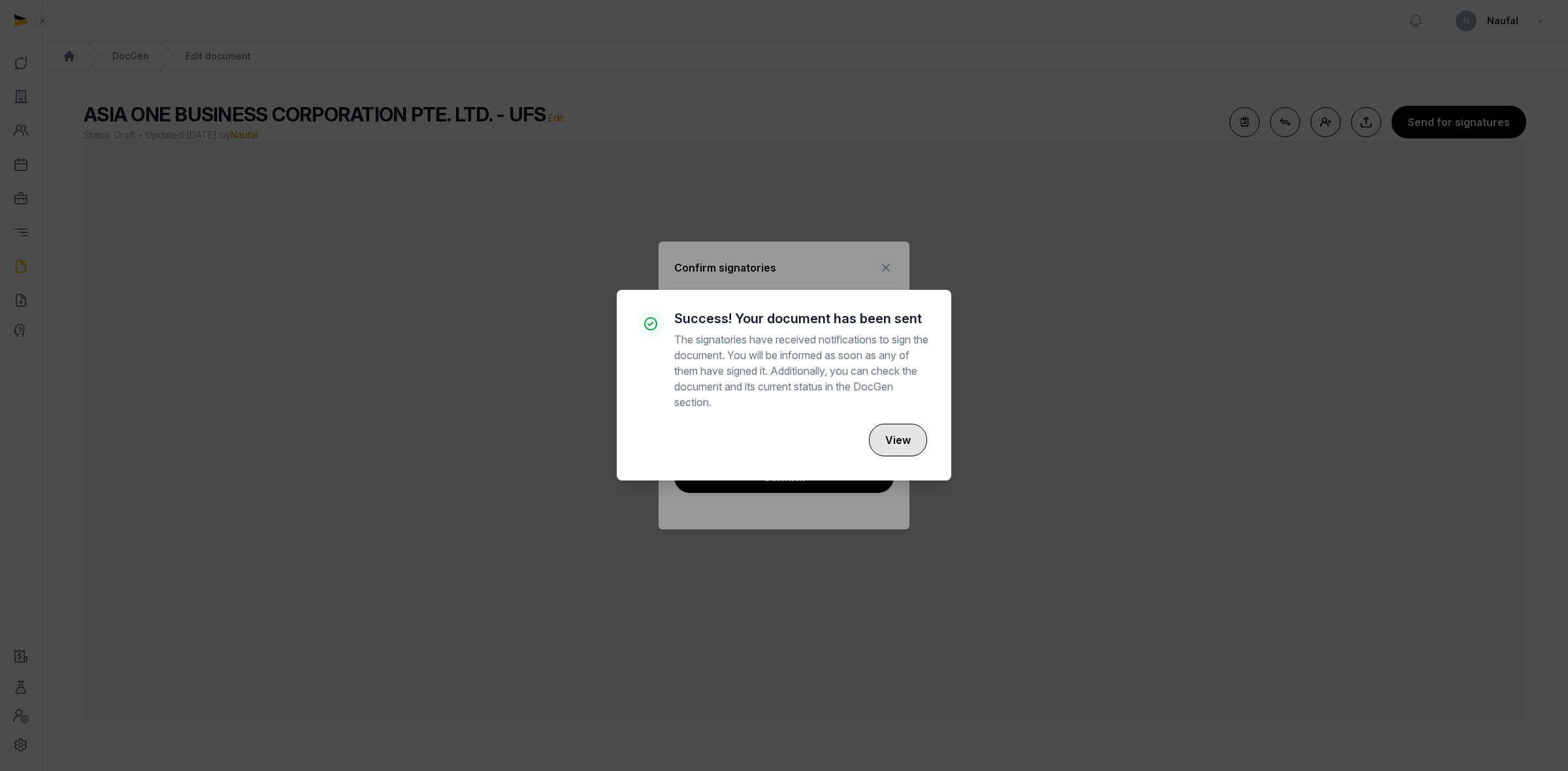
click at [909, 439] on button "View" at bounding box center [897, 440] width 58 height 32
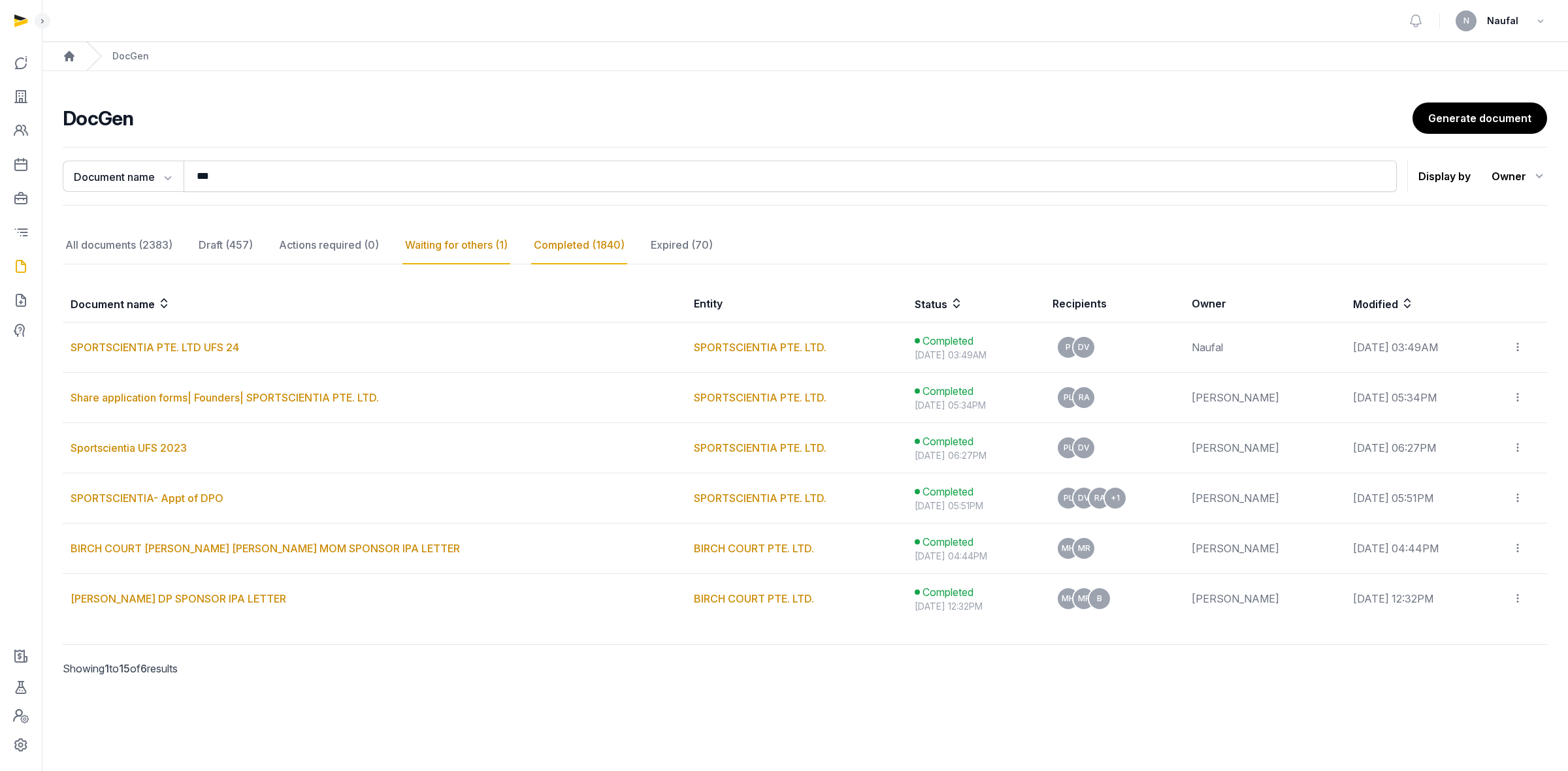
click at [451, 242] on div "Waiting for others (1)" at bounding box center [456, 245] width 107 height 38
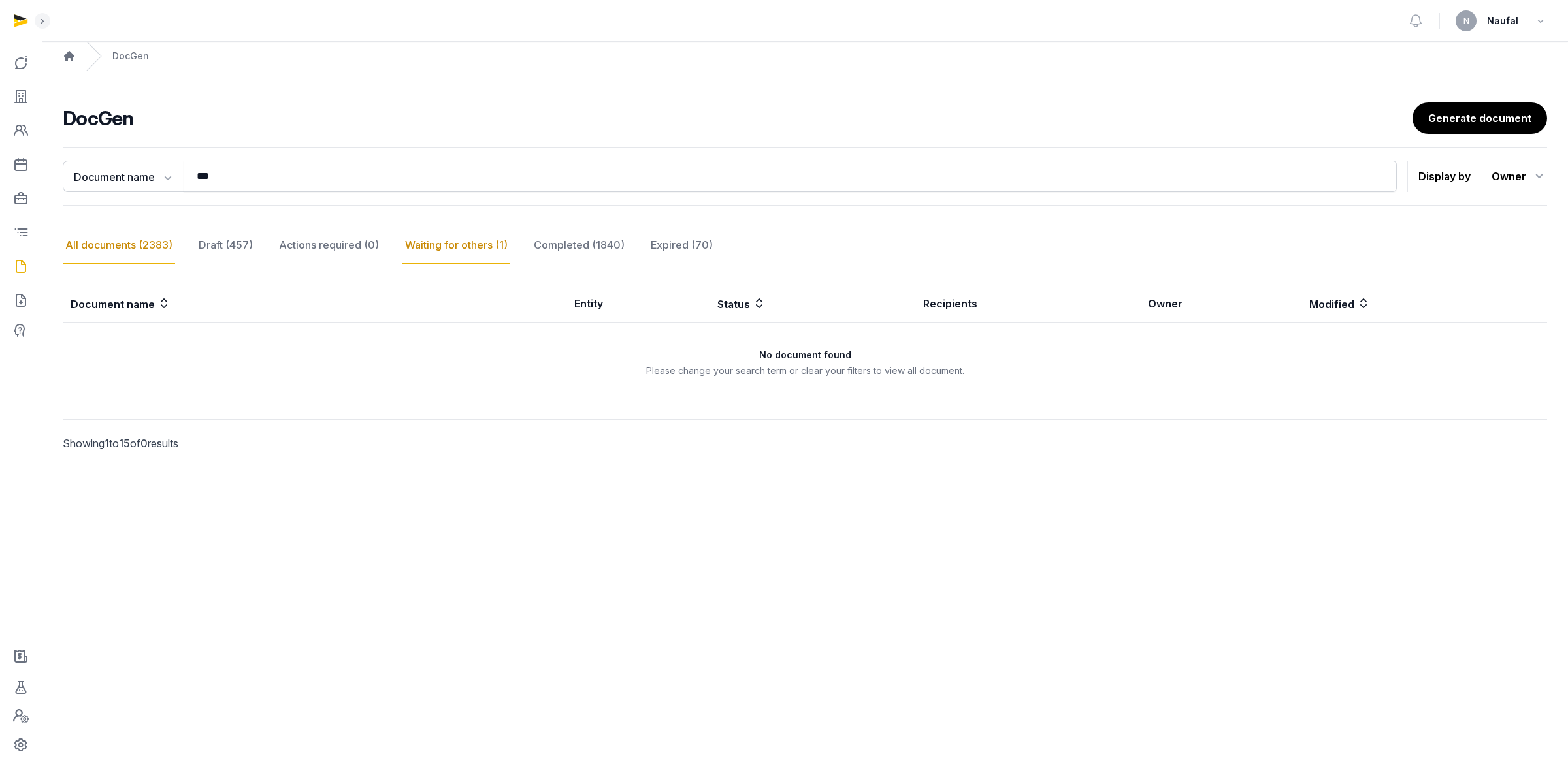
click at [168, 246] on div "All documents (2383)" at bounding box center [119, 245] width 112 height 38
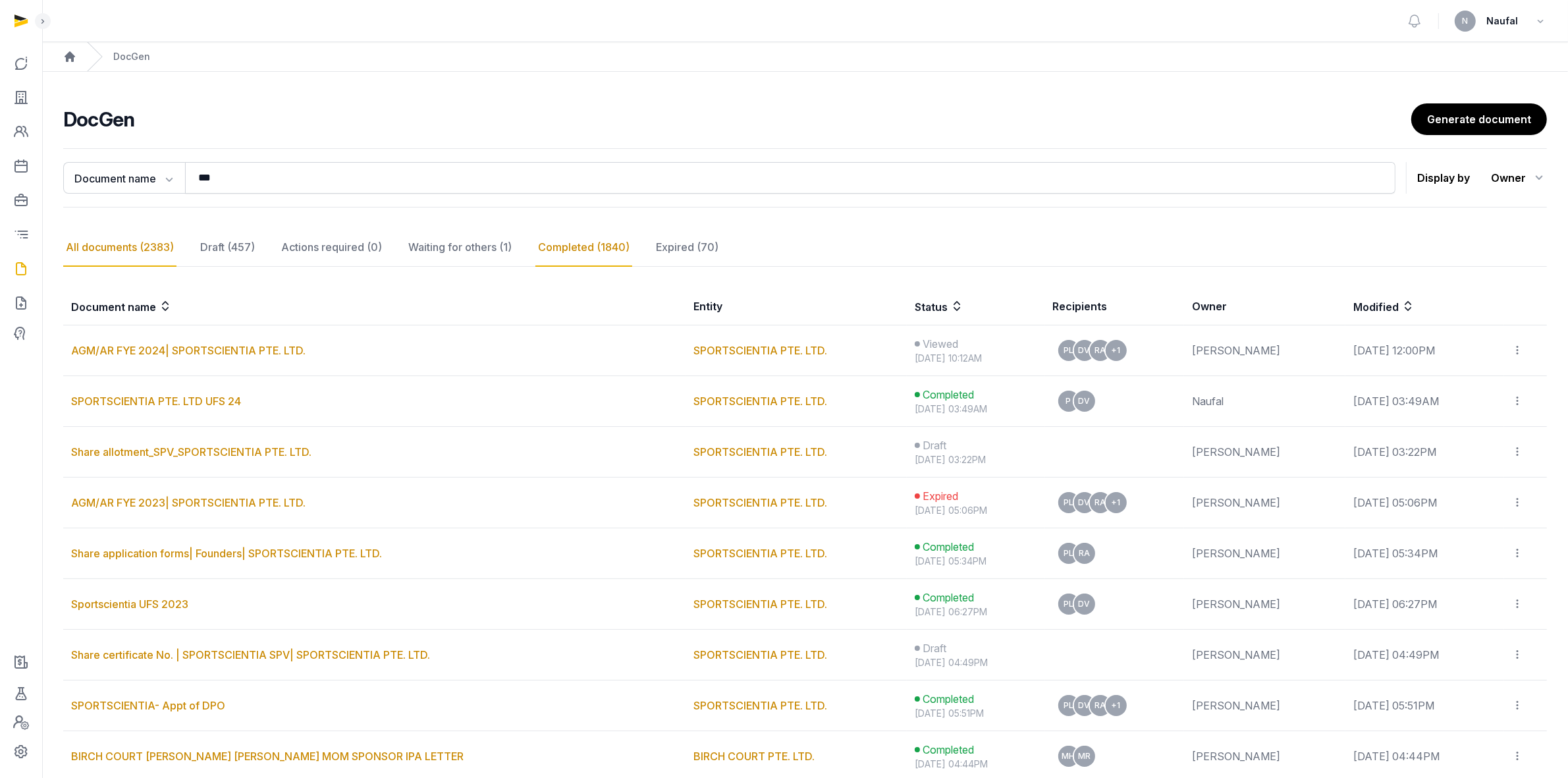
click at [595, 240] on div "Completed (1840)" at bounding box center [584, 248] width 97 height 38
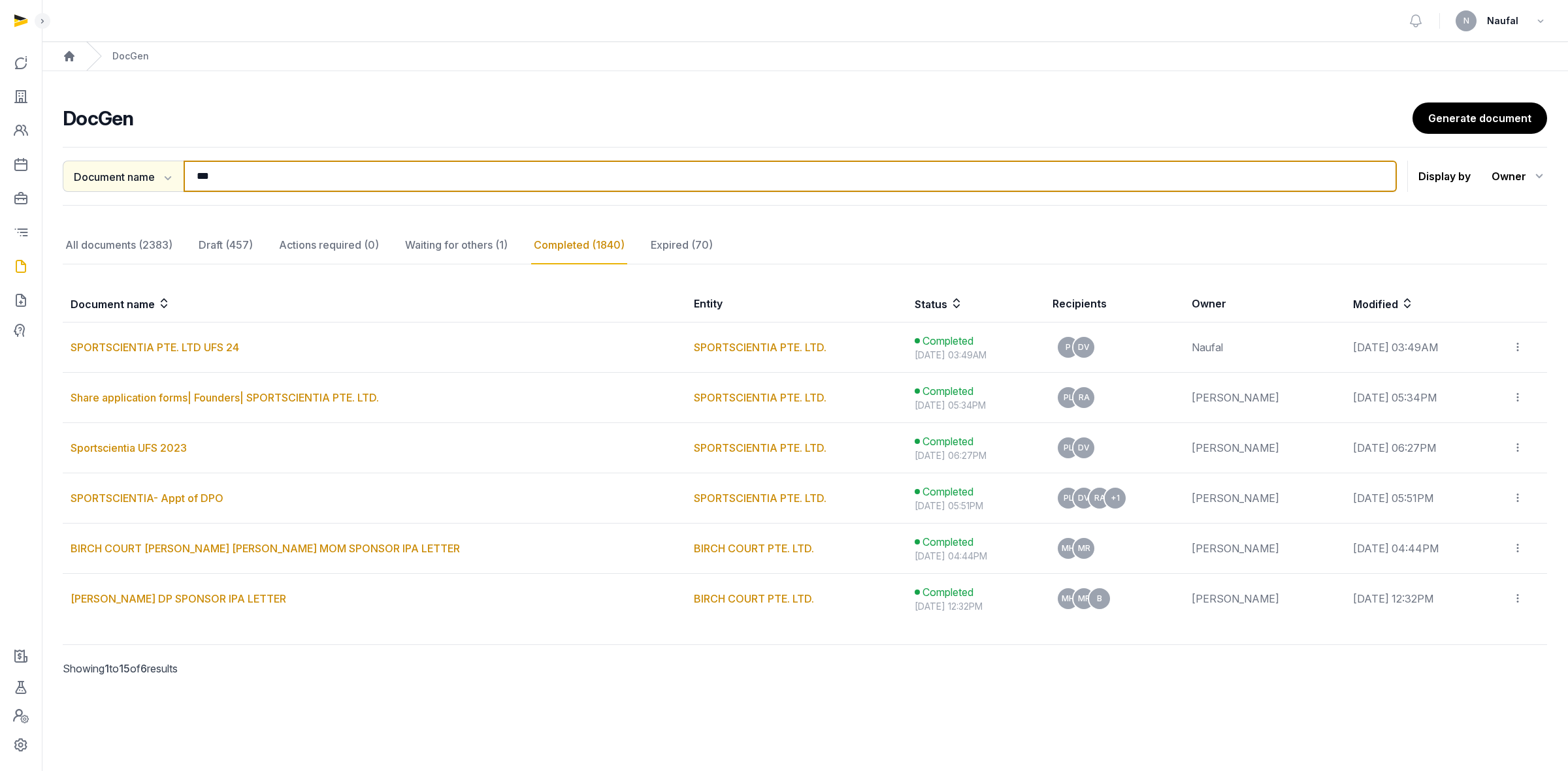
drag, startPoint x: 316, startPoint y: 174, endPoint x: 117, endPoint y: 180, distance: 199.1
click at [117, 180] on div "Document name Document name Entity Recipient *** Search" at bounding box center [730, 176] width 1334 height 31
type input "****"
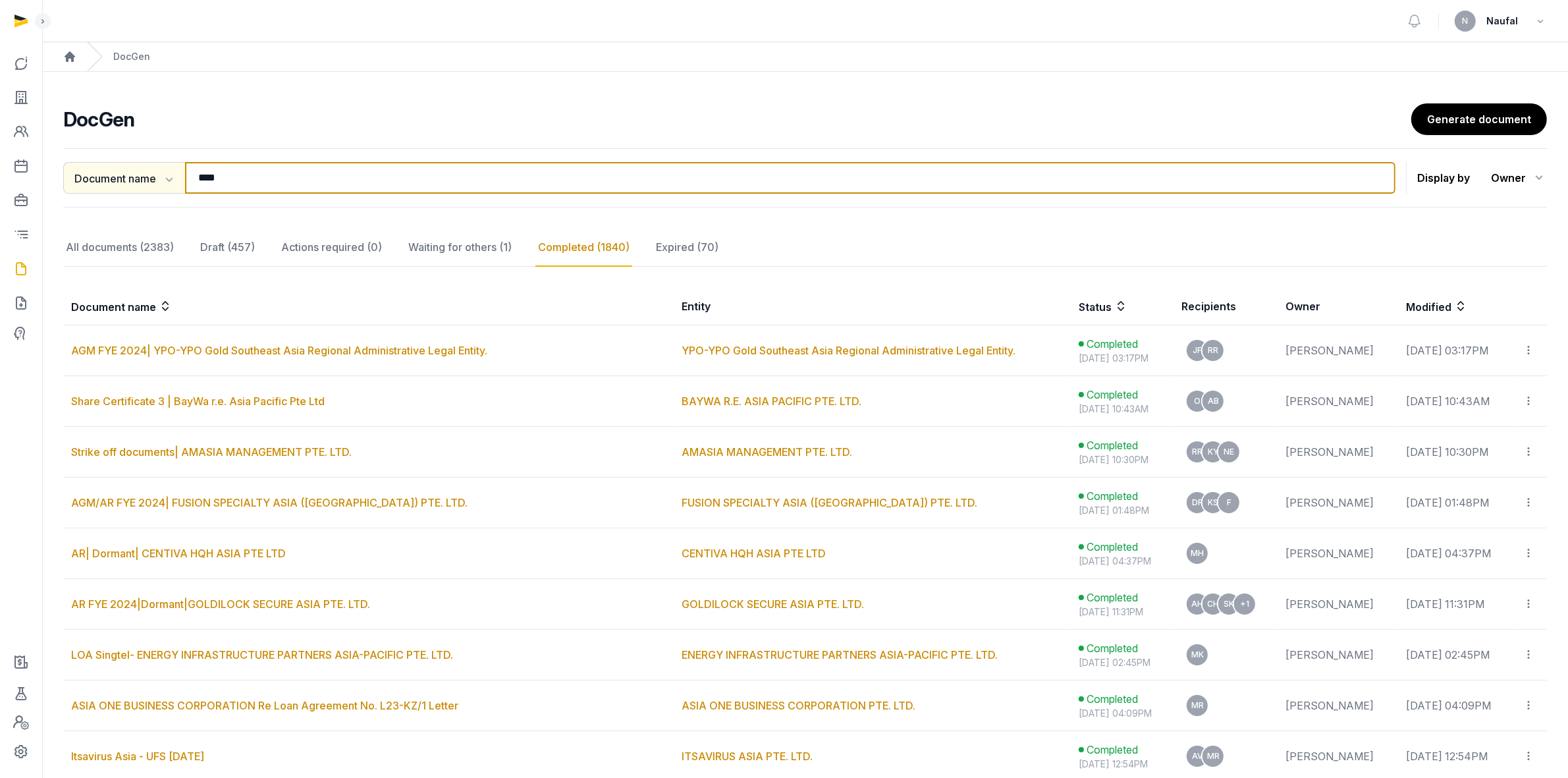
drag, startPoint x: 248, startPoint y: 187, endPoint x: 146, endPoint y: 180, distance: 102.2
click at [146, 180] on div "Document name Document name Entity Recipient **** Search" at bounding box center [729, 177] width 1333 height 32
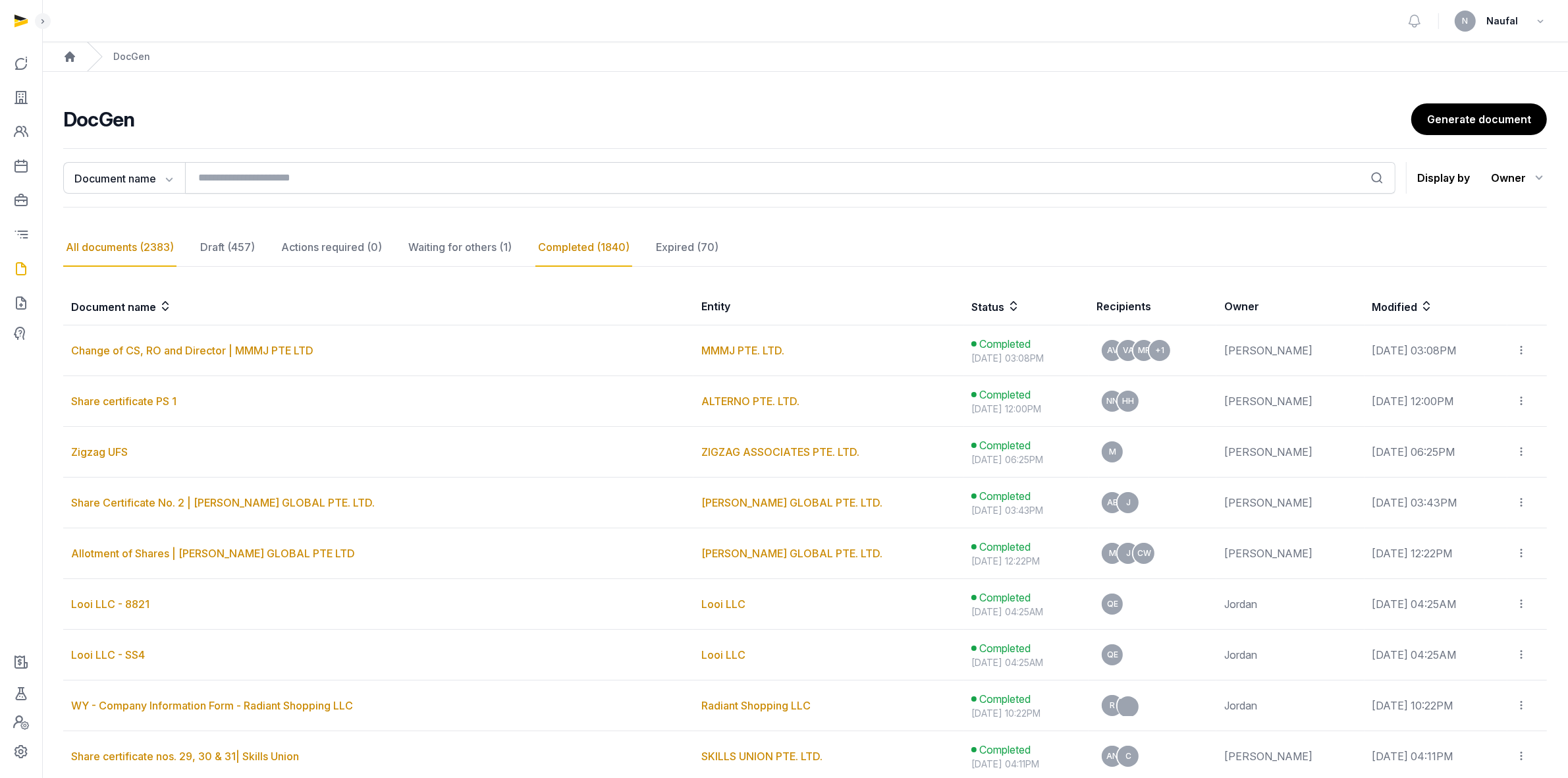
click at [153, 248] on div "All documents (2383)" at bounding box center [120, 248] width 113 height 38
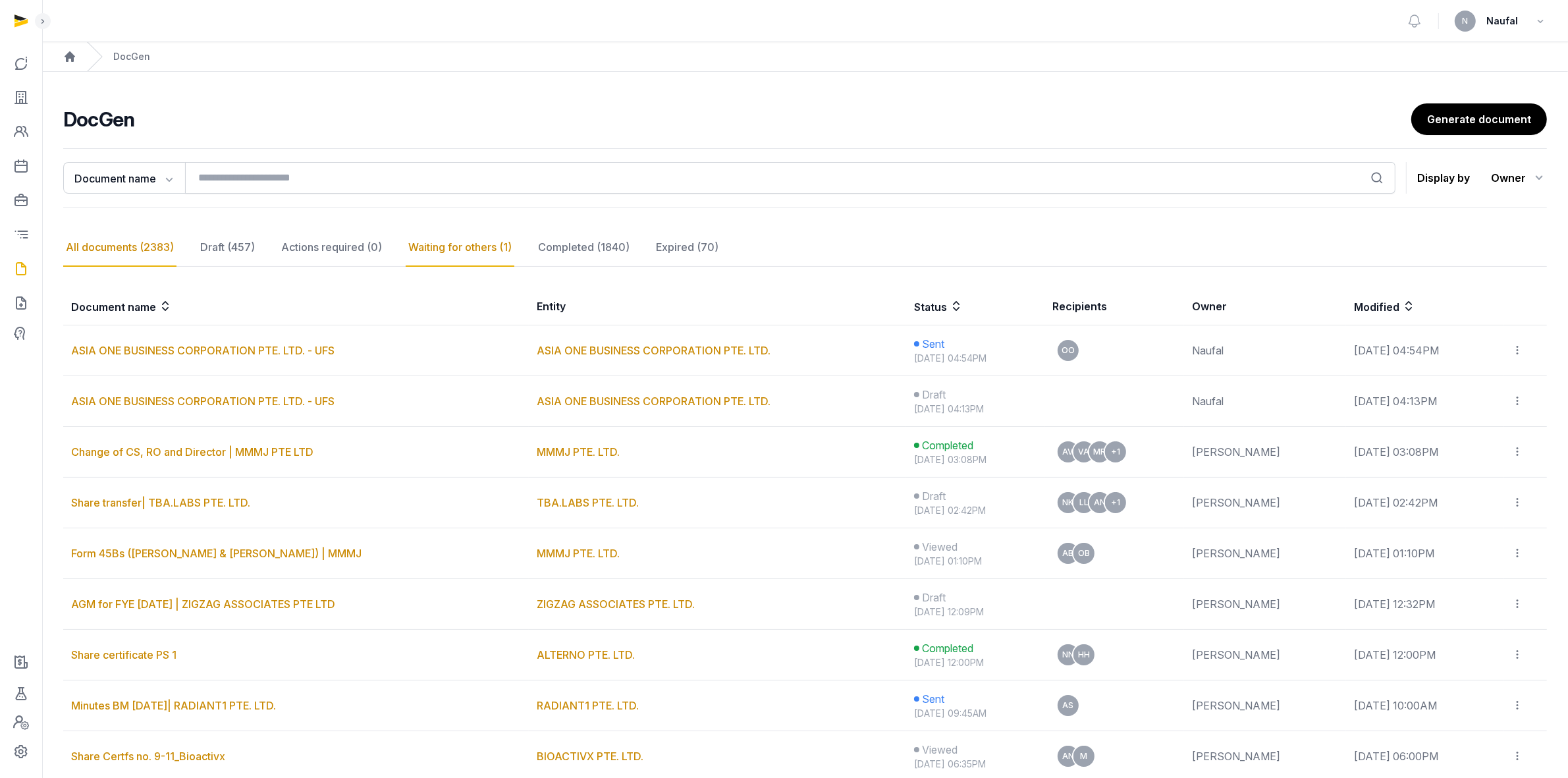
click at [482, 257] on div "Waiting for others (1)" at bounding box center [459, 248] width 108 height 38
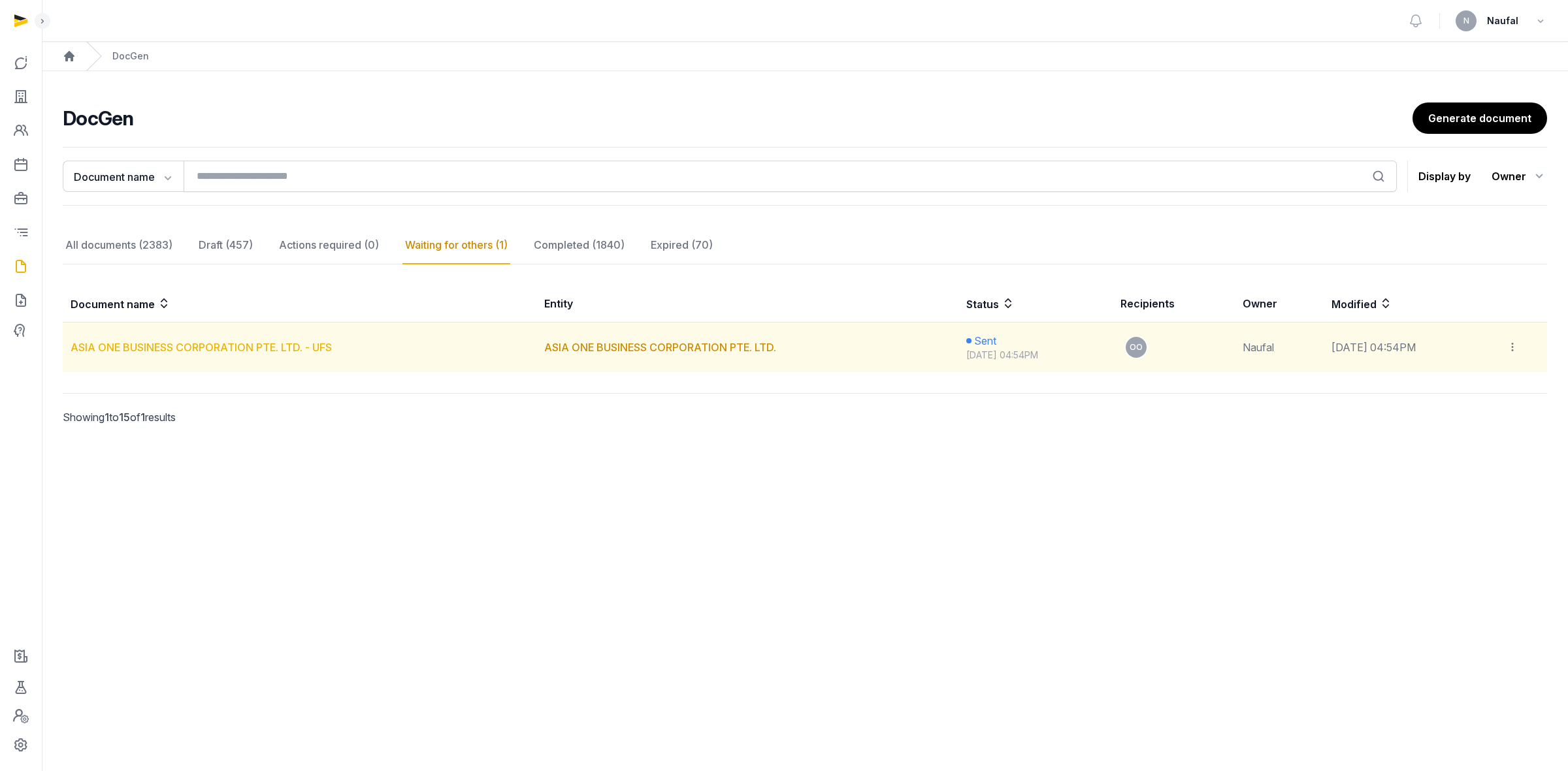
click at [269, 348] on link "ASIA ONE BUSINESS CORPORATION PTE. LTD. - UFS" at bounding box center [201, 347] width 261 height 13
